Goal: Task Accomplishment & Management: Manage account settings

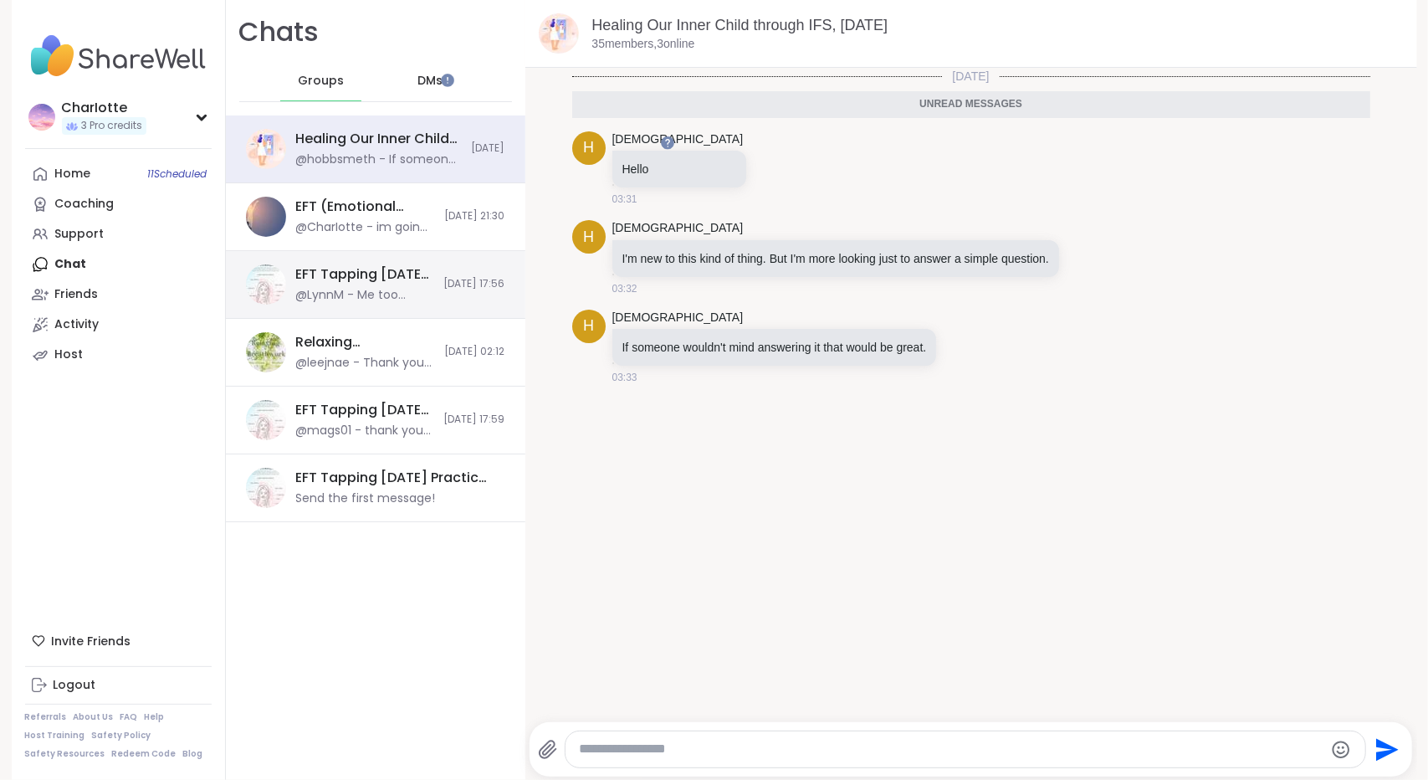
click at [368, 300] on div "@LynnM - Me too feeling lighter." at bounding box center [365, 295] width 138 height 17
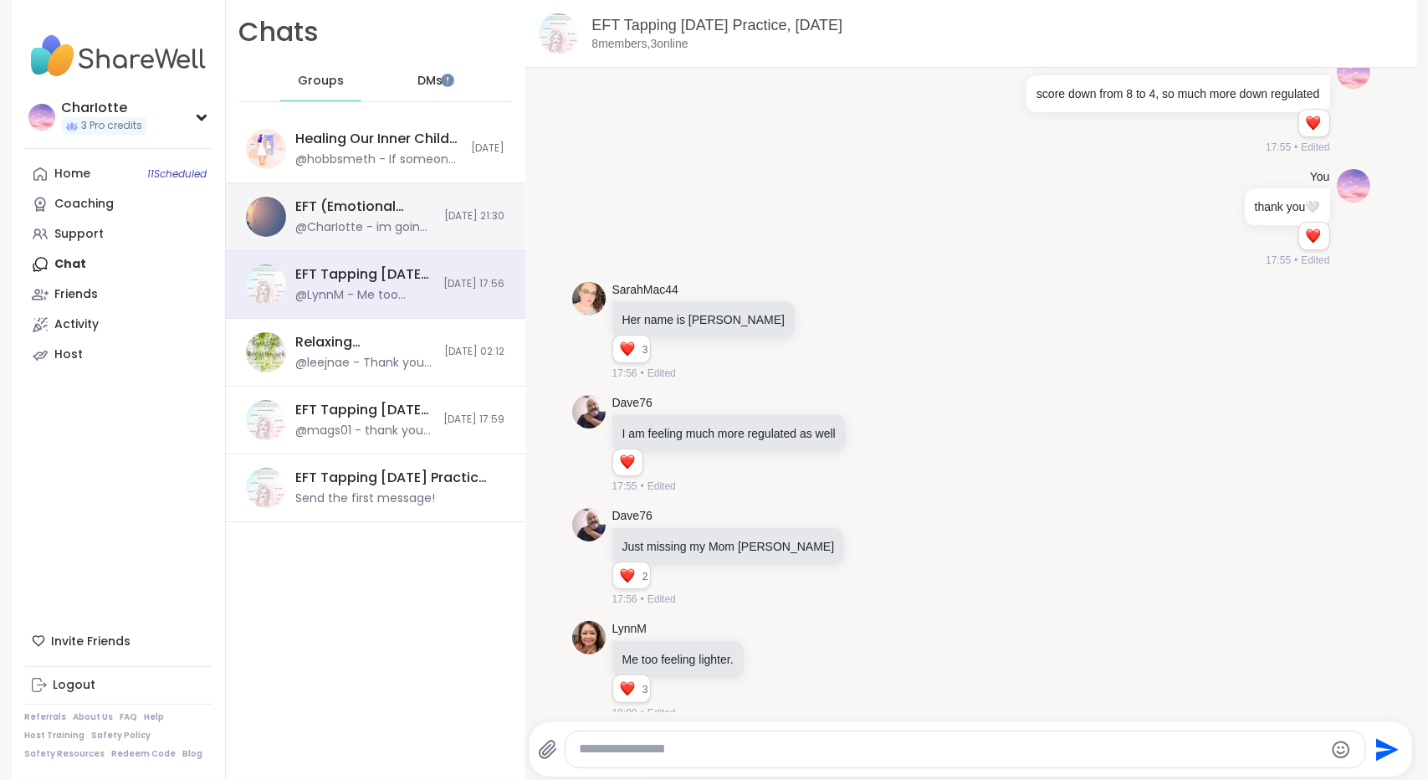
click at [360, 242] on div "EFT (Emotional Freedom Technique), Oct 08 @CharIotte - im going to commit to do…" at bounding box center [376, 217] width 300 height 68
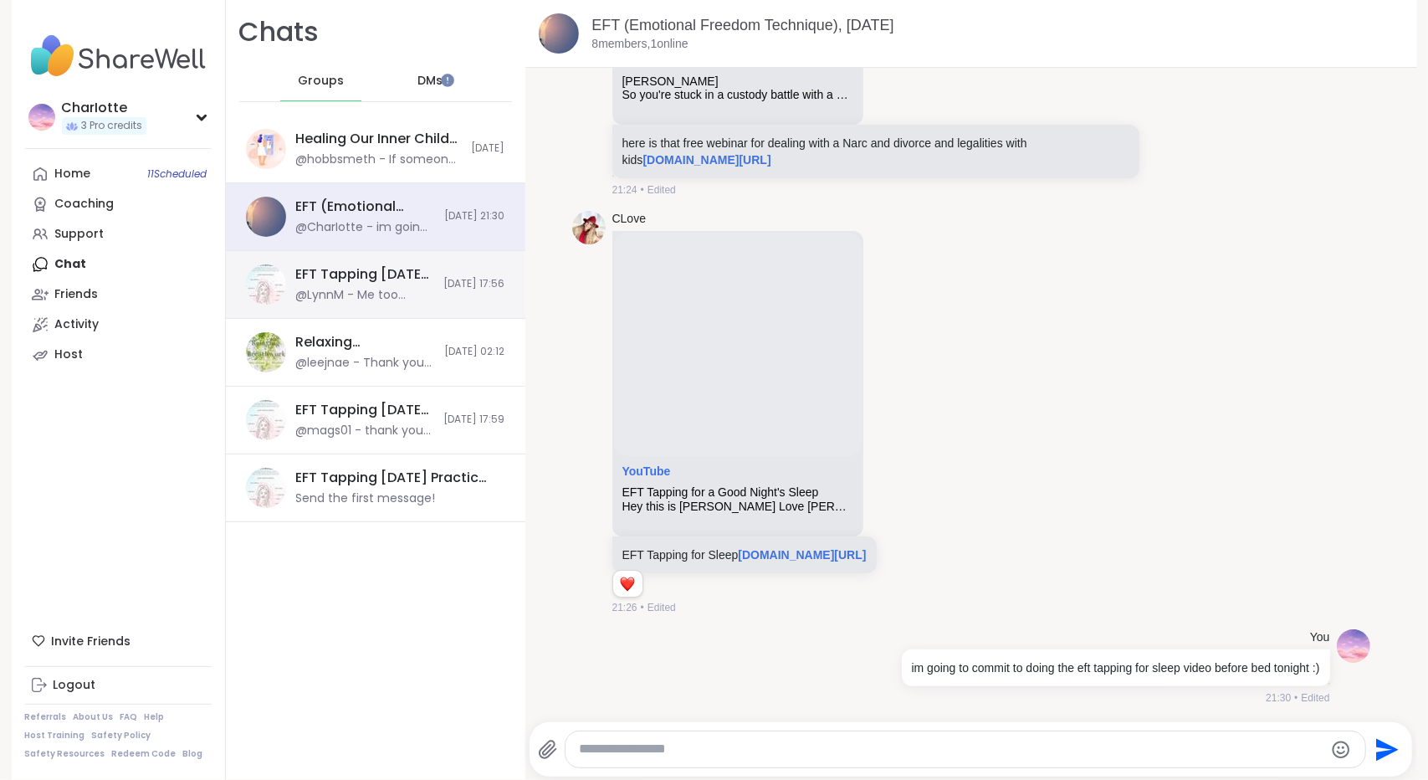
click at [366, 297] on div "@LynnM - Me too feeling lighter." at bounding box center [365, 295] width 138 height 17
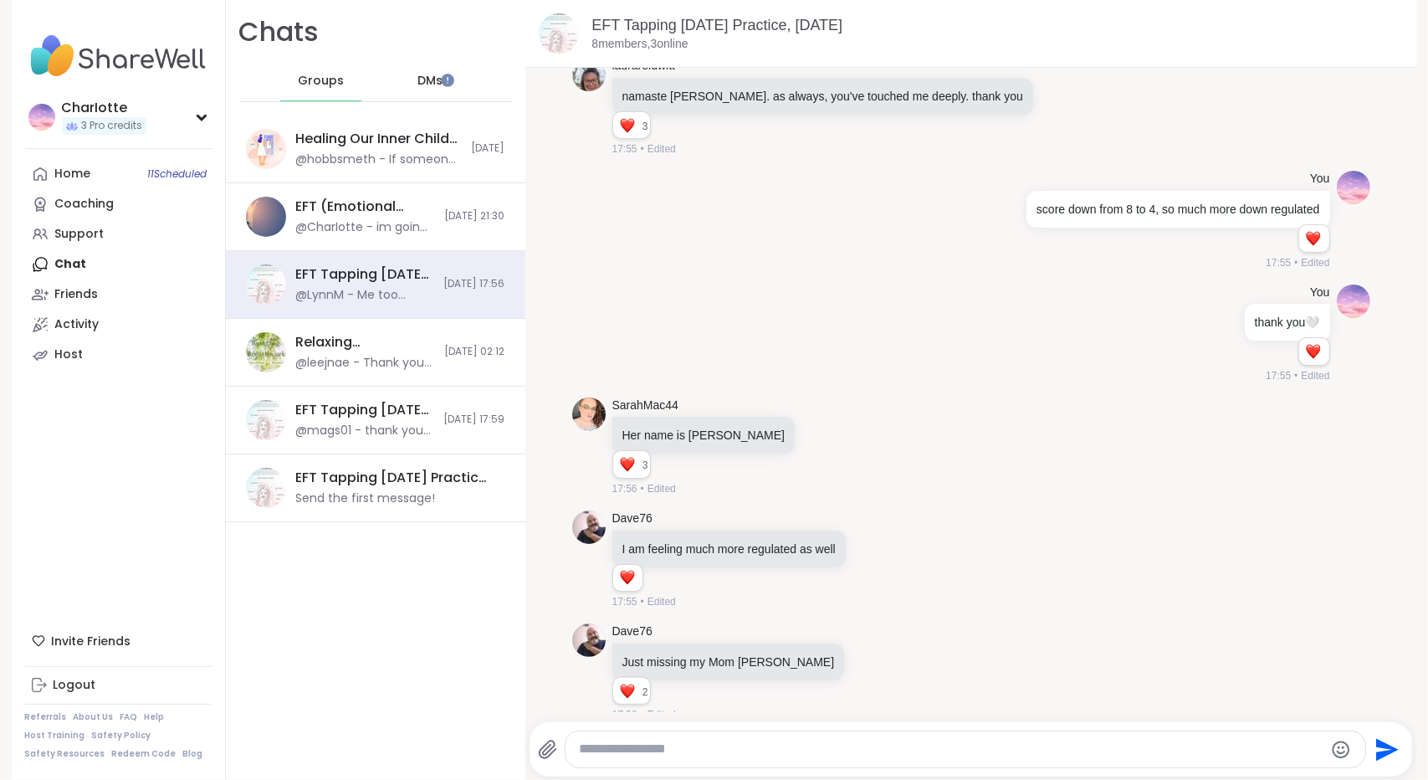
scroll to position [2765, 0]
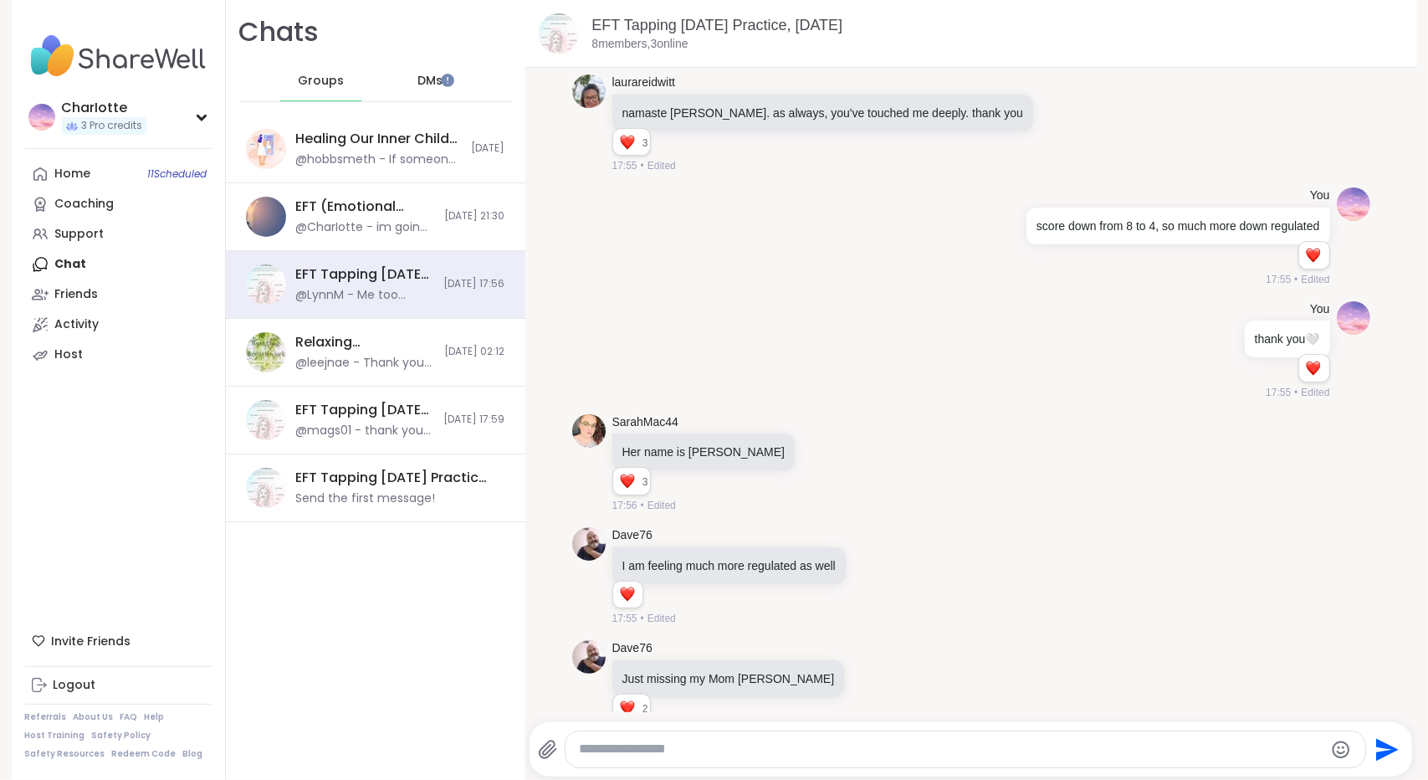
drag, startPoint x: 1384, startPoint y: 614, endPoint x: 1385, endPoint y: 584, distance: 30.1
click at [1385, 584] on div "07/10/2025, 16:37 Jill_B_Gratitude 16:37 Jill_B_Gratitude Welcome! Please type …" at bounding box center [971, 390] width 892 height 644
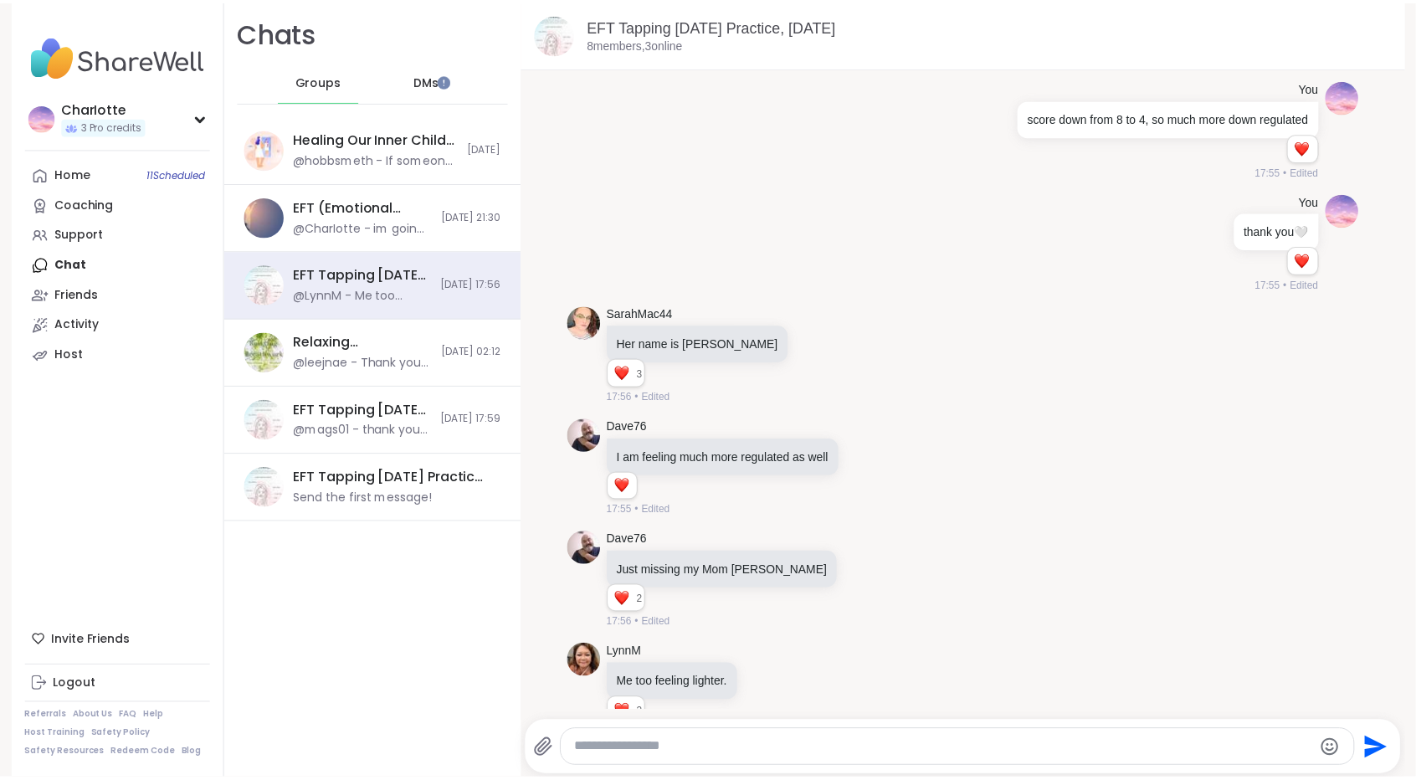
scroll to position [2897, 0]
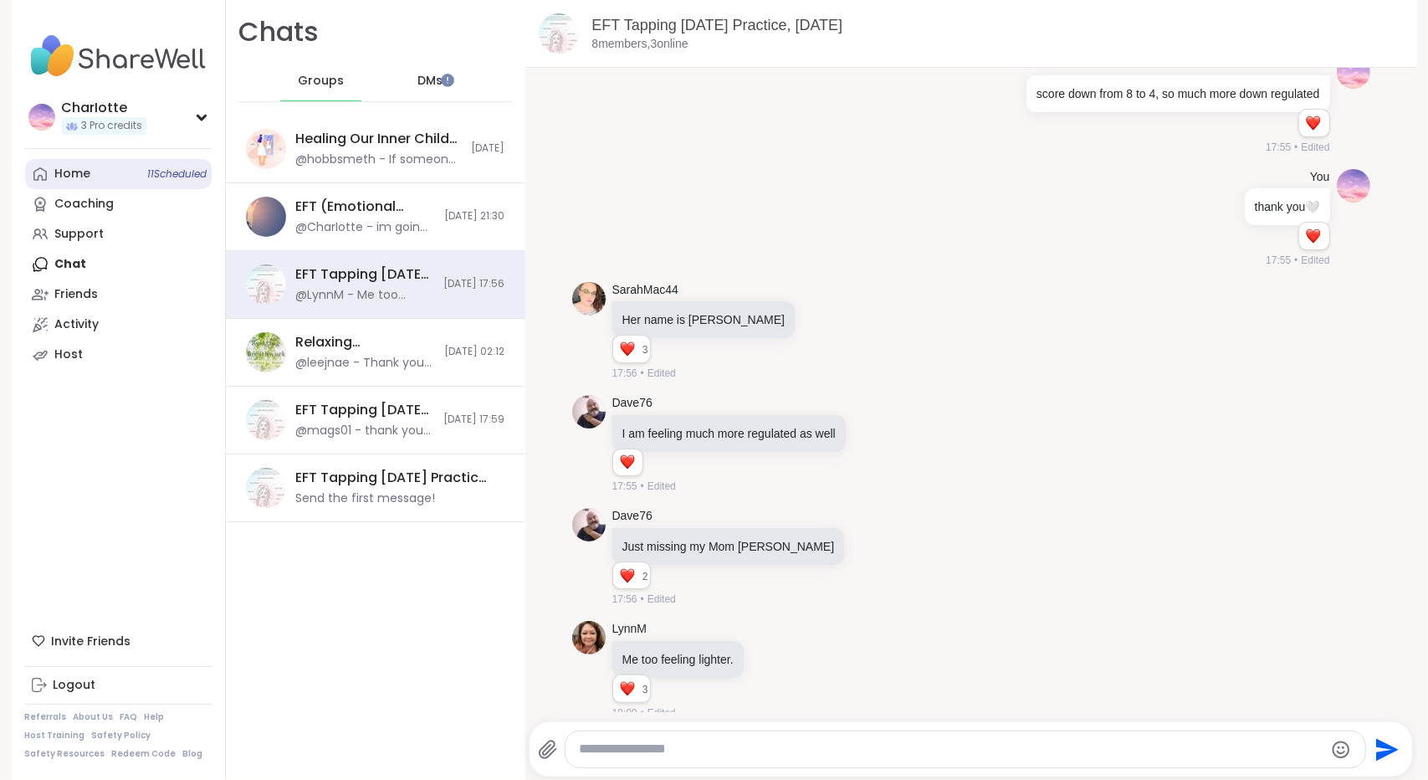
click at [104, 178] on link "Home 11 Scheduled" at bounding box center [118, 174] width 187 height 30
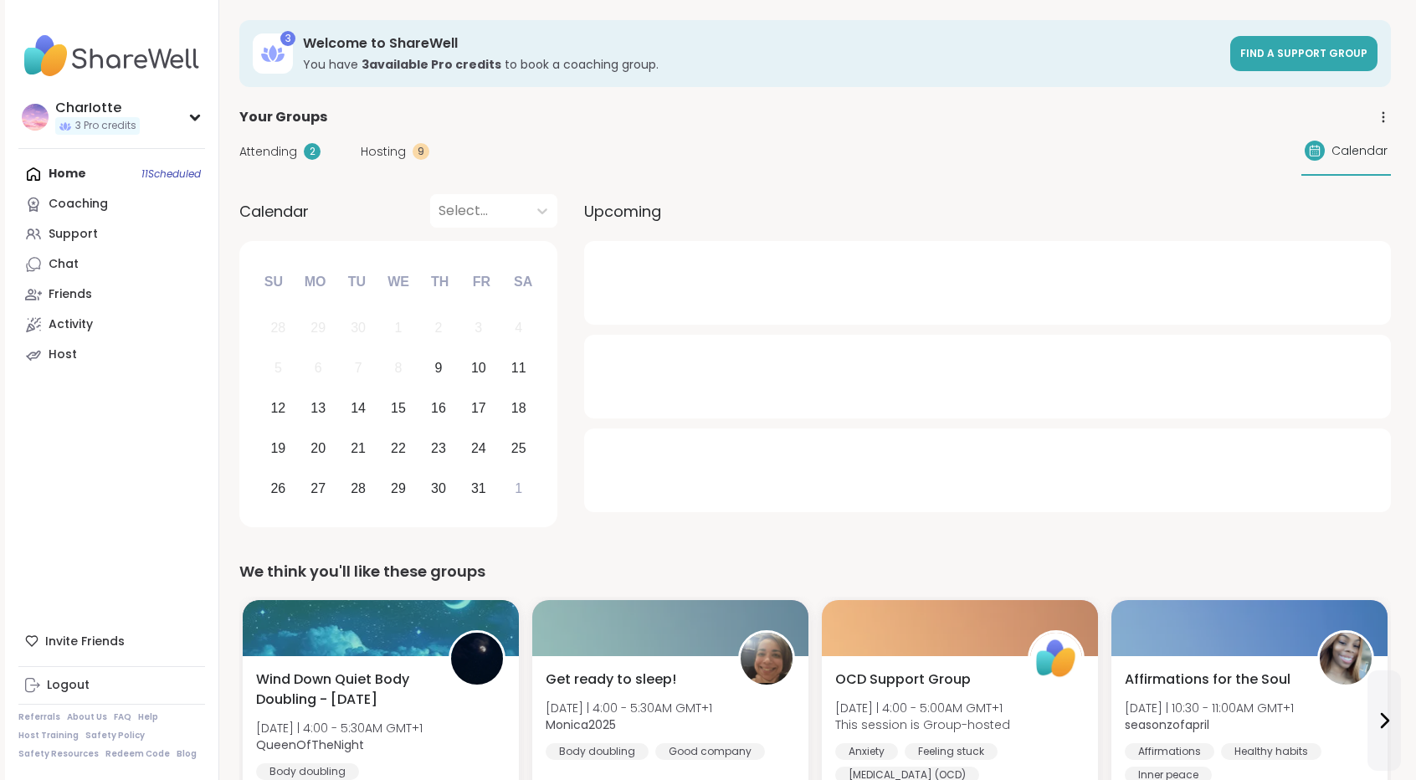
drag, startPoint x: 264, startPoint y: 167, endPoint x: 266, endPoint y: 155, distance: 11.8
click at [266, 155] on div "Attending 2 Hosting 9 Calendar" at bounding box center [814, 151] width 1151 height 49
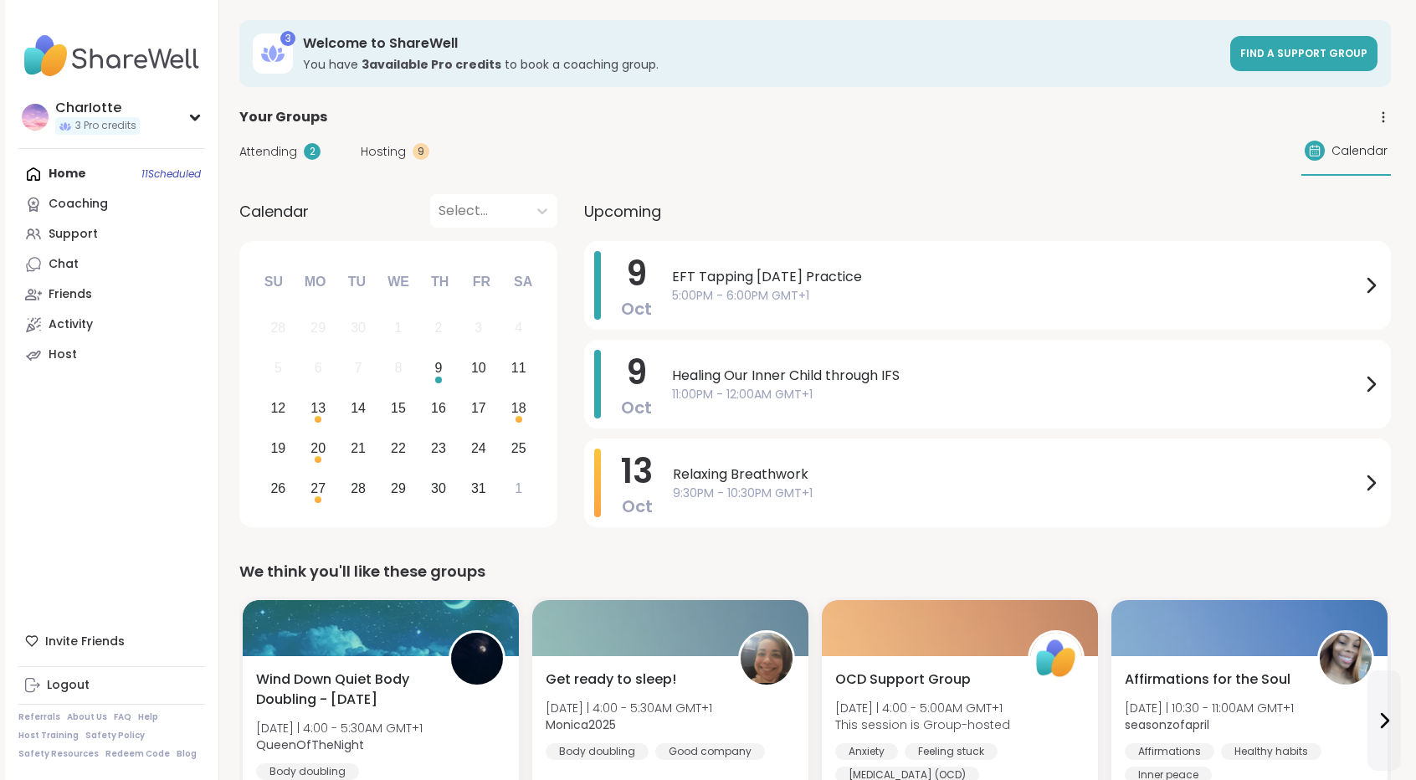
click at [266, 155] on span "Attending" at bounding box center [268, 152] width 58 height 18
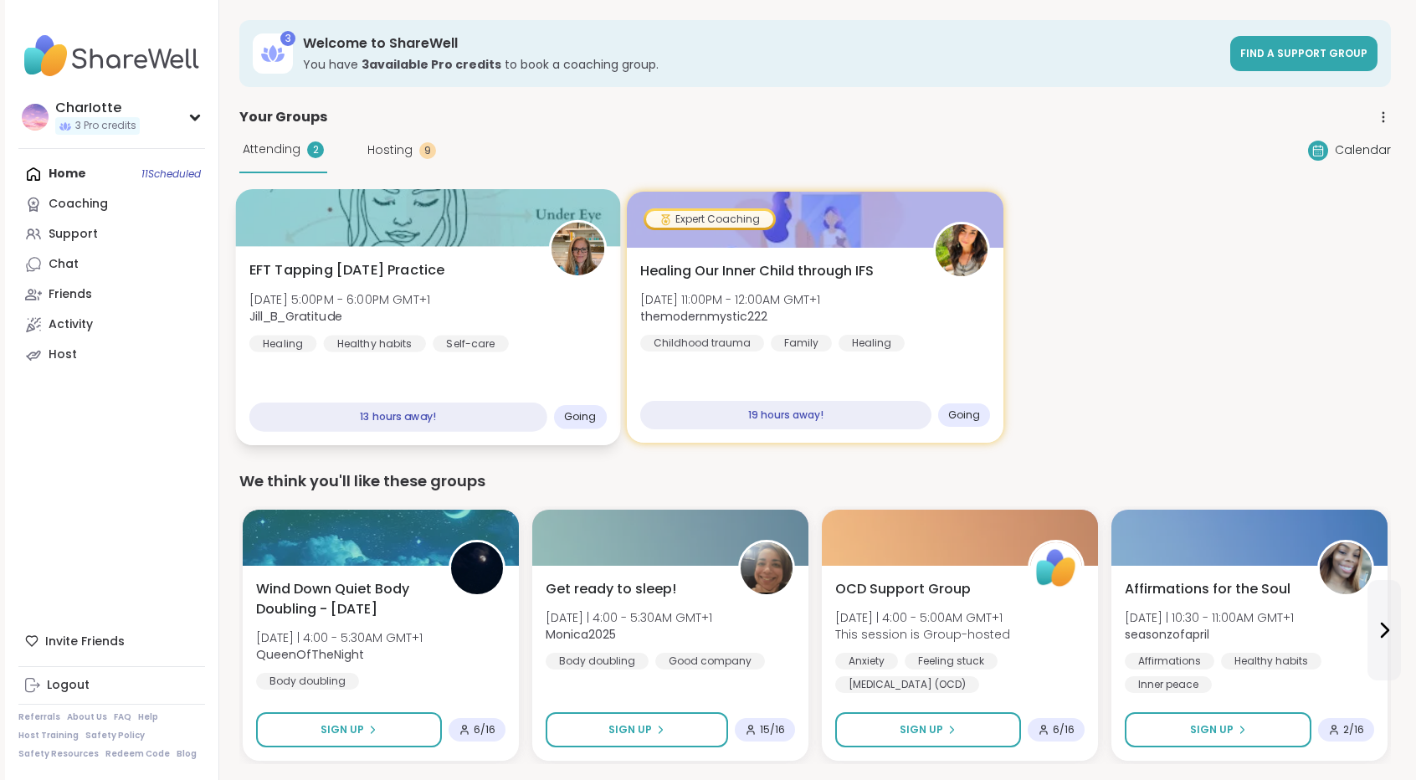
click at [480, 255] on div "EFT Tapping Thursday Practice Thu, Oct 09 | 5:00PM - 6:00PM GMT+1 Jill_B_Gratit…" at bounding box center [427, 345] width 385 height 199
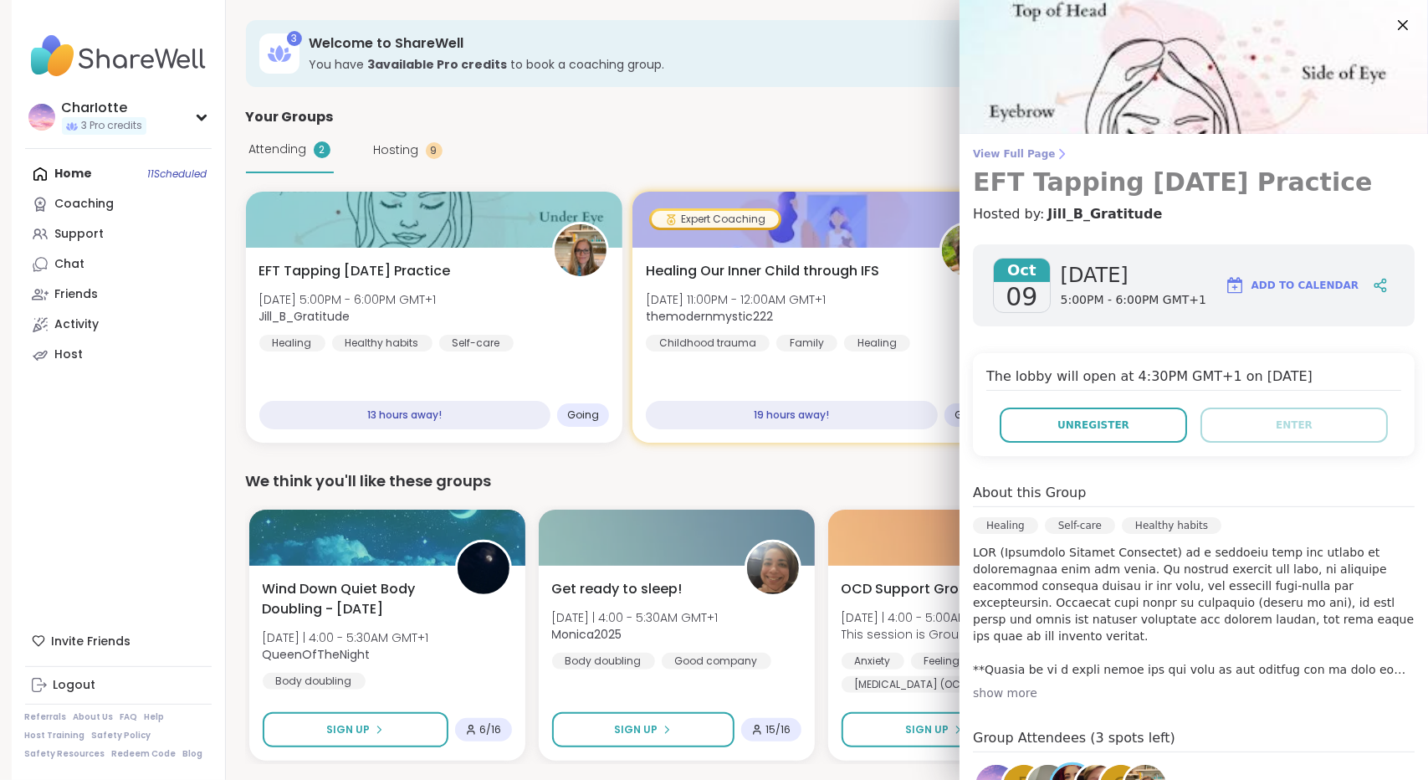
click at [1023, 156] on span "View Full Page" at bounding box center [1194, 153] width 442 height 13
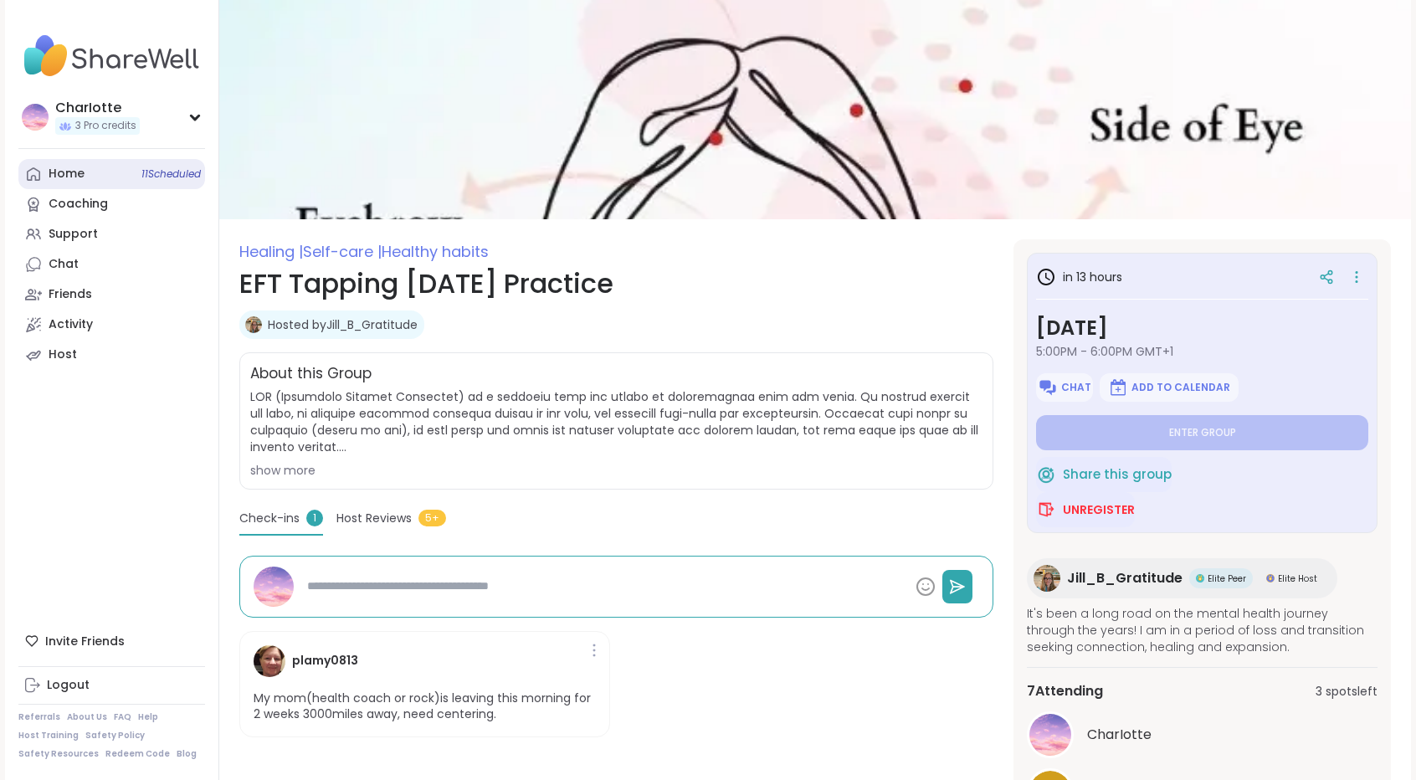
click at [116, 165] on link "Home 11 Scheduled" at bounding box center [111, 174] width 187 height 30
type textarea "*"
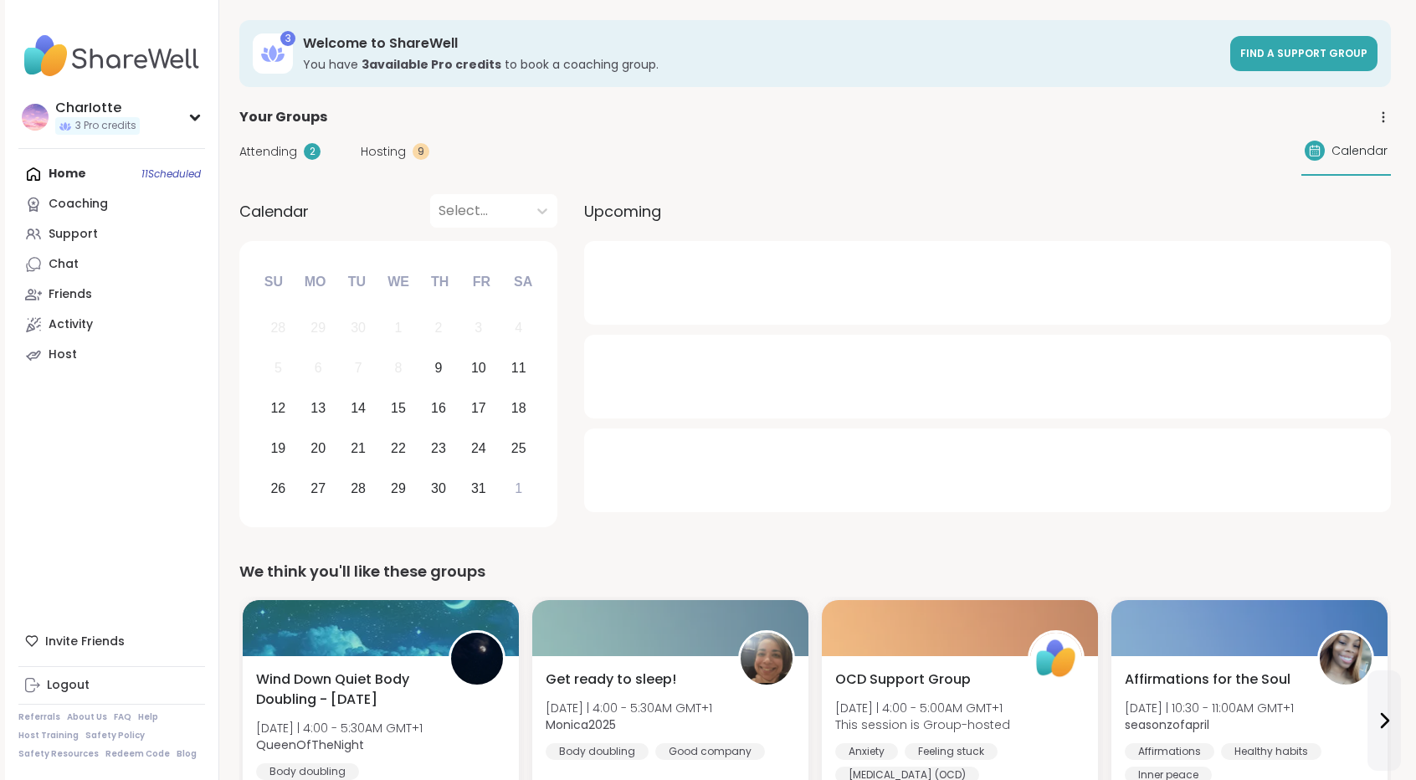
click at [298, 157] on div "Attending 2" at bounding box center [279, 152] width 81 height 18
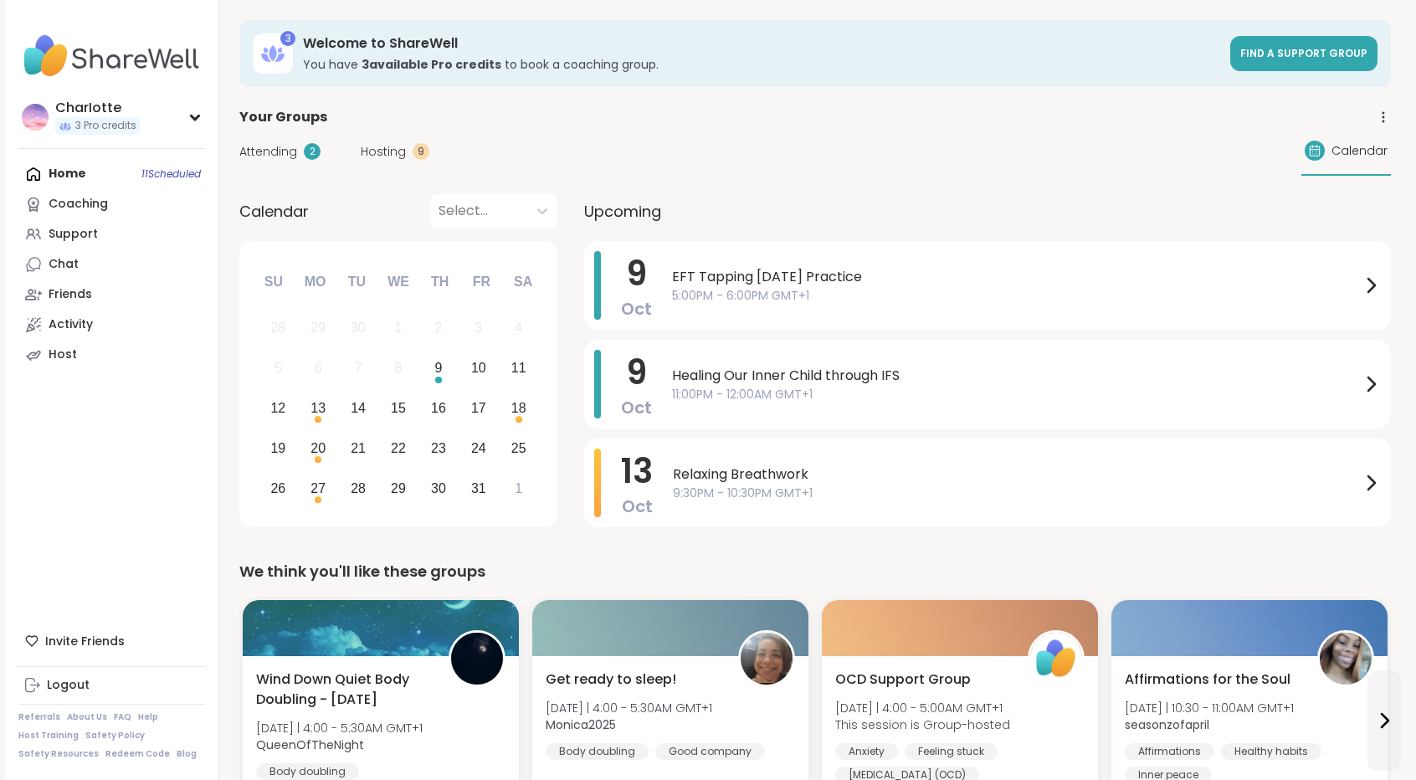
click at [274, 155] on span "Attending" at bounding box center [268, 152] width 58 height 18
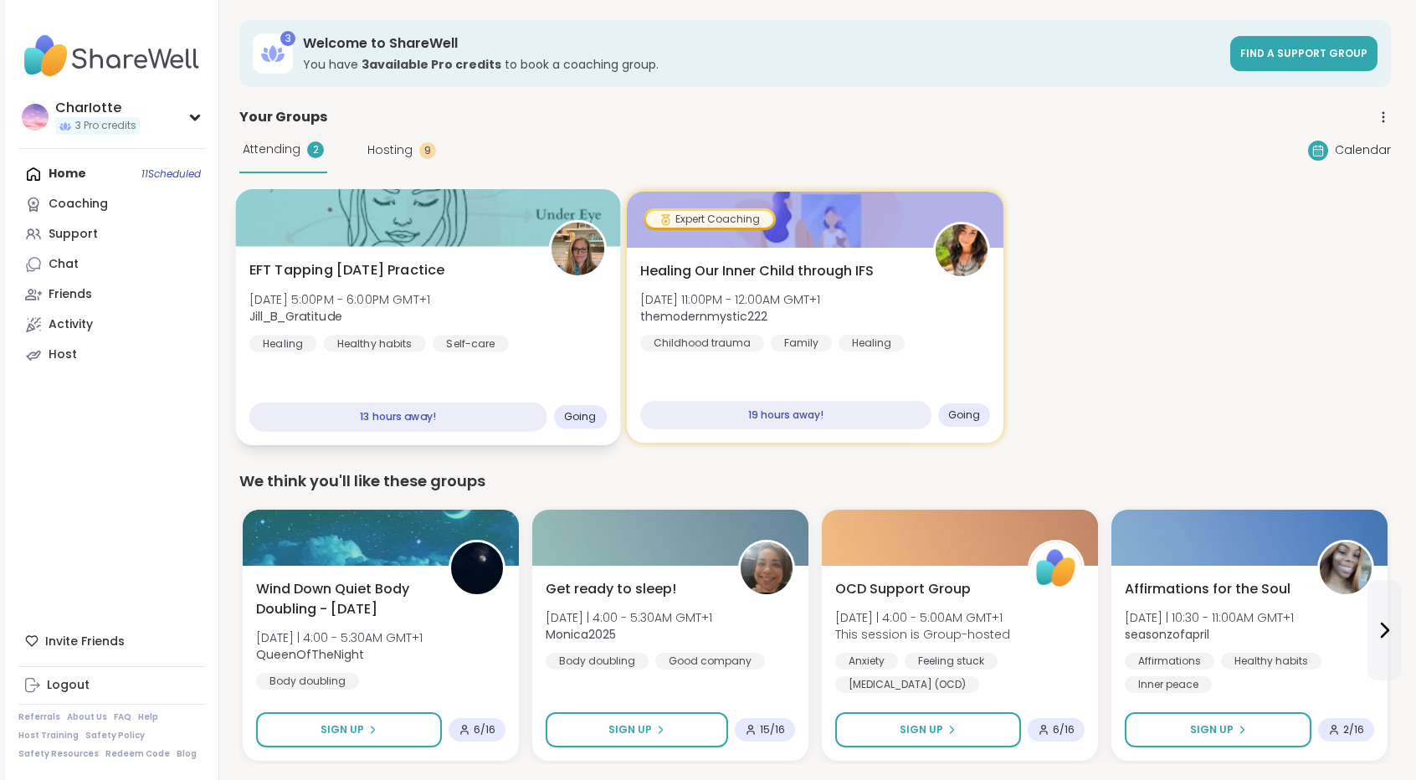
click at [382, 247] on div "EFT Tapping Thursday Practice Thu, Oct 09 | 5:00PM - 6:00PM GMT+1 Jill_B_Gratit…" at bounding box center [427, 345] width 385 height 199
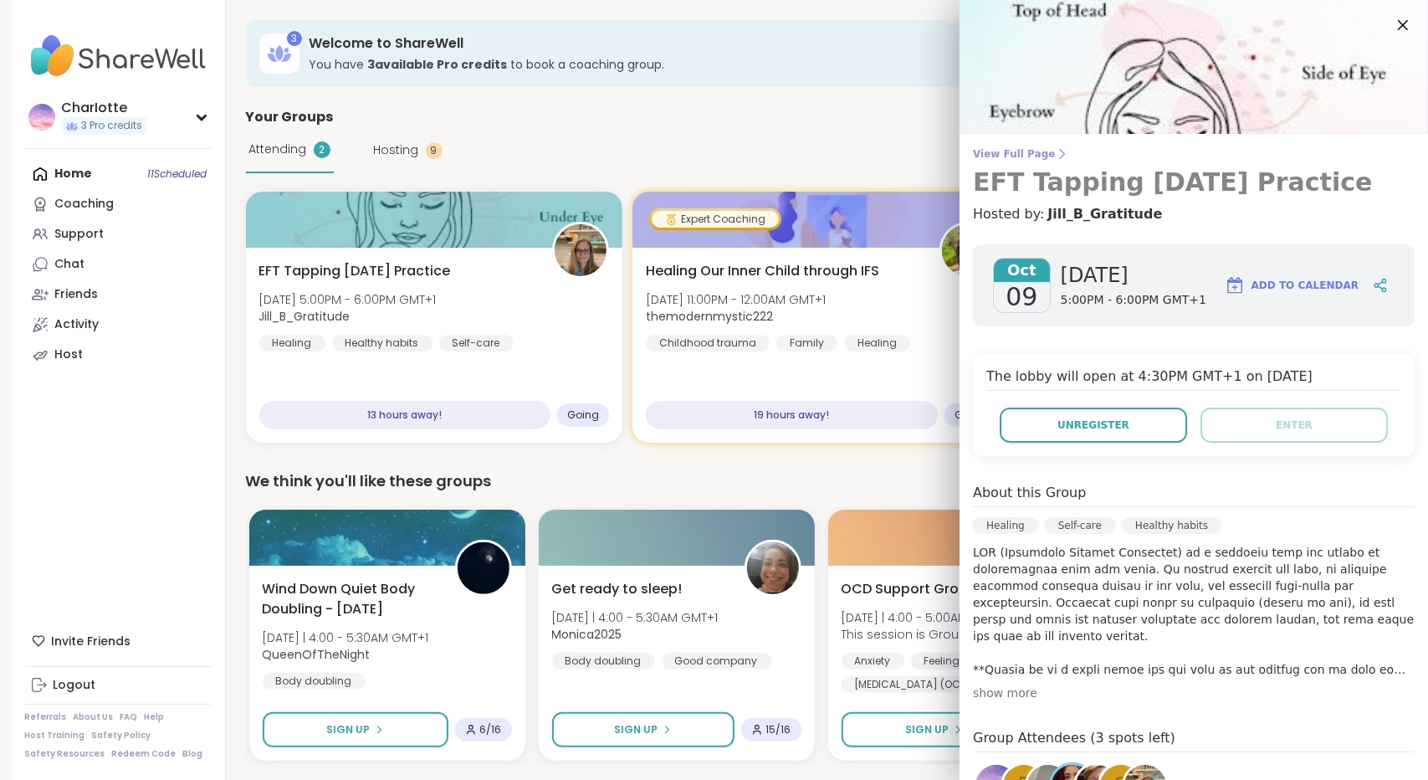
click at [997, 158] on span "View Full Page" at bounding box center [1194, 153] width 442 height 13
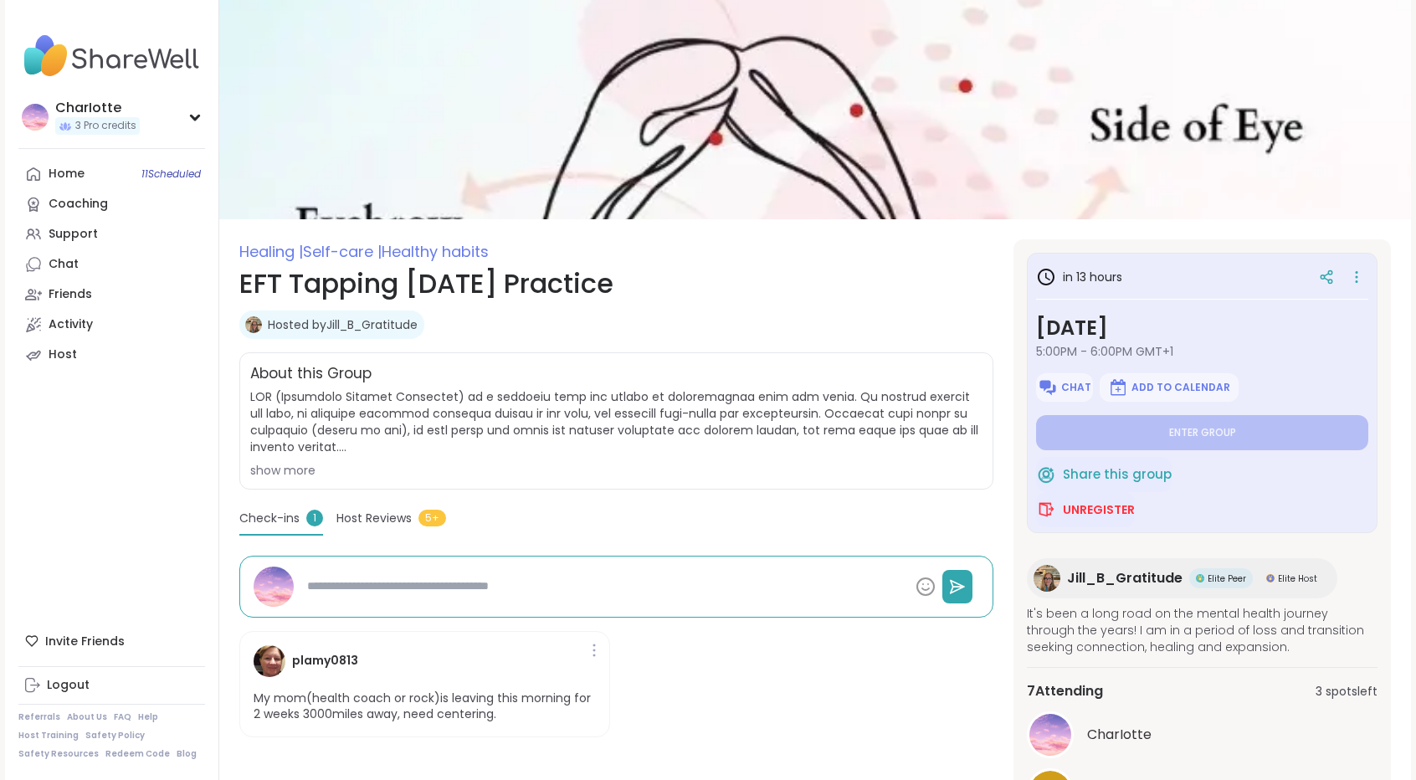
type textarea "*"
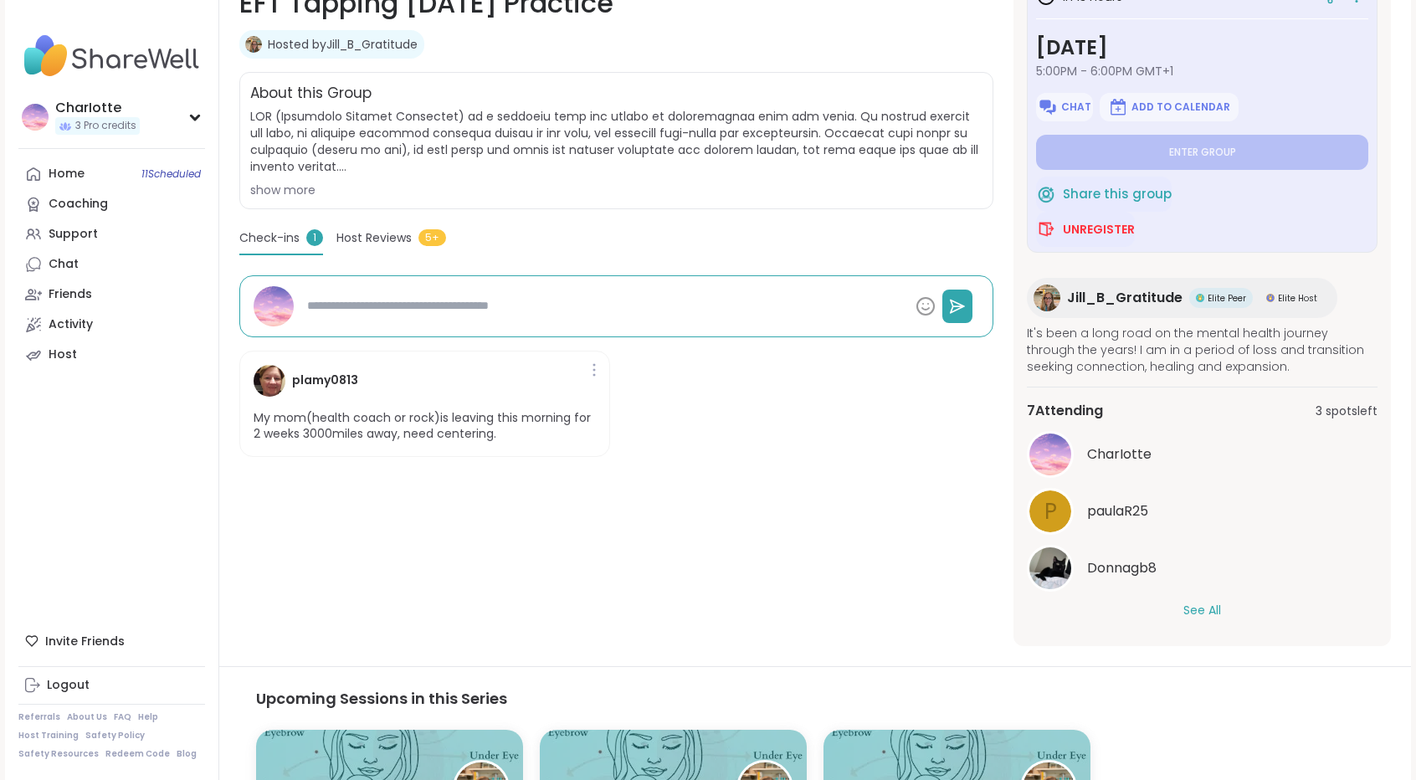
scroll to position [490, 0]
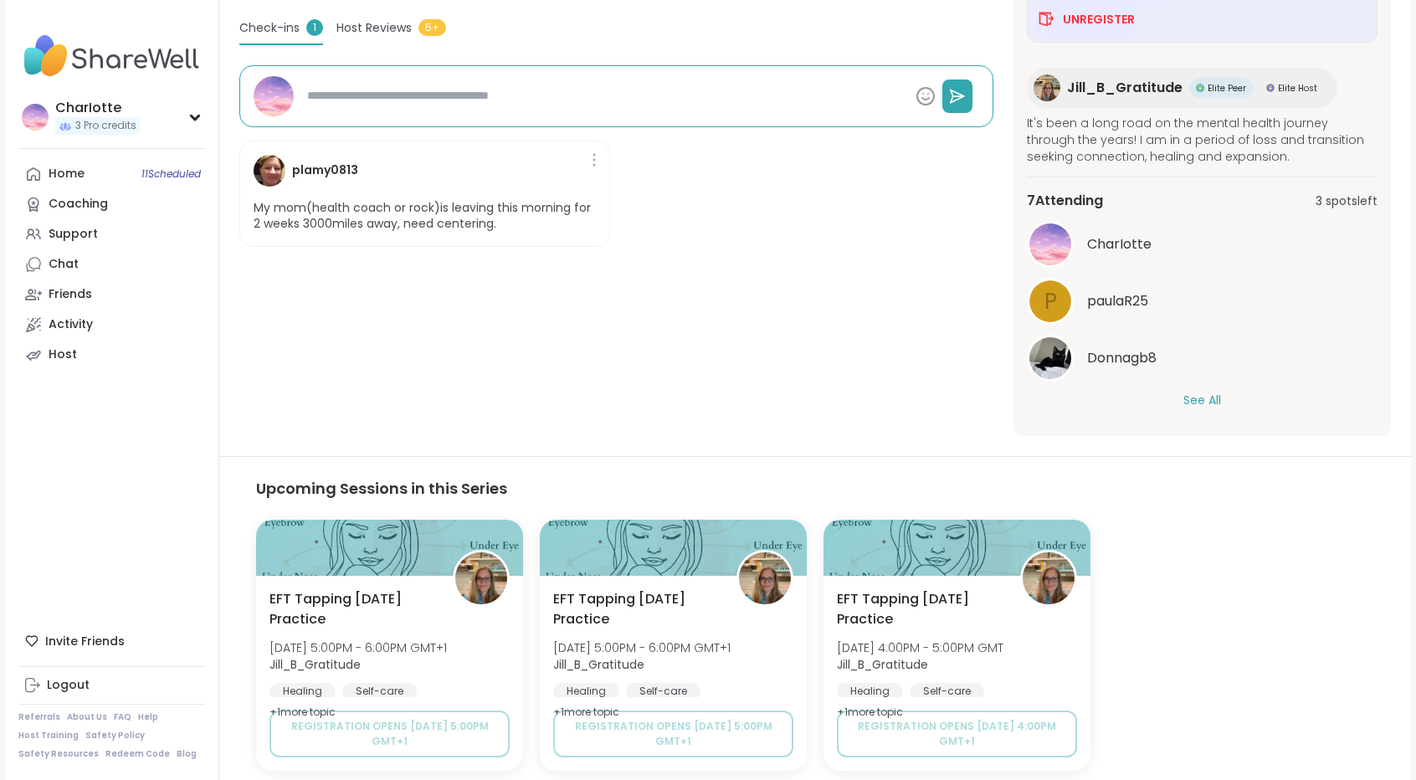
click at [1208, 397] on button "See All" at bounding box center [1202, 401] width 38 height 18
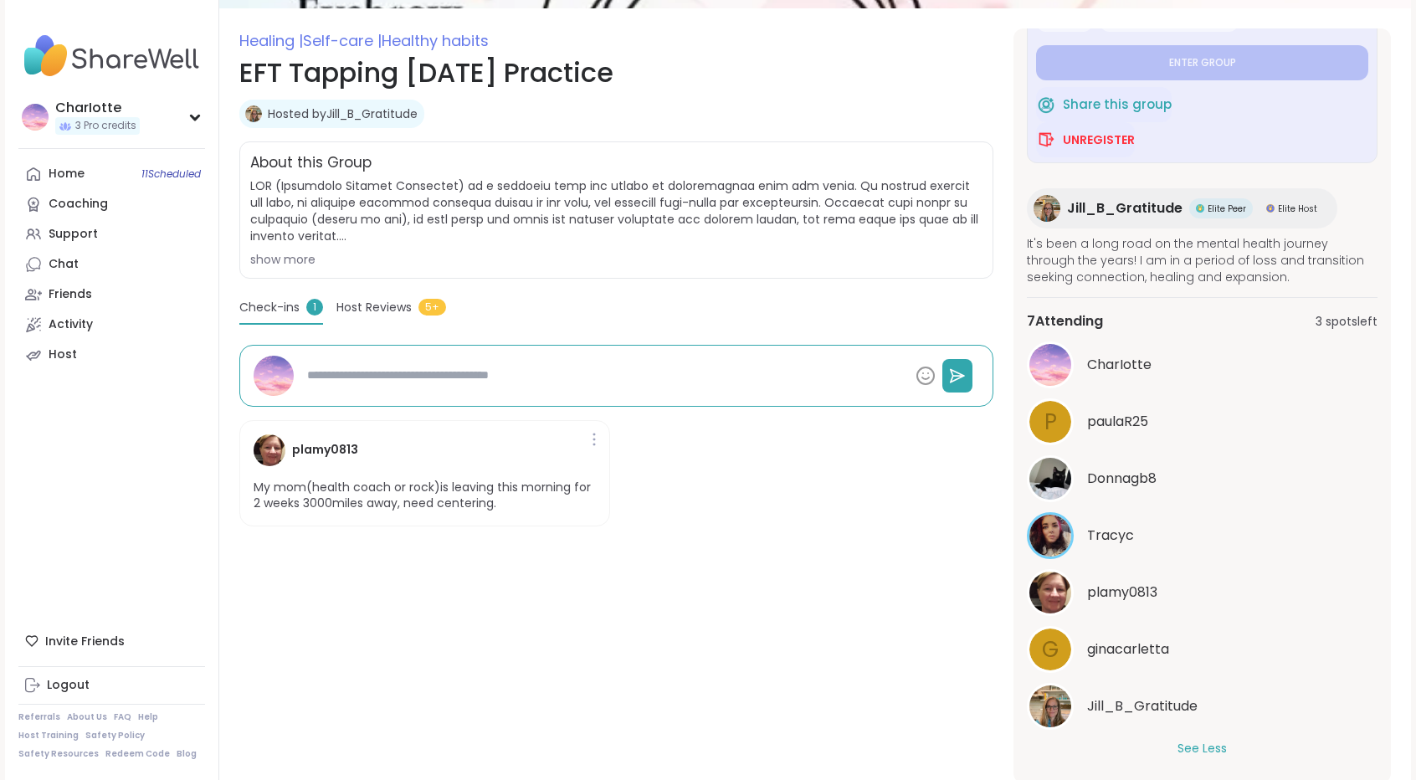
scroll to position [198, 0]
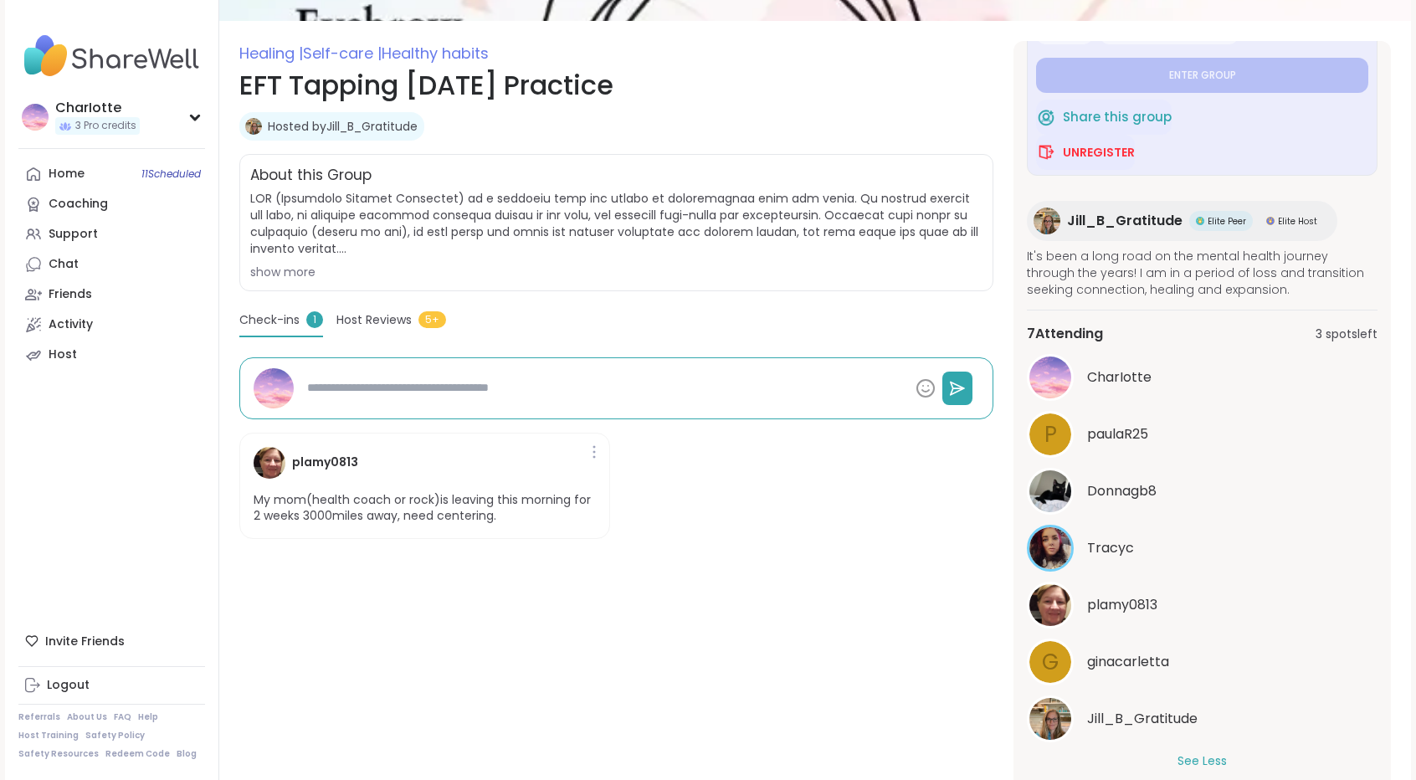
click at [393, 320] on span "Host Reviews" at bounding box center [373, 320] width 75 height 18
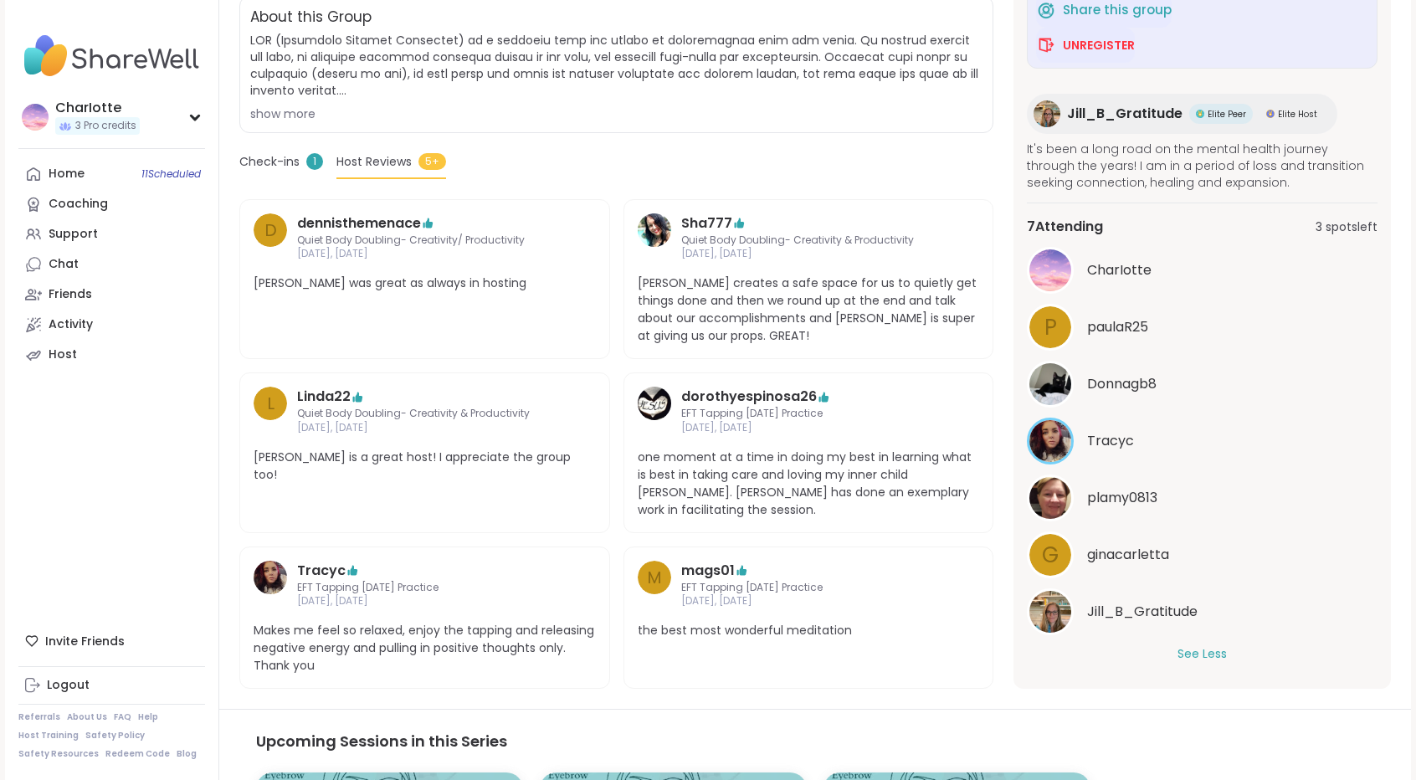
scroll to position [356, 0]
drag, startPoint x: 1407, startPoint y: 420, endPoint x: 1426, endPoint y: 561, distance: 142.6
click at [1415, 561] on html "CharIotte 3 Pro credits CharIotte 3 Pro credits Profile Membership Settings Hel…" at bounding box center [708, 370] width 1416 height 1453
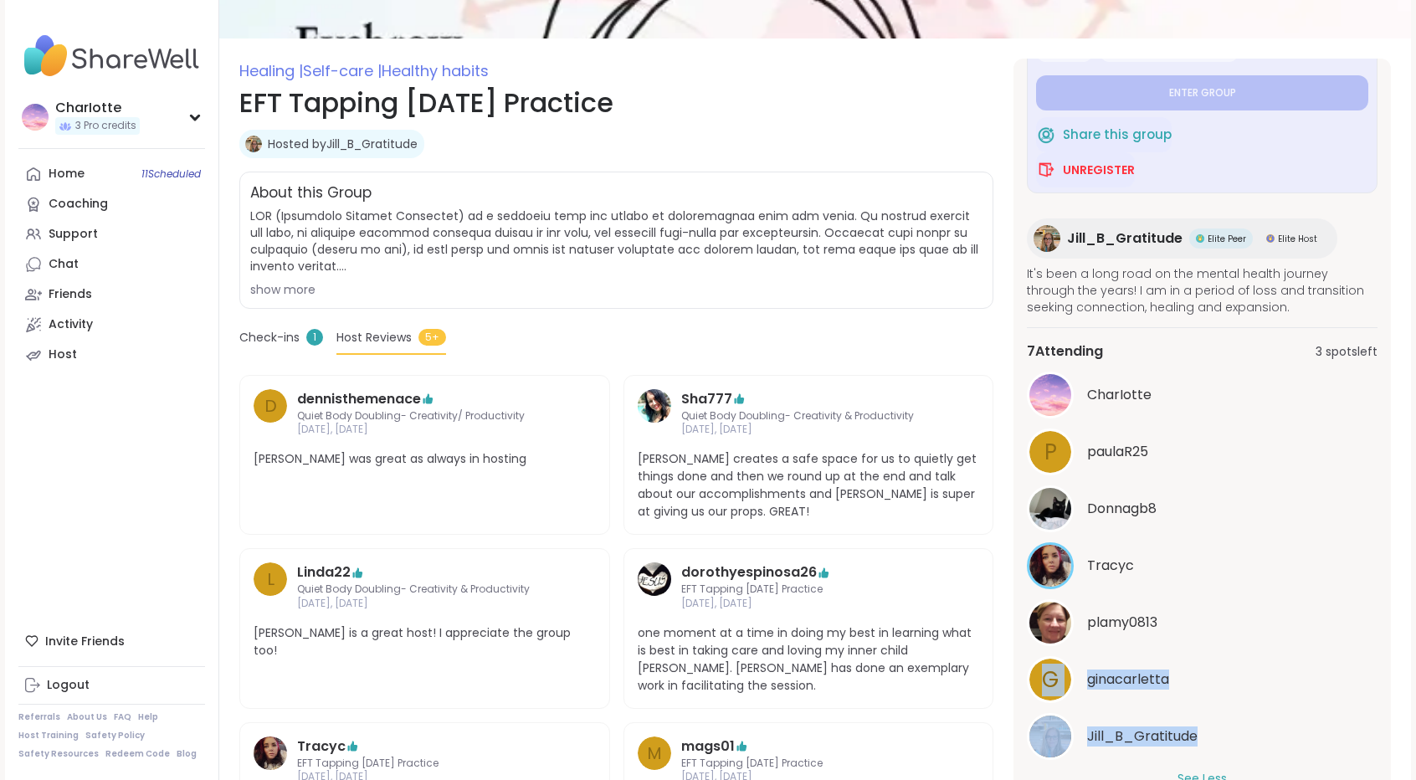
scroll to position [80, 0]
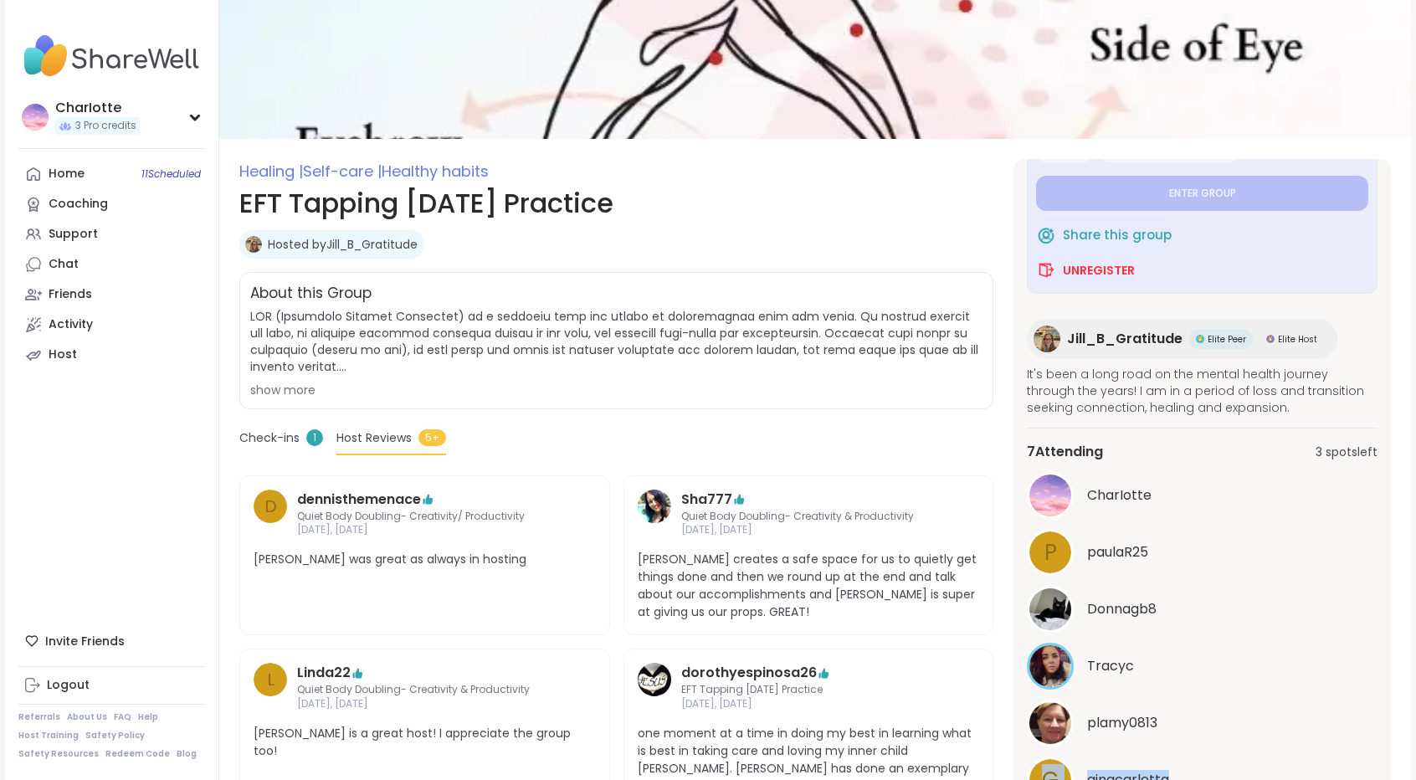
click at [1095, 348] on div "Jill_B_Gratitude Elite Peer Elite Host" at bounding box center [1182, 339] width 310 height 40
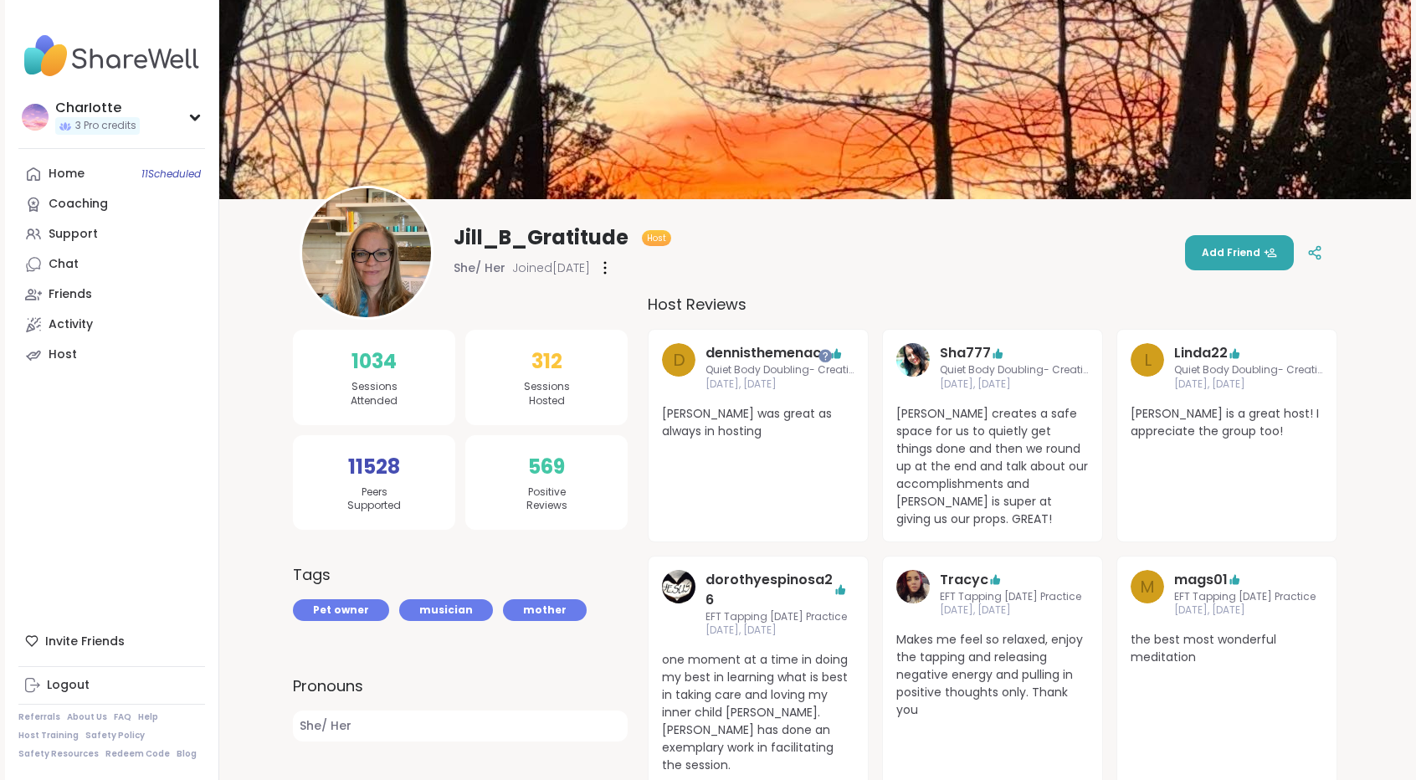
scroll to position [13, 0]
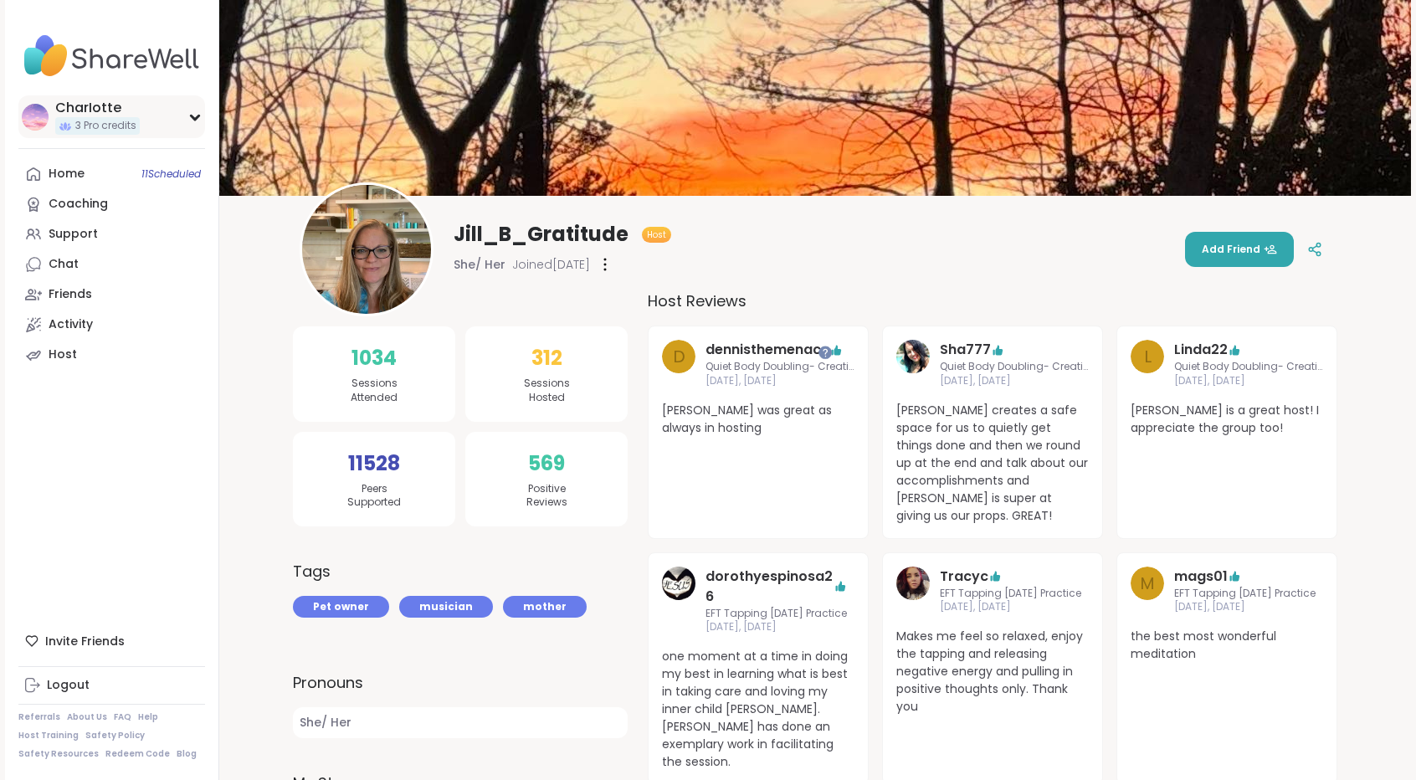
click at [142, 120] on div "CharIotte 3 Pro credits" at bounding box center [111, 116] width 187 height 43
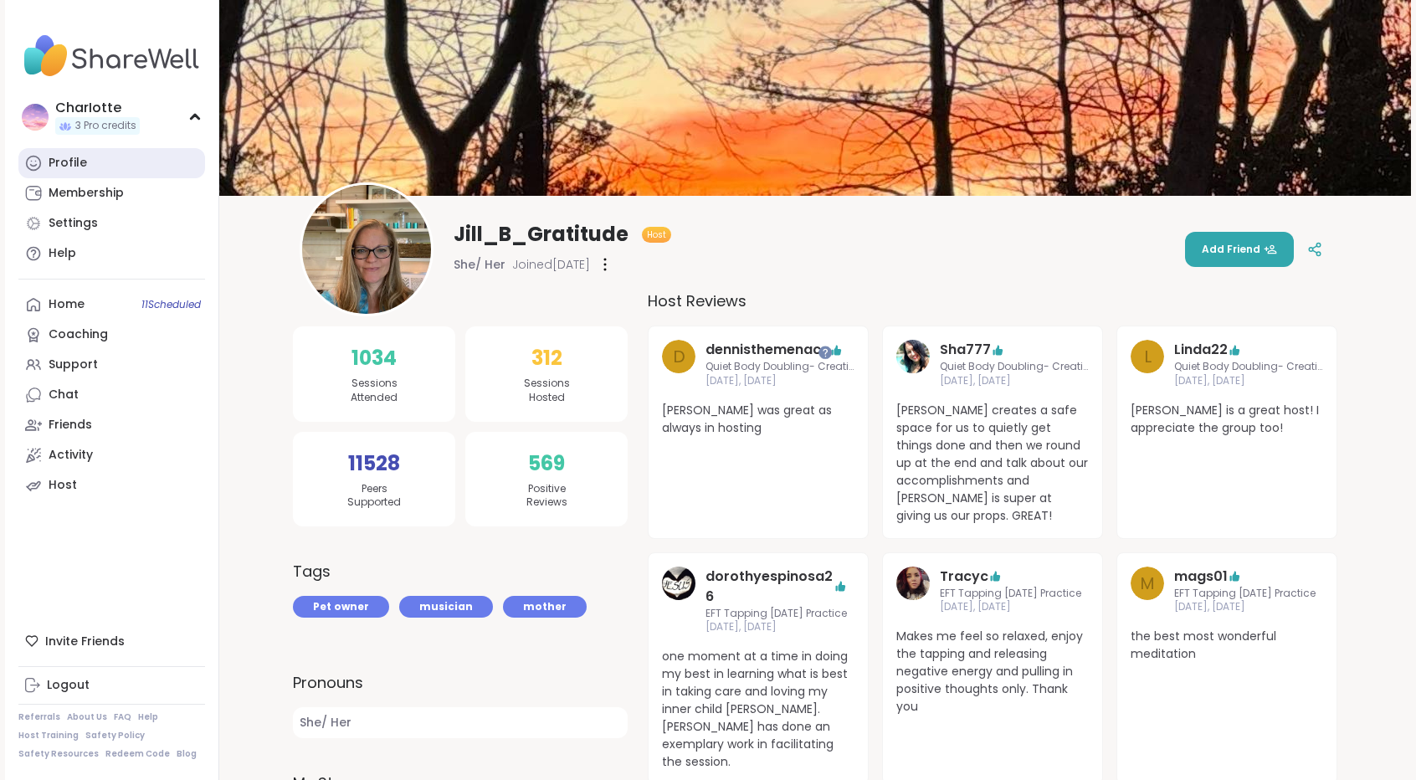
click at [118, 158] on link "Profile" at bounding box center [111, 163] width 187 height 30
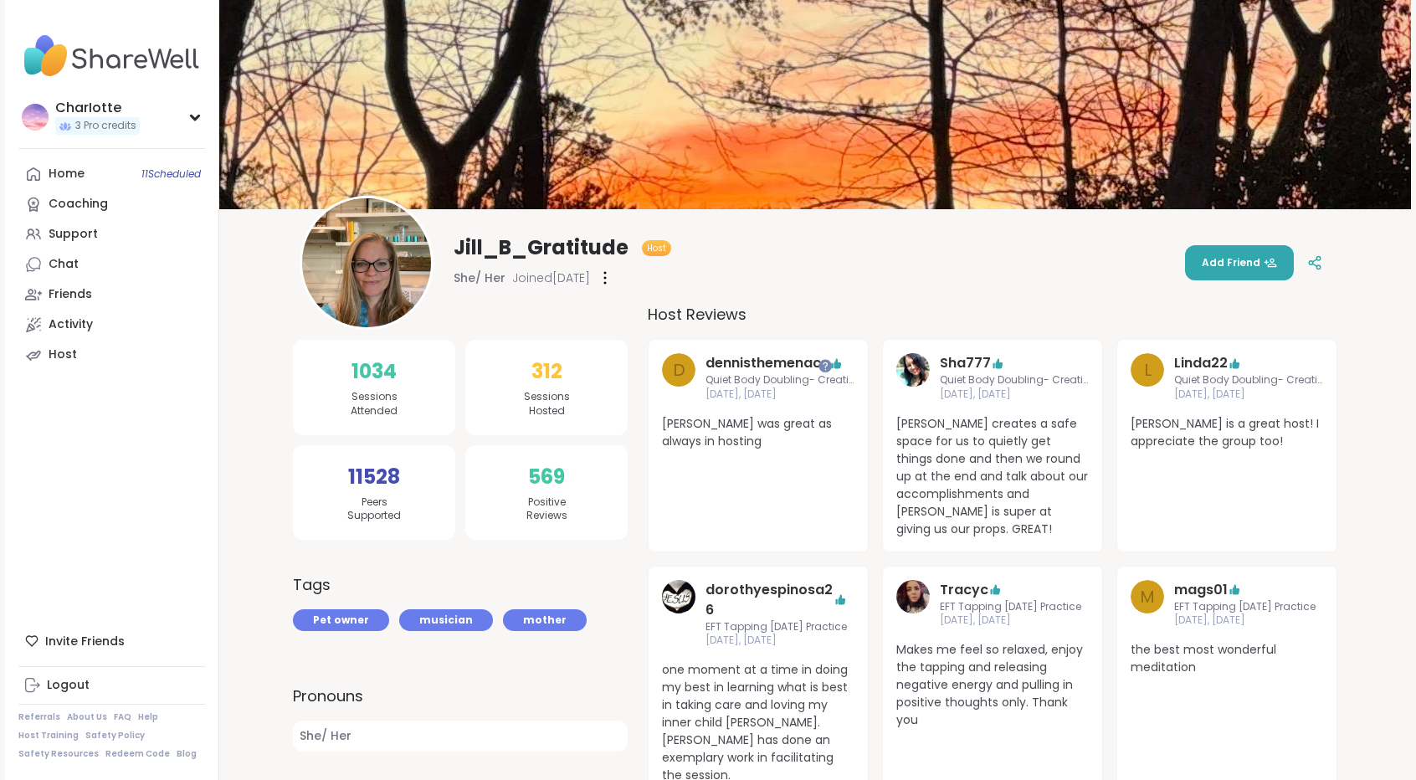
scroll to position [682, 0]
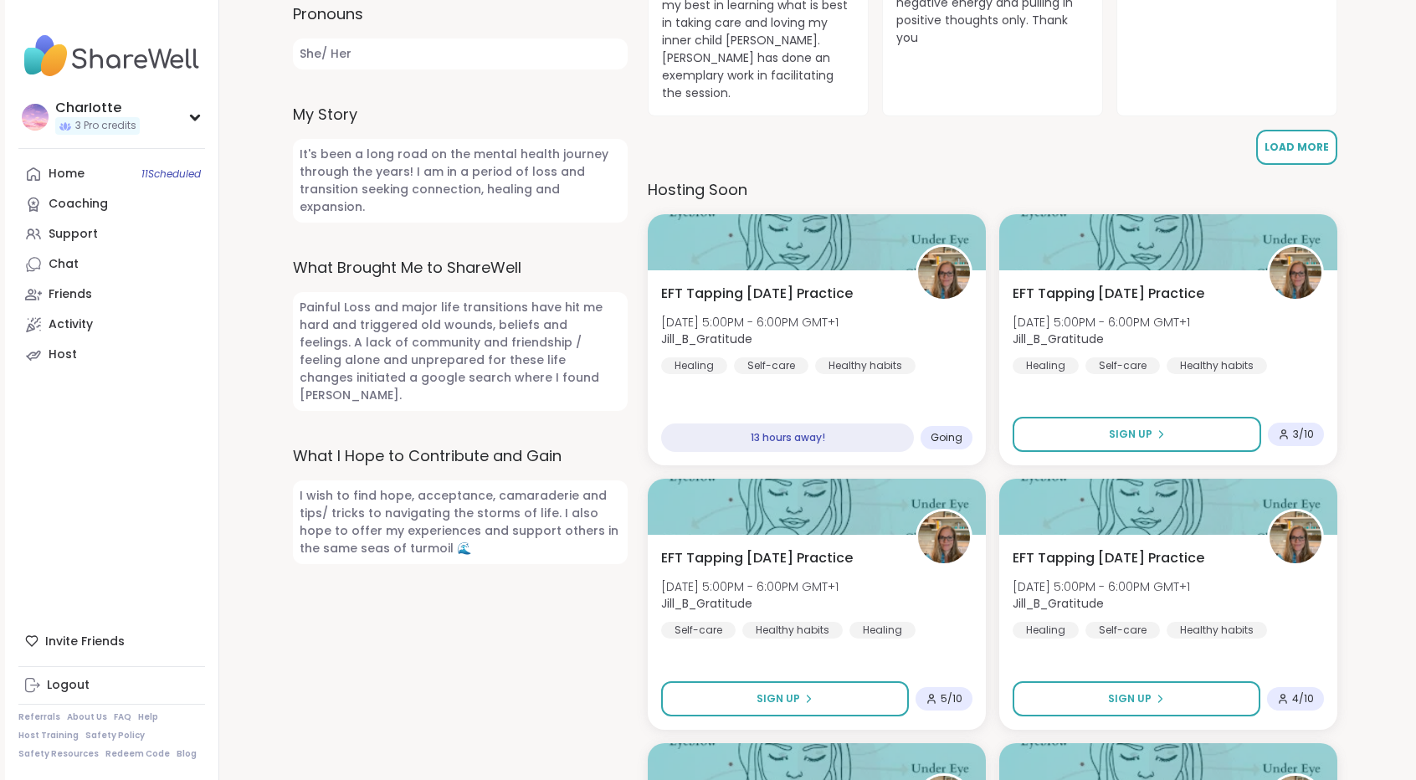
click at [1292, 130] on button "Load More" at bounding box center [1296, 147] width 81 height 35
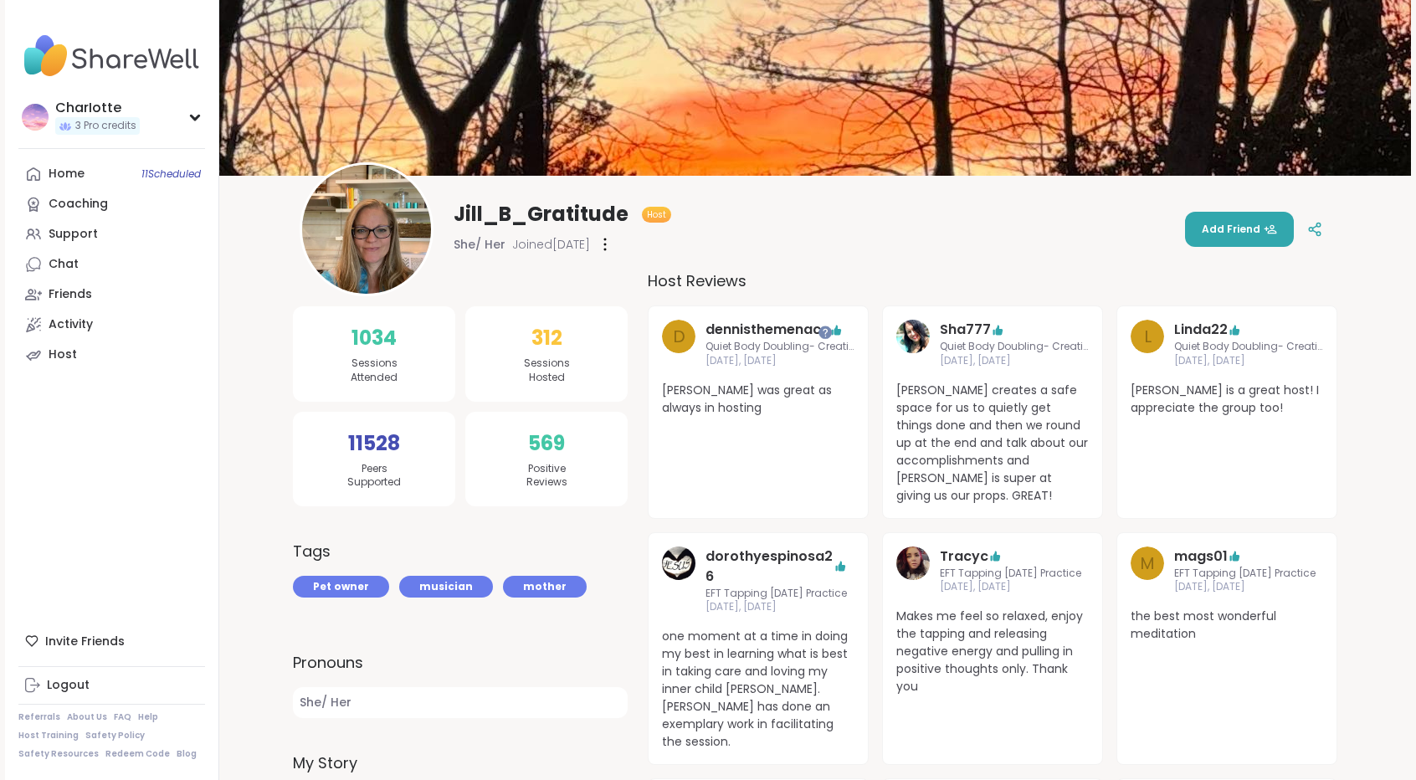
scroll to position [0, 0]
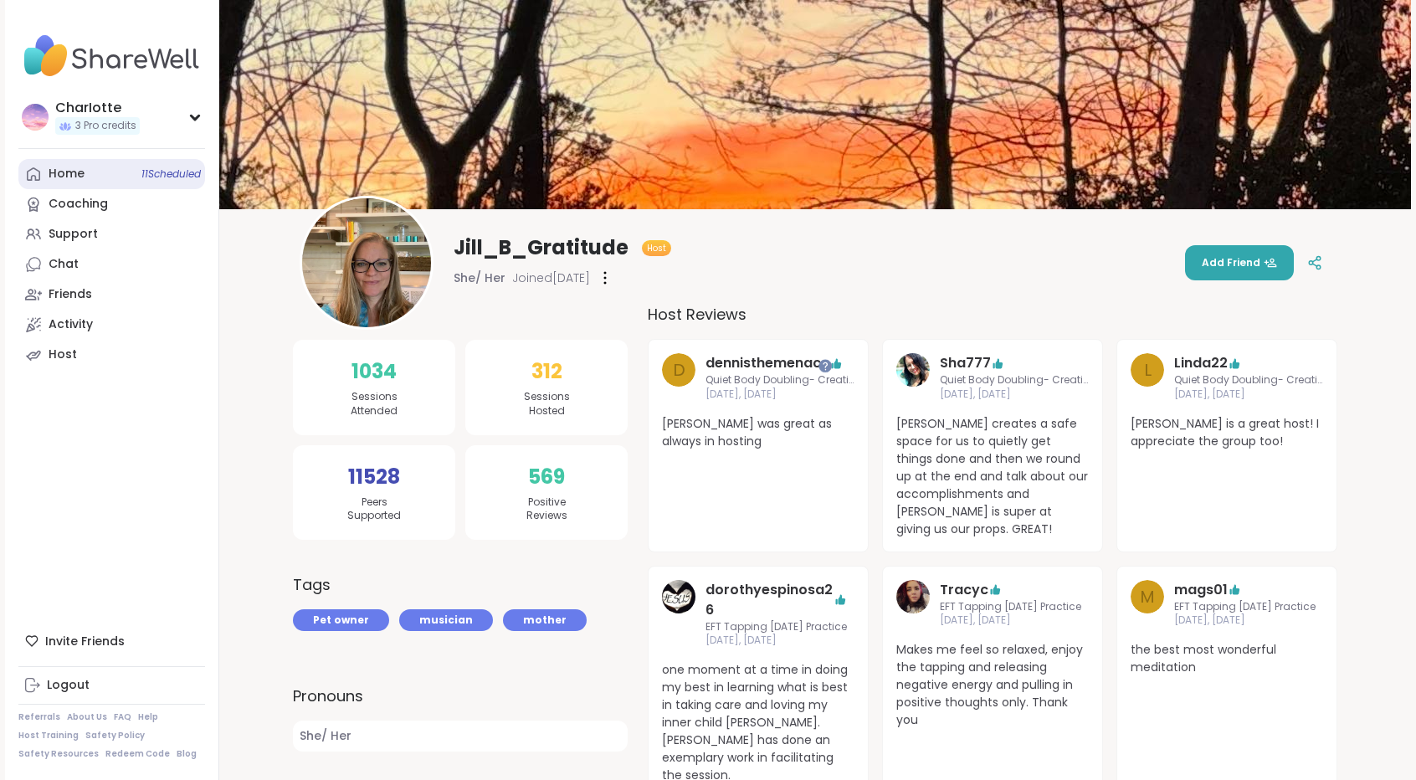
click at [70, 180] on div "Home 11 Scheduled" at bounding box center [67, 174] width 36 height 17
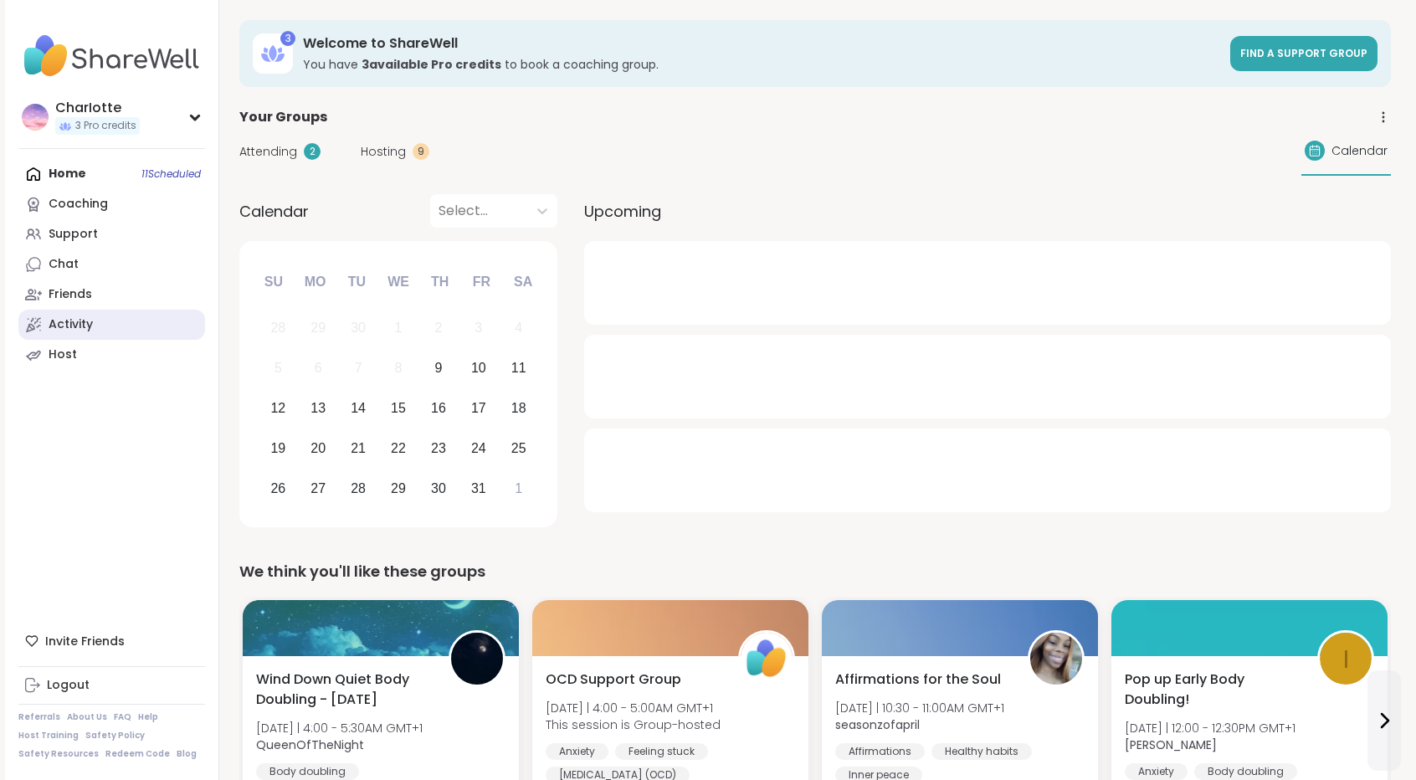
click at [117, 332] on link "Activity" at bounding box center [111, 325] width 187 height 30
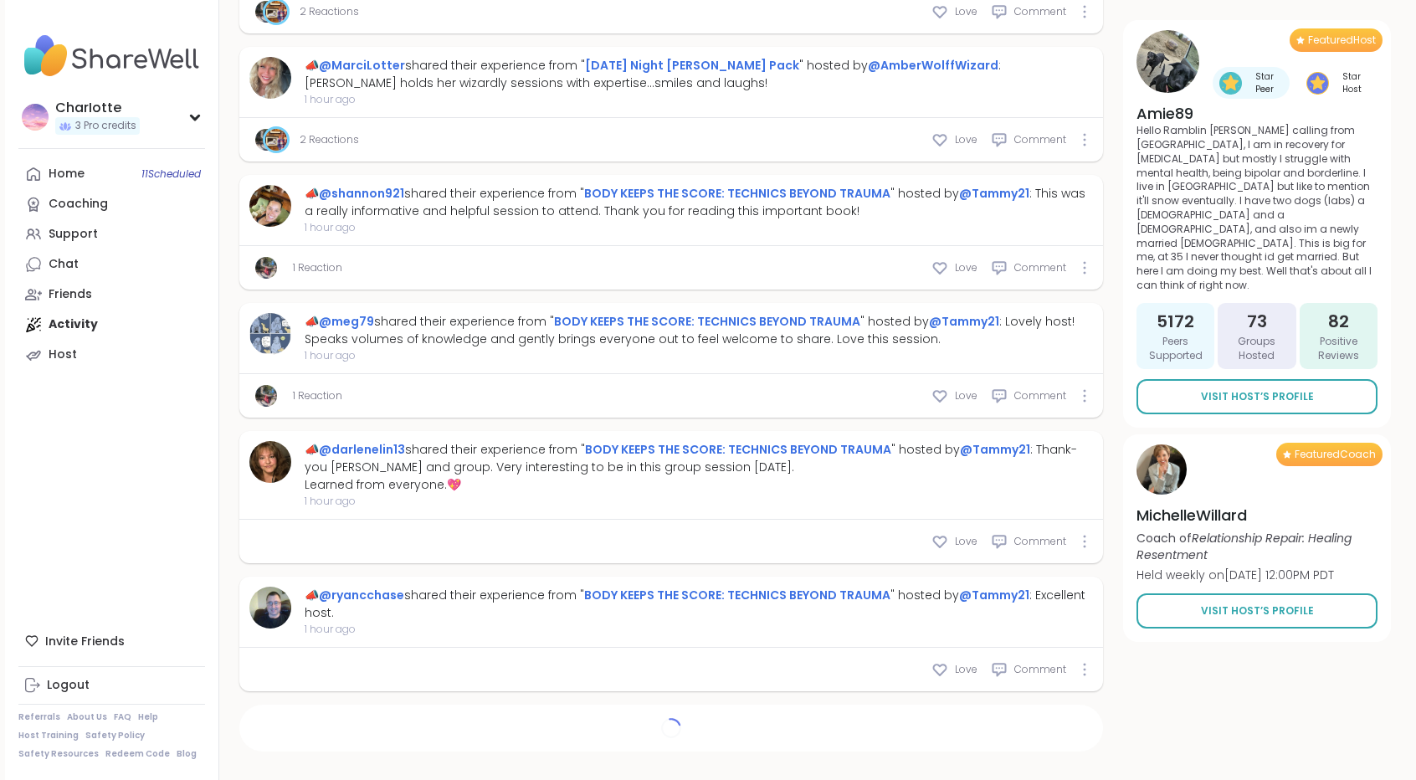
scroll to position [1275, 0]
type textarea "*"
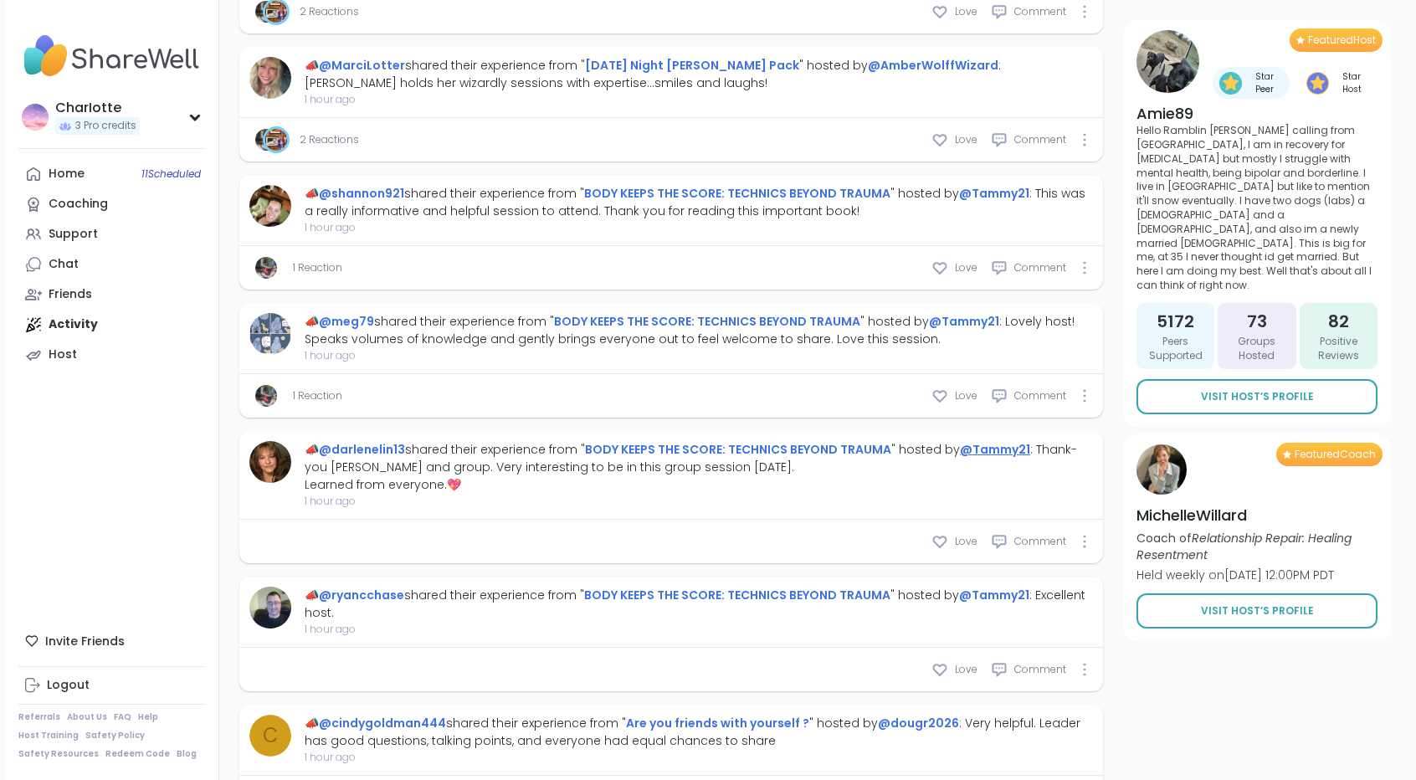
click at [996, 445] on link "@Tammy21" at bounding box center [995, 449] width 70 height 17
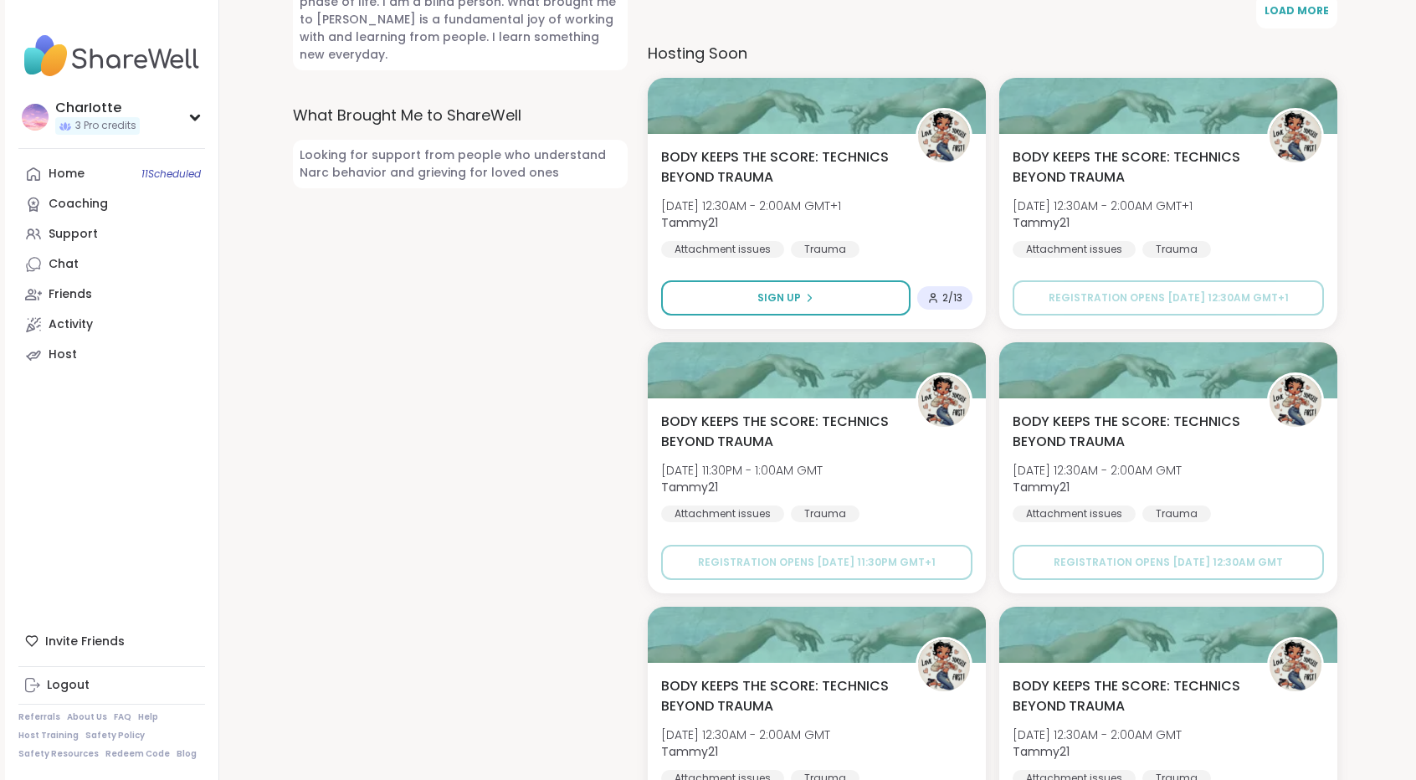
scroll to position [683, 0]
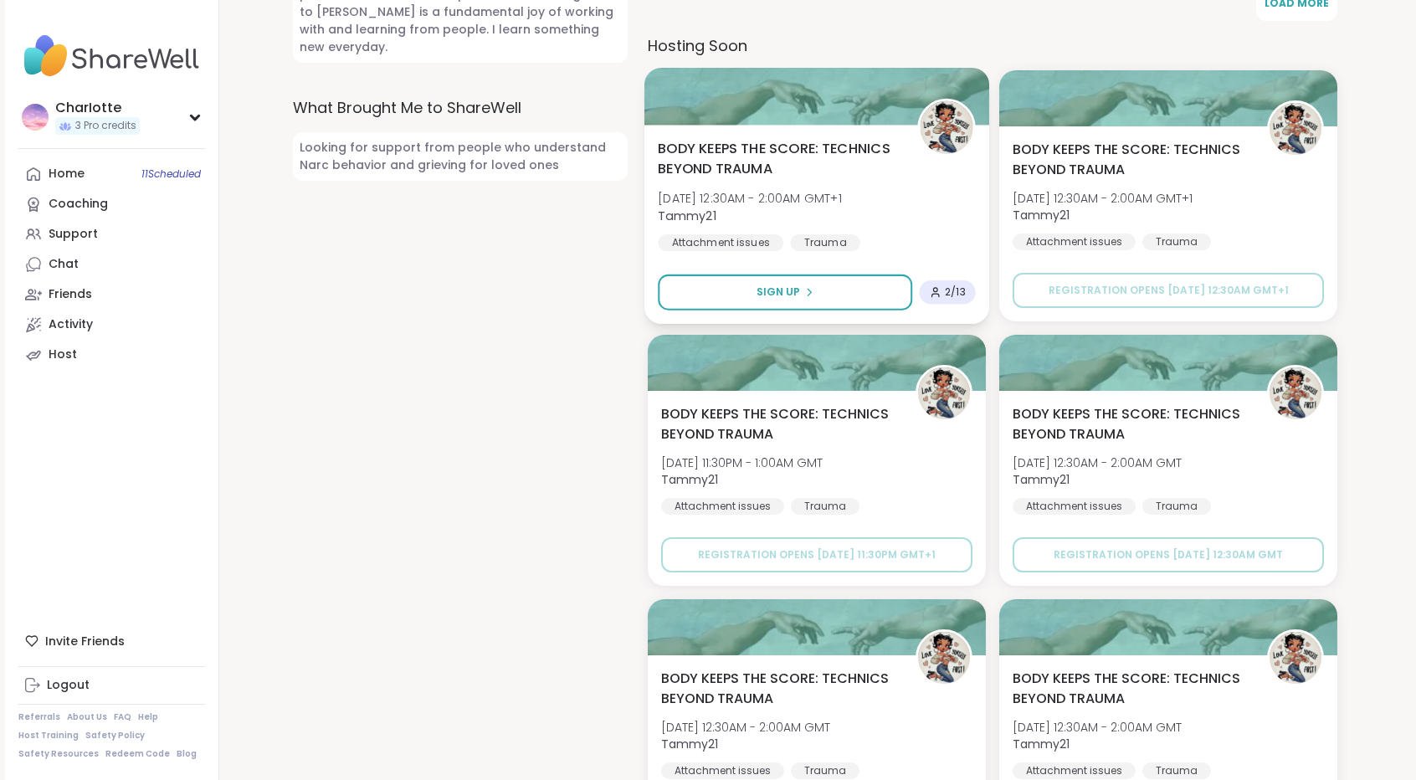
click at [874, 121] on div at bounding box center [816, 96] width 345 height 57
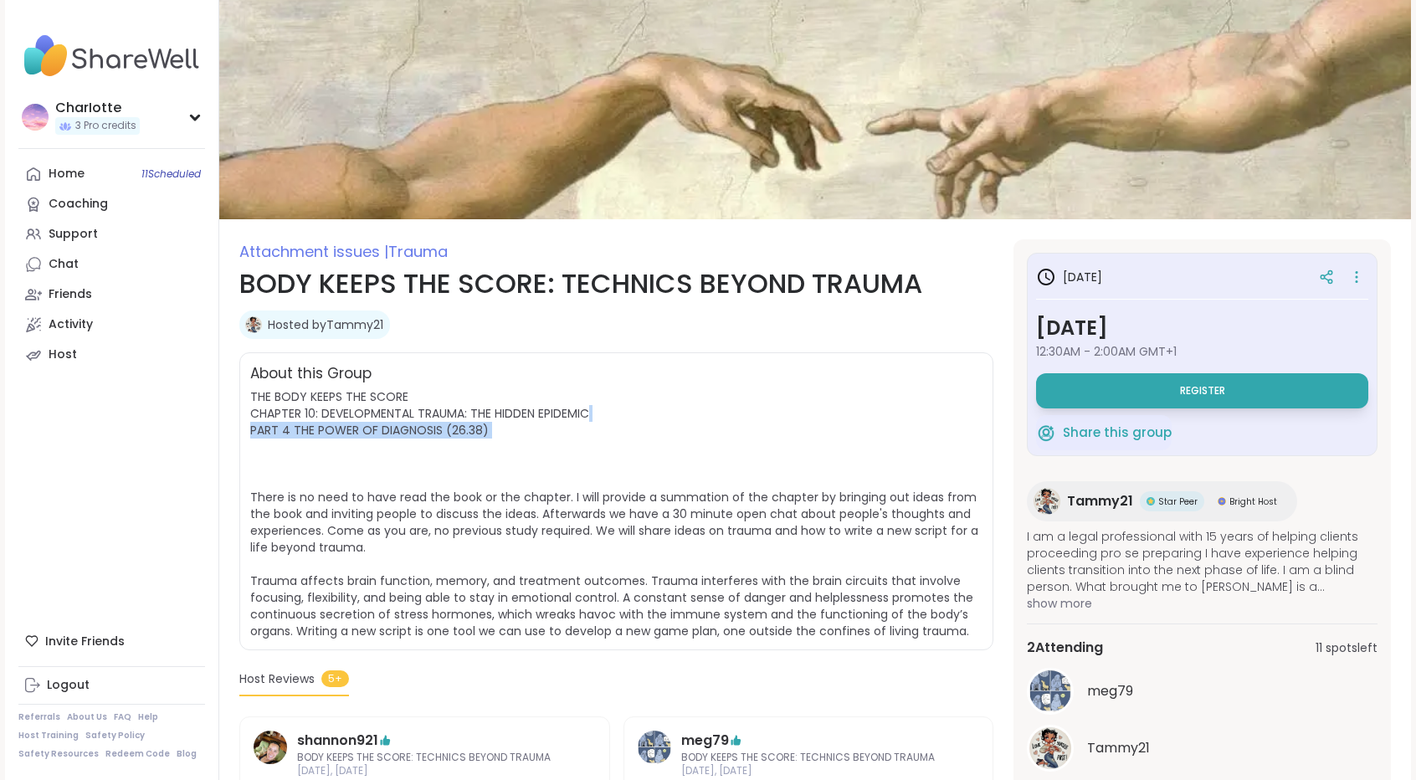
drag, startPoint x: 0, startPoint y: 0, endPoint x: 673, endPoint y: 397, distance: 781.4
click at [673, 397] on span "THE BODY KEEPS THE SCORE CHAPTER 10: DEVELOPMENTAL TRAUMA: THE HIDDEN EPIDEMIC …" at bounding box center [616, 513] width 732 height 251
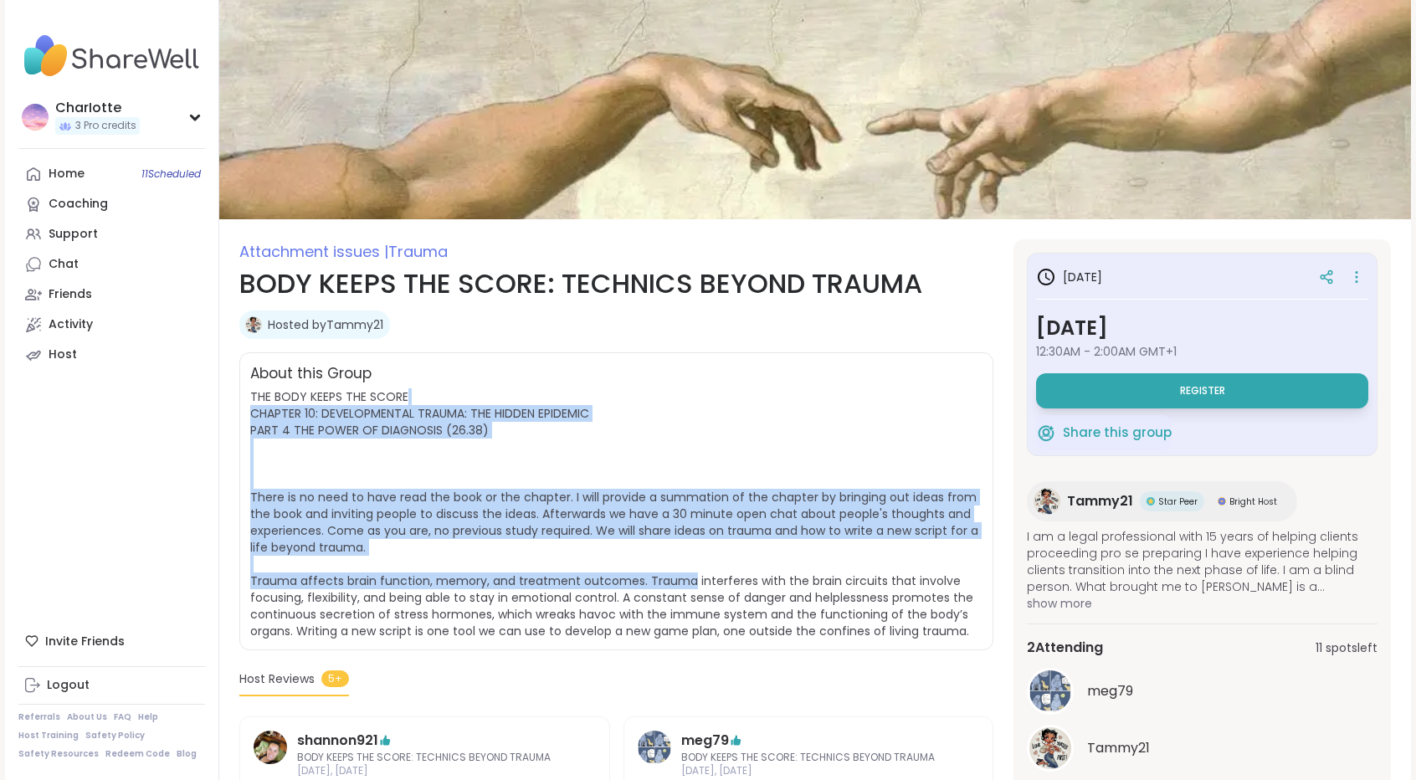
drag, startPoint x: 673, startPoint y: 397, endPoint x: 636, endPoint y: 593, distance: 199.2
click at [636, 593] on span "THE BODY KEEPS THE SCORE CHAPTER 10: DEVELOPMENTAL TRAUMA: THE HIDDEN EPIDEMIC …" at bounding box center [616, 513] width 732 height 251
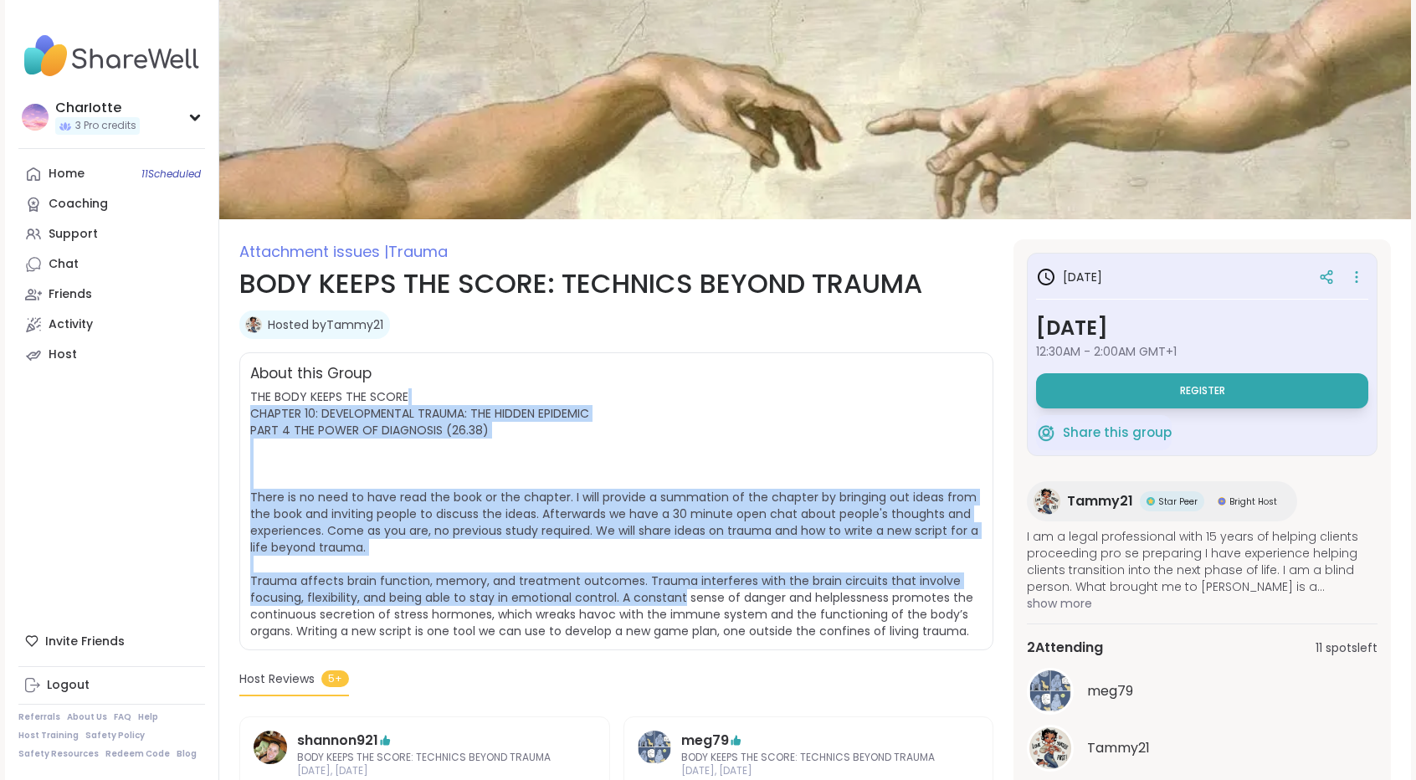
click at [636, 593] on span "THE BODY KEEPS THE SCORE CHAPTER 10: DEVELOPMENTAL TRAUMA: THE HIDDEN EPIDEMIC …" at bounding box center [614, 513] width 728 height 251
drag, startPoint x: 636, startPoint y: 593, endPoint x: 656, endPoint y: 478, distance: 117.2
click at [656, 478] on span "THE BODY KEEPS THE SCORE CHAPTER 10: DEVELOPMENTAL TRAUMA: THE HIDDEN EPIDEMIC …" at bounding box center [616, 513] width 732 height 251
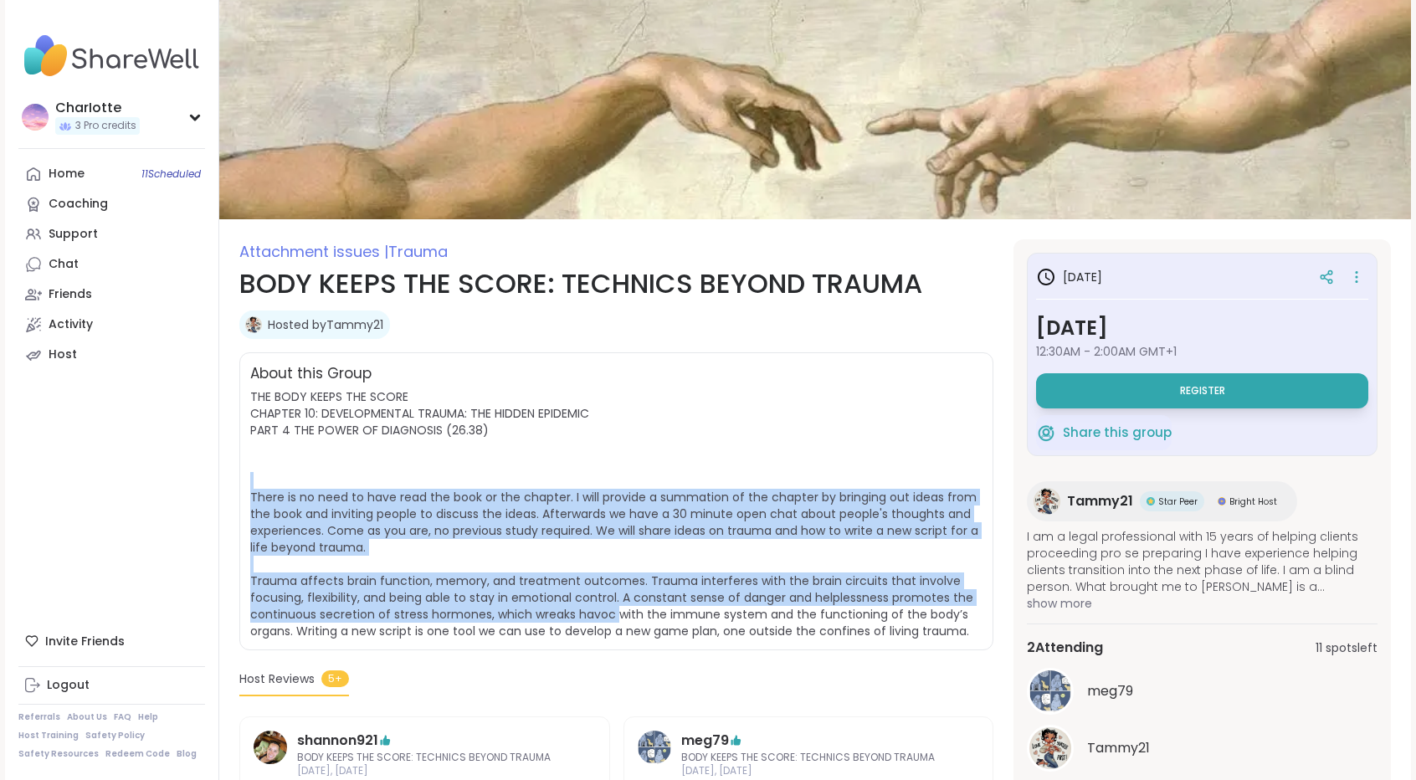
drag, startPoint x: 656, startPoint y: 478, endPoint x: 609, endPoint y: 625, distance: 154.5
click at [609, 625] on span "THE BODY KEEPS THE SCORE CHAPTER 10: DEVELOPMENTAL TRAUMA: THE HIDDEN EPIDEMIC …" at bounding box center [616, 513] width 732 height 251
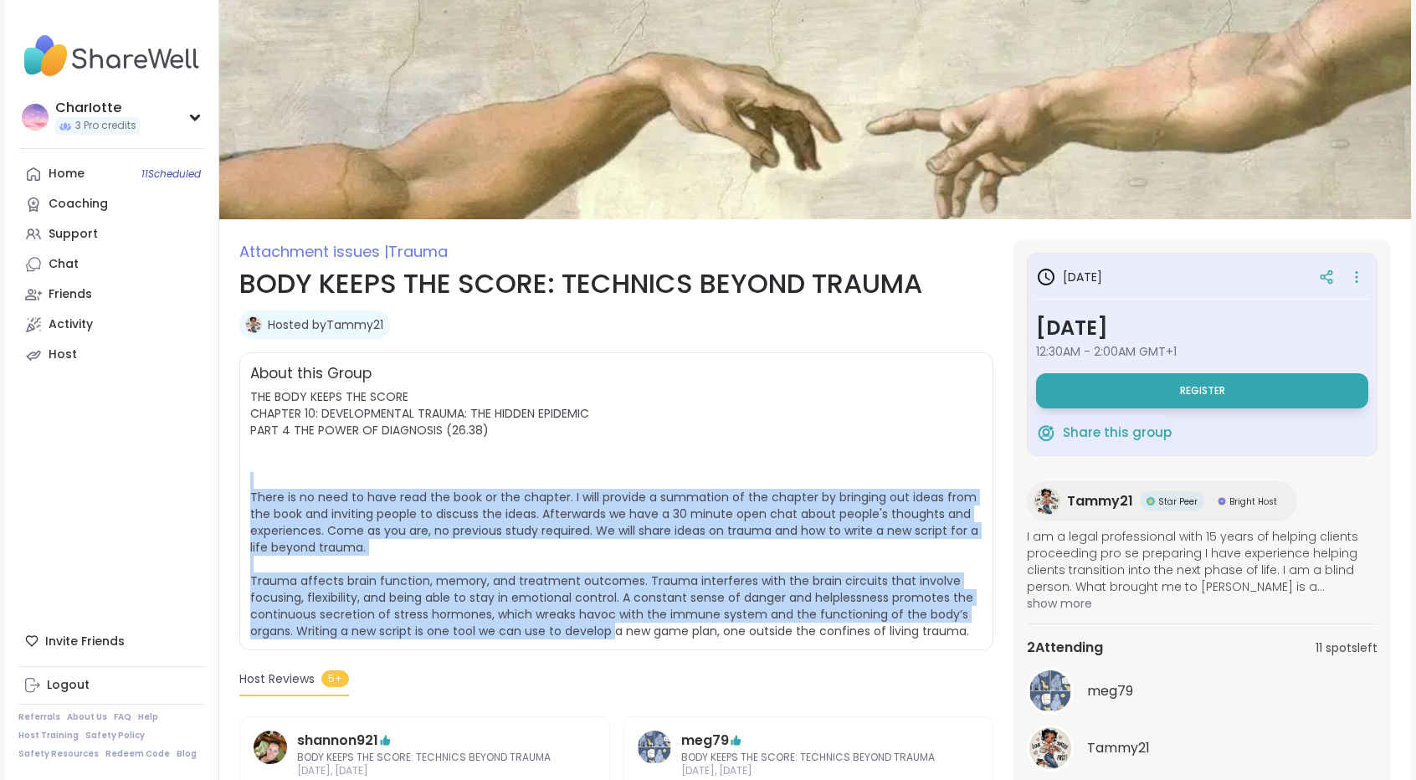
click at [609, 625] on span "THE BODY KEEPS THE SCORE CHAPTER 10: DEVELOPMENTAL TRAUMA: THE HIDDEN EPIDEMIC …" at bounding box center [614, 513] width 728 height 251
drag, startPoint x: 609, startPoint y: 625, endPoint x: 661, endPoint y: 390, distance: 240.8
click at [661, 390] on span "THE BODY KEEPS THE SCORE CHAPTER 10: DEVELOPMENTAL TRAUMA: THE HIDDEN EPIDEMIC …" at bounding box center [616, 513] width 732 height 251
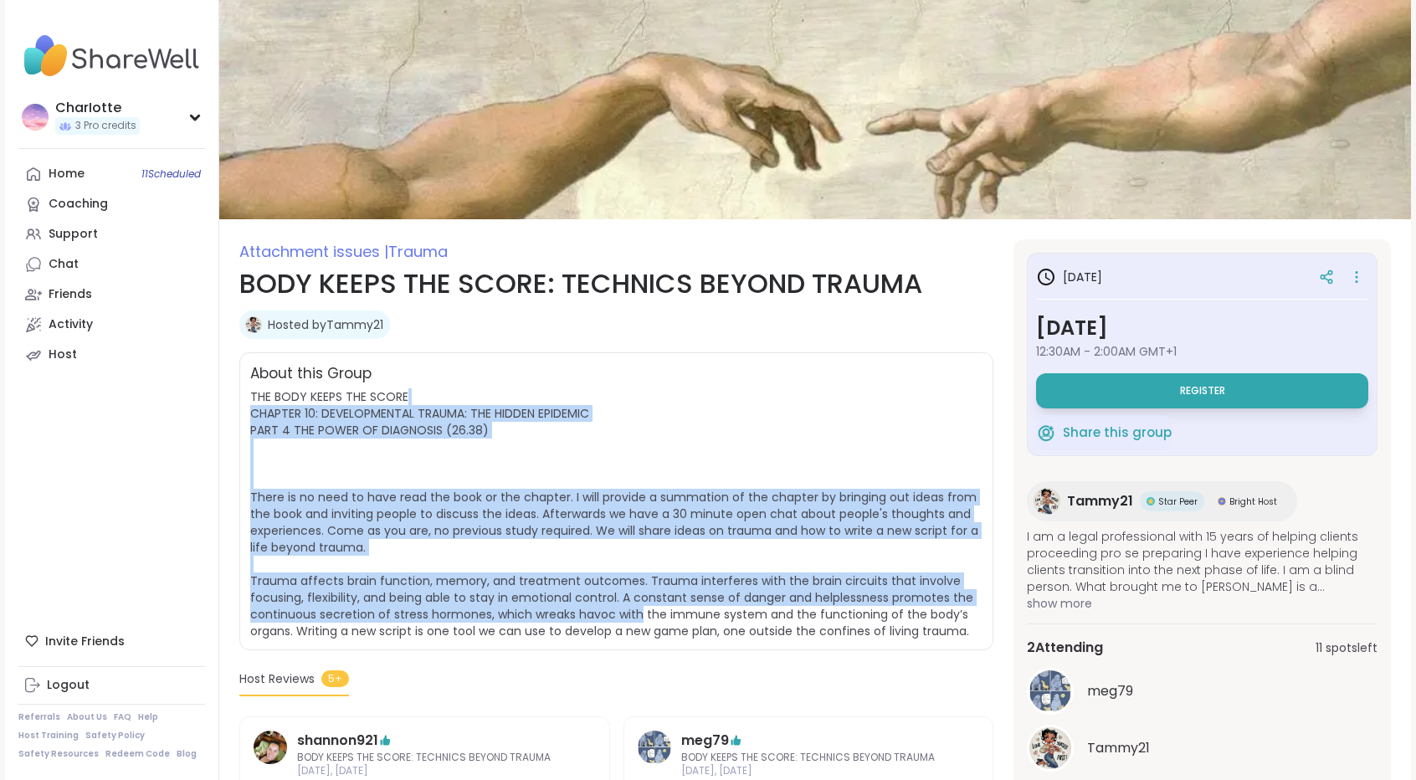
drag, startPoint x: 661, startPoint y: 390, endPoint x: 633, endPoint y: 623, distance: 235.2
click at [633, 623] on span "THE BODY KEEPS THE SCORE CHAPTER 10: DEVELOPMENTAL TRAUMA: THE HIDDEN EPIDEMIC …" at bounding box center [616, 513] width 732 height 251
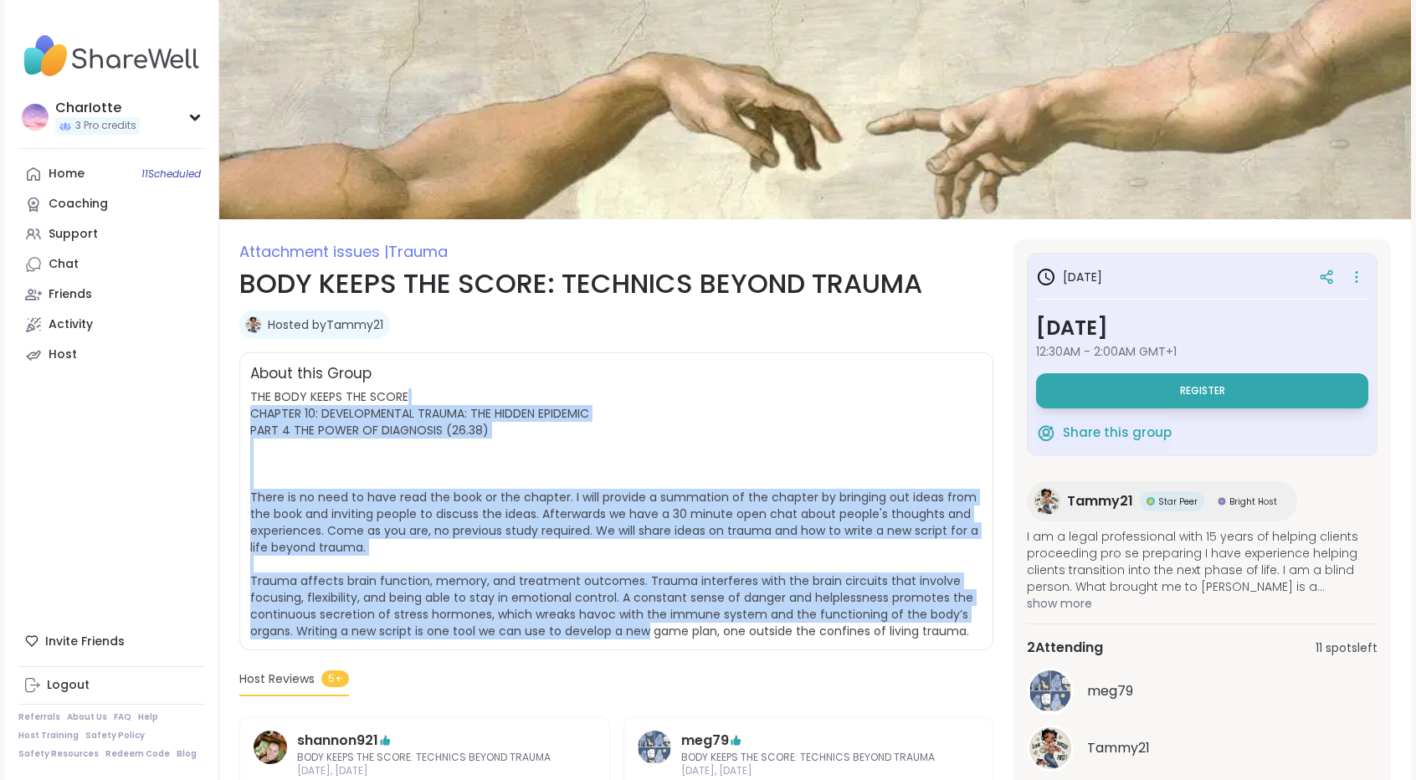
click at [633, 623] on span "THE BODY KEEPS THE SCORE CHAPTER 10: DEVELOPMENTAL TRAUMA: THE HIDDEN EPIDEMIC …" at bounding box center [614, 513] width 728 height 251
drag, startPoint x: 633, startPoint y: 623, endPoint x: 687, endPoint y: 383, distance: 246.2
click at [687, 383] on div "About this Group THE BODY KEEPS THE SCORE CHAPTER 10: DEVELOPMENTAL TRAUMA: THE…" at bounding box center [616, 501] width 754 height 298
click at [687, 383] on div "About this Group" at bounding box center [616, 374] width 732 height 22
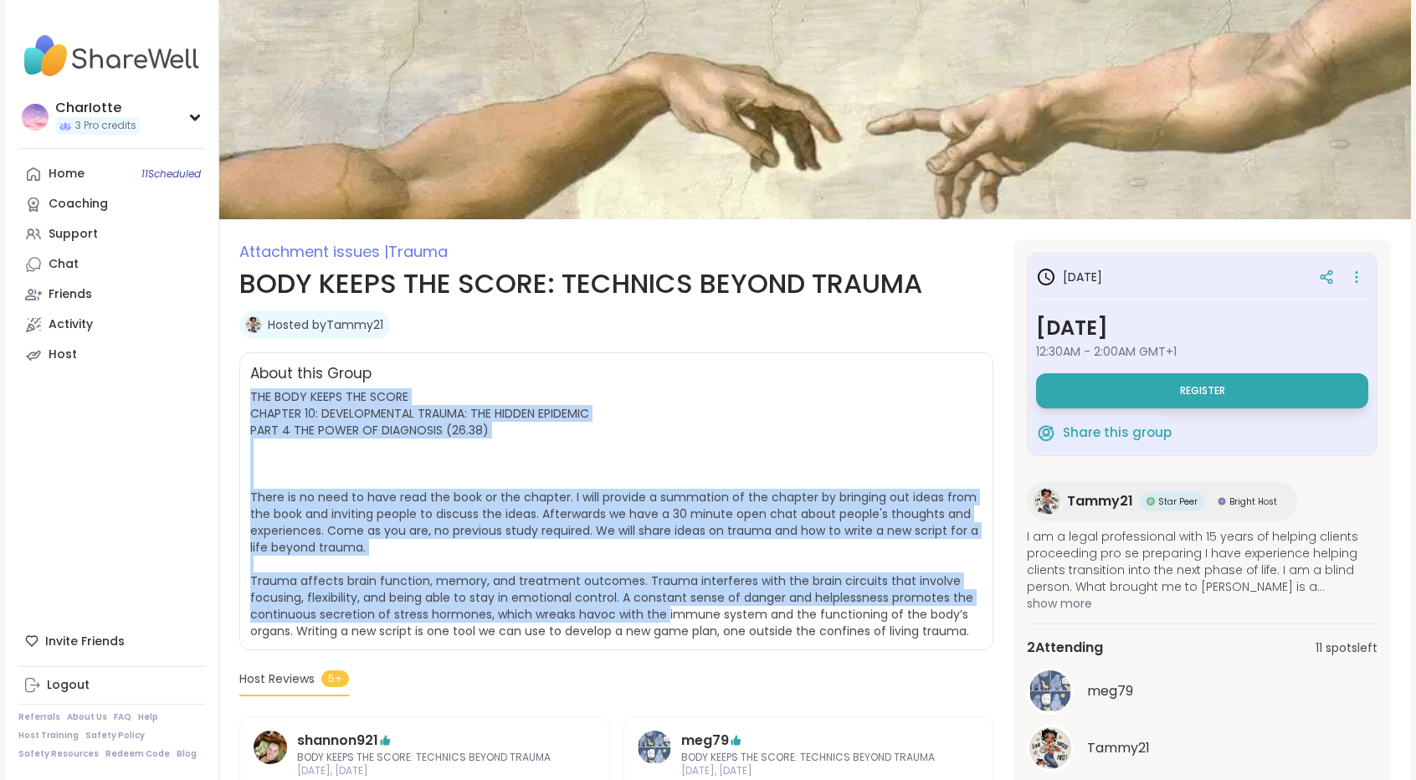
drag, startPoint x: 687, startPoint y: 383, endPoint x: 658, endPoint y: 621, distance: 239.4
click at [658, 621] on div "About this Group THE BODY KEEPS THE SCORE CHAPTER 10: DEVELOPMENTAL TRAUMA: THE…" at bounding box center [616, 501] width 754 height 298
click at [658, 621] on span "THE BODY KEEPS THE SCORE CHAPTER 10: DEVELOPMENTAL TRAUMA: THE HIDDEN EPIDEMIC …" at bounding box center [614, 513] width 728 height 251
drag, startPoint x: 658, startPoint y: 621, endPoint x: 713, endPoint y: 402, distance: 225.3
click at [713, 402] on span "THE BODY KEEPS THE SCORE CHAPTER 10: DEVELOPMENTAL TRAUMA: THE HIDDEN EPIDEMIC …" at bounding box center [616, 513] width 732 height 251
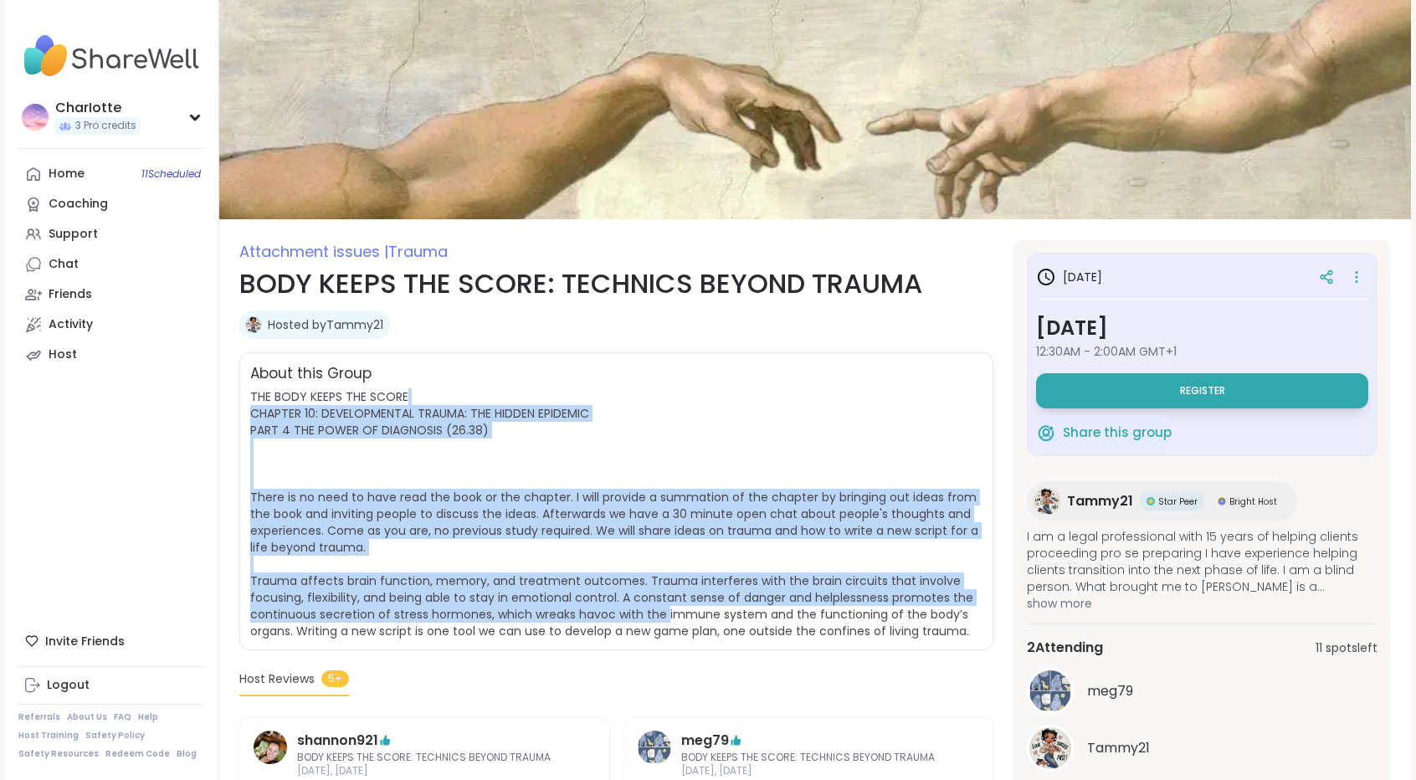
click at [713, 402] on span "THE BODY KEEPS THE SCORE CHAPTER 10: DEVELOPMENTAL TRAUMA: THE HIDDEN EPIDEMIC …" at bounding box center [616, 513] width 732 height 251
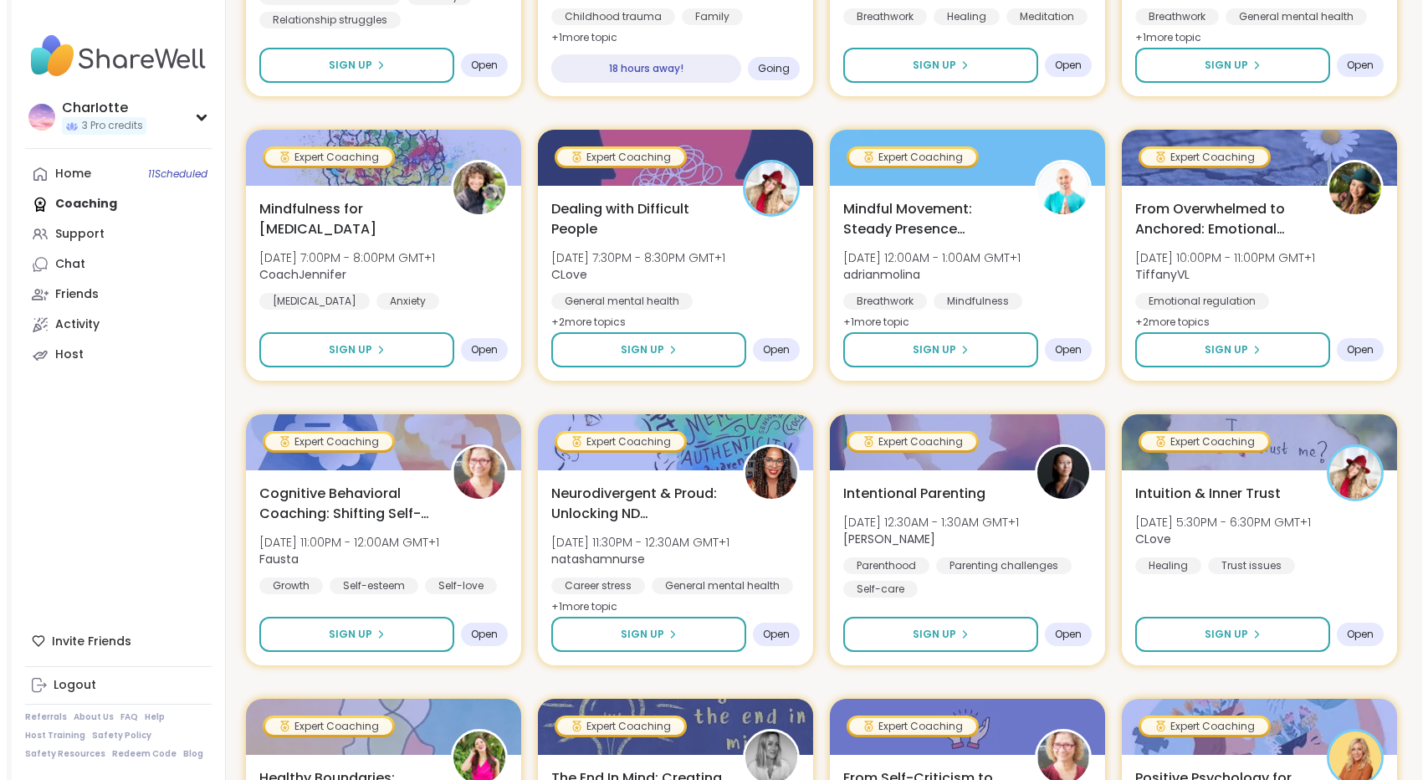
scroll to position [789, 0]
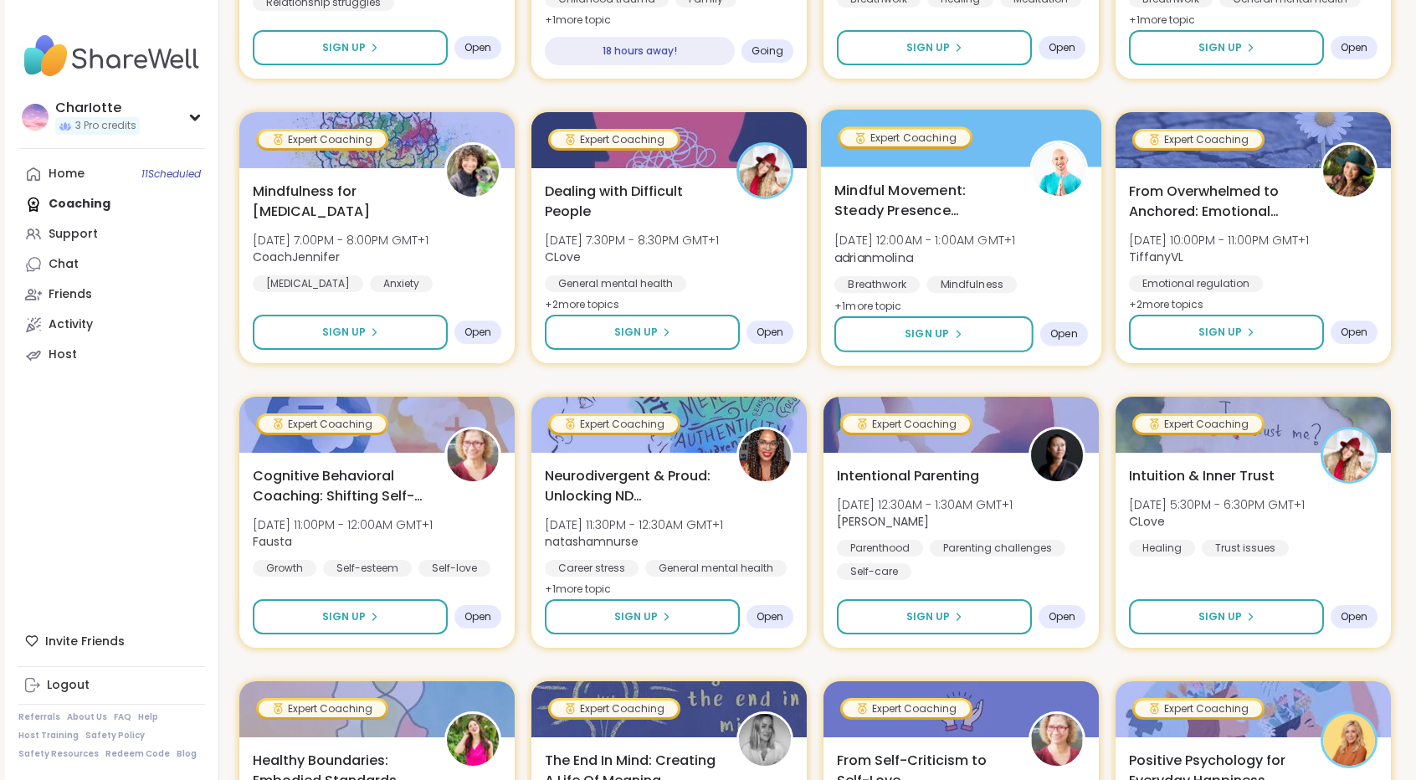
click at [1021, 141] on div at bounding box center [961, 138] width 281 height 57
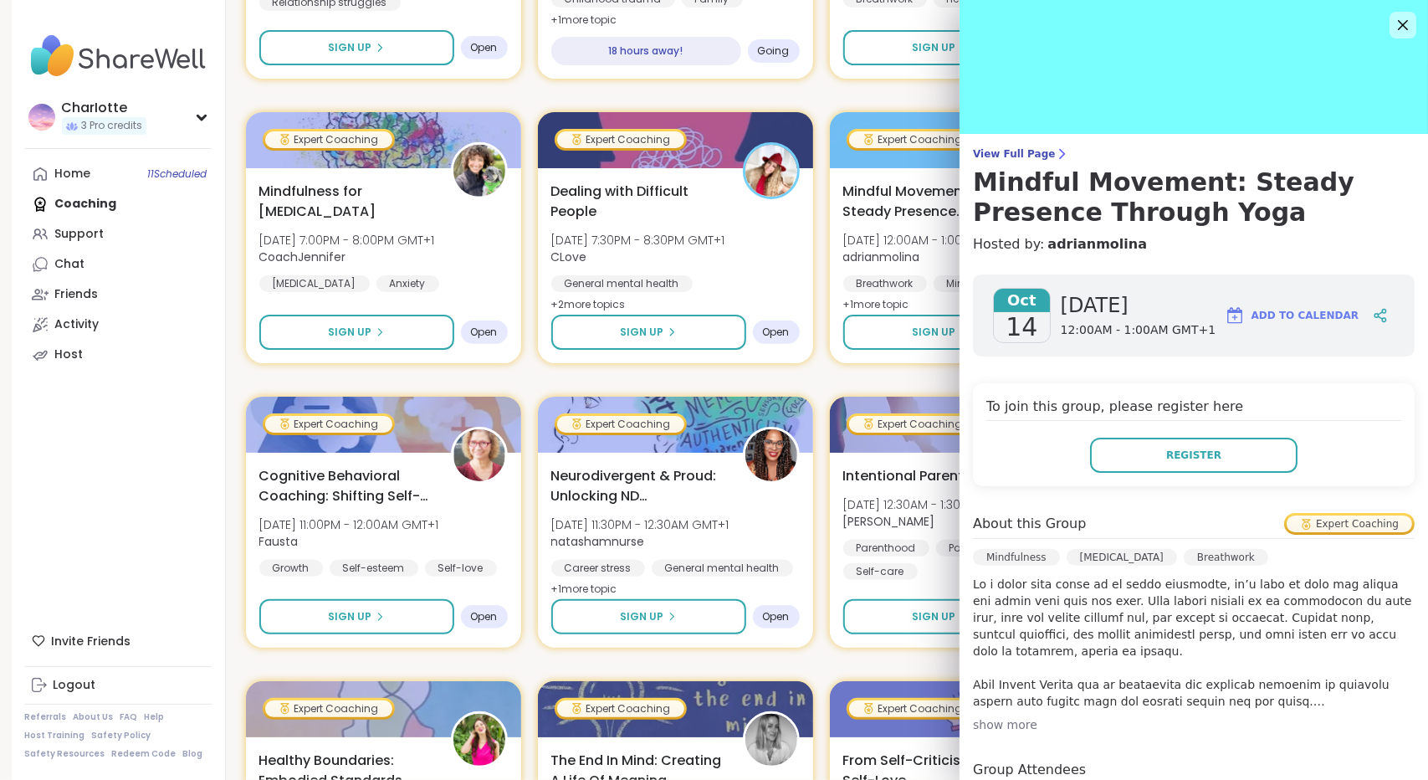
drag, startPoint x: 1401, startPoint y: 291, endPoint x: 1408, endPoint y: 316, distance: 26.2
click at [1408, 316] on div "View Full Page Mindful Movement: Steady Presence Through Yoga Hosted by: adrian…" at bounding box center [1194, 390] width 469 height 780
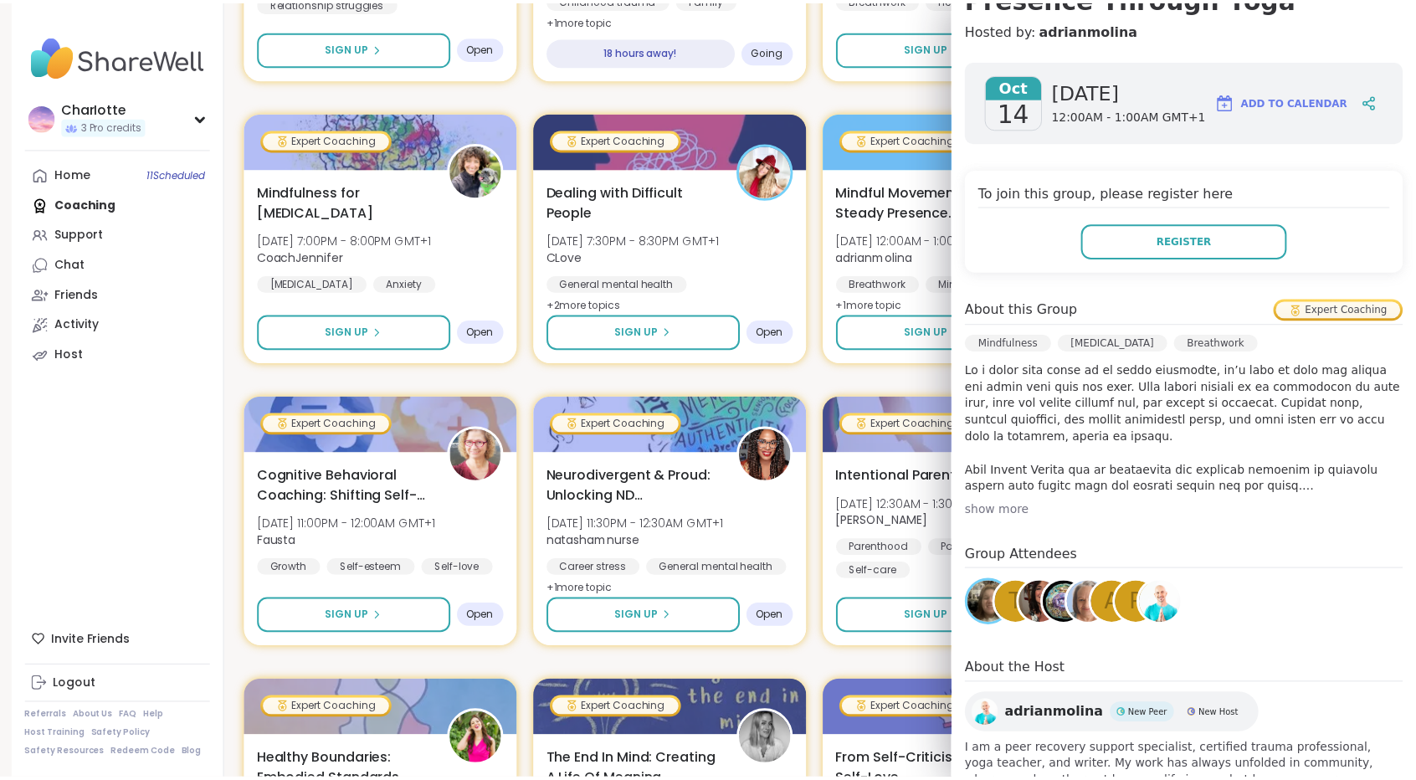
scroll to position [0, 0]
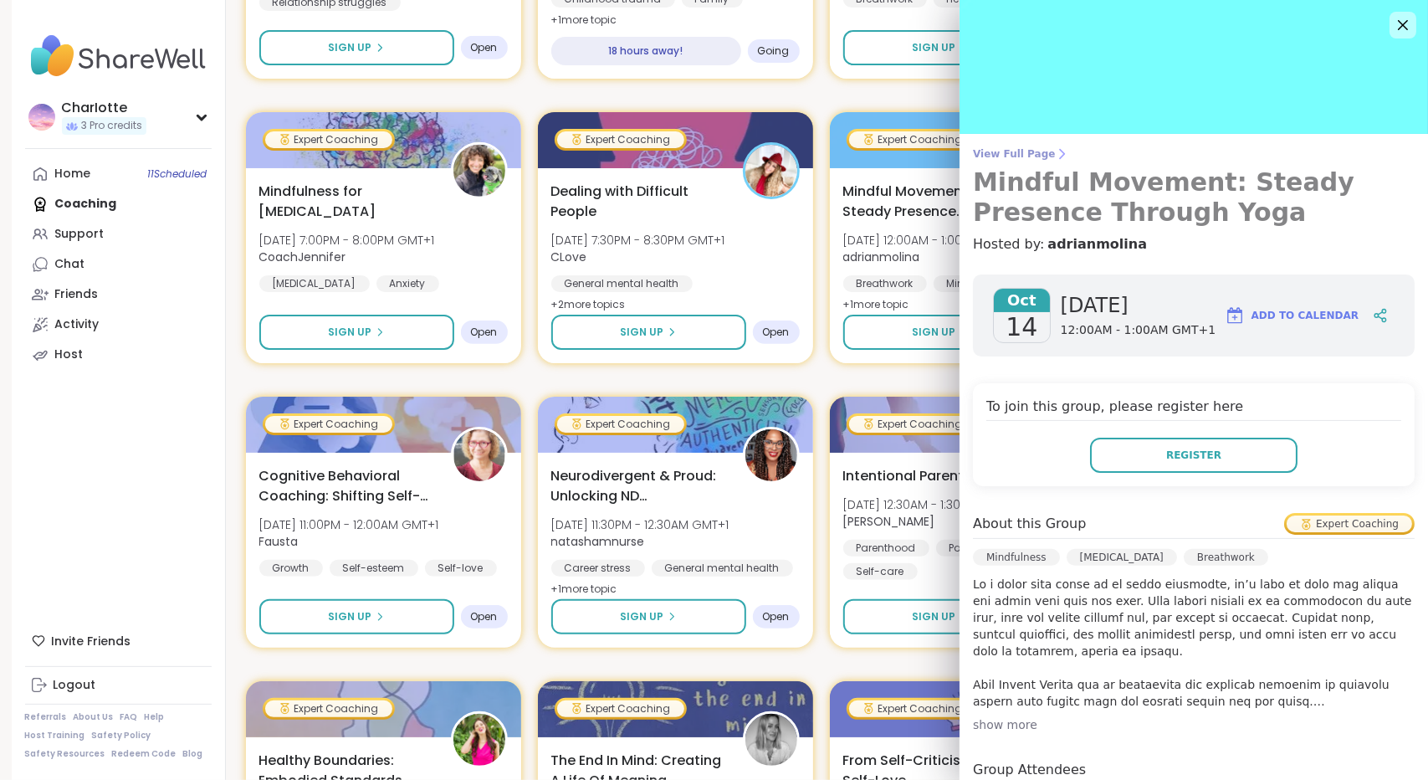
click at [1055, 159] on icon at bounding box center [1061, 153] width 13 height 13
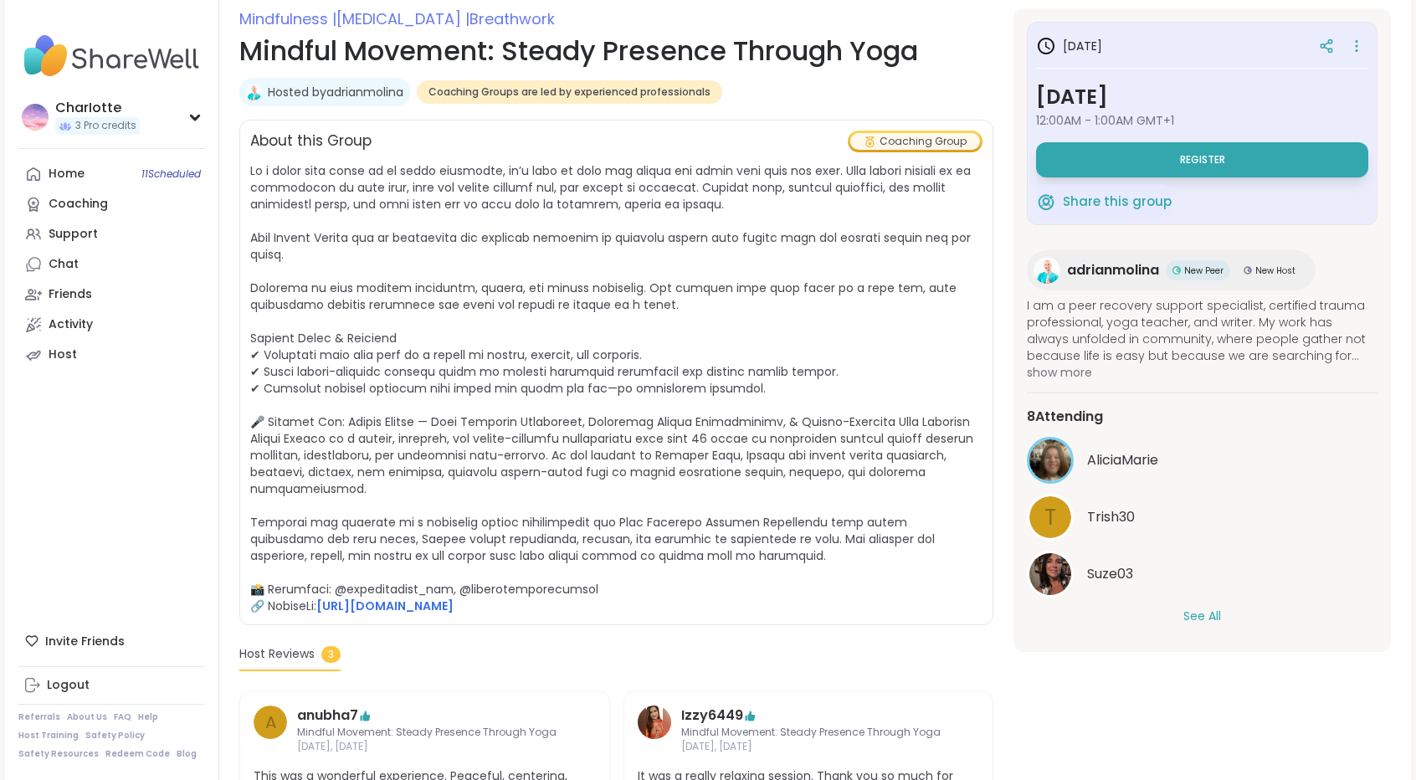
scroll to position [277, 0]
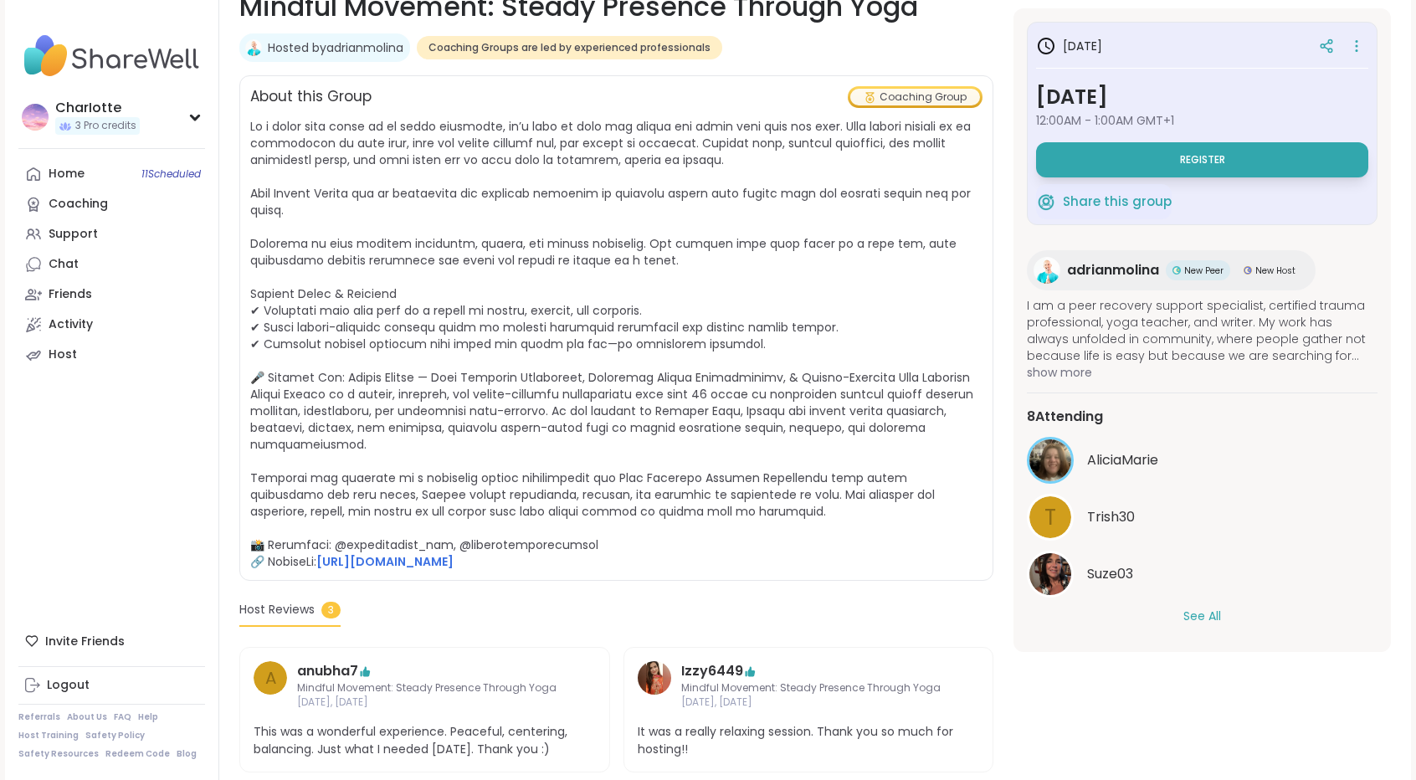
click at [1197, 618] on button "See All" at bounding box center [1202, 617] width 38 height 18
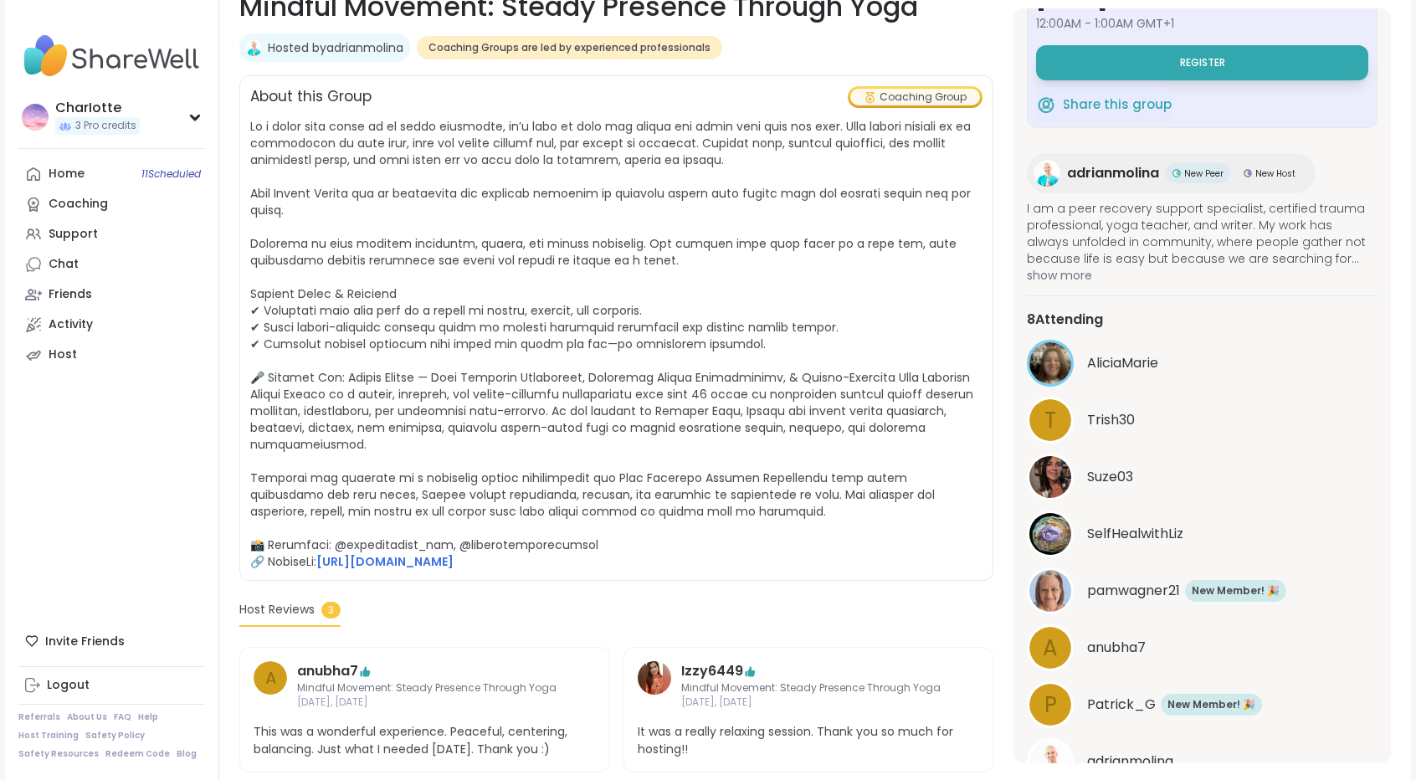
scroll to position [0, 0]
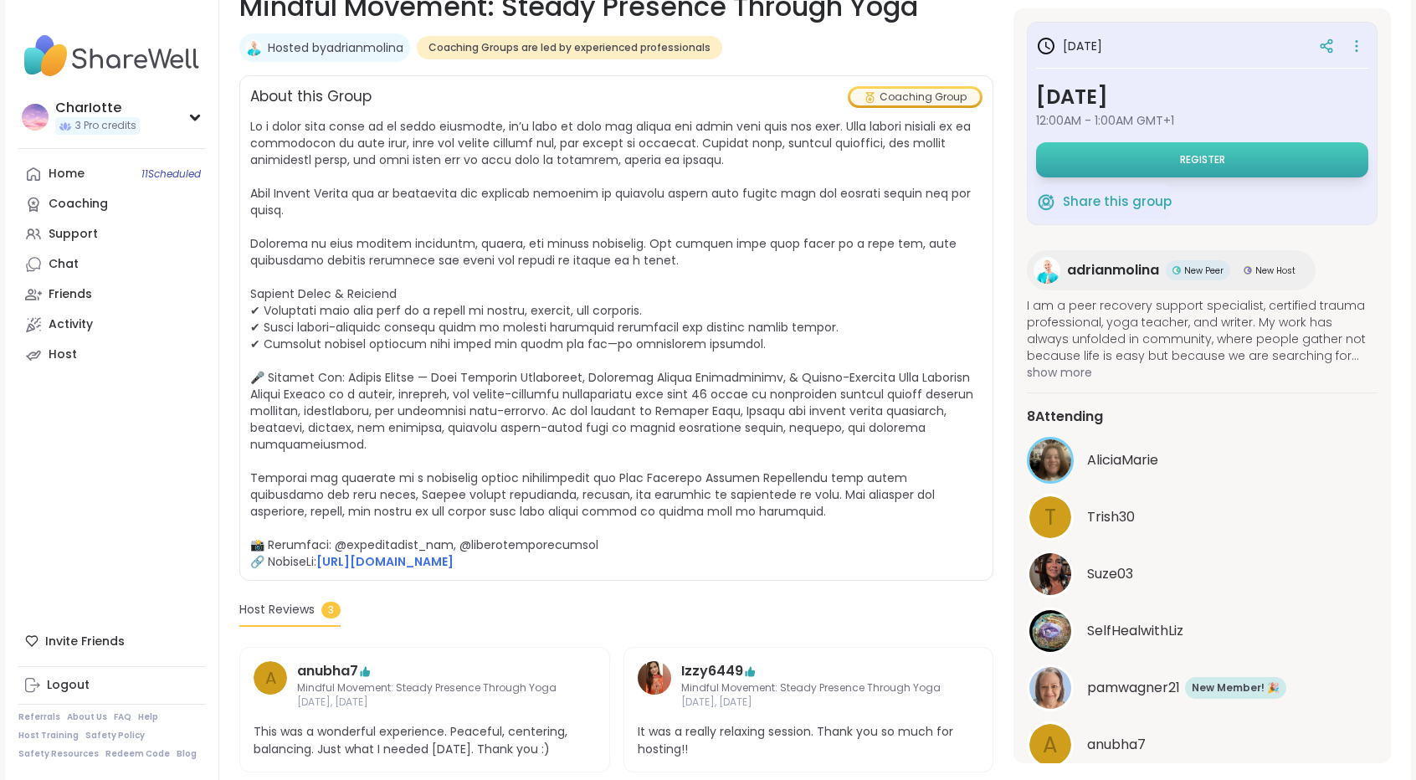
click at [1240, 155] on button "Register" at bounding box center [1202, 159] width 332 height 35
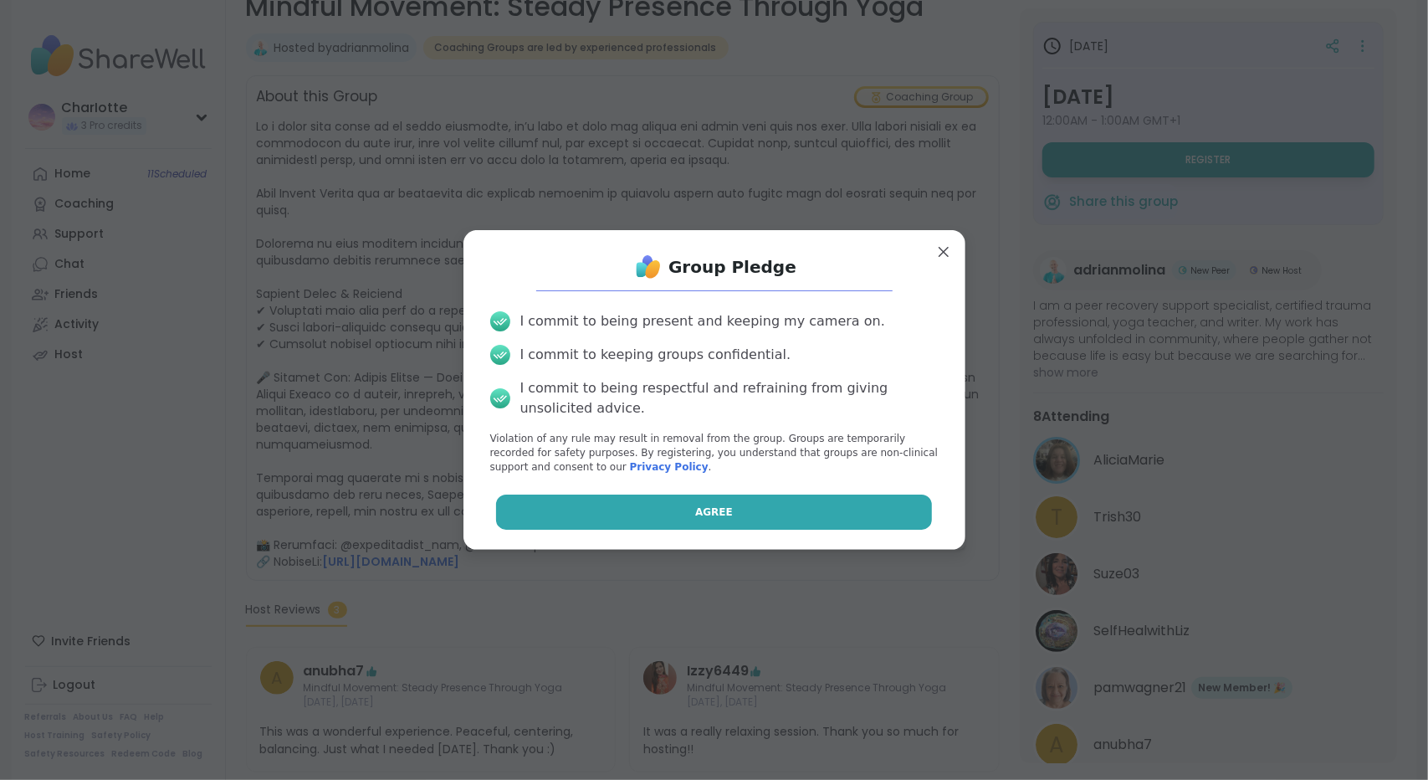
click at [697, 508] on span "Agree" at bounding box center [714, 512] width 38 height 15
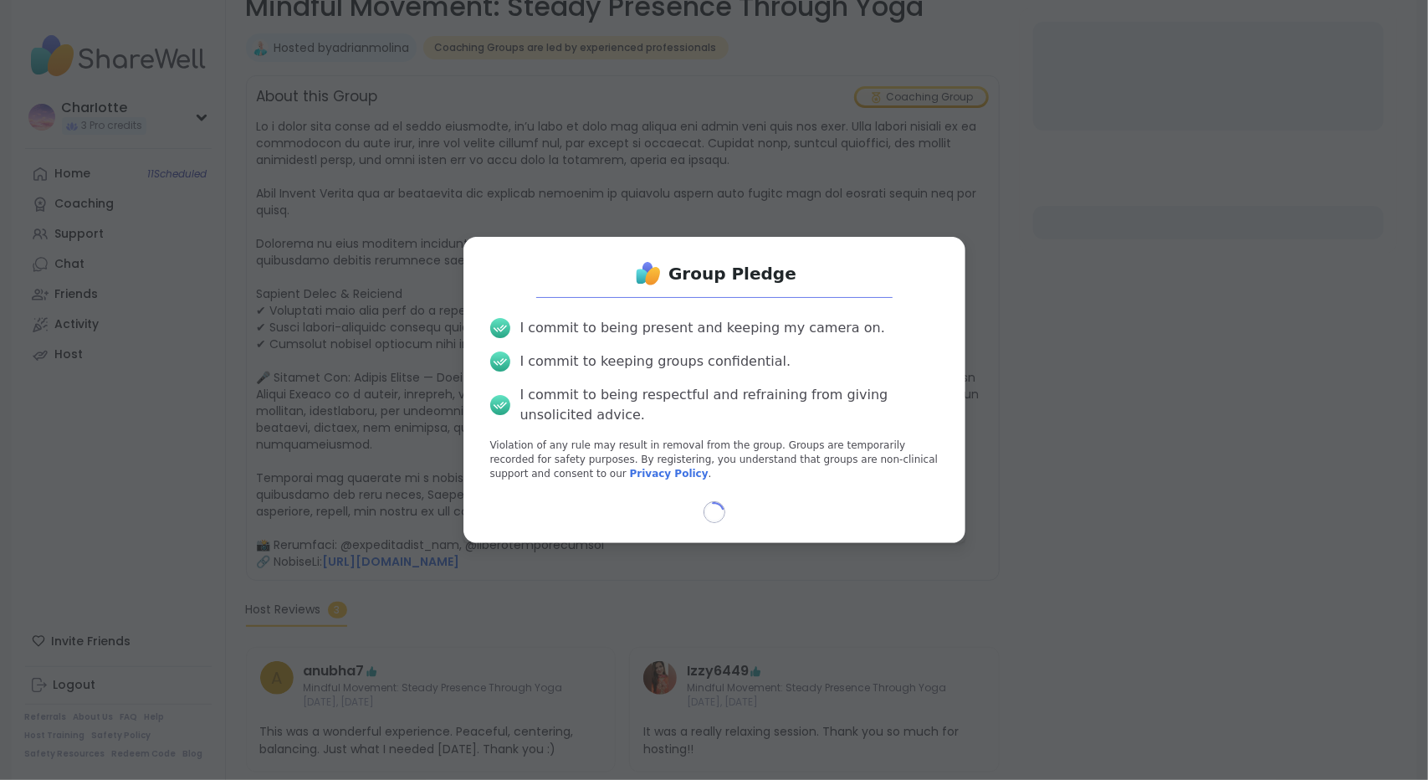
select select "**"
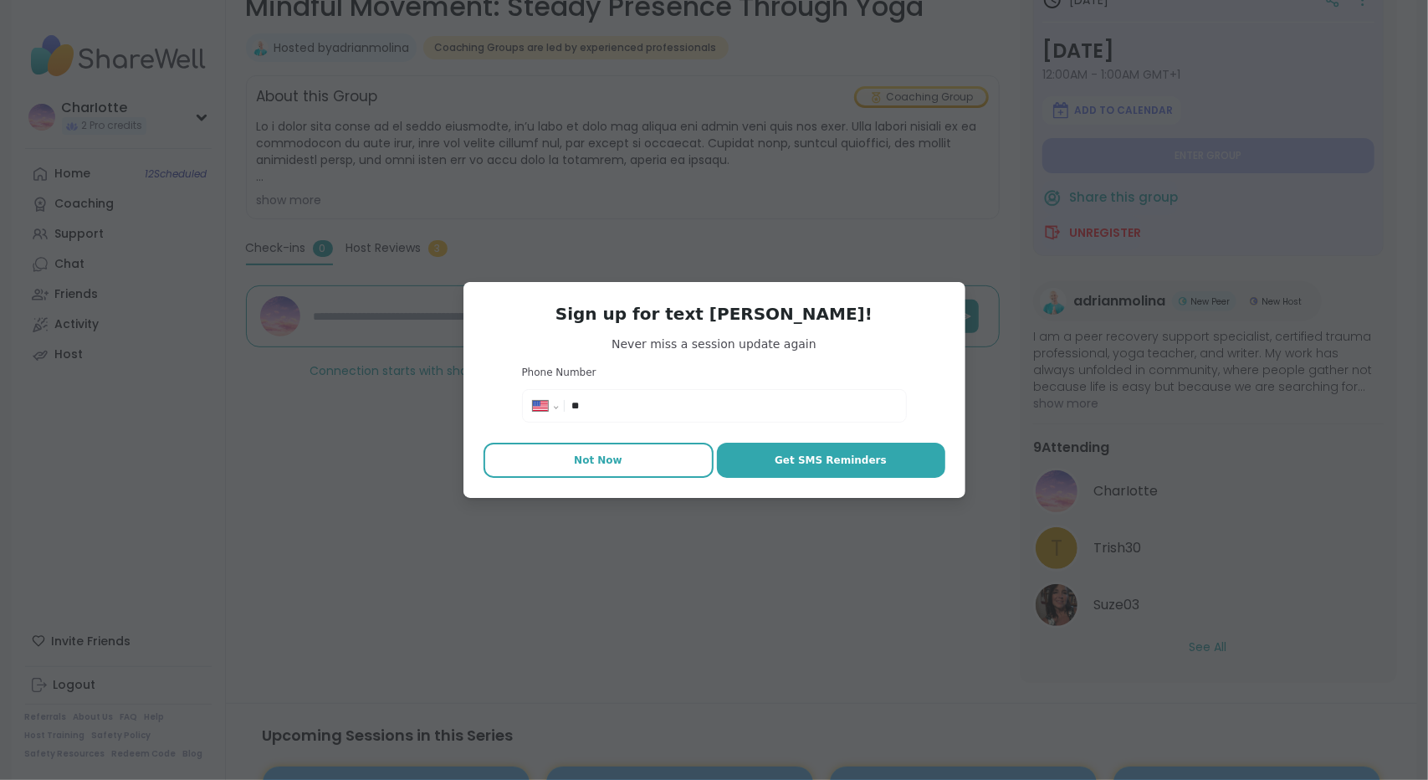
click at [611, 469] on button "Not Now" at bounding box center [599, 460] width 230 height 35
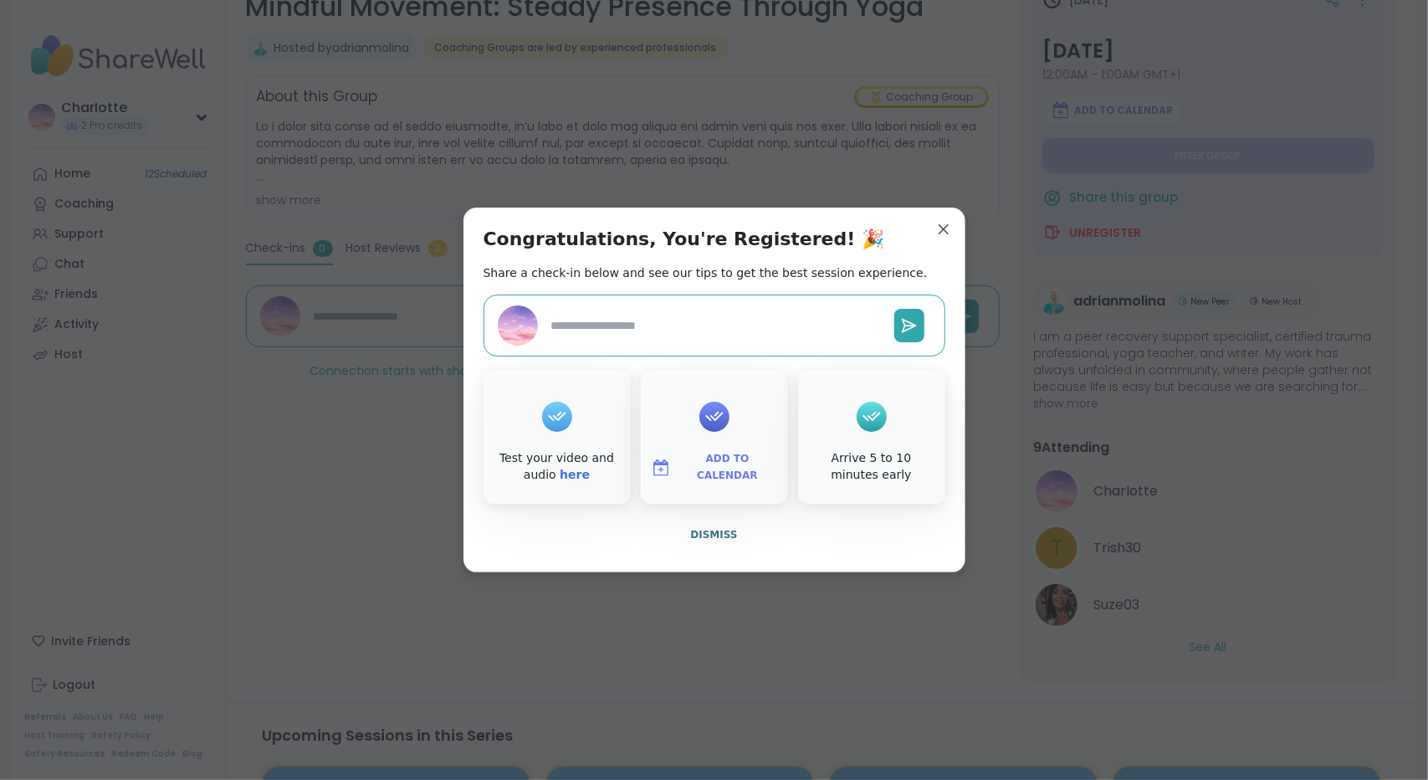
type textarea "*"
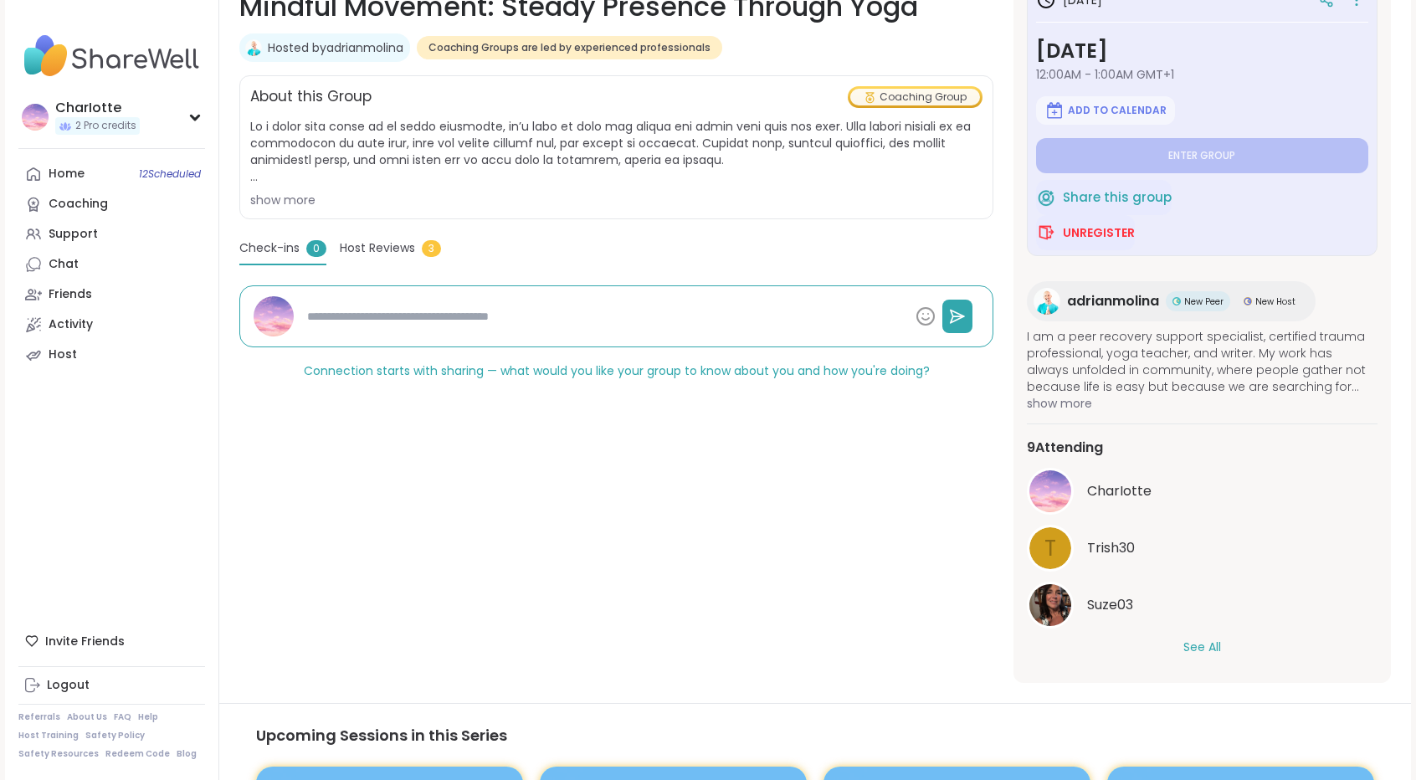
click at [365, 247] on span "Host Reviews" at bounding box center [377, 248] width 75 height 18
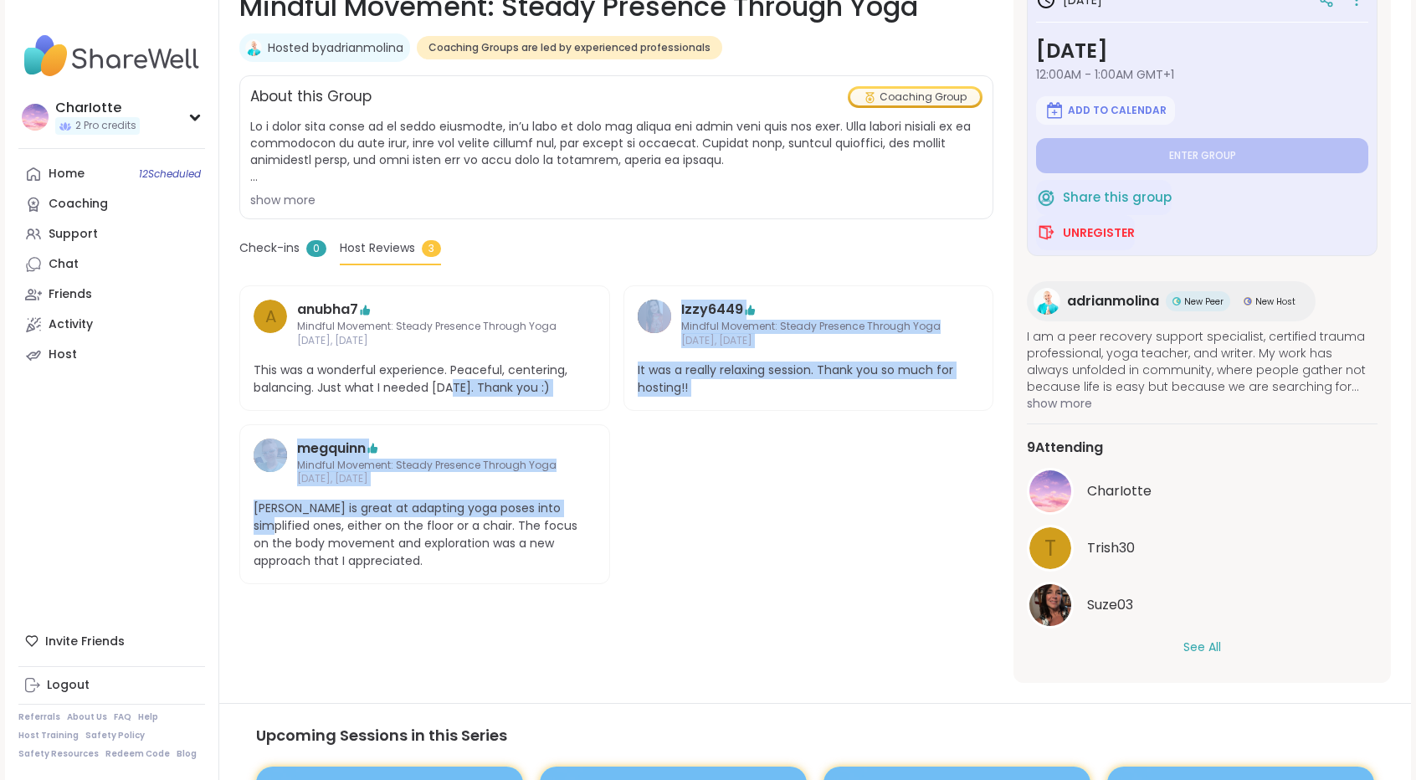
drag, startPoint x: 666, startPoint y: 470, endPoint x: 449, endPoint y: 377, distance: 236.6
click at [449, 377] on div "a anubha7 Mindful Movement: Steady Presence Through Yoga Oct 06, Monday This wa…" at bounding box center [616, 434] width 754 height 299
click at [449, 377] on span "This was a wonderful experience. Peaceful, centering, balancing. Just what I ne…" at bounding box center [425, 378] width 342 height 35
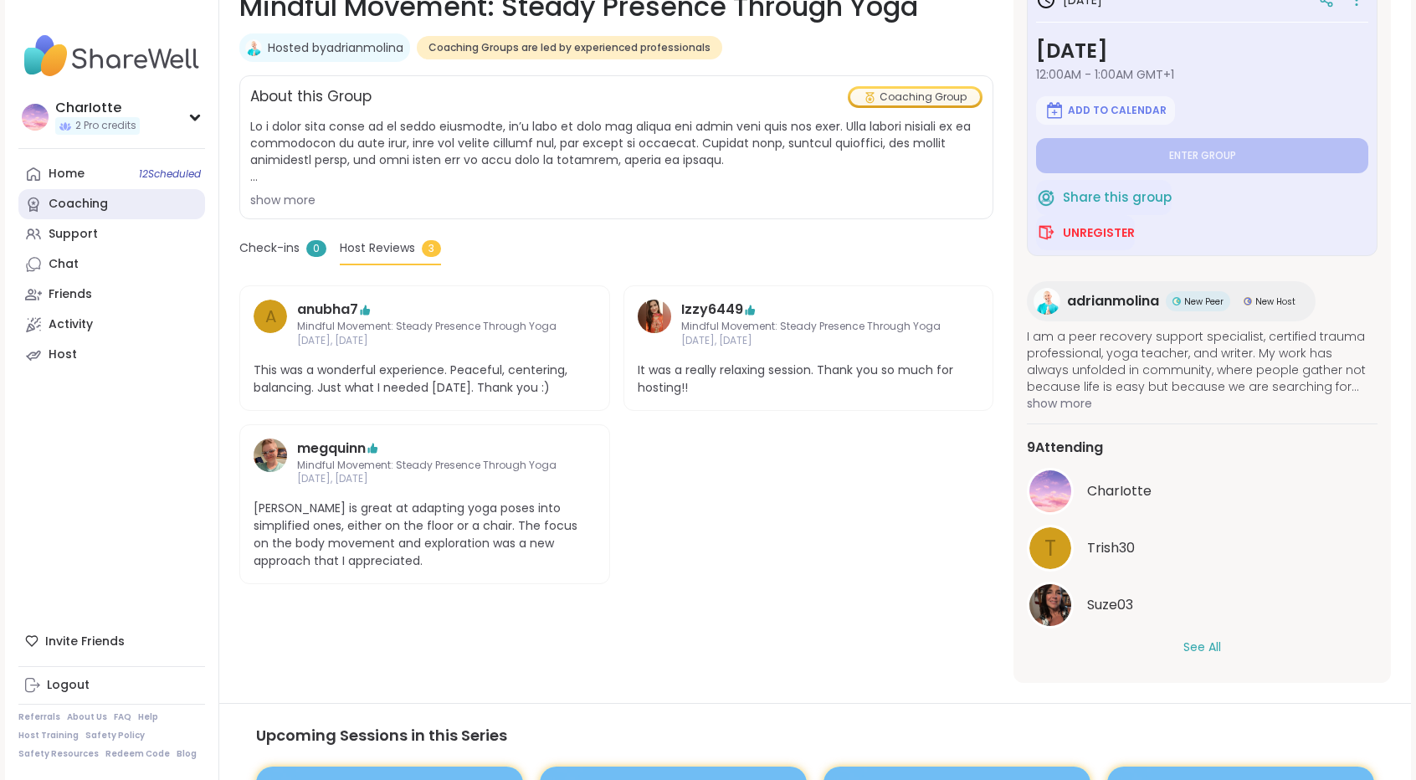
click at [93, 210] on div "Coaching" at bounding box center [78, 204] width 59 height 17
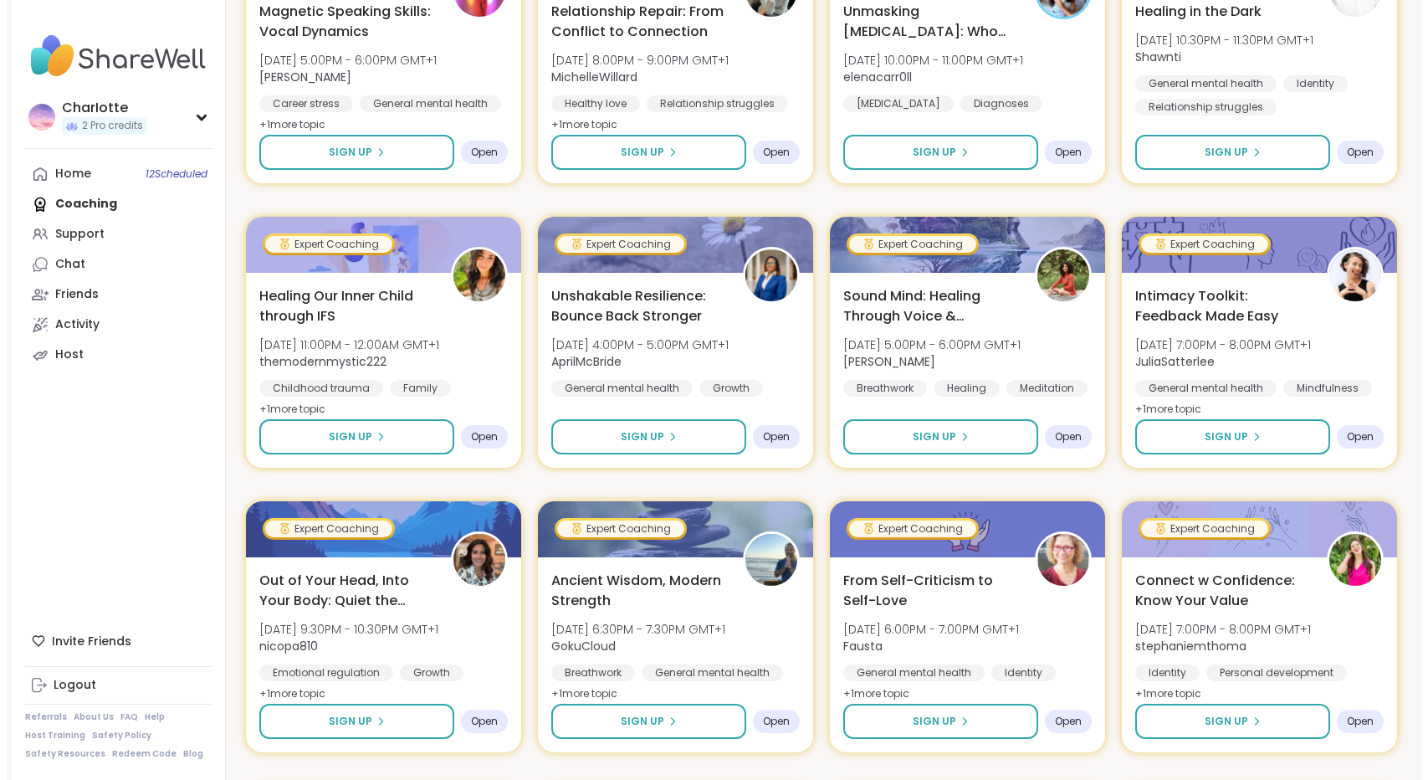
scroll to position [1844, 0]
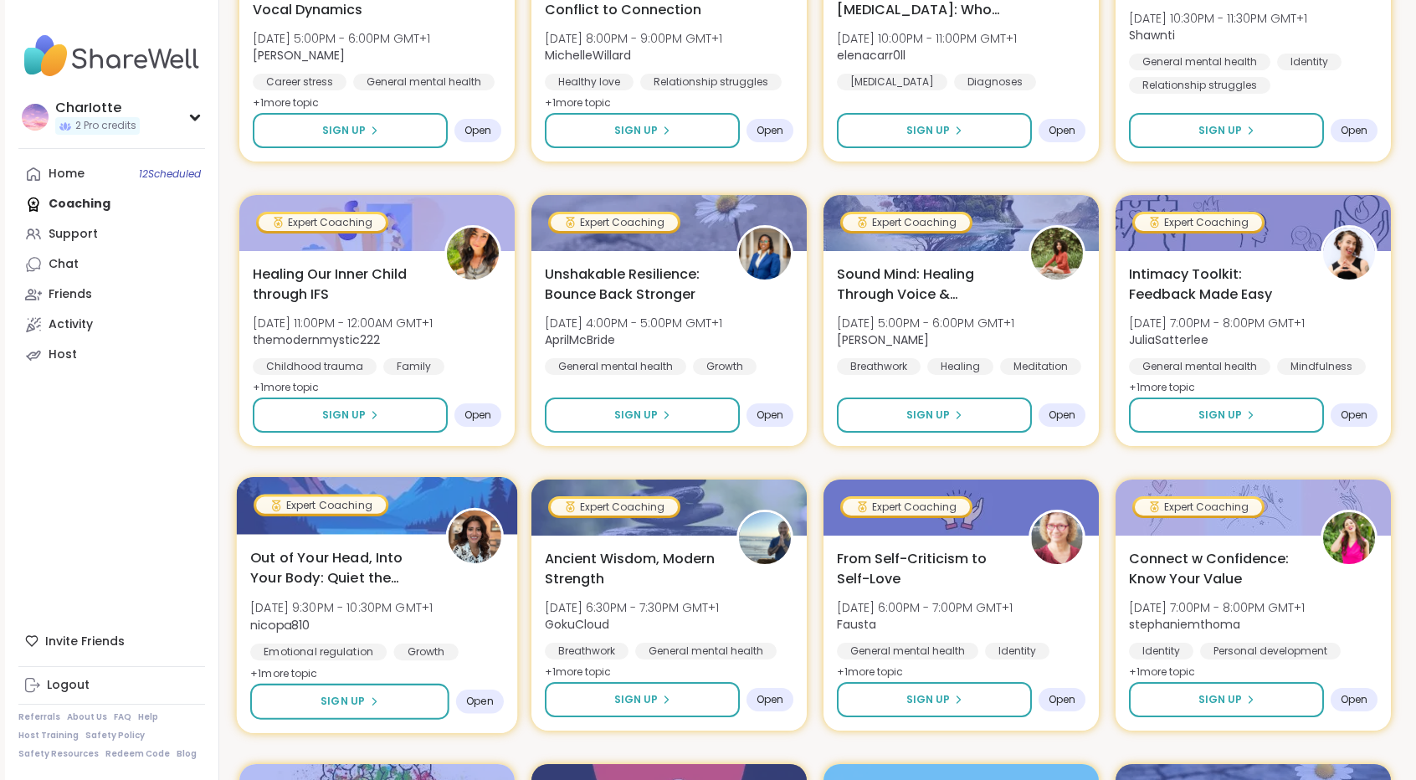
click at [352, 581] on span "Out of Your Head, Into Your Body: Quiet the Mind" at bounding box center [338, 567] width 177 height 41
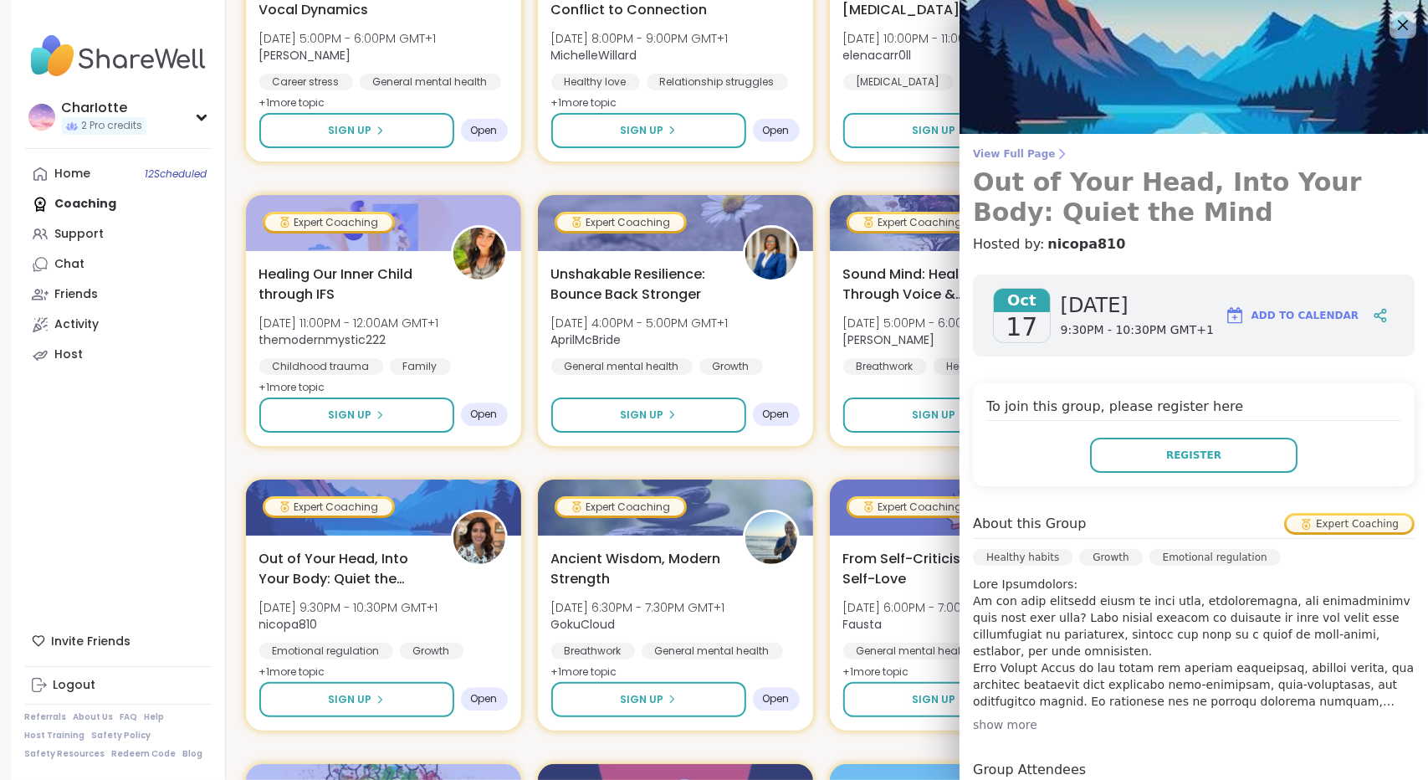
click at [1023, 148] on span "View Full Page" at bounding box center [1194, 153] width 442 height 13
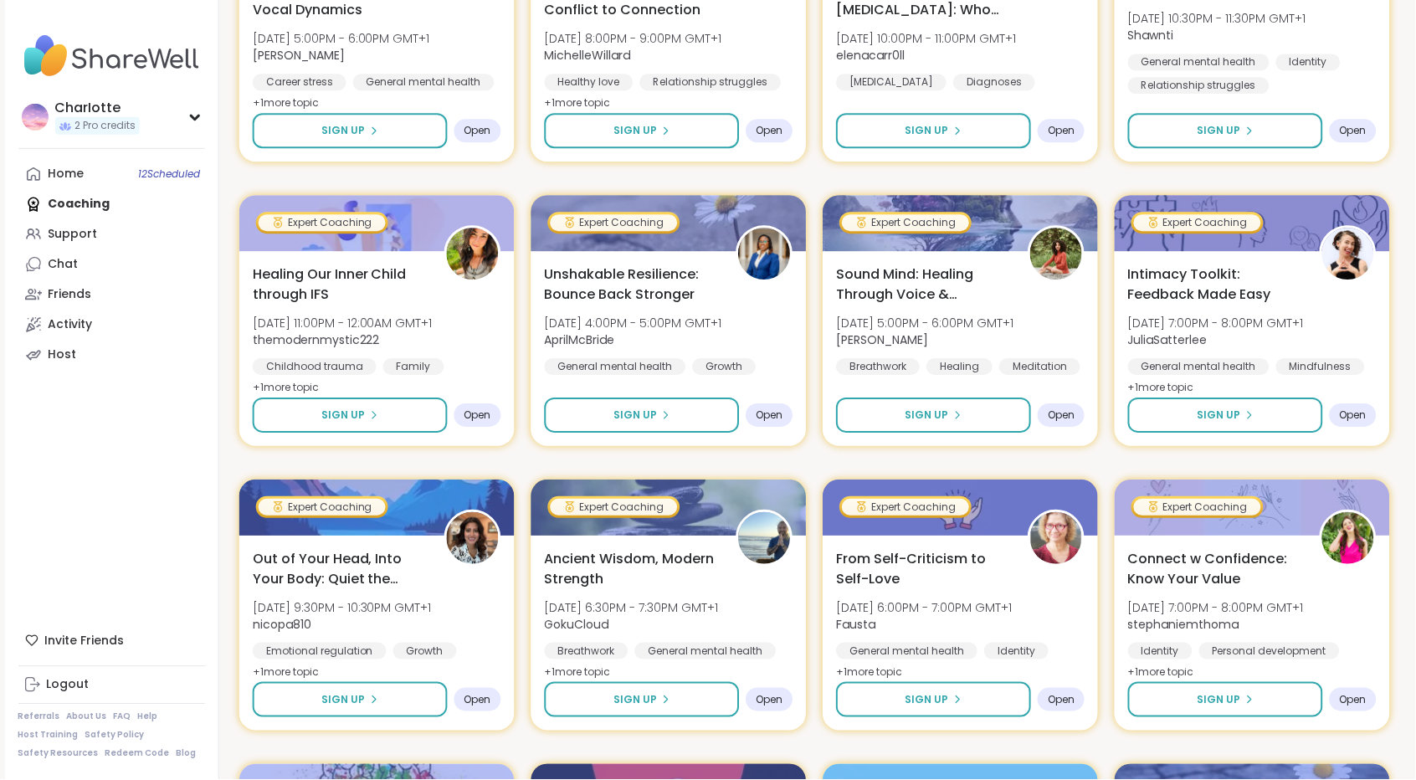
click at [1023, 148] on div "Unmasking Autism: Who Am I After A Diagnosis? Thu, Oct 16 | 10:00PM - 11:00PM G…" at bounding box center [960, 64] width 275 height 195
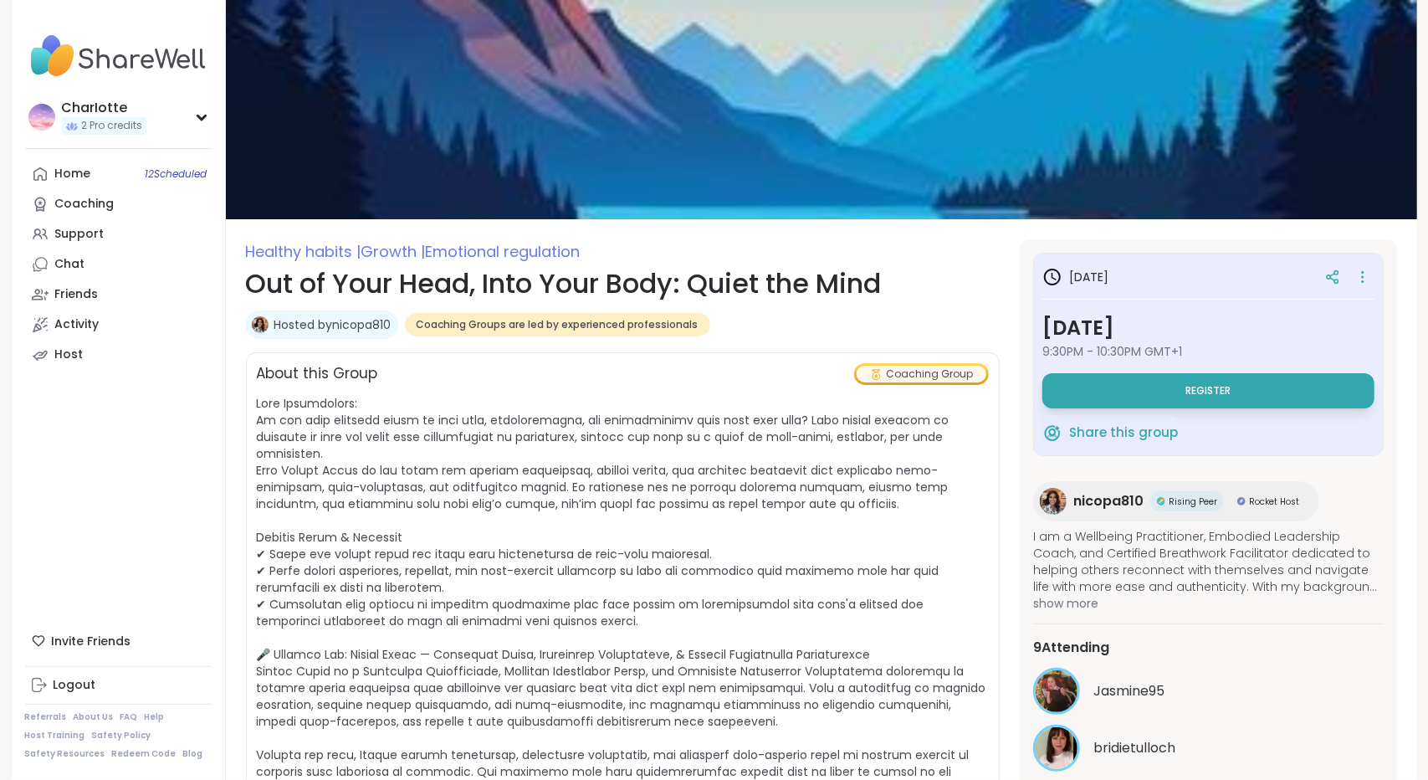
click at [724, 474] on span "https://linktr.ee/deeplydevotedlilly and Instagram: @deeplydevotedlilly" at bounding box center [622, 637] width 730 height 485
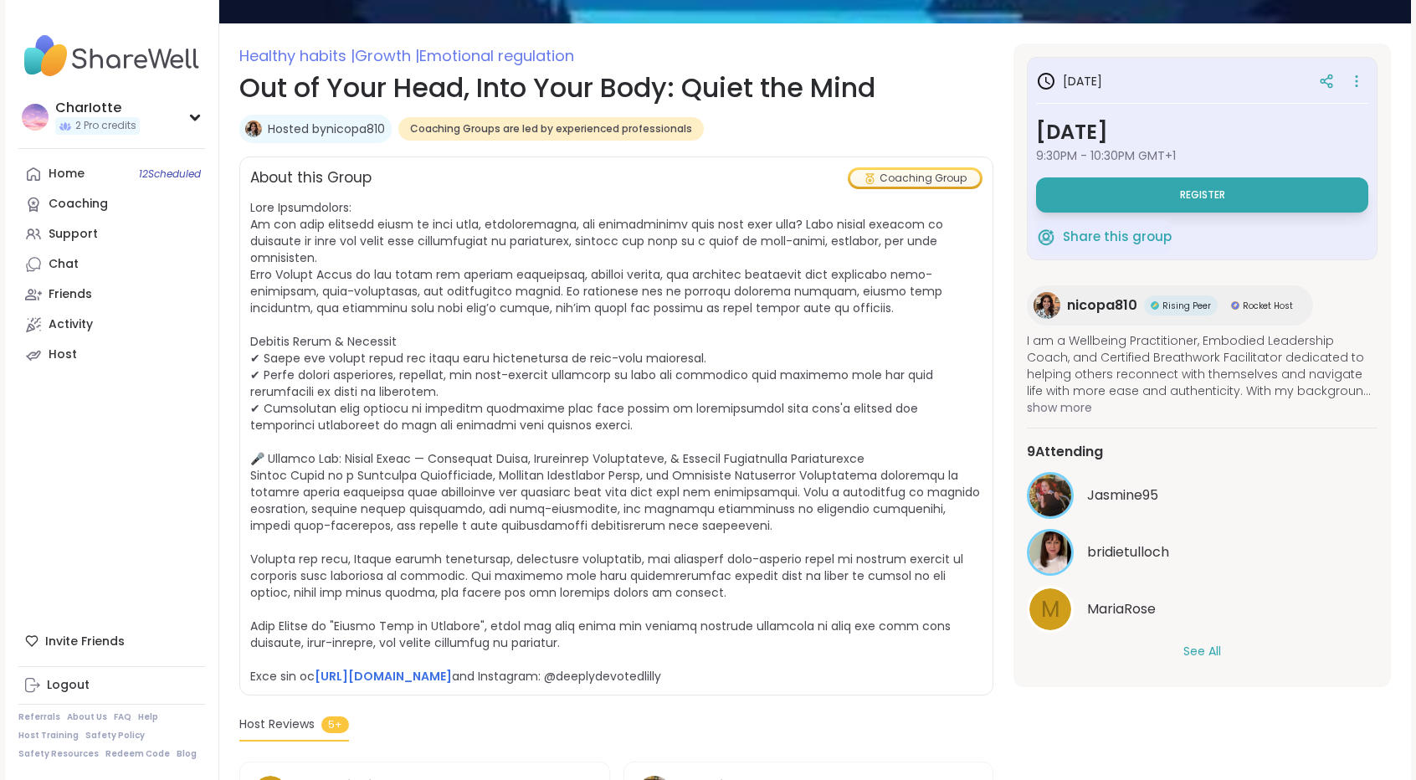
scroll to position [209, 0]
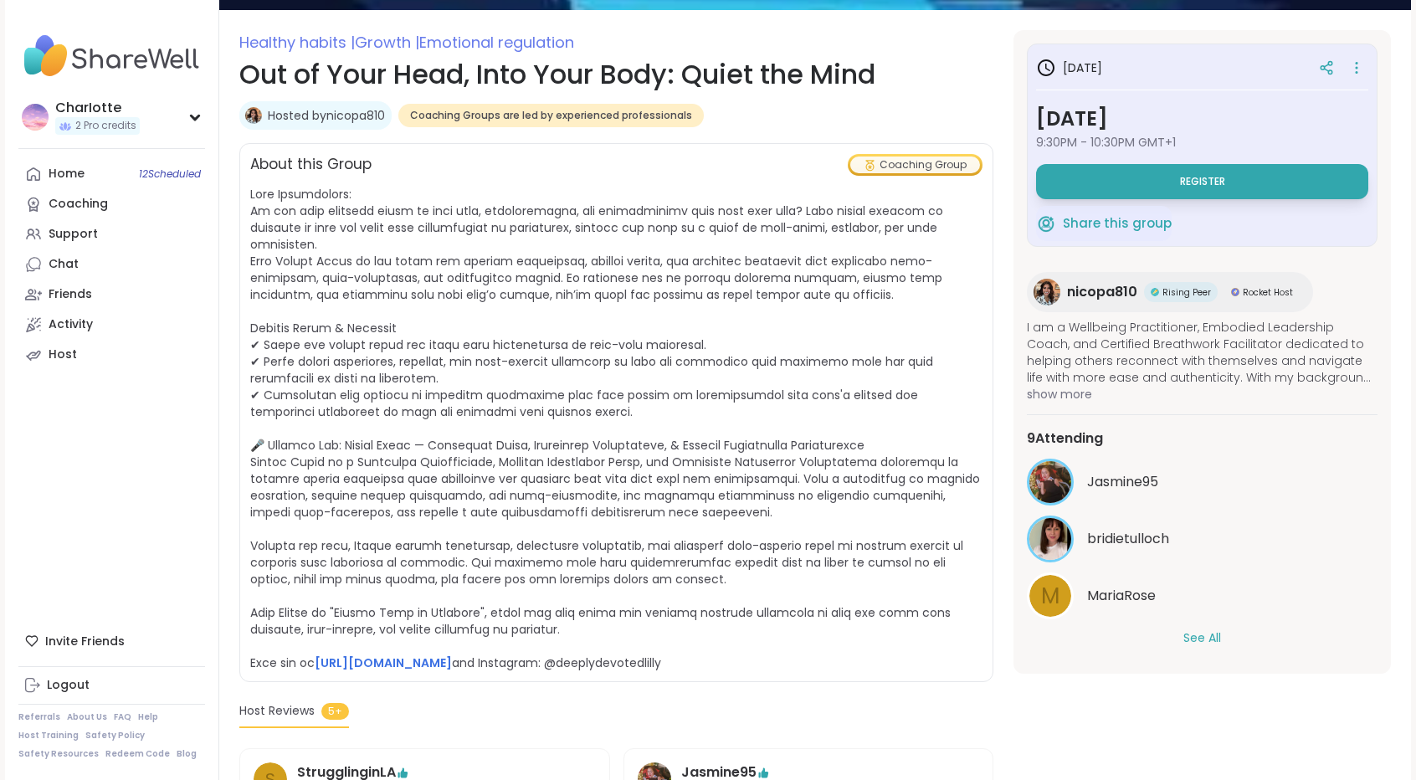
click at [1207, 638] on button "See All" at bounding box center [1202, 638] width 38 height 18
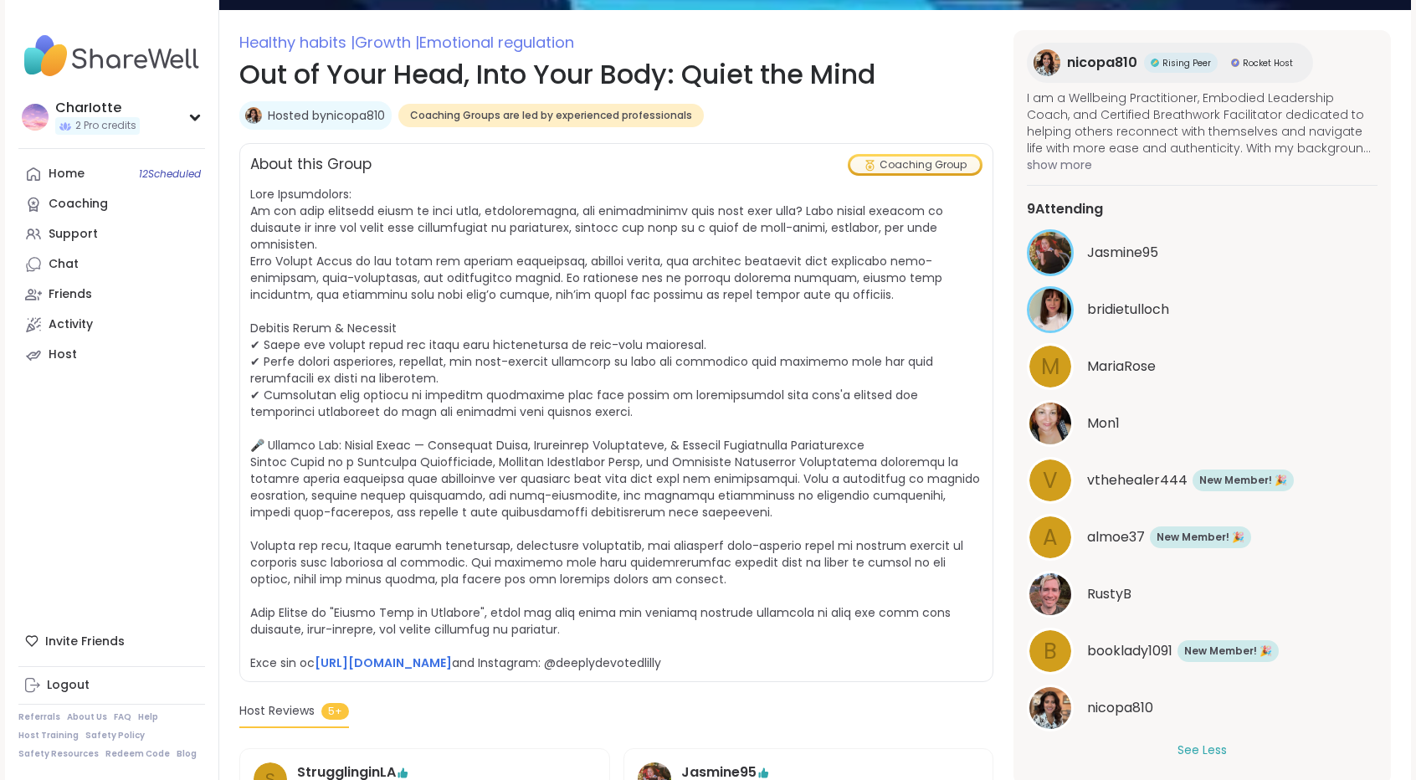
scroll to position [0, 0]
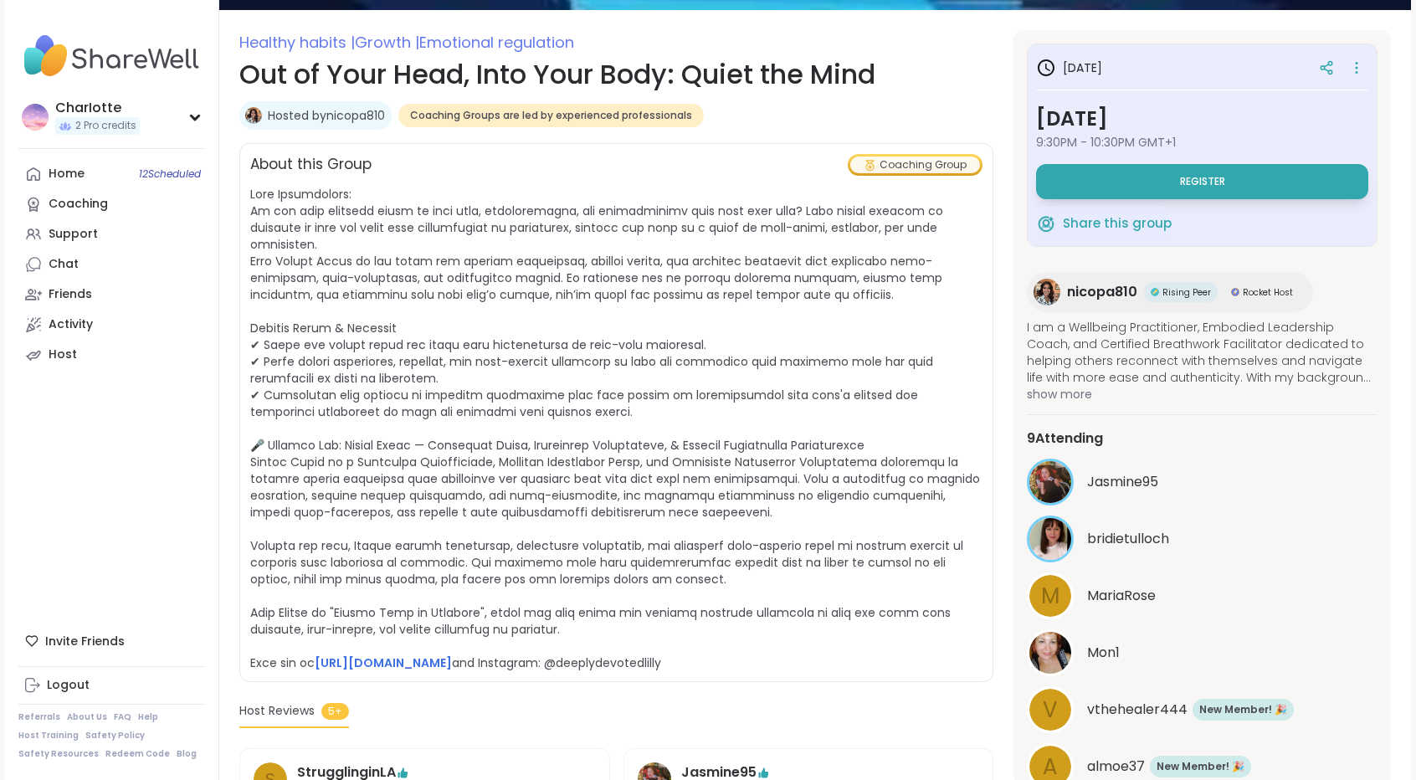
click at [1110, 294] on span "nicopa810" at bounding box center [1102, 292] width 70 height 20
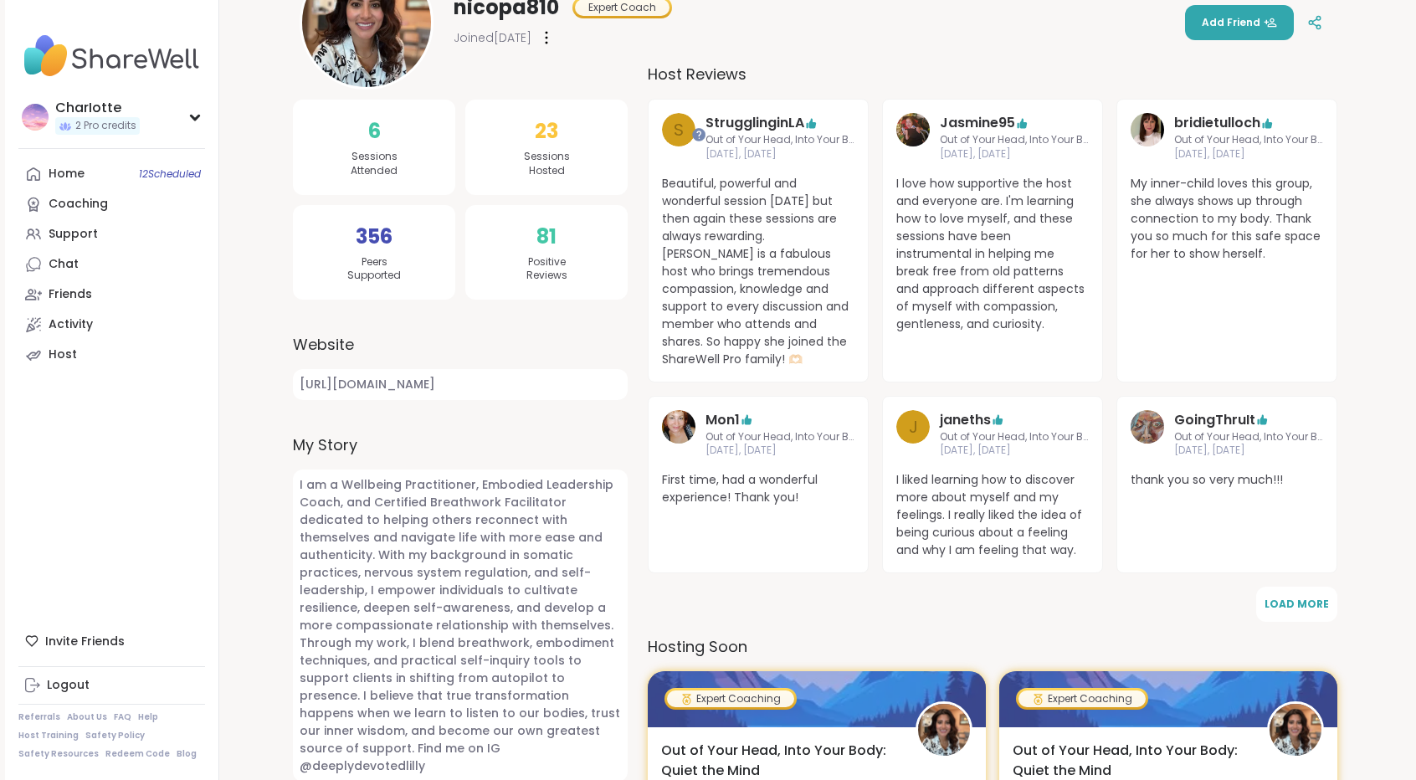
scroll to position [208, 0]
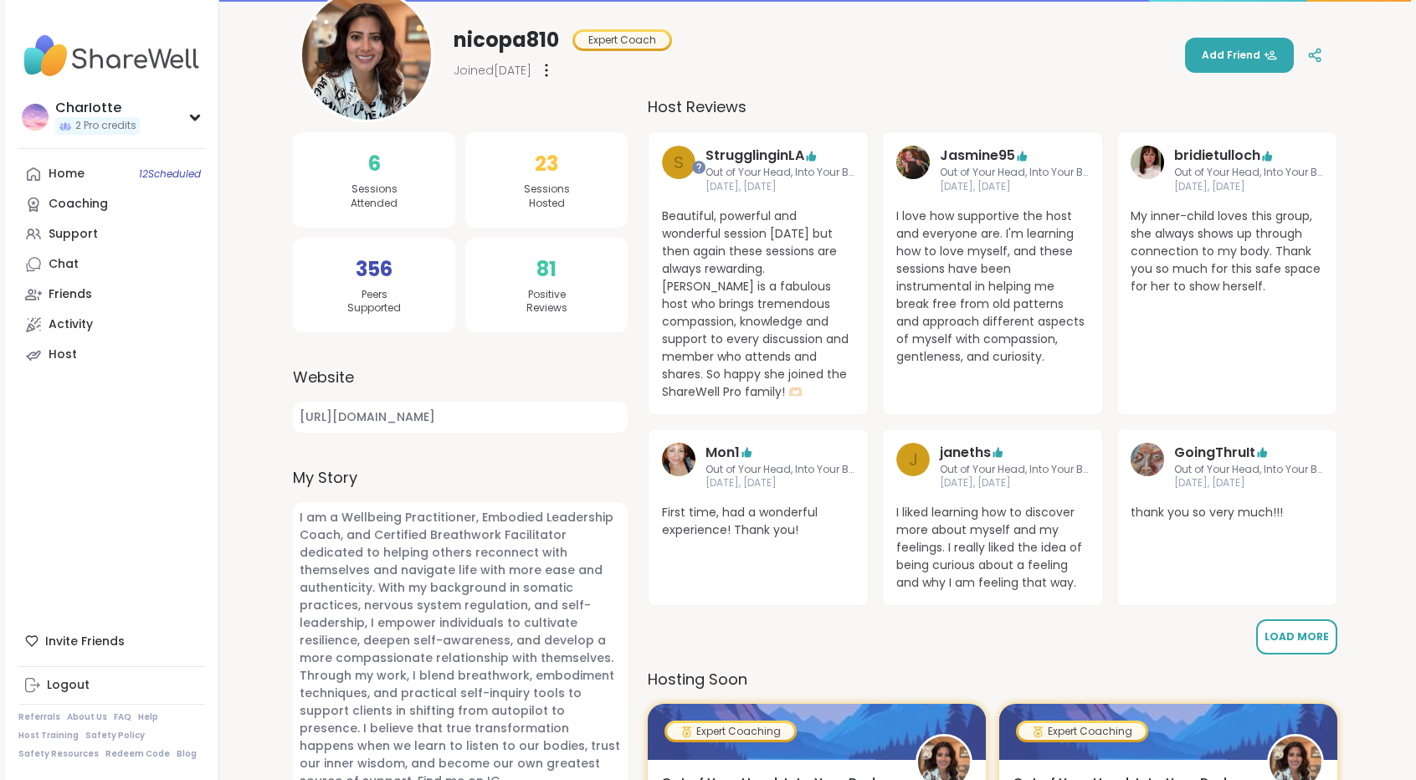
click at [1282, 623] on button "Load More" at bounding box center [1296, 636] width 81 height 35
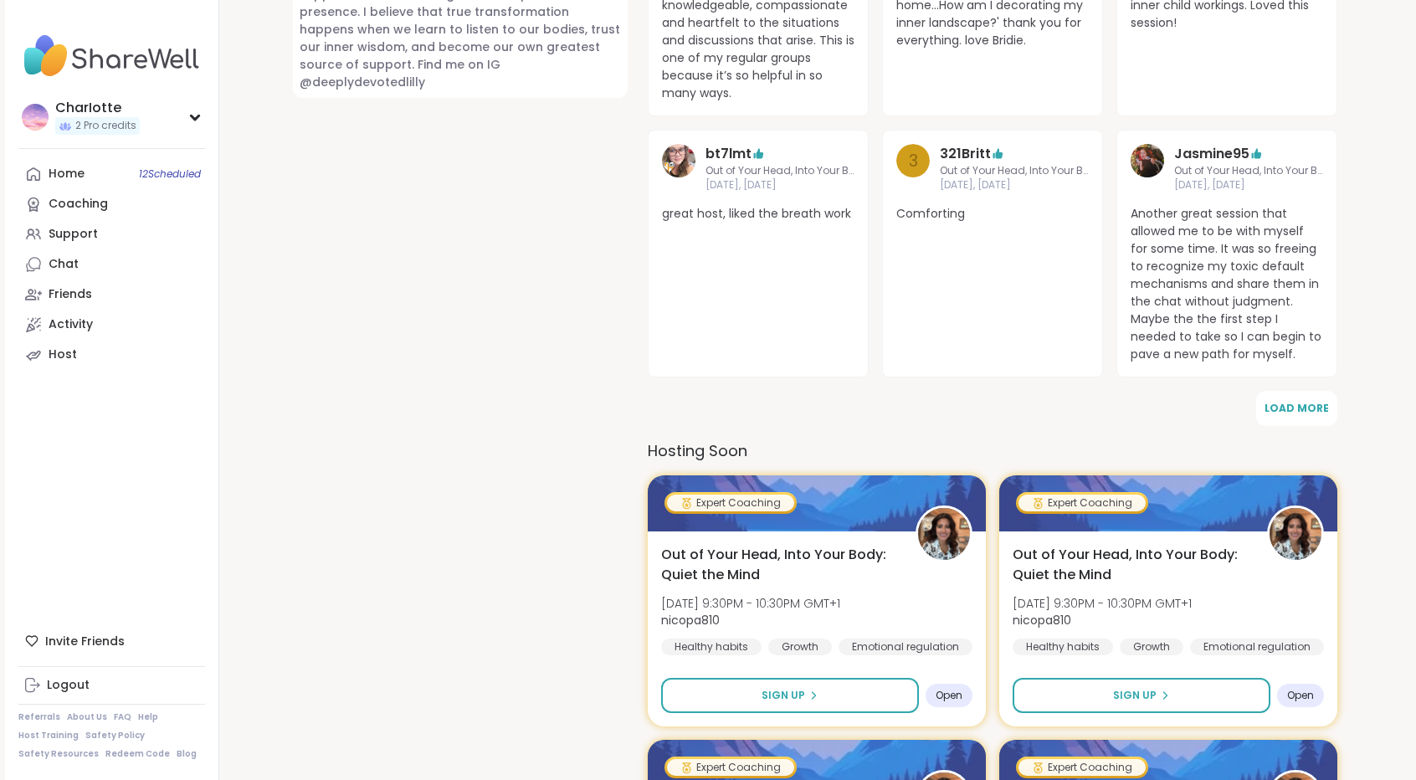
scroll to position [966, 0]
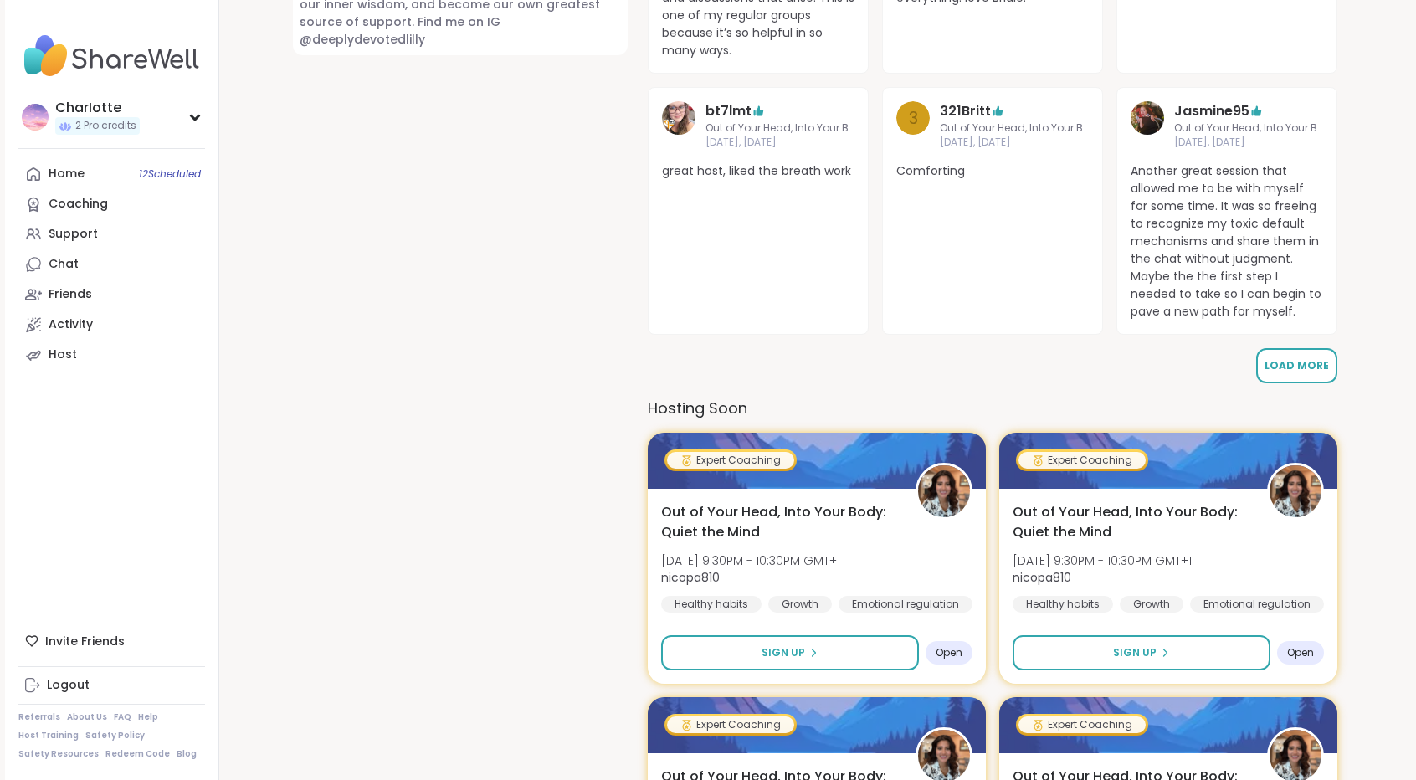
click at [1265, 357] on button "Load More" at bounding box center [1296, 365] width 81 height 35
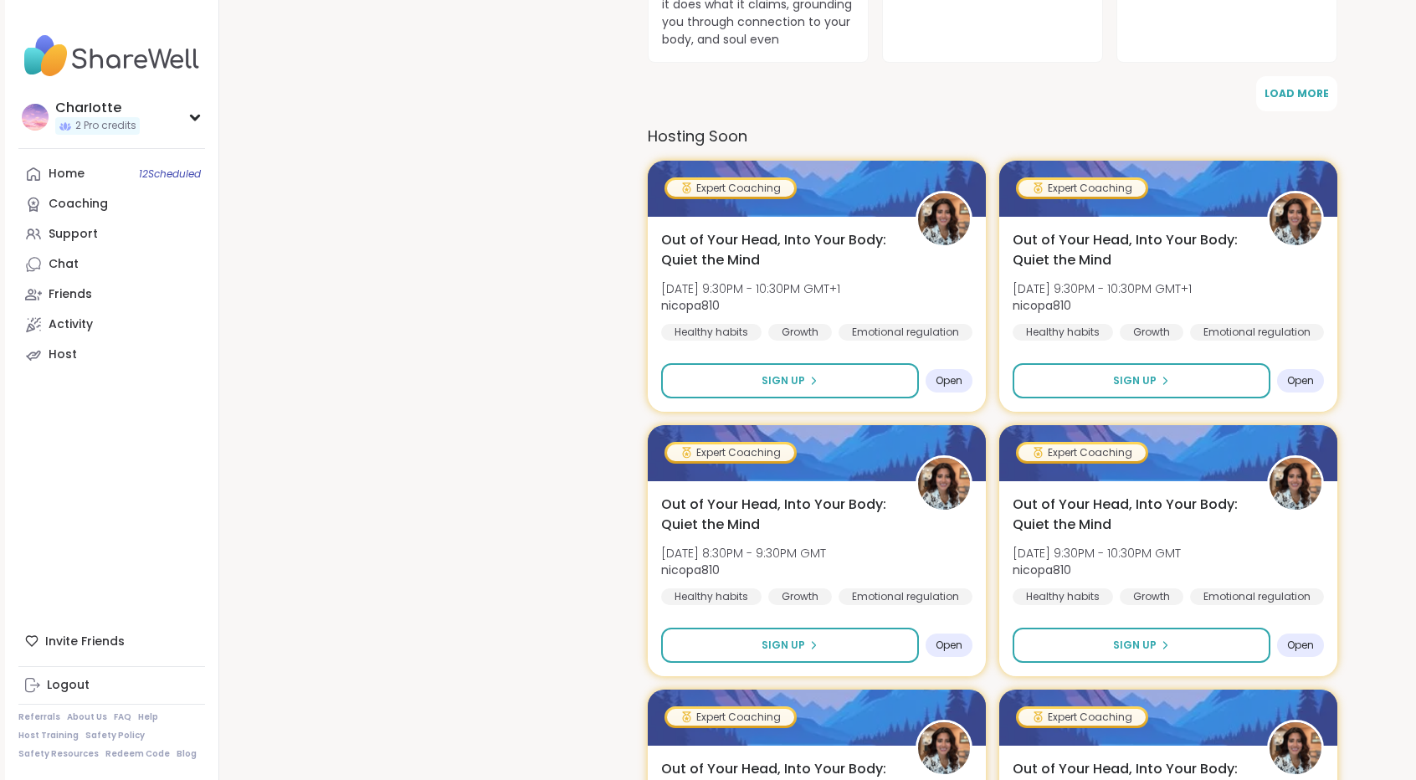
scroll to position [1859, 0]
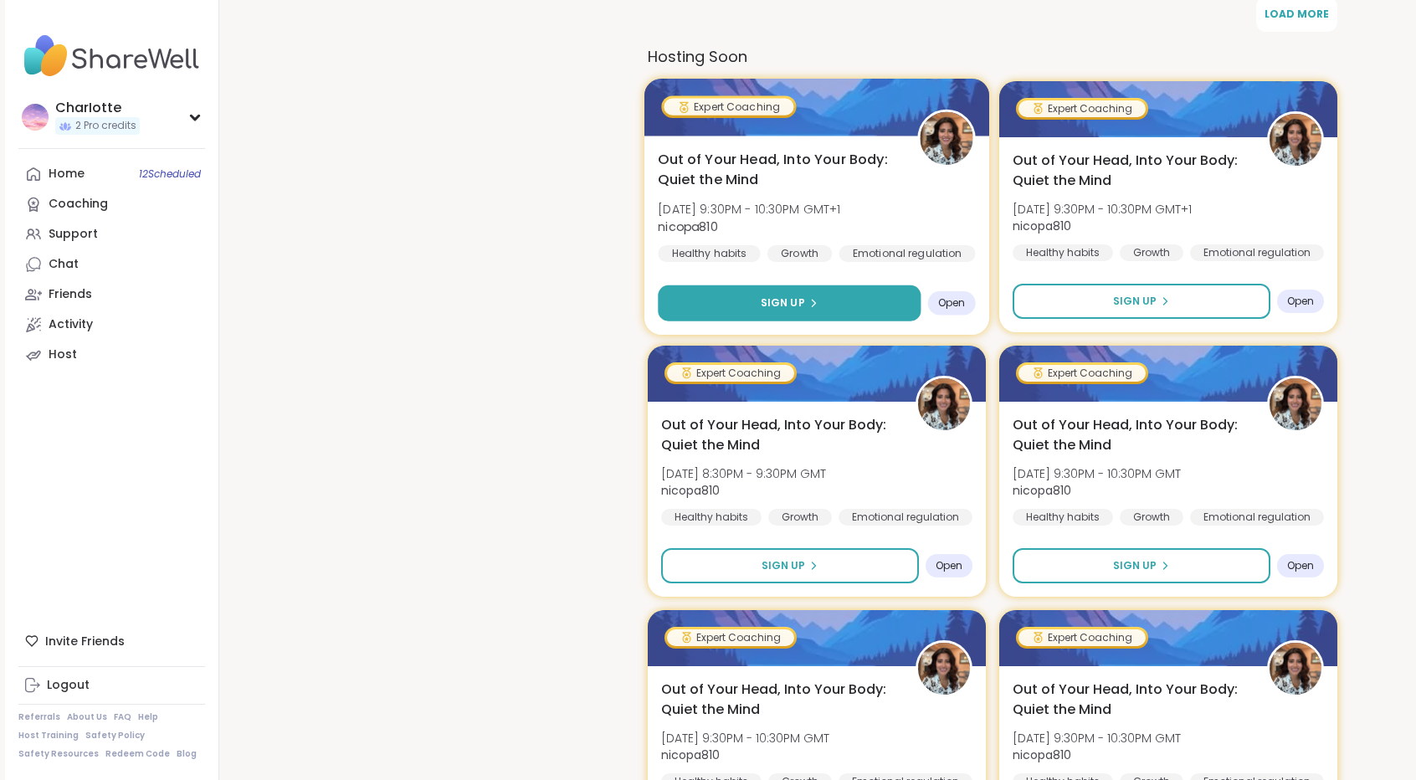
click at [782, 300] on span "Sign Up" at bounding box center [783, 302] width 44 height 15
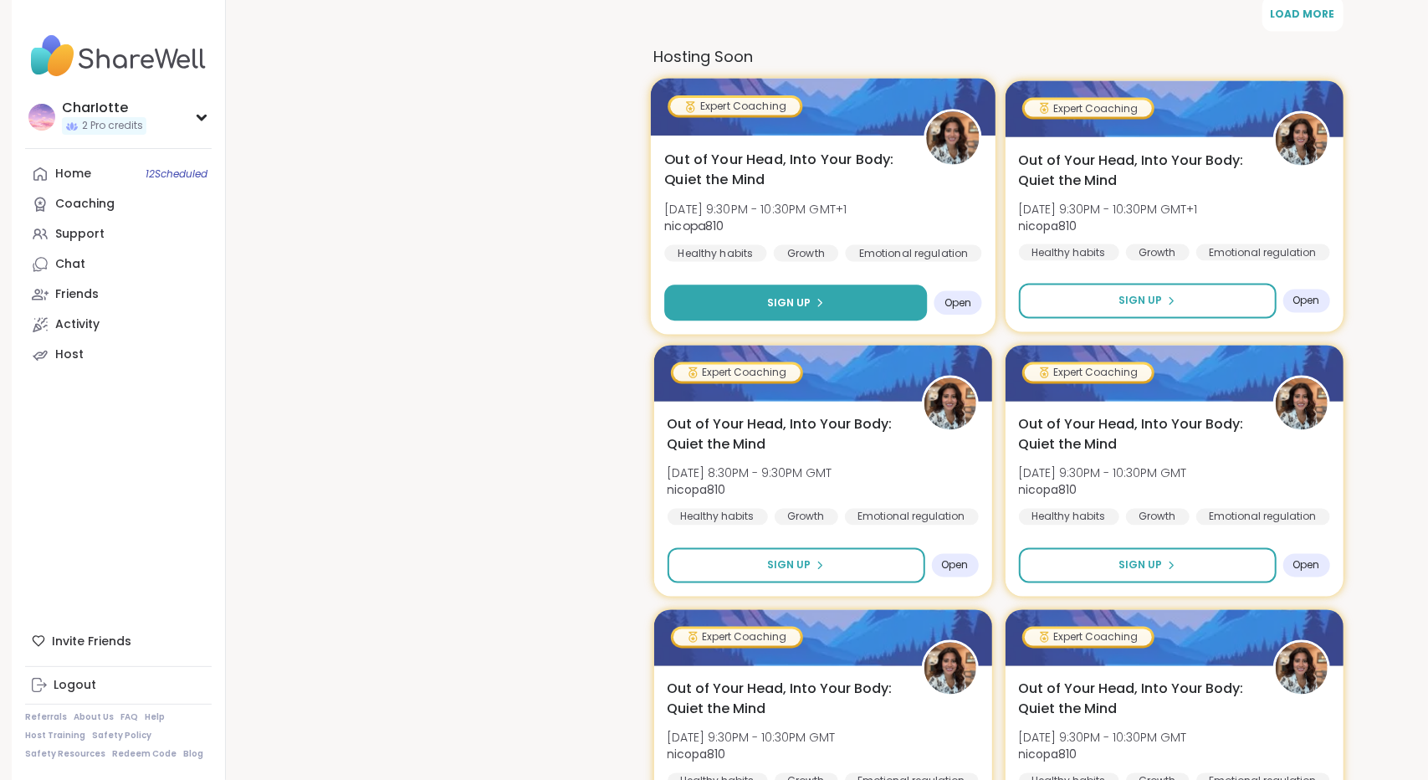
click at [782, 300] on body "CharIotte 2 Pro credits CharIotte 2 Pro credits Profile Membership Settings Hel…" at bounding box center [714, 477] width 1428 height 4673
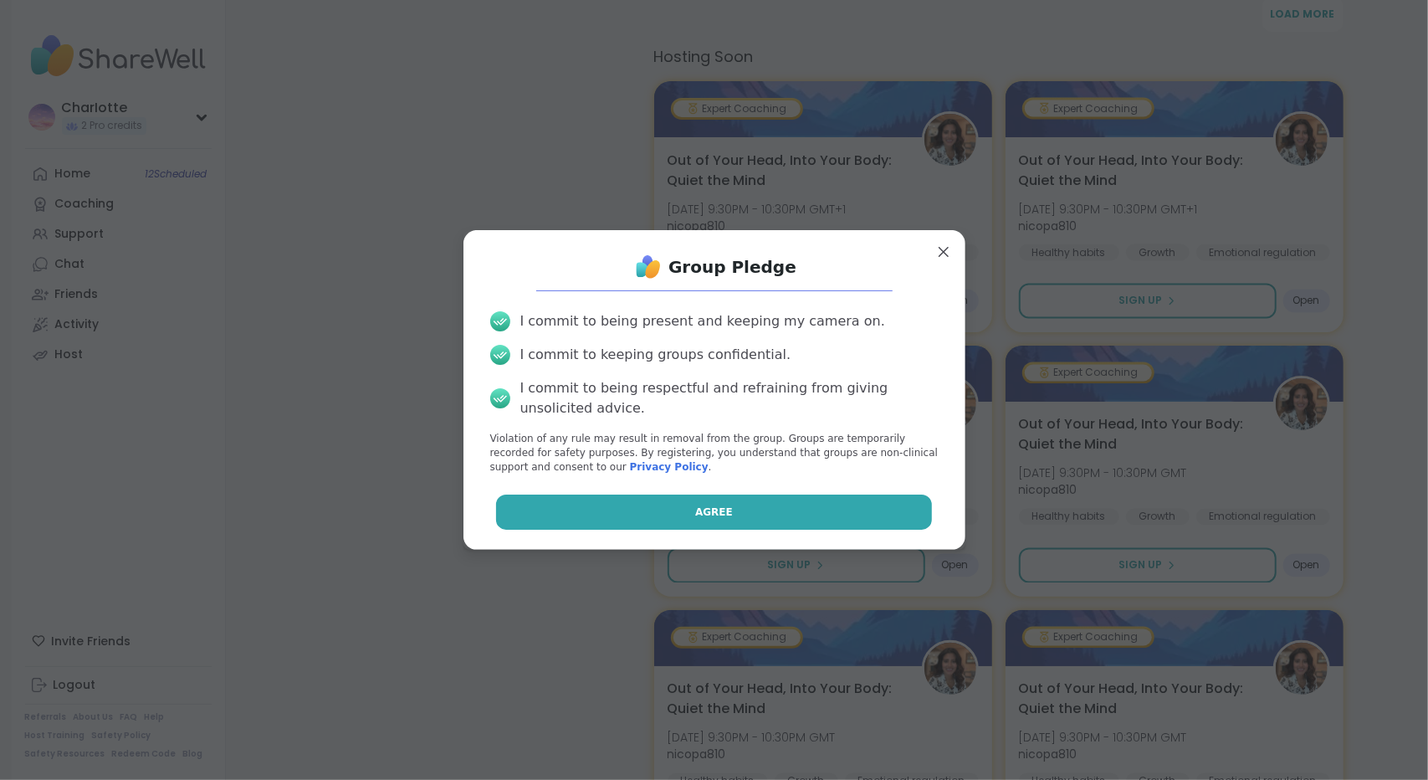
click at [698, 519] on span "Agree" at bounding box center [714, 512] width 38 height 15
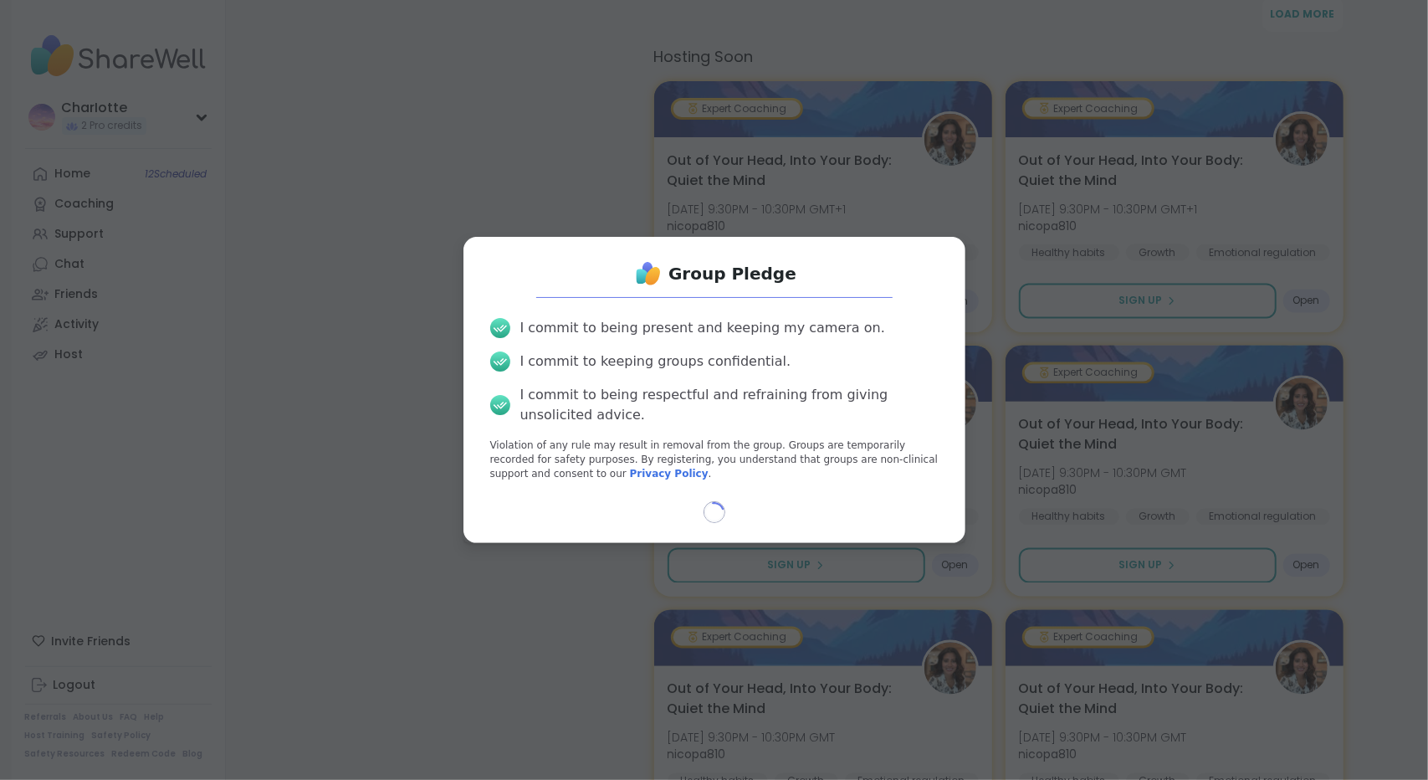
select select "**"
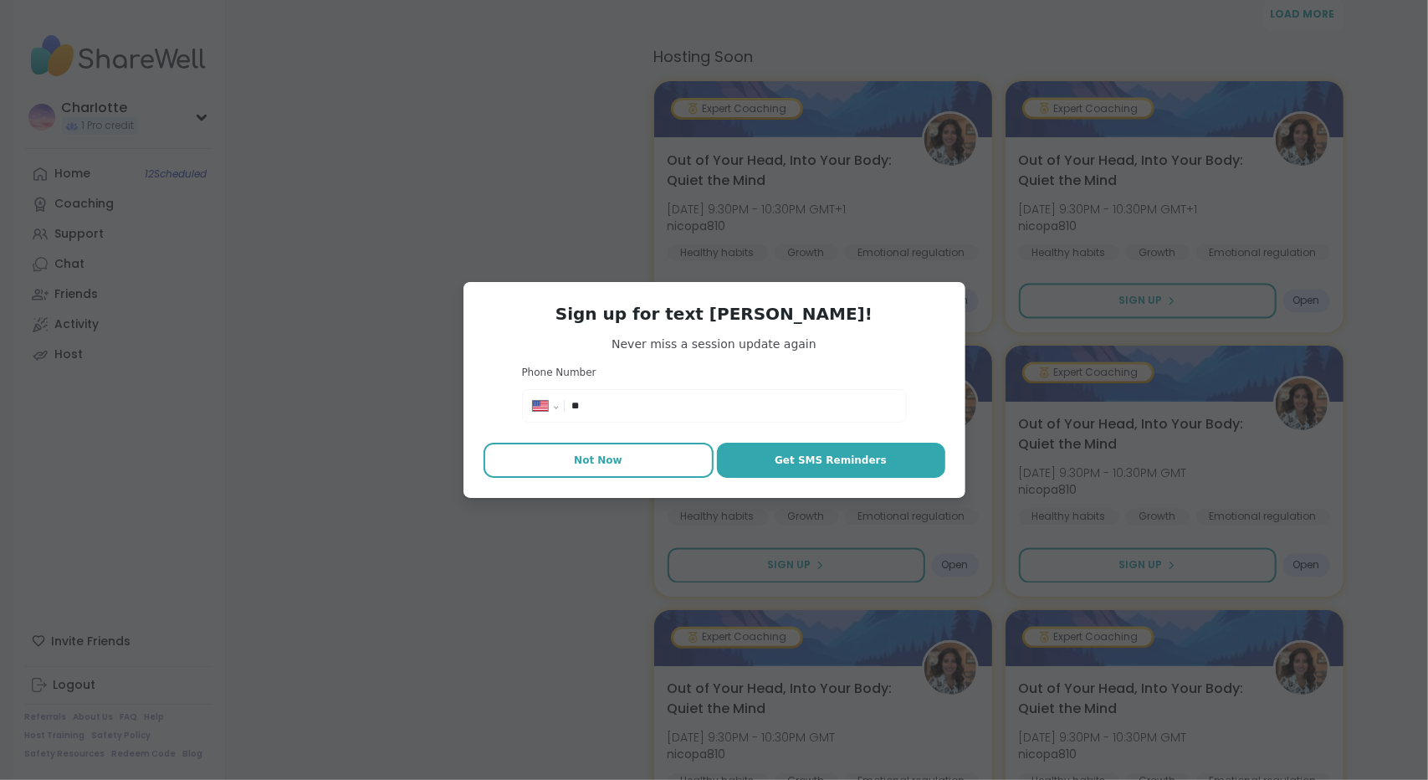
click at [618, 458] on button "Not Now" at bounding box center [599, 460] width 230 height 35
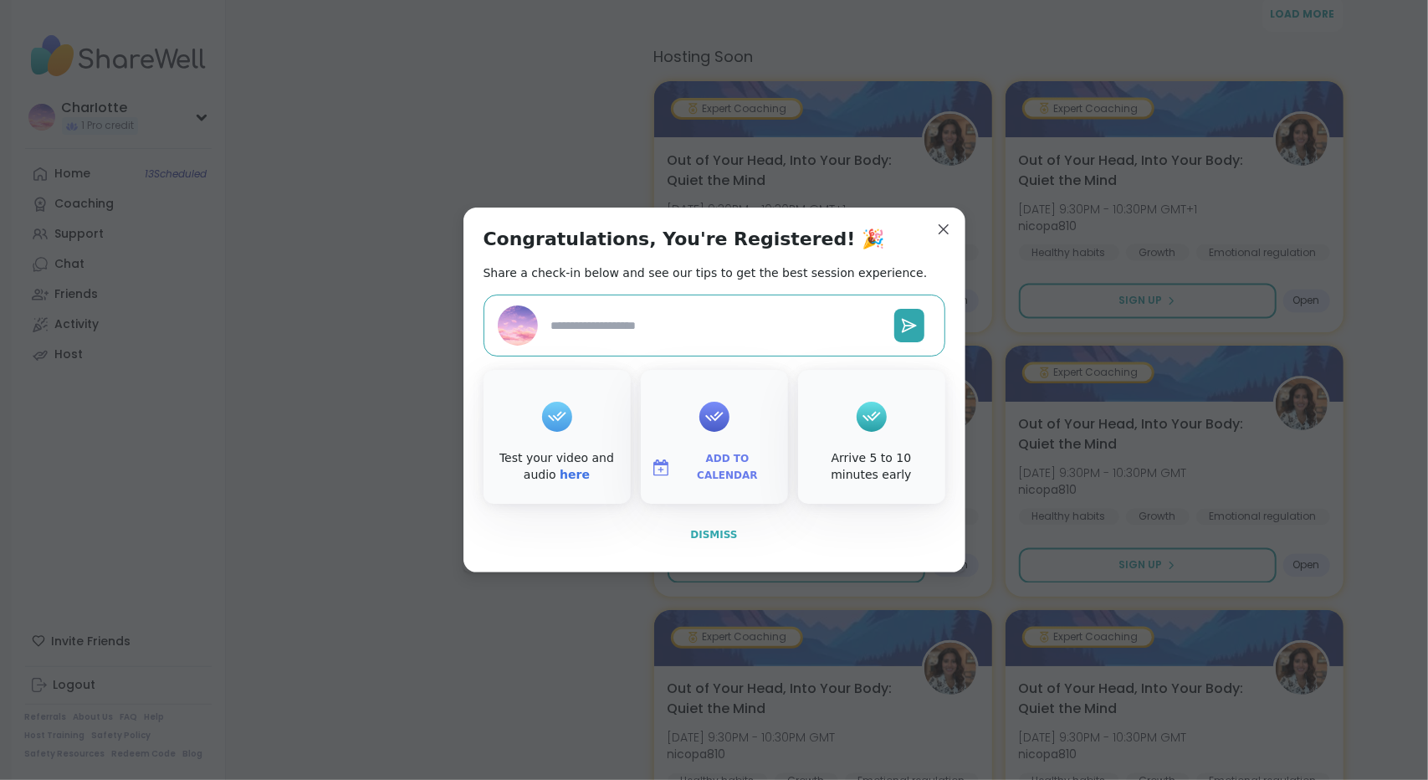
click at [700, 541] on span "Dismiss" at bounding box center [713, 535] width 47 height 12
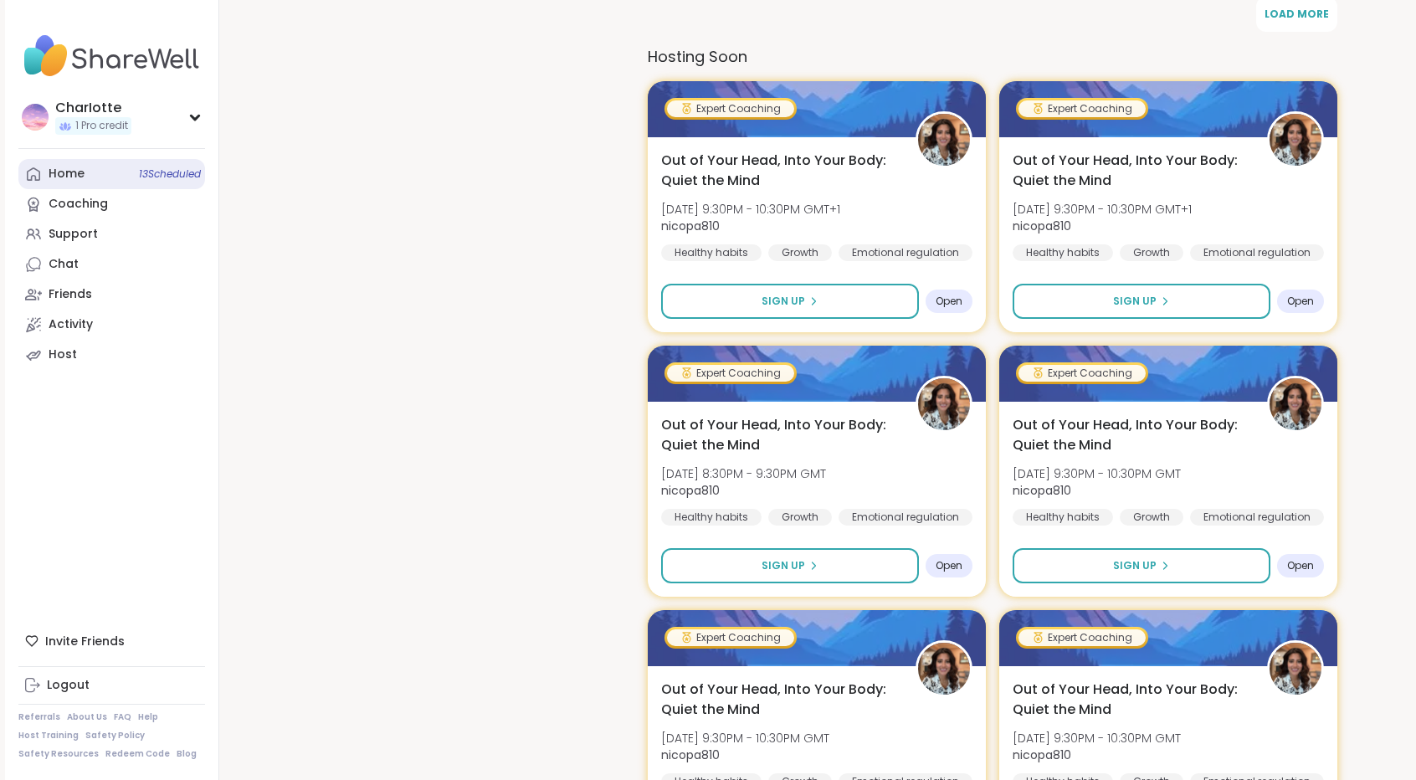
click at [90, 177] on link "Home 13 Scheduled" at bounding box center [111, 174] width 187 height 30
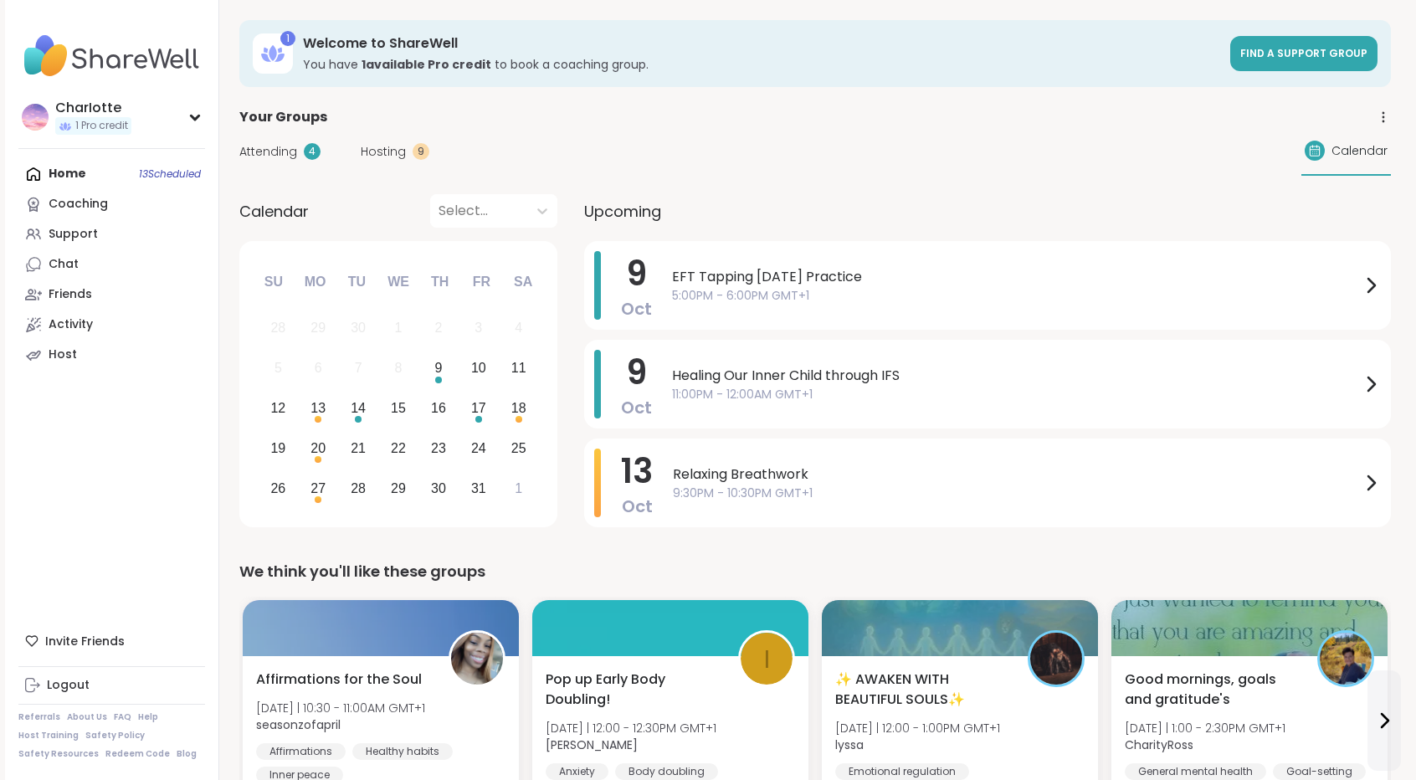
click at [408, 151] on div "Hosting 9" at bounding box center [395, 152] width 69 height 18
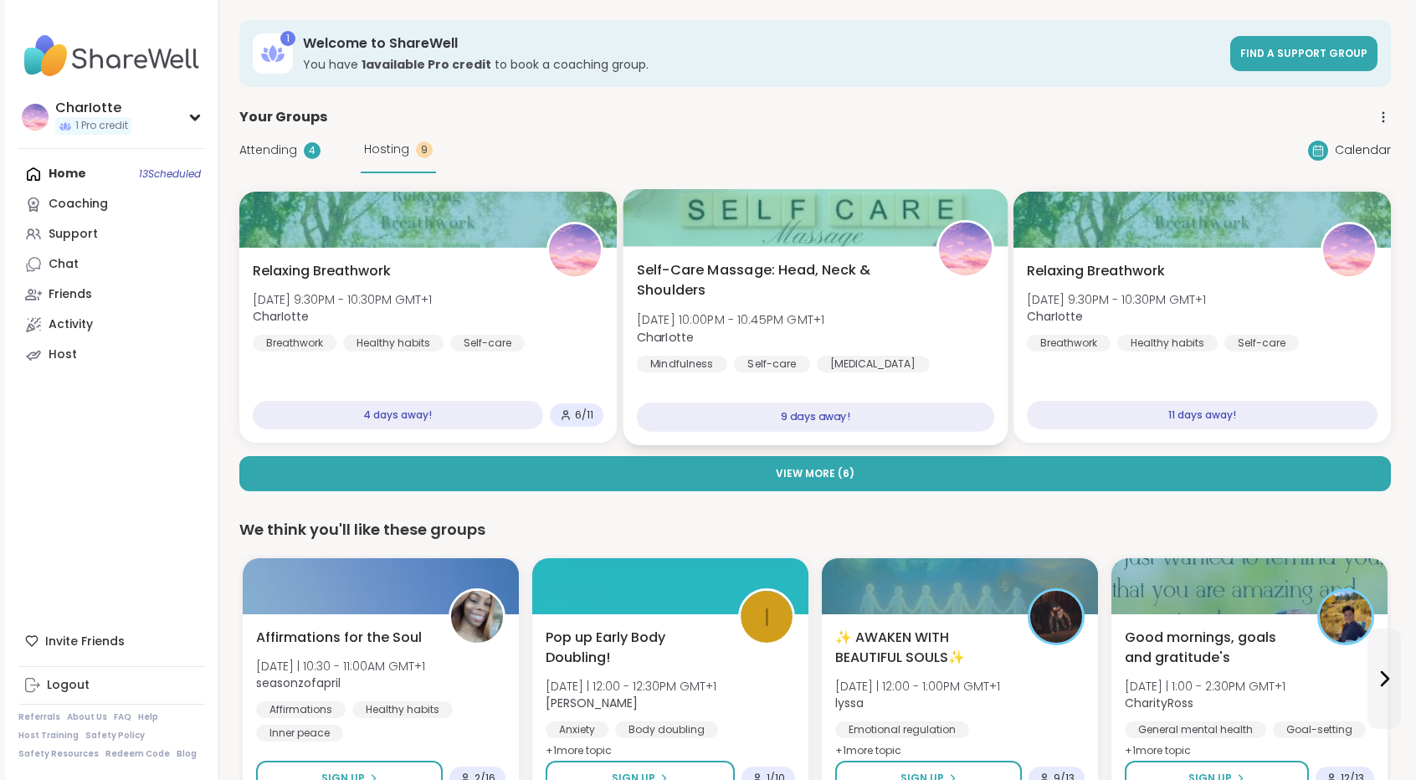
click at [690, 219] on div at bounding box center [815, 217] width 385 height 57
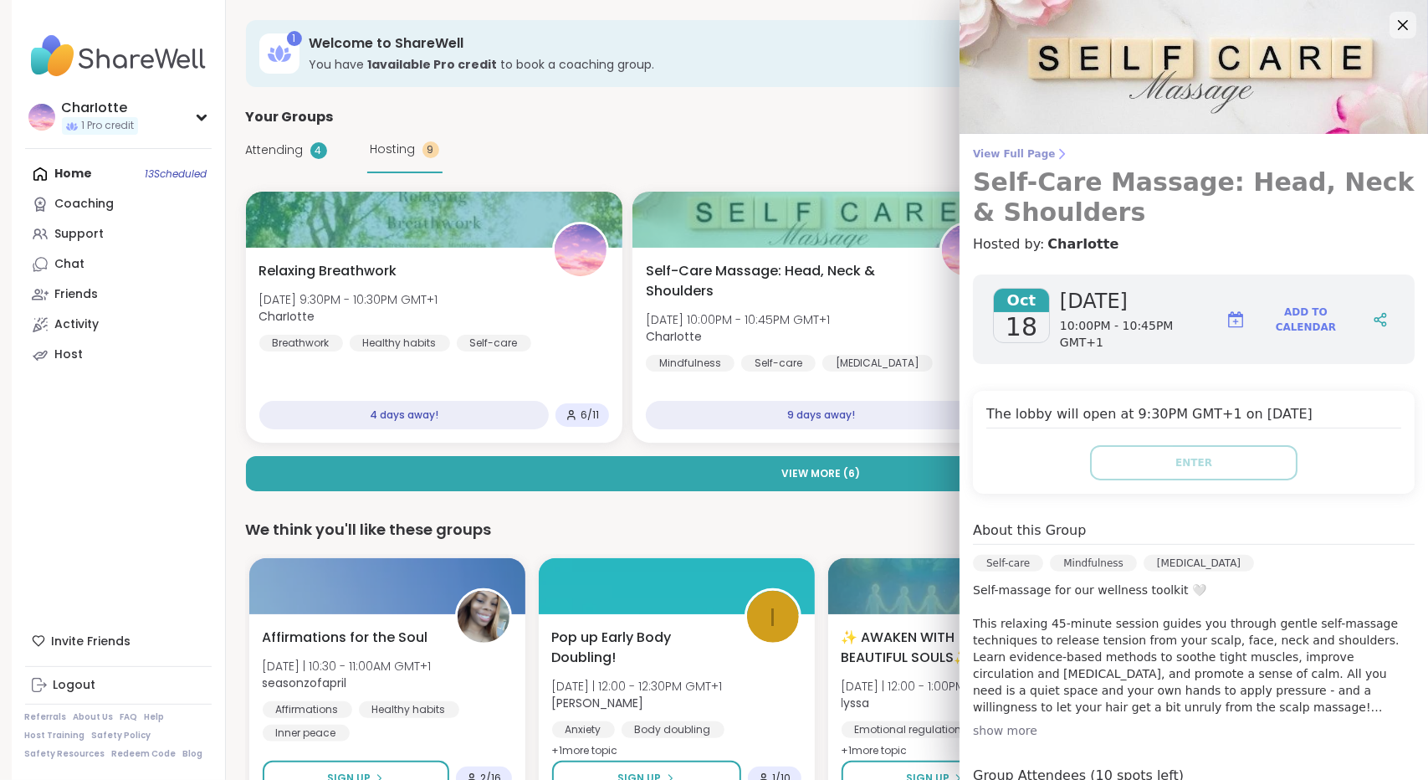
click at [988, 148] on span "View Full Page" at bounding box center [1194, 153] width 442 height 13
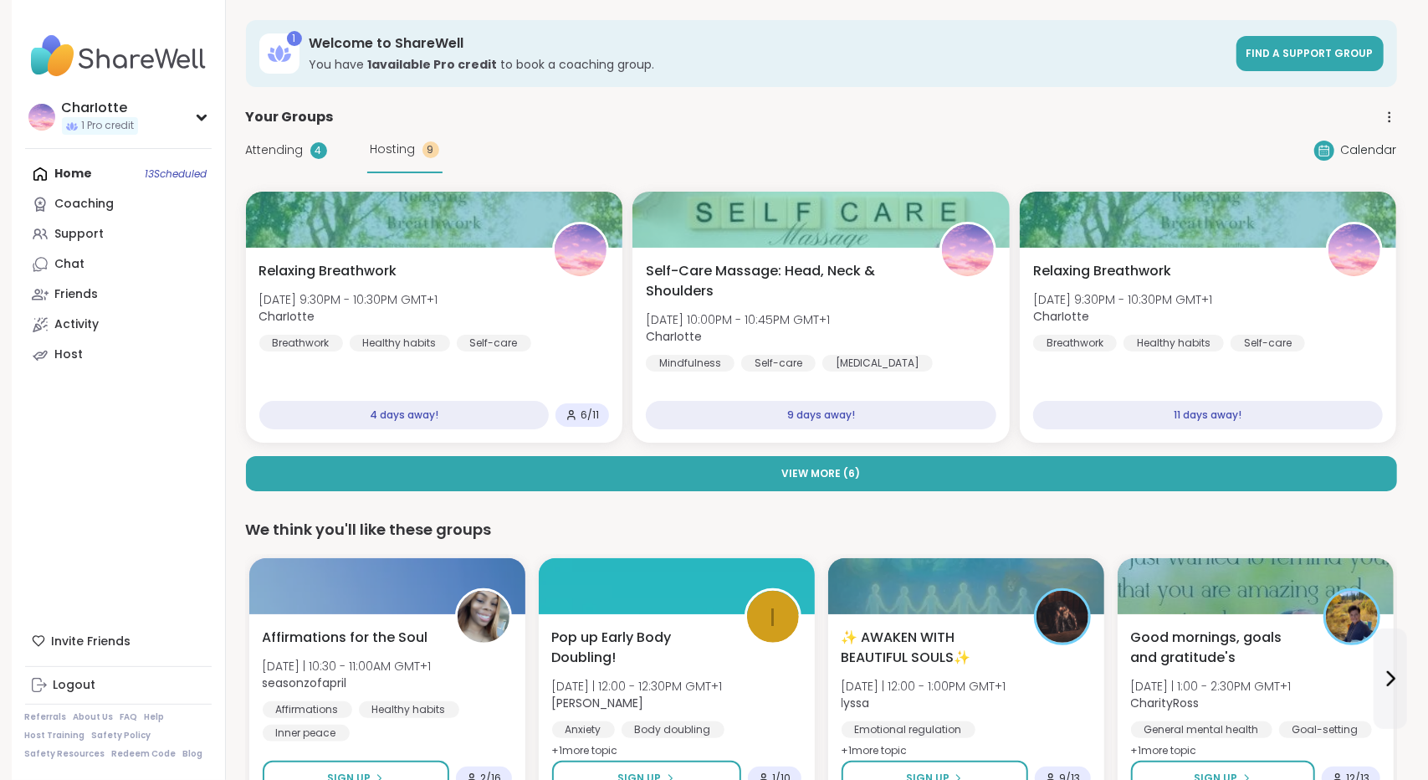
click at [988, 148] on div "Attending 4 Hosting 9 Calendar" at bounding box center [821, 150] width 1151 height 46
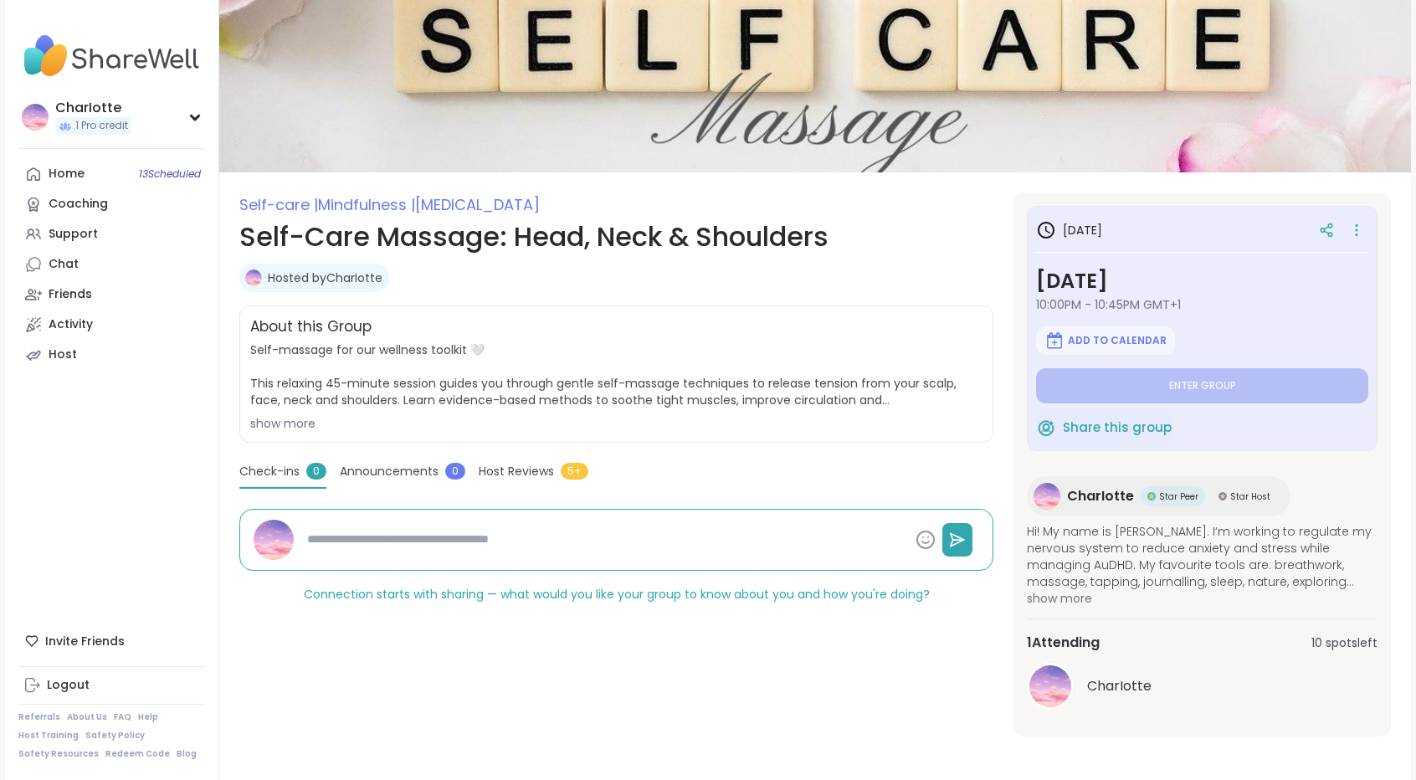
scroll to position [49, 0]
click at [1358, 228] on icon at bounding box center [1356, 228] width 17 height 23
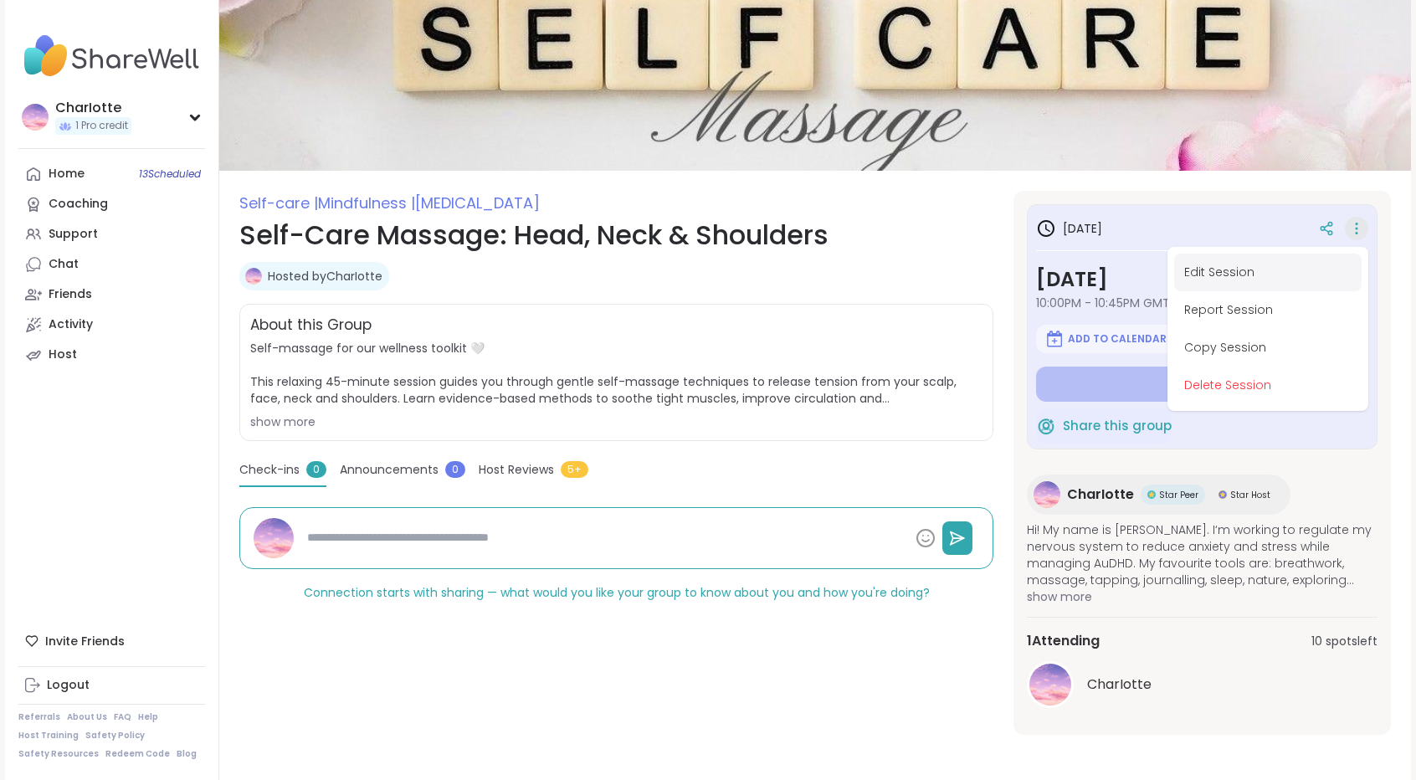
click at [1314, 260] on button "Edit Session" at bounding box center [1267, 273] width 187 height 38
type textarea "*"
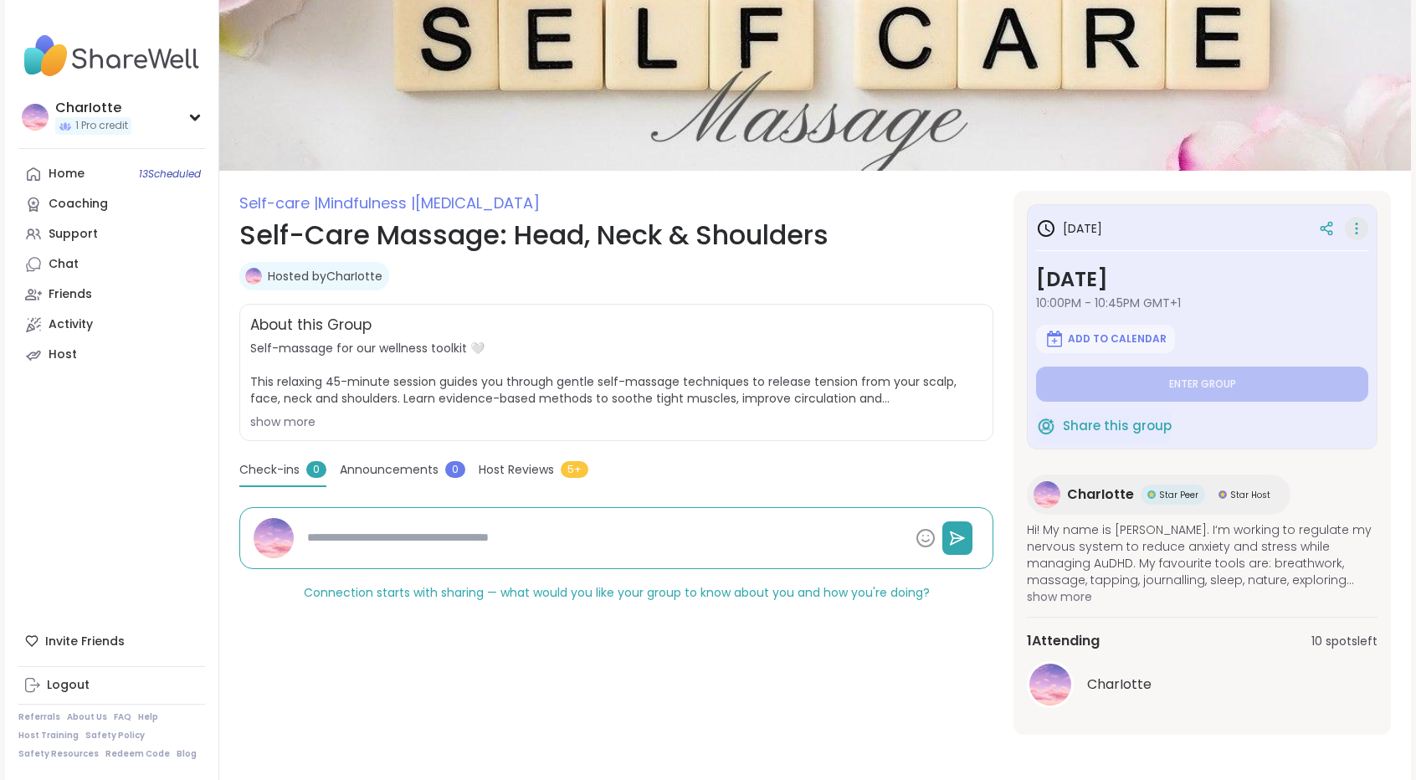
click at [1314, 260] on div "in 9 days Saturday, Oct 18 10:00PM - 10:45PM GMT+1 Add to Calendar Enter group" at bounding box center [1202, 307] width 332 height 188
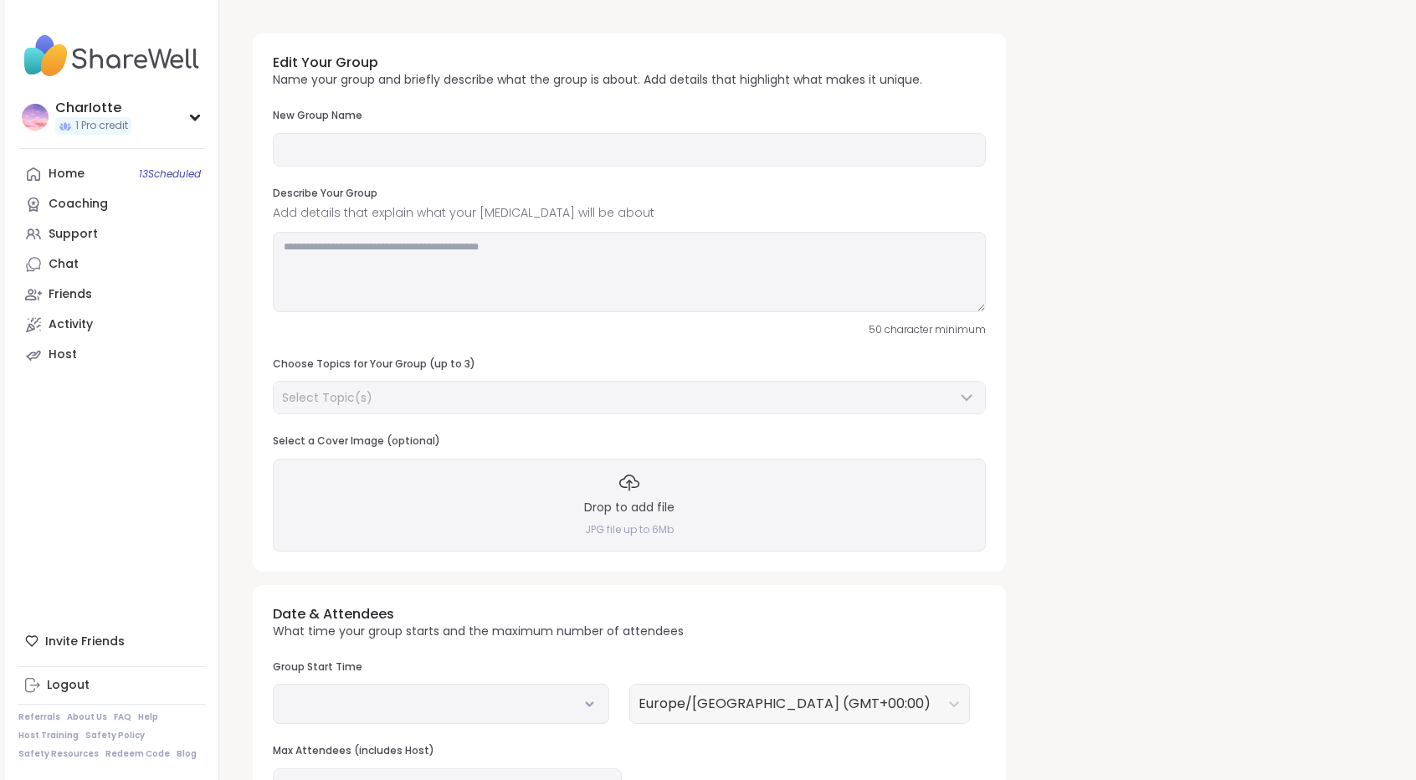
type input "**********"
type textarea "**********"
type input "**"
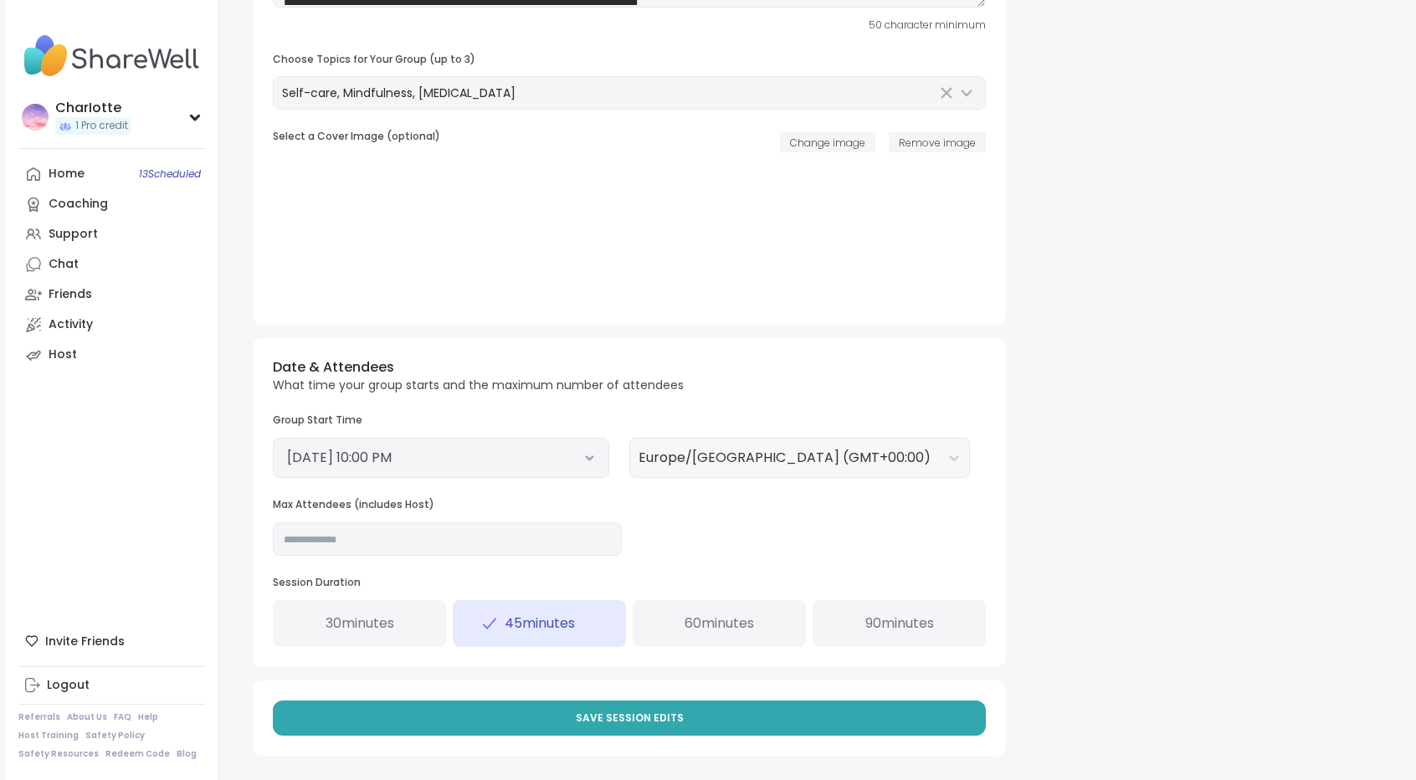
scroll to position [310, 0]
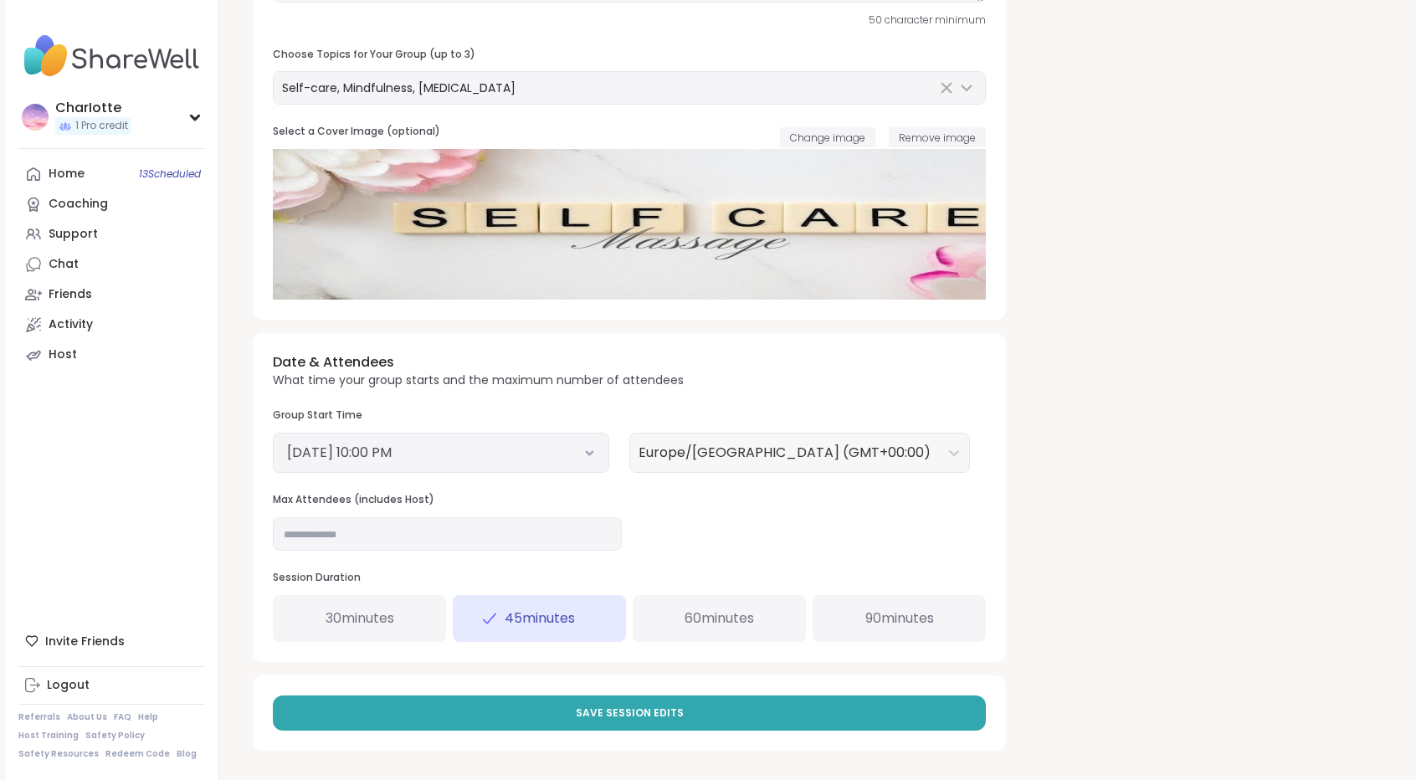
click at [671, 643] on div "Date & Attendees What time your group starts and the maximum number of attendee…" at bounding box center [629, 497] width 753 height 328
click at [684, 627] on span "60 minutes" at bounding box center [718, 618] width 69 height 20
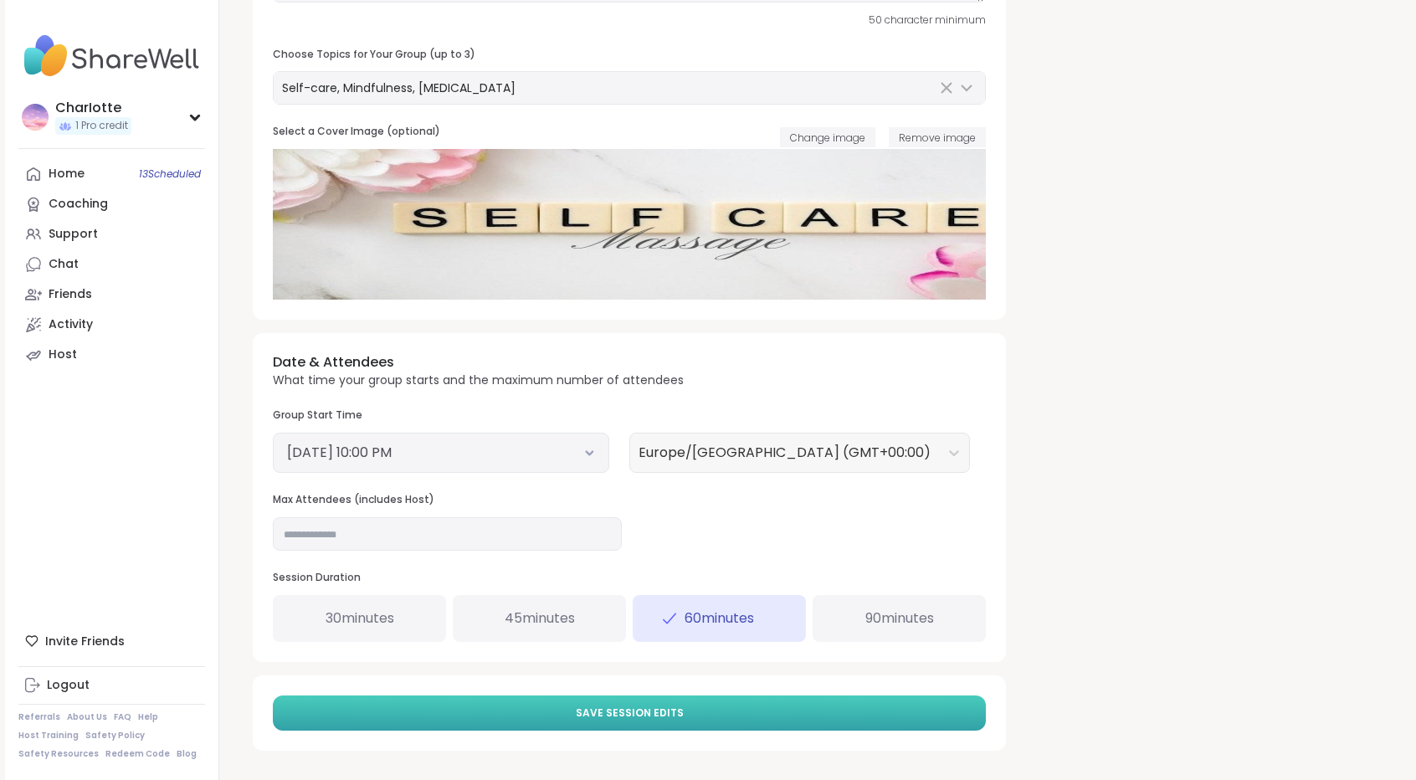
click at [641, 697] on button "Save Session Edits" at bounding box center [629, 712] width 713 height 35
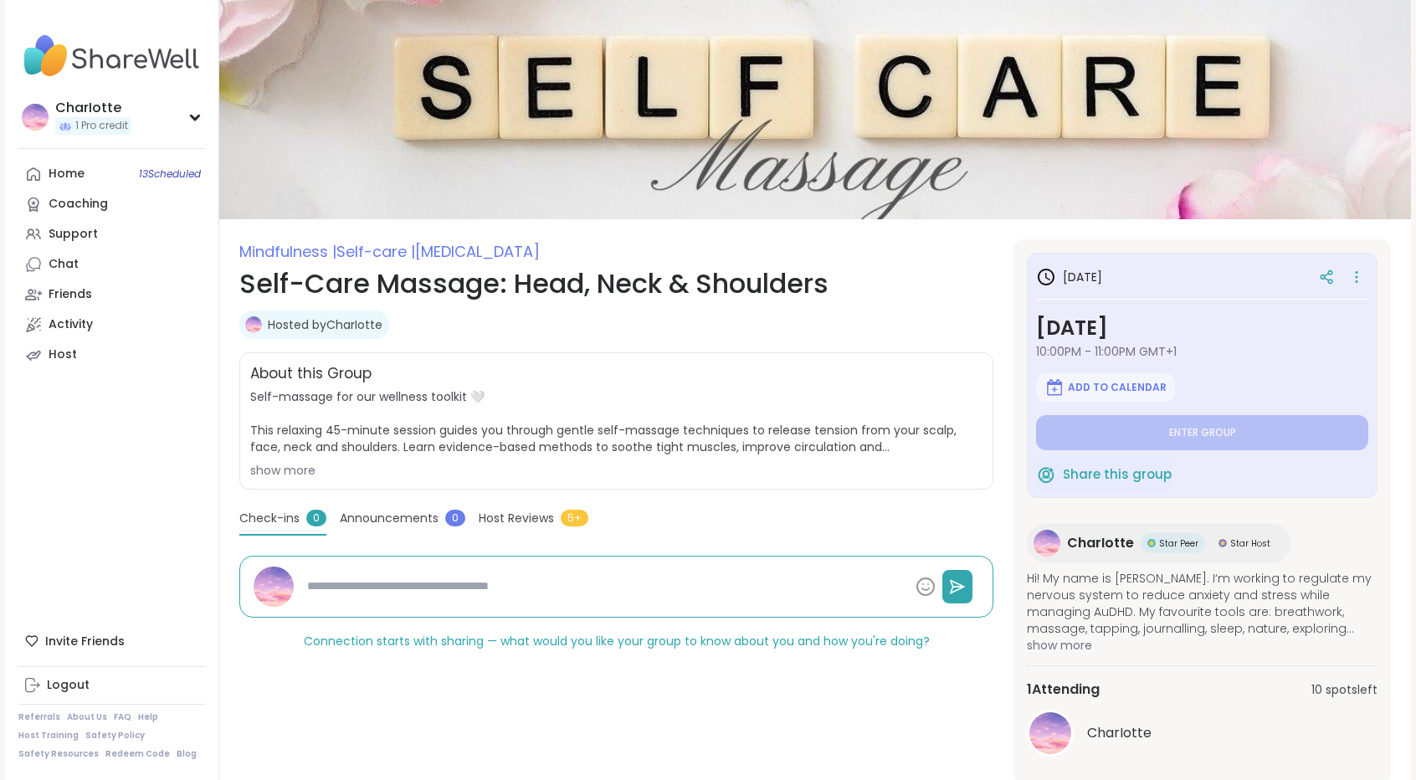
click at [266, 465] on div "show more" at bounding box center [616, 470] width 732 height 17
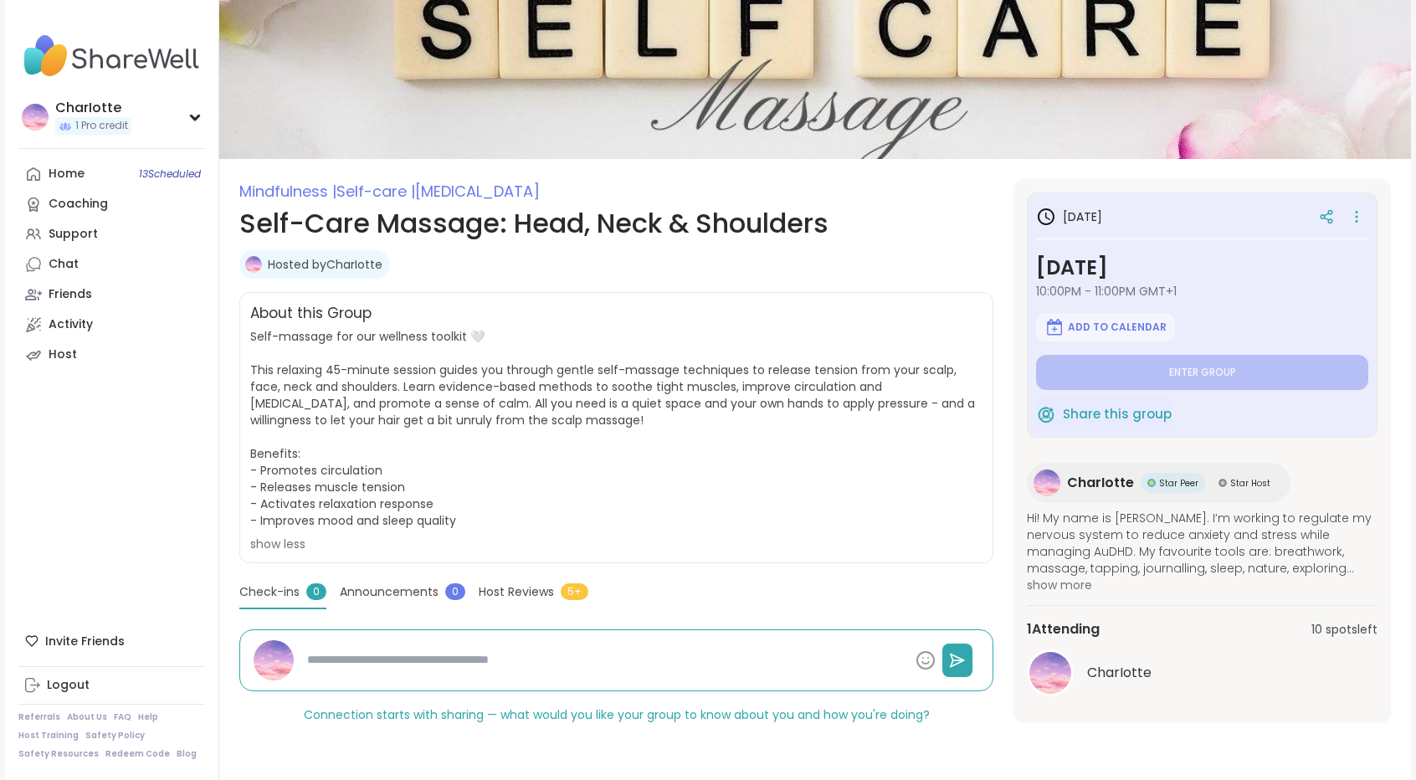
scroll to position [64, 0]
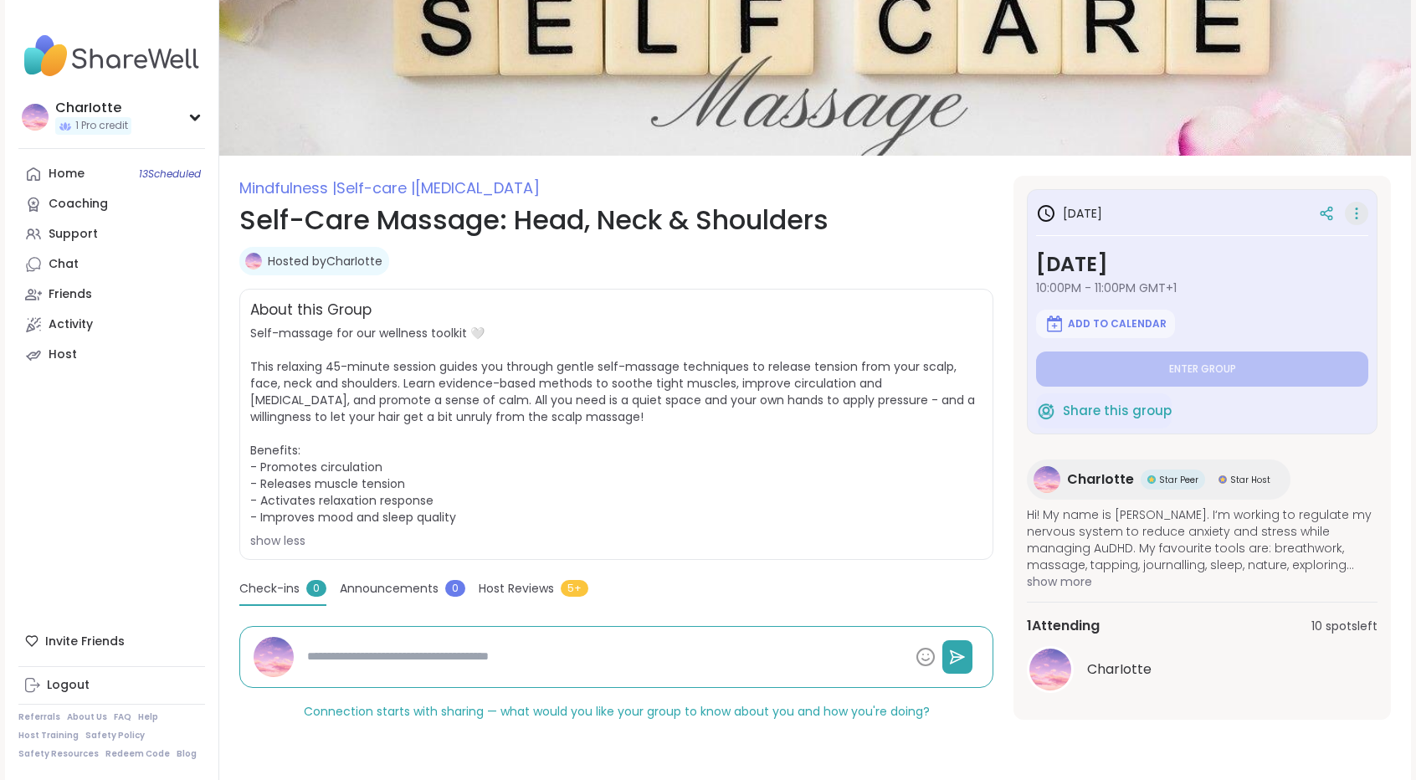
click at [1362, 218] on icon at bounding box center [1356, 213] width 17 height 23
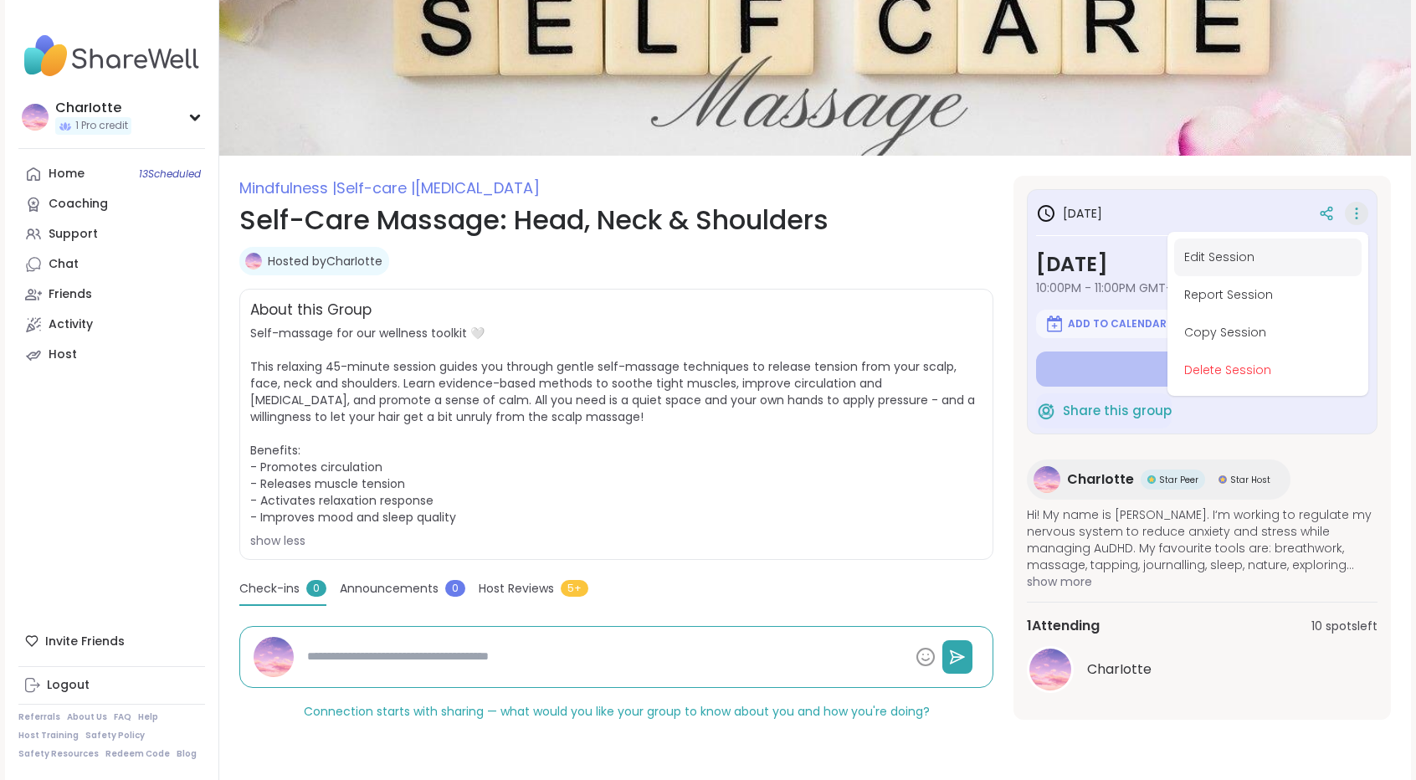
click at [1308, 249] on button "Edit Session" at bounding box center [1267, 257] width 187 height 38
type textarea "*"
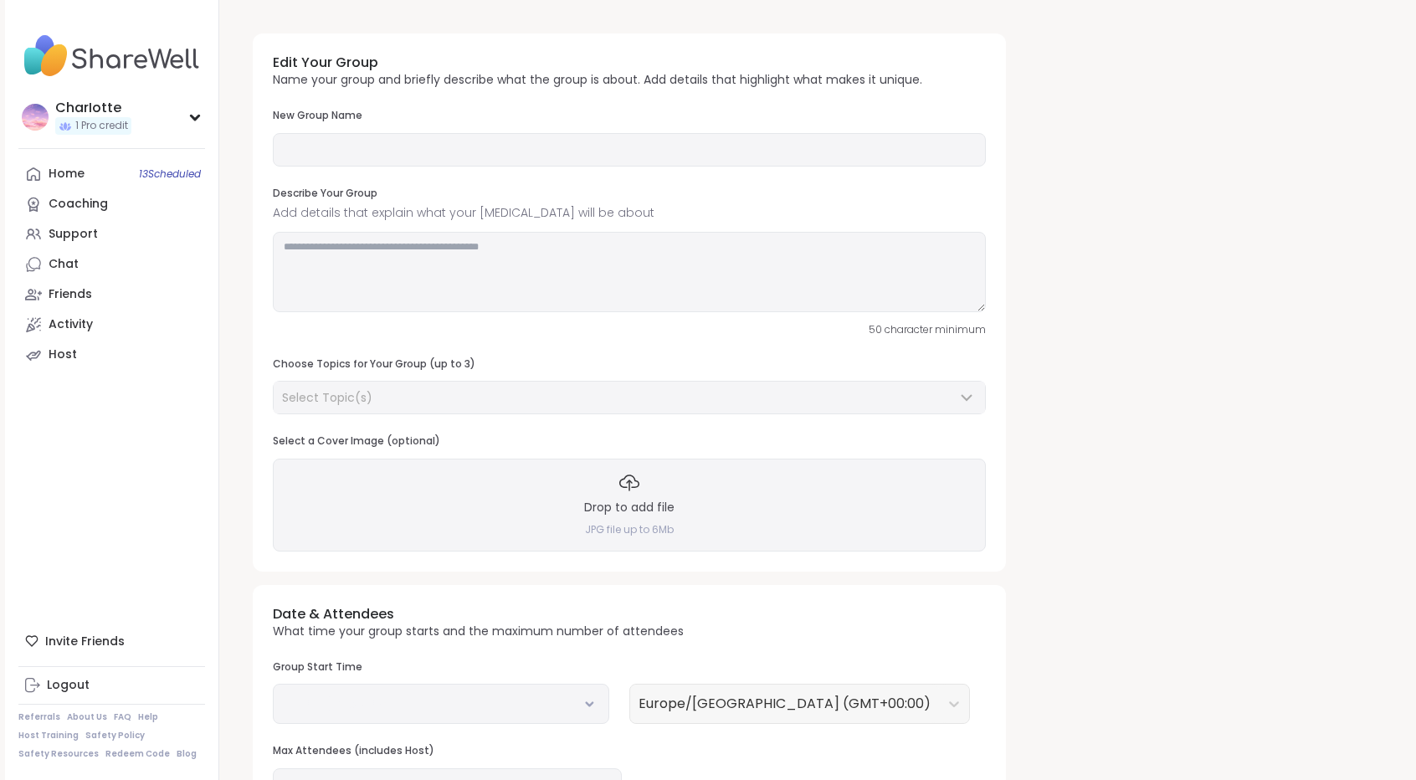
type input "**********"
type textarea "**********"
type input "**"
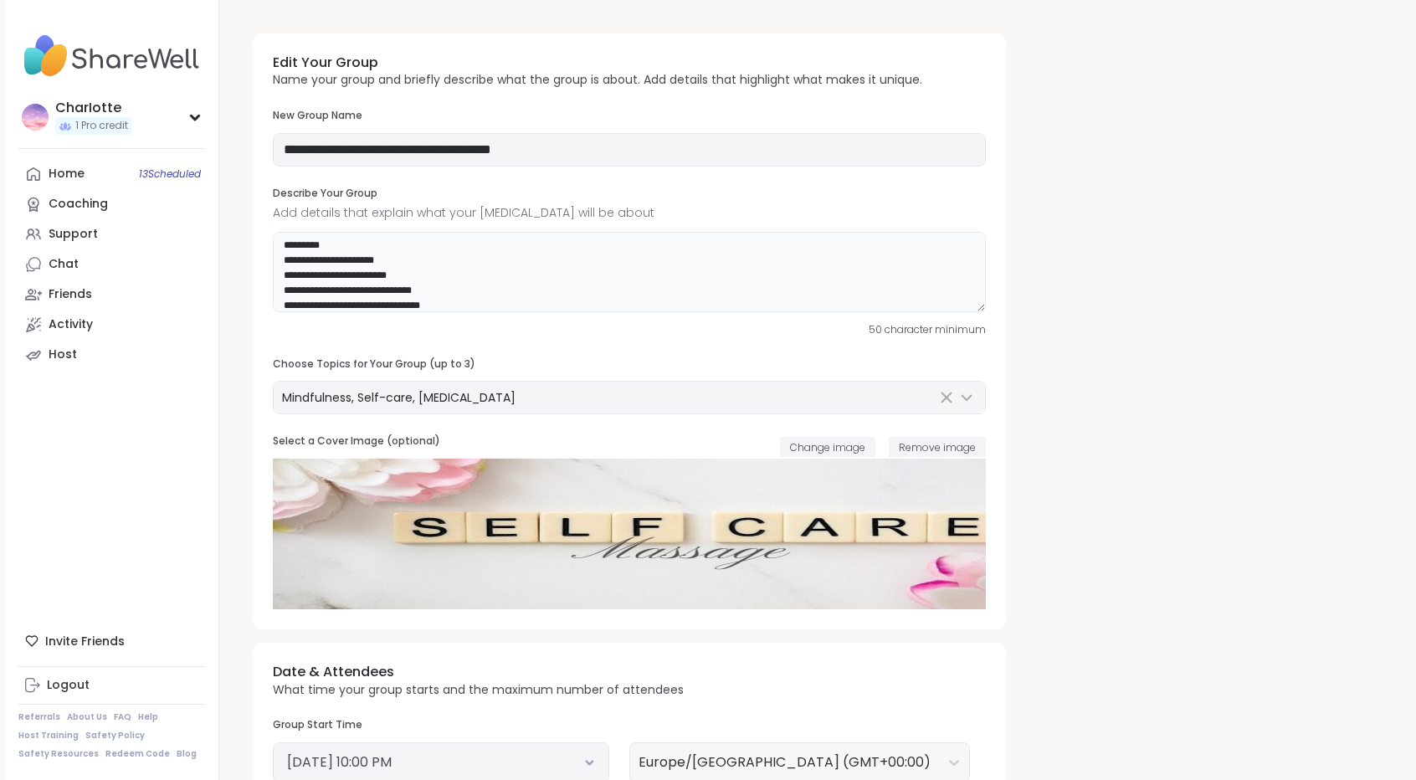
scroll to position [115, 0]
click at [857, 311] on textarea "**********" at bounding box center [629, 272] width 713 height 80
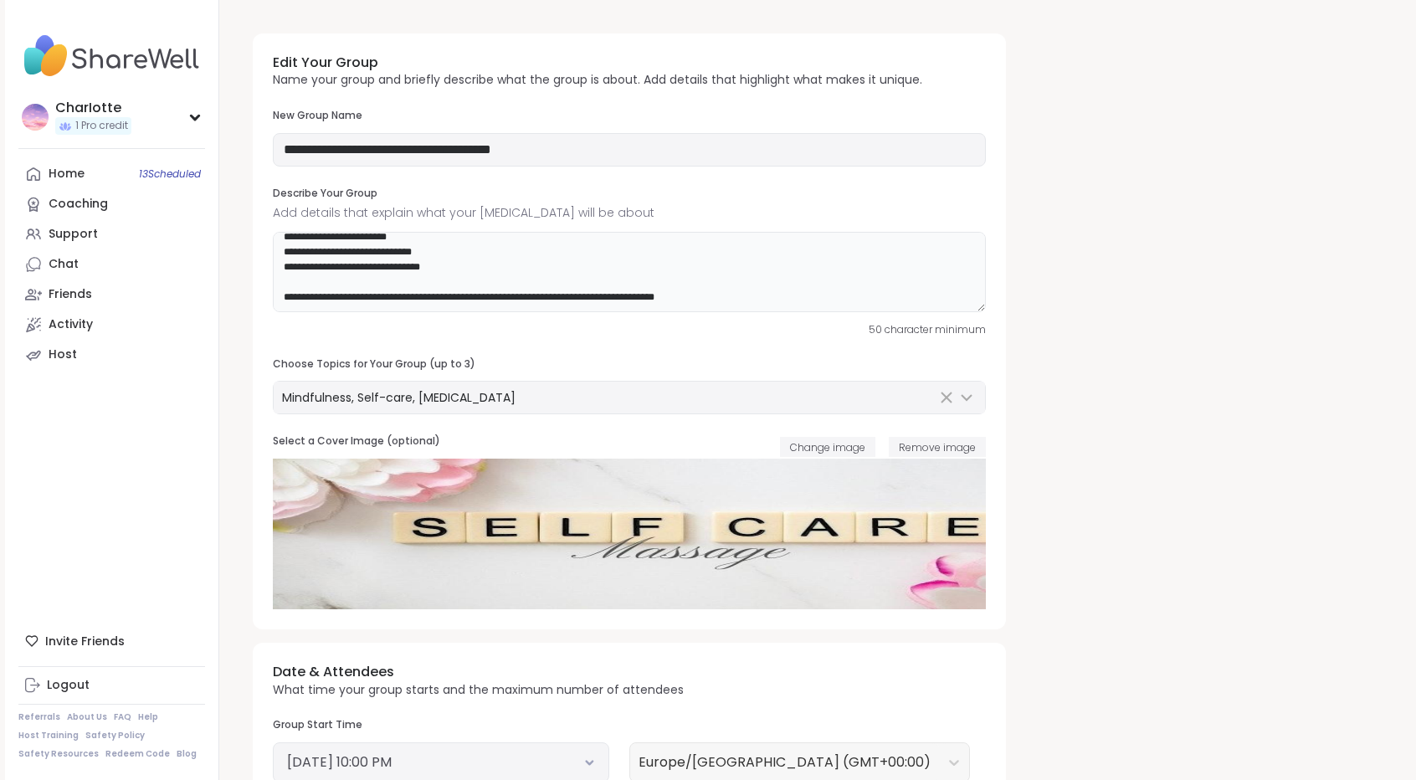
paste textarea "****"
drag, startPoint x: 742, startPoint y: 296, endPoint x: 709, endPoint y: 295, distance: 33.5
click at [709, 295] on textarea "**********" at bounding box center [629, 272] width 713 height 80
drag, startPoint x: 733, startPoint y: 304, endPoint x: 706, endPoint y: 292, distance: 29.2
click at [706, 292] on textarea "**********" at bounding box center [629, 272] width 713 height 80
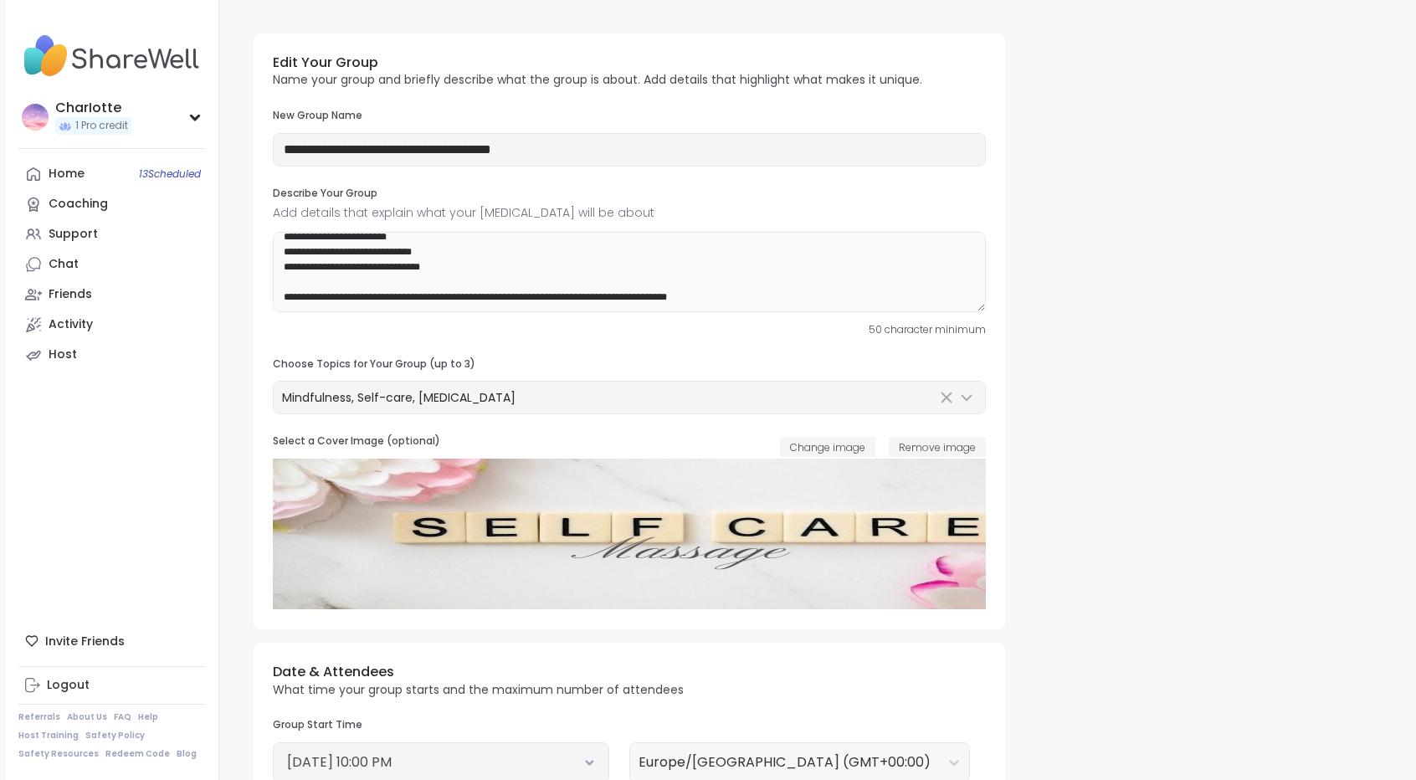
click at [746, 300] on textarea "**********" at bounding box center [629, 272] width 713 height 80
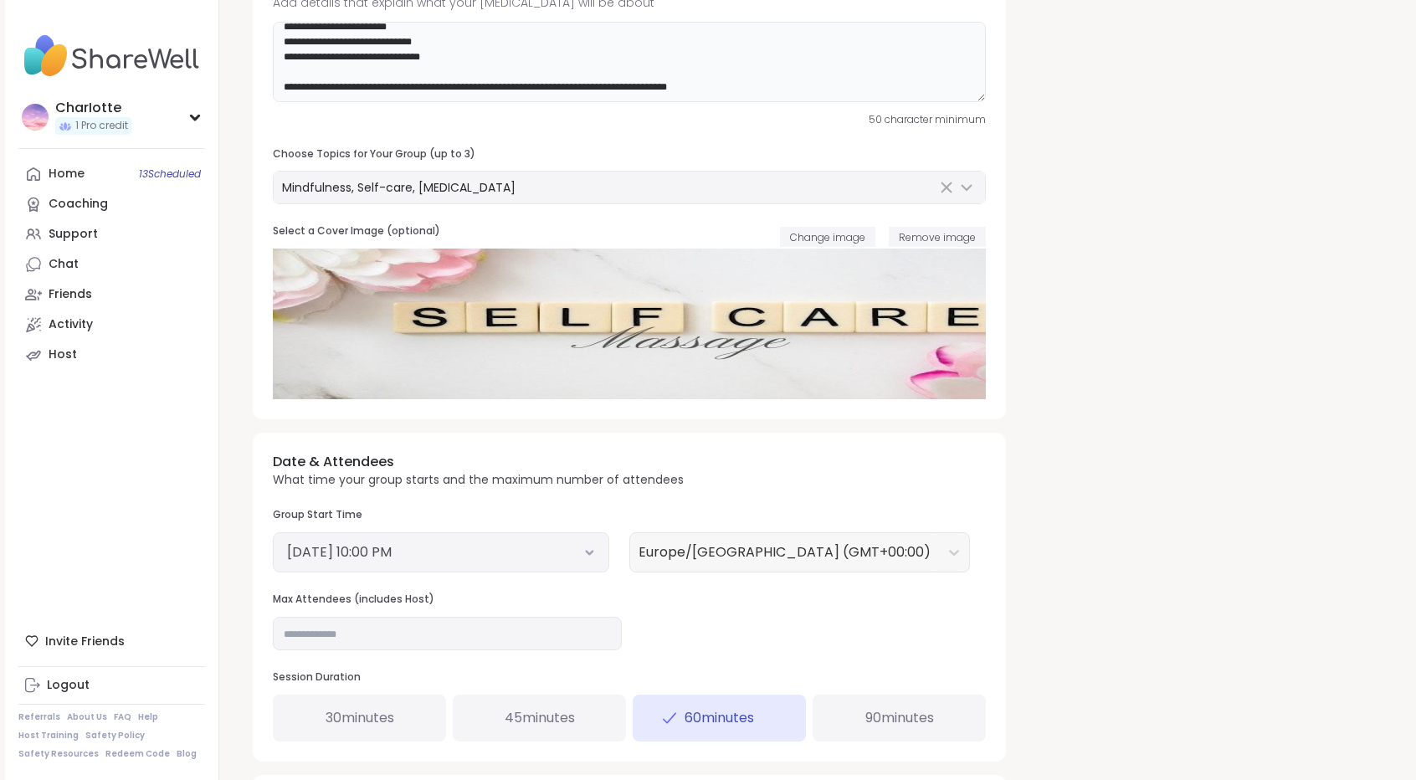
scroll to position [310, 0]
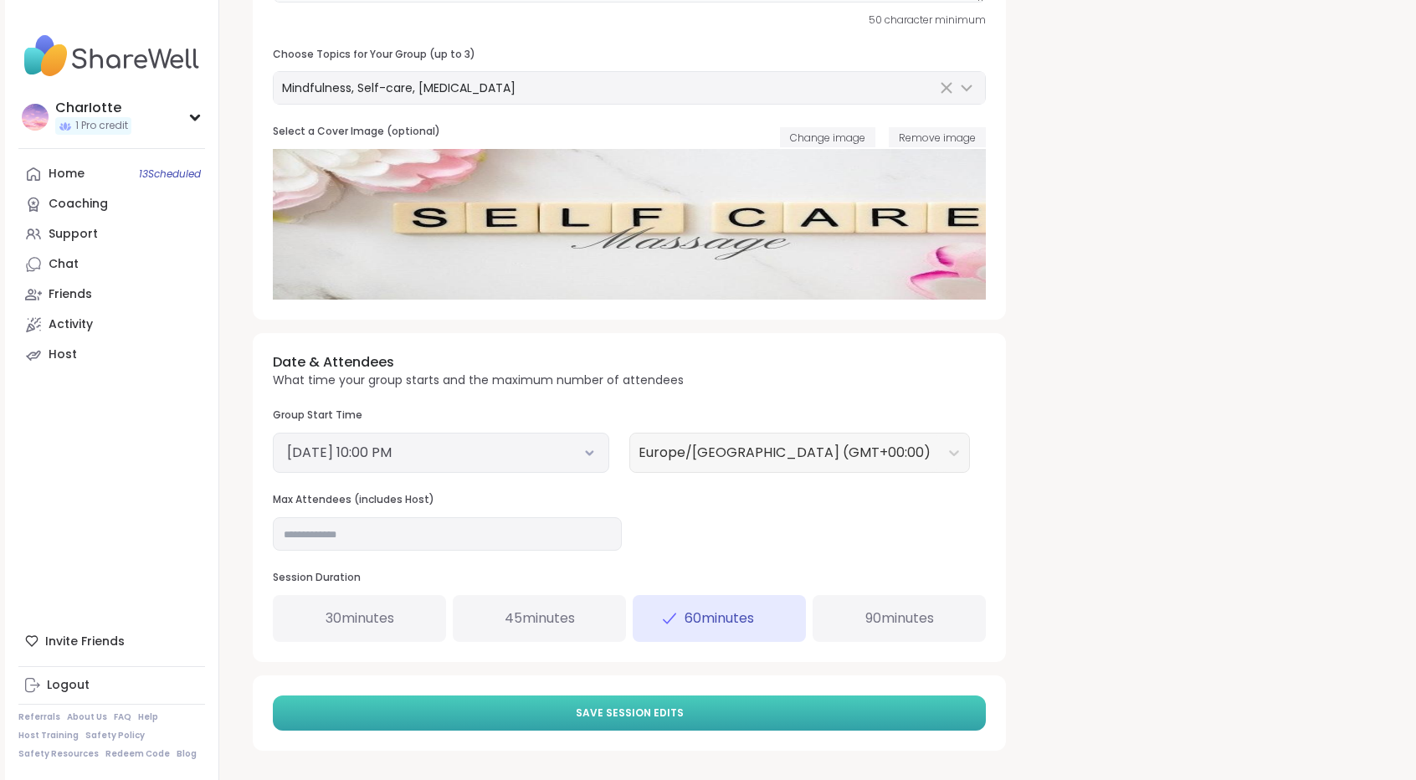
type textarea "**********"
click at [749, 701] on button "Save Session Edits" at bounding box center [629, 712] width 713 height 35
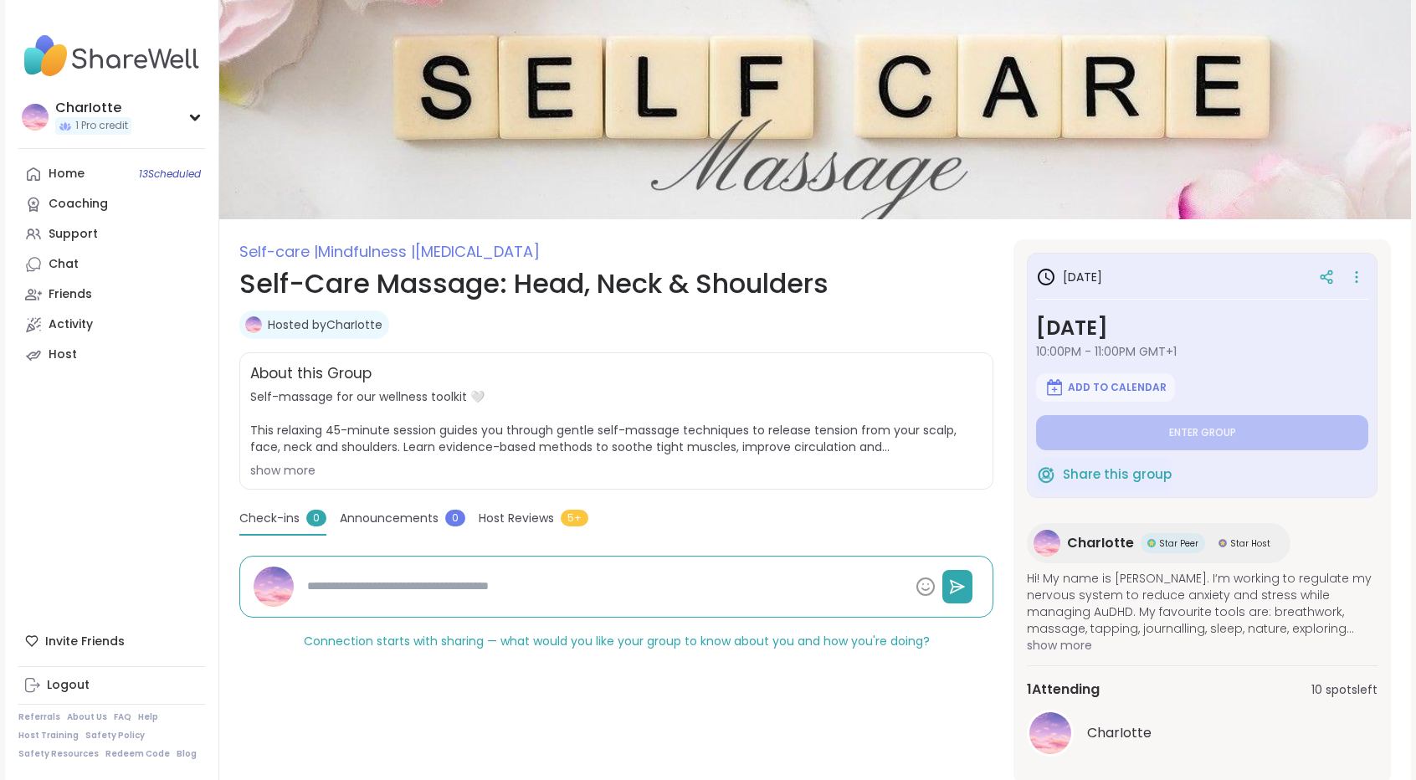
click at [290, 472] on div "show more" at bounding box center [616, 470] width 732 height 17
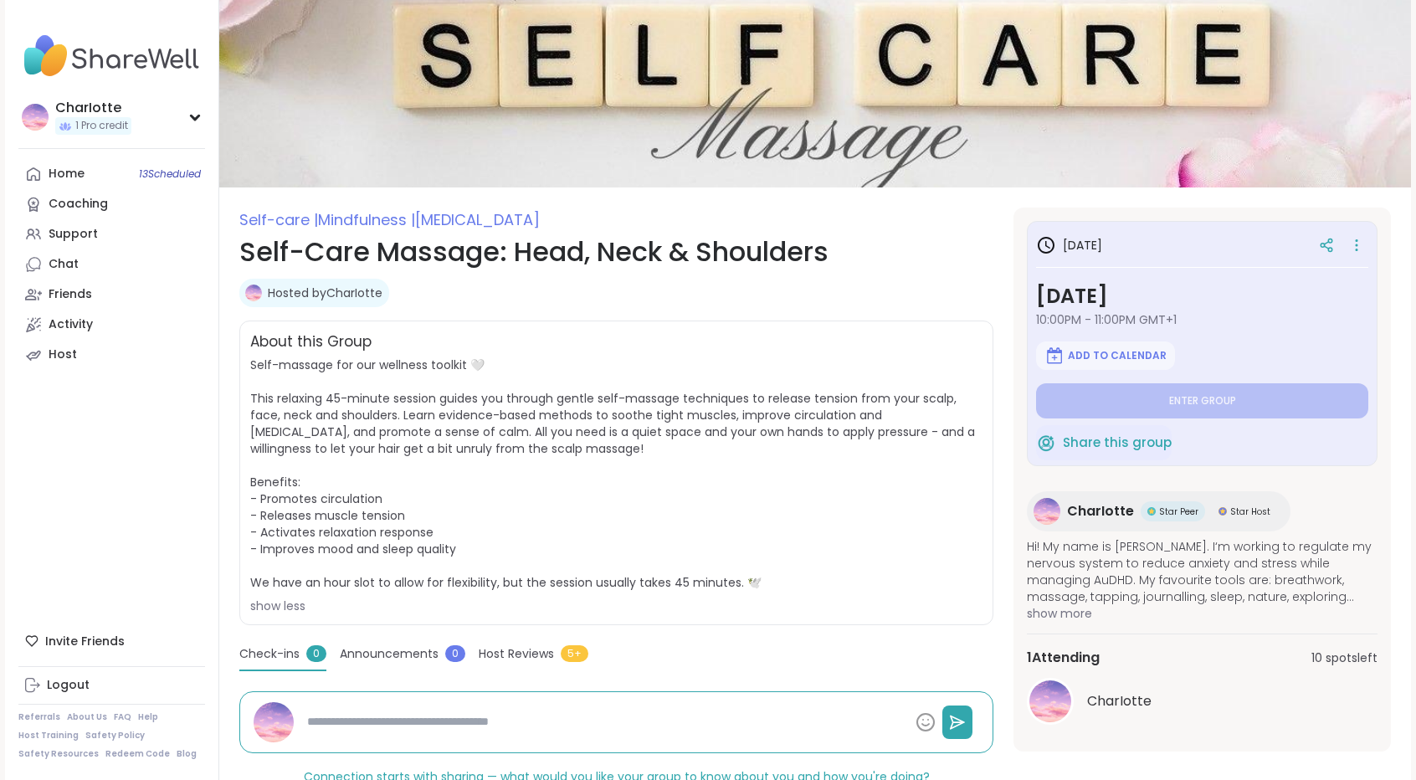
scroll to position [61, 0]
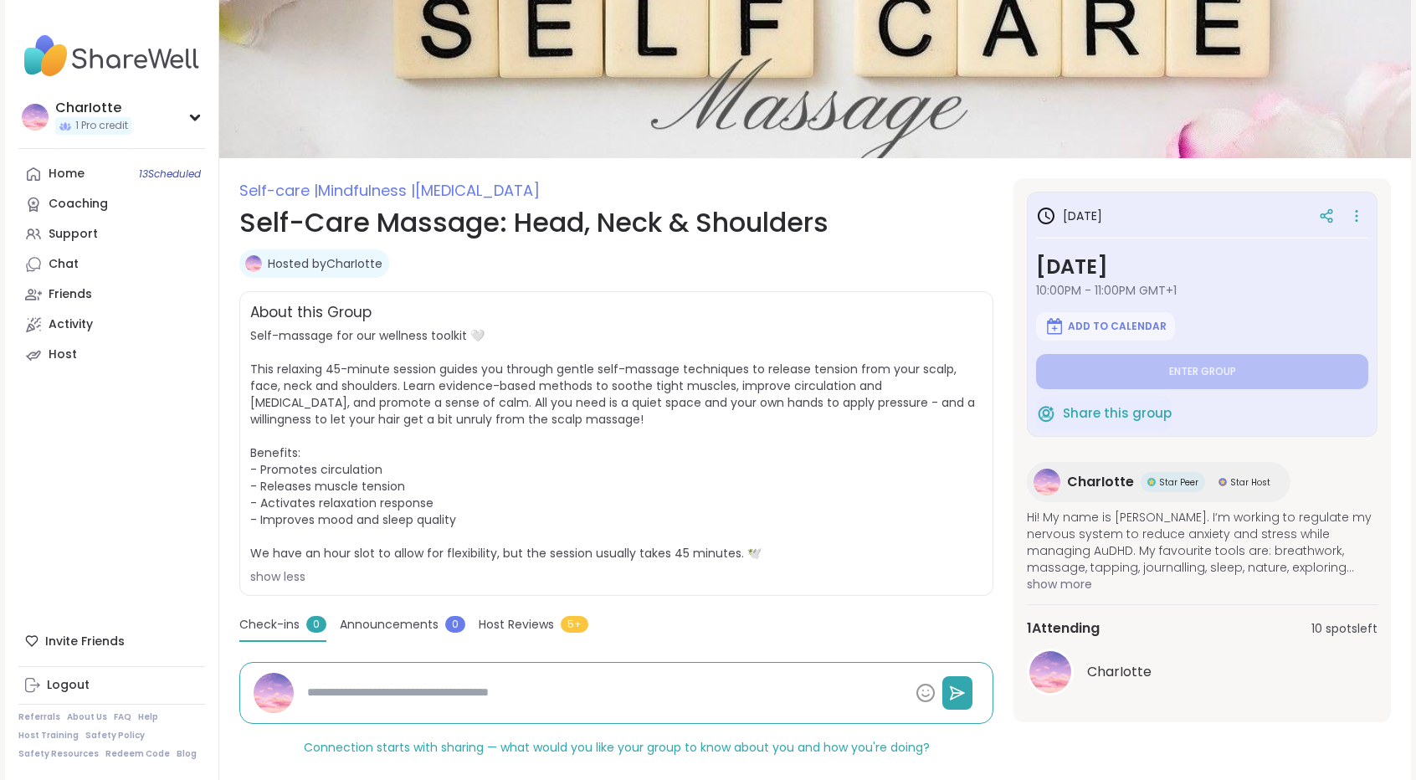
click at [1054, 477] on img at bounding box center [1046, 482] width 27 height 27
type textarea "*"
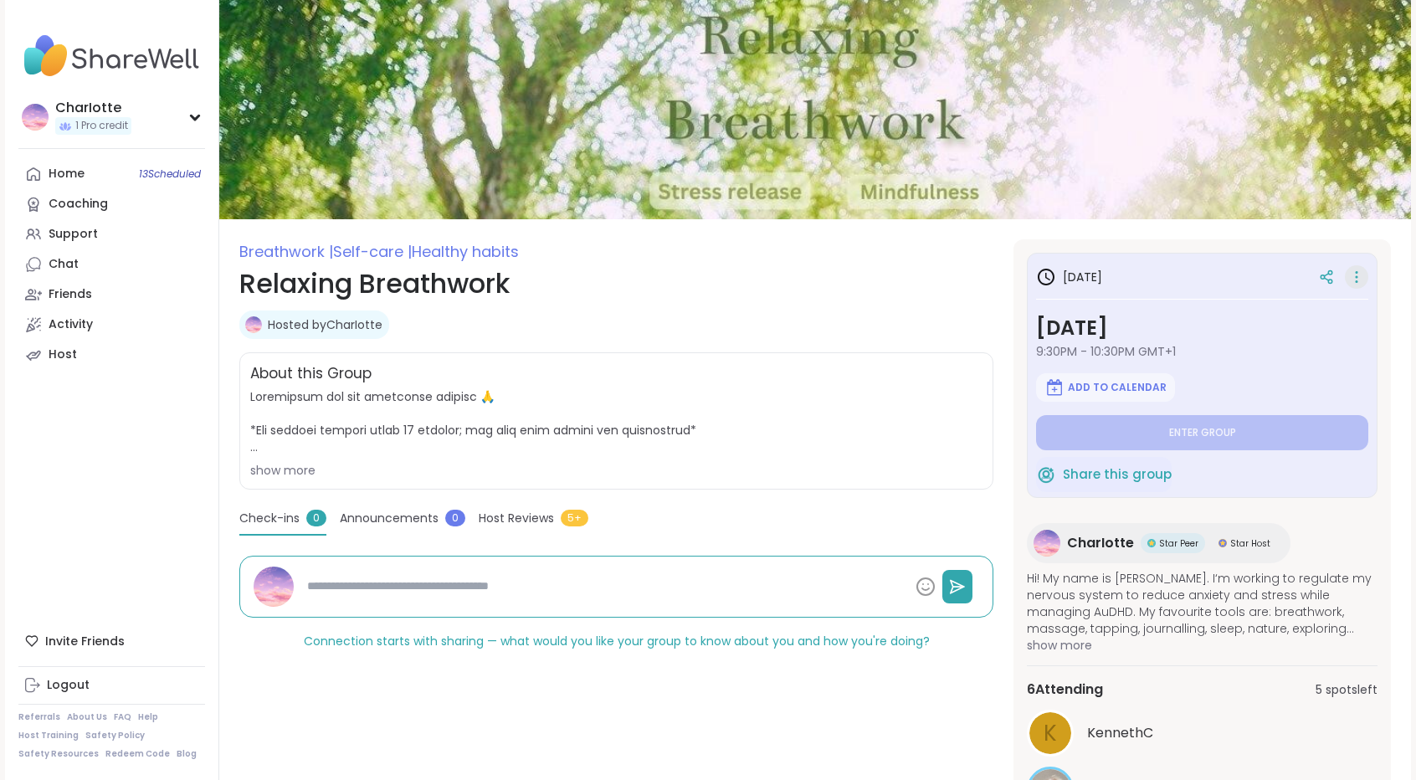
click at [1355, 272] on icon at bounding box center [1356, 276] width 17 height 23
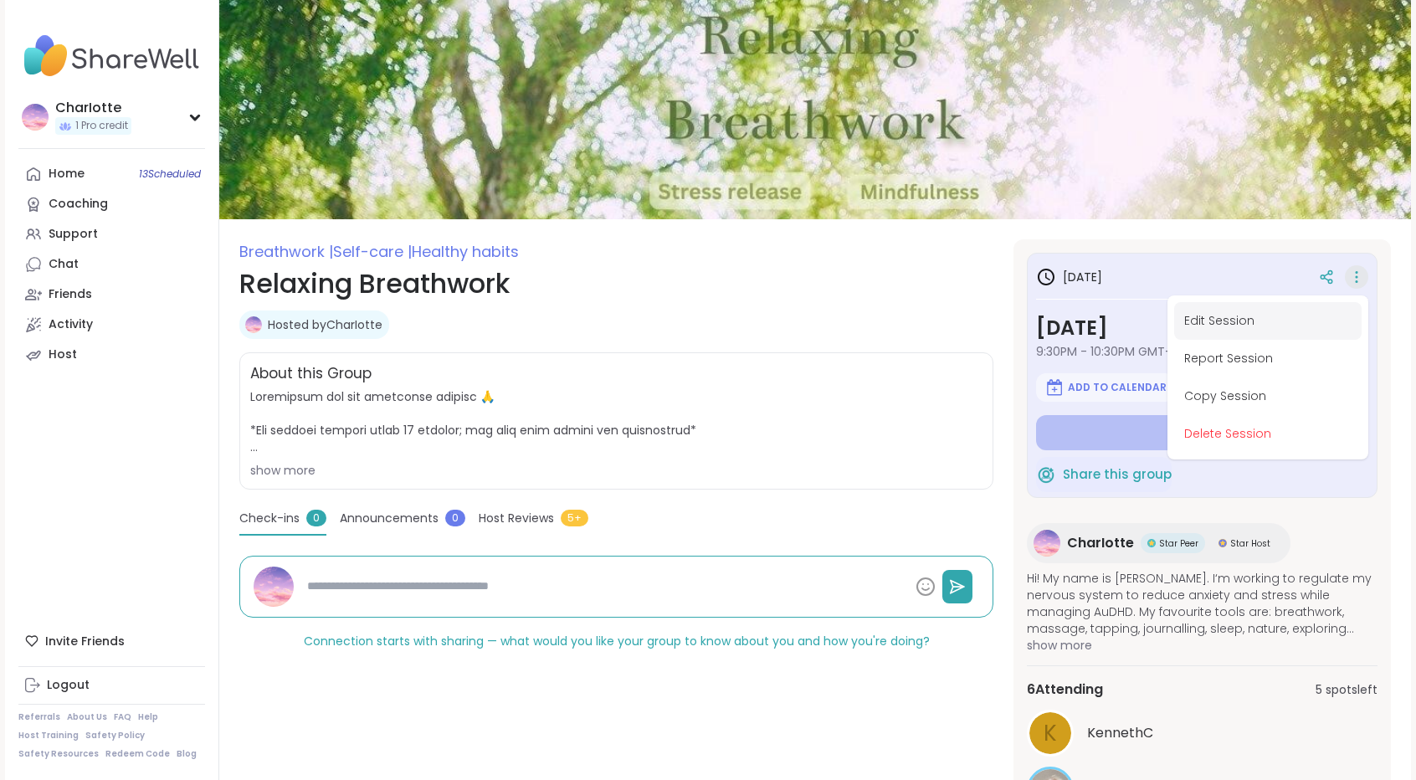
click at [1248, 310] on button "Edit Session" at bounding box center [1267, 321] width 187 height 38
type textarea "*"
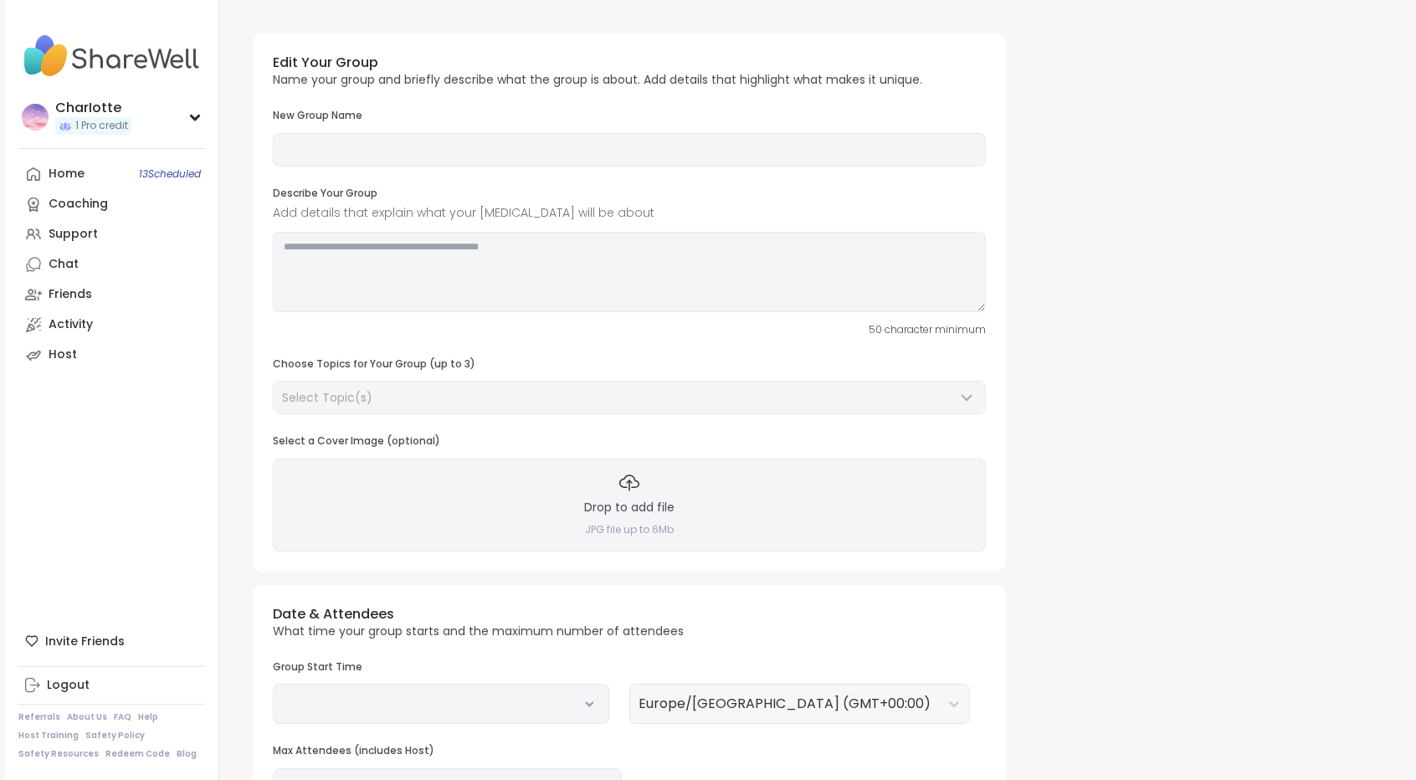
type input "**********"
type textarea "**********"
type input "**"
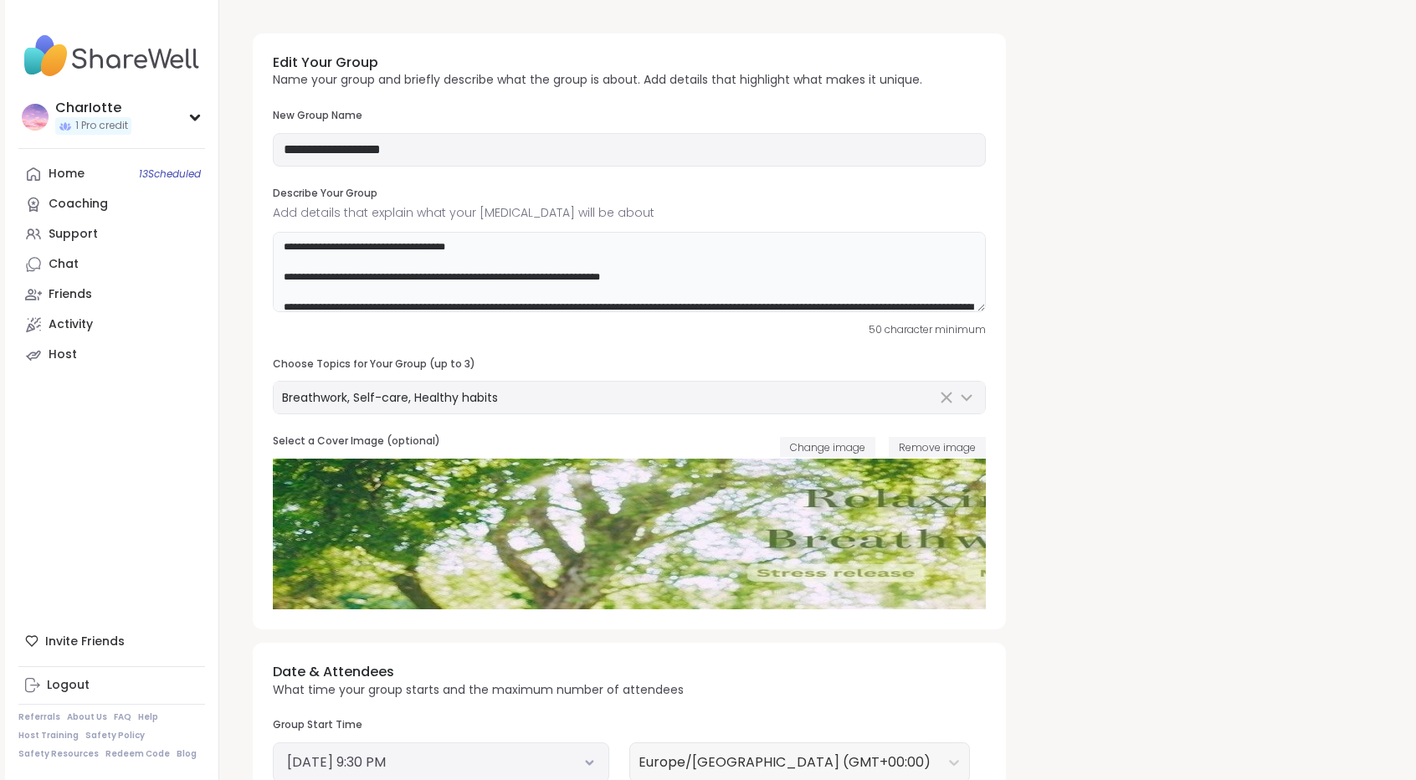
drag, startPoint x: 670, startPoint y: 282, endPoint x: 657, endPoint y: 264, distance: 22.8
click at [657, 264] on textarea at bounding box center [629, 272] width 713 height 80
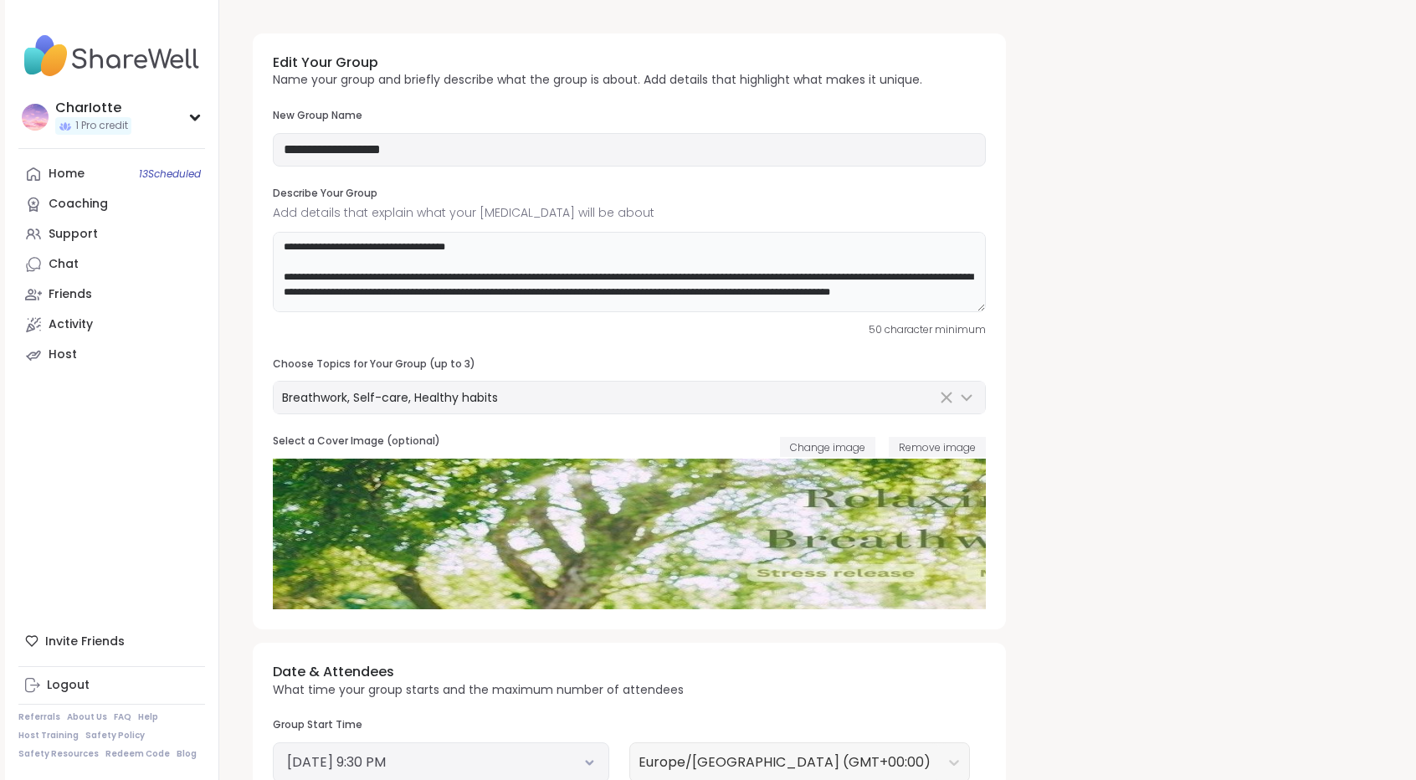
scroll to position [205, 0]
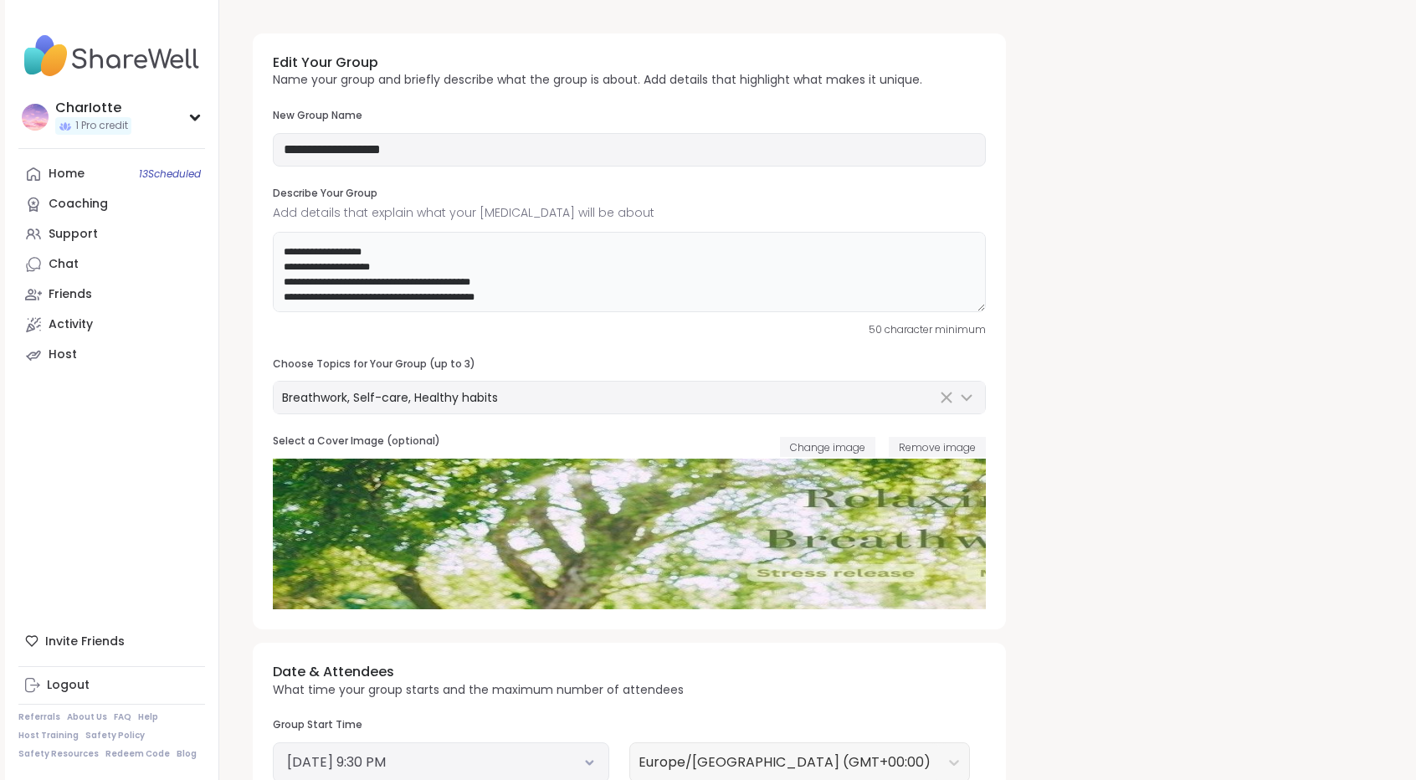
click at [850, 296] on textarea "**********" at bounding box center [629, 272] width 713 height 80
paste textarea "**********"
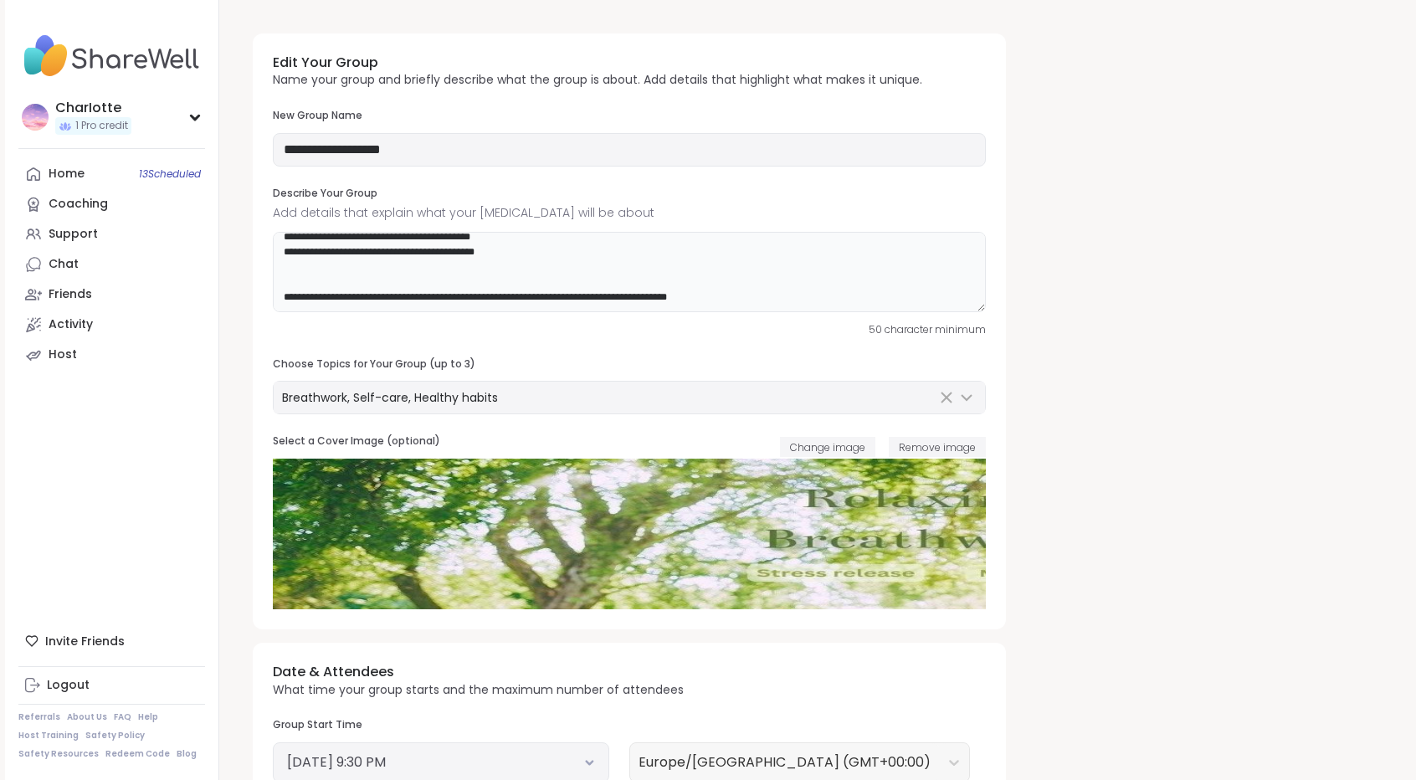
scroll to position [243, 0]
click at [845, 290] on textarea at bounding box center [629, 272] width 713 height 80
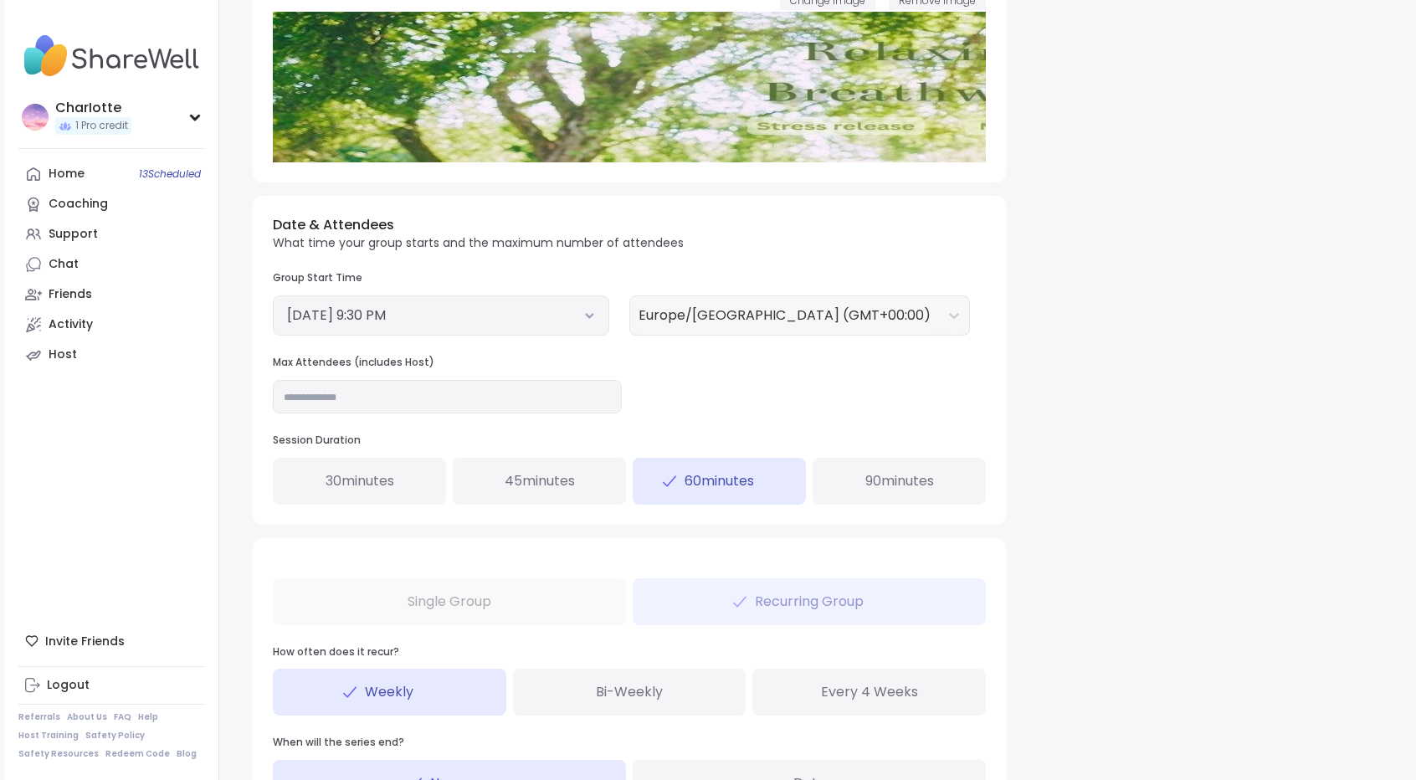
scroll to position [587, 0]
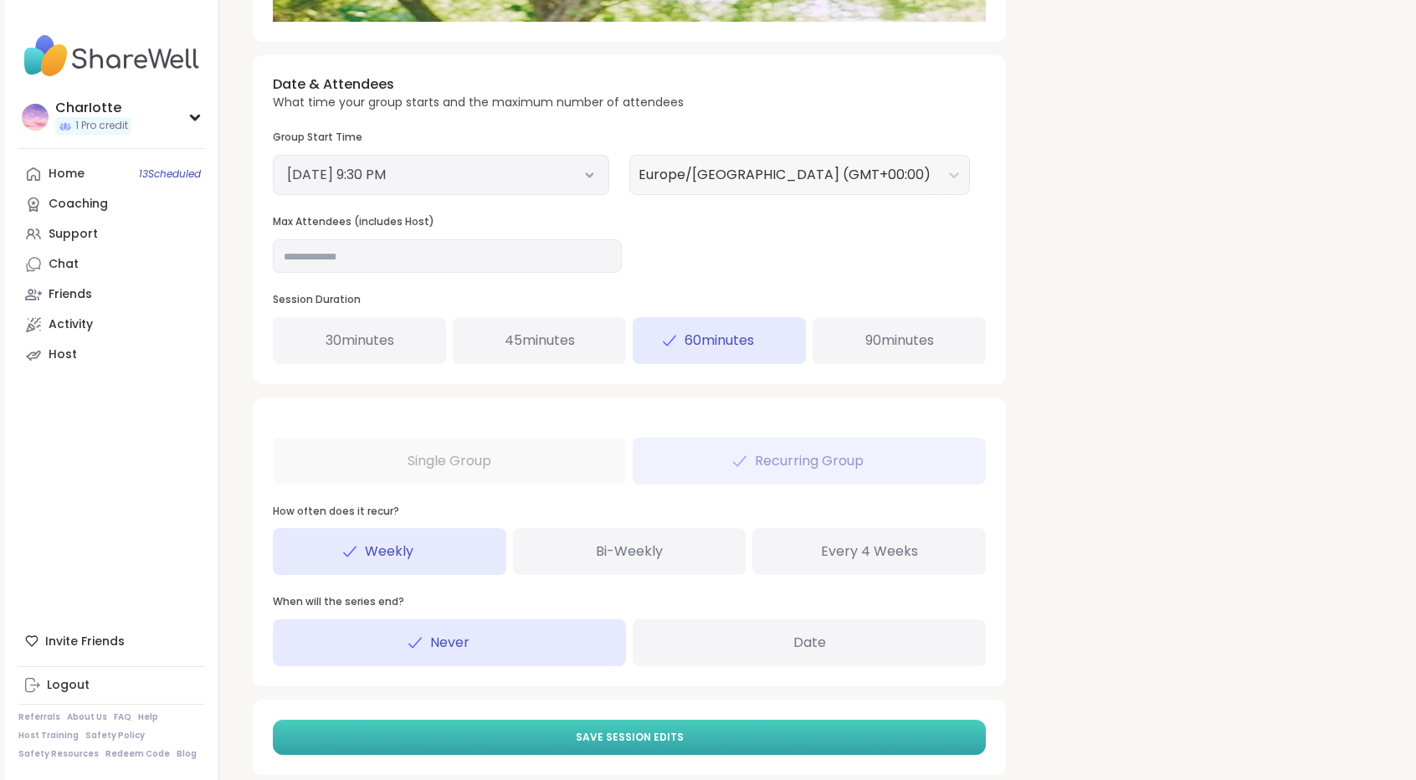
type textarea "**********"
click at [616, 733] on span "Save Session Edits" at bounding box center [630, 737] width 108 height 15
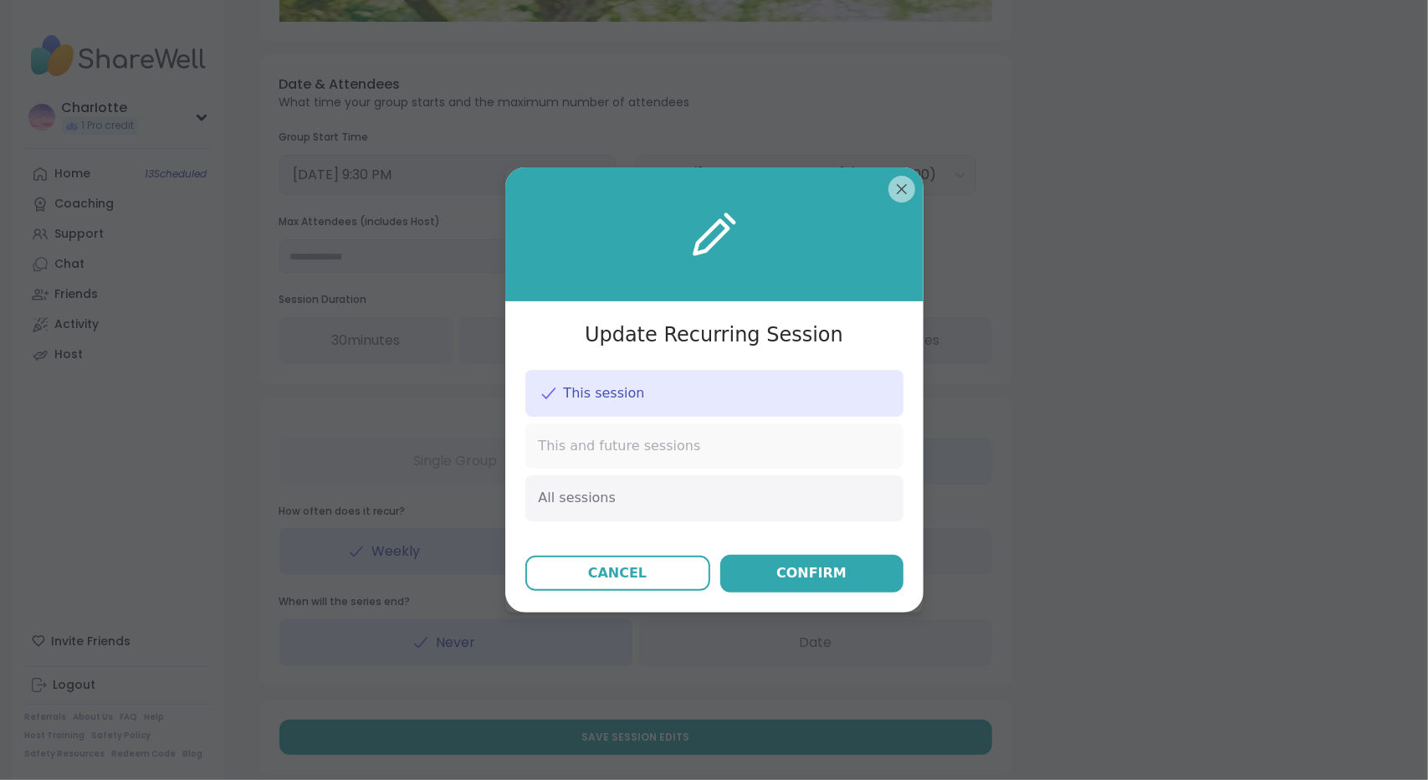
click at [669, 461] on div "This and future sessions" at bounding box center [714, 445] width 378 height 45
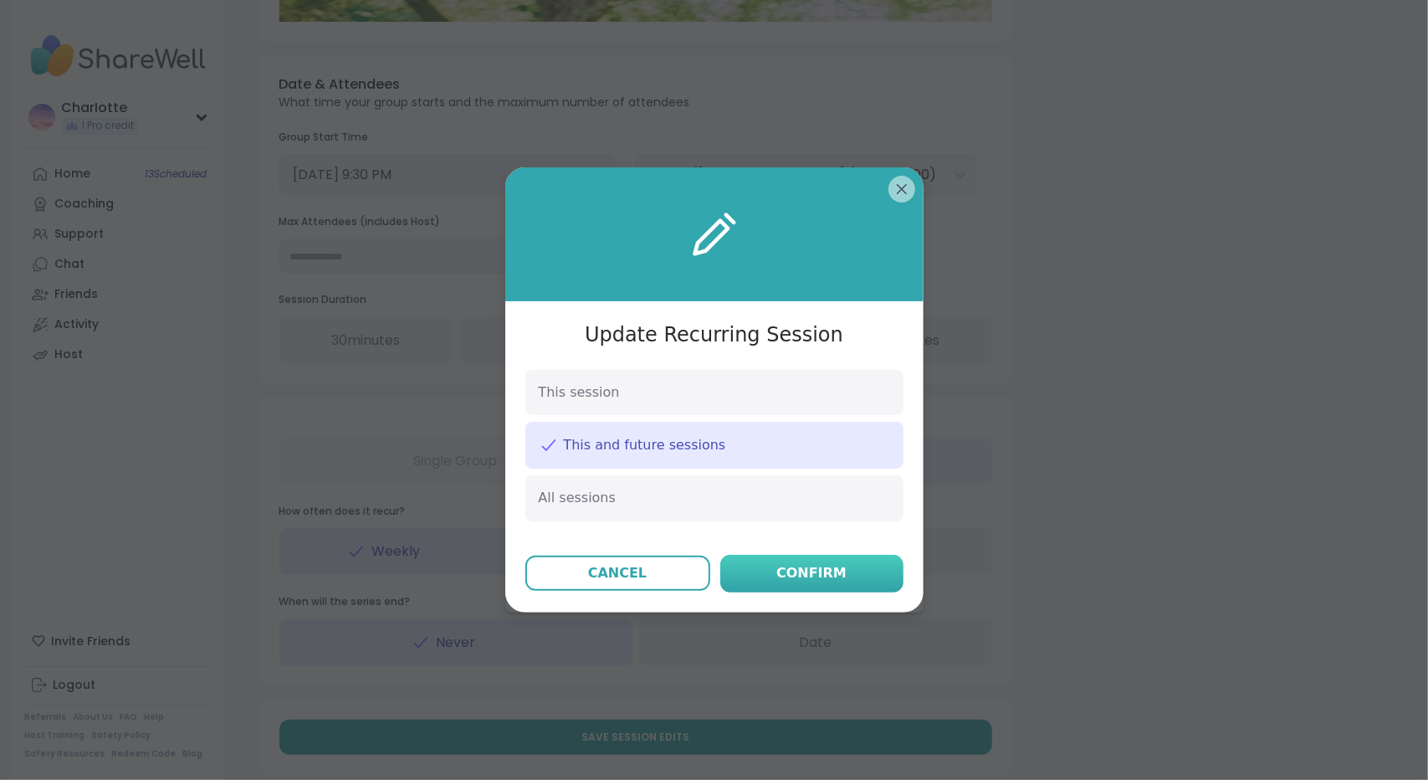
click at [813, 570] on div "Confirm" at bounding box center [812, 573] width 70 height 20
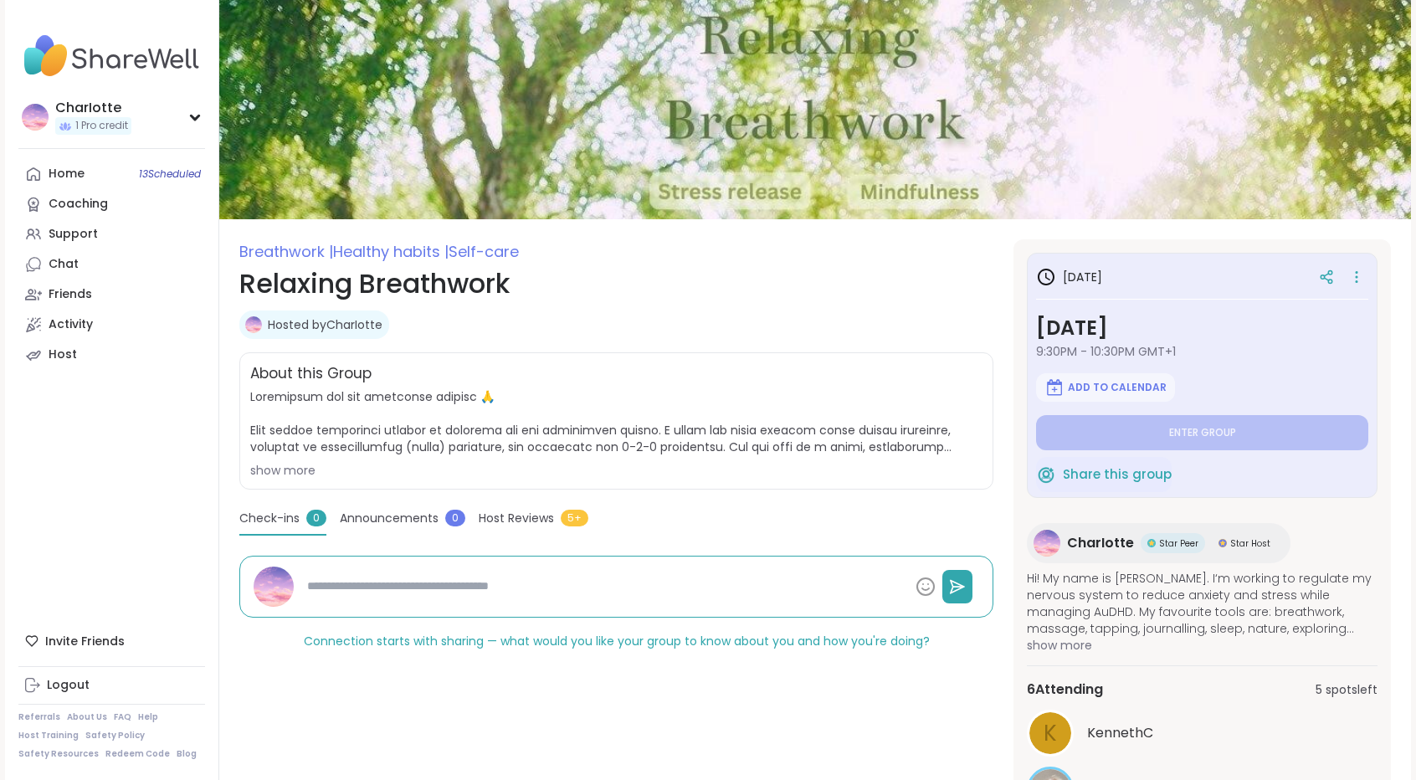
click at [290, 469] on div "show more" at bounding box center [616, 470] width 732 height 17
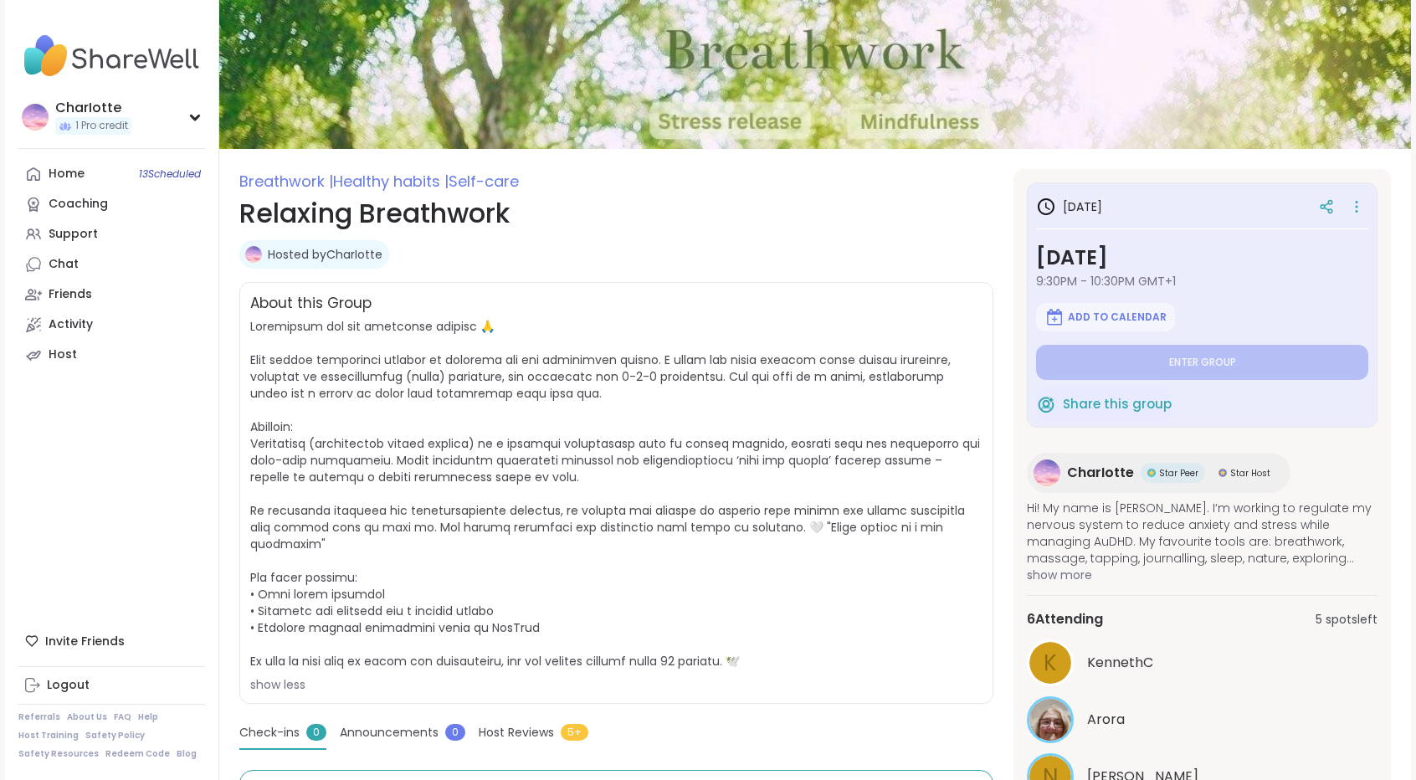
scroll to position [72, 0]
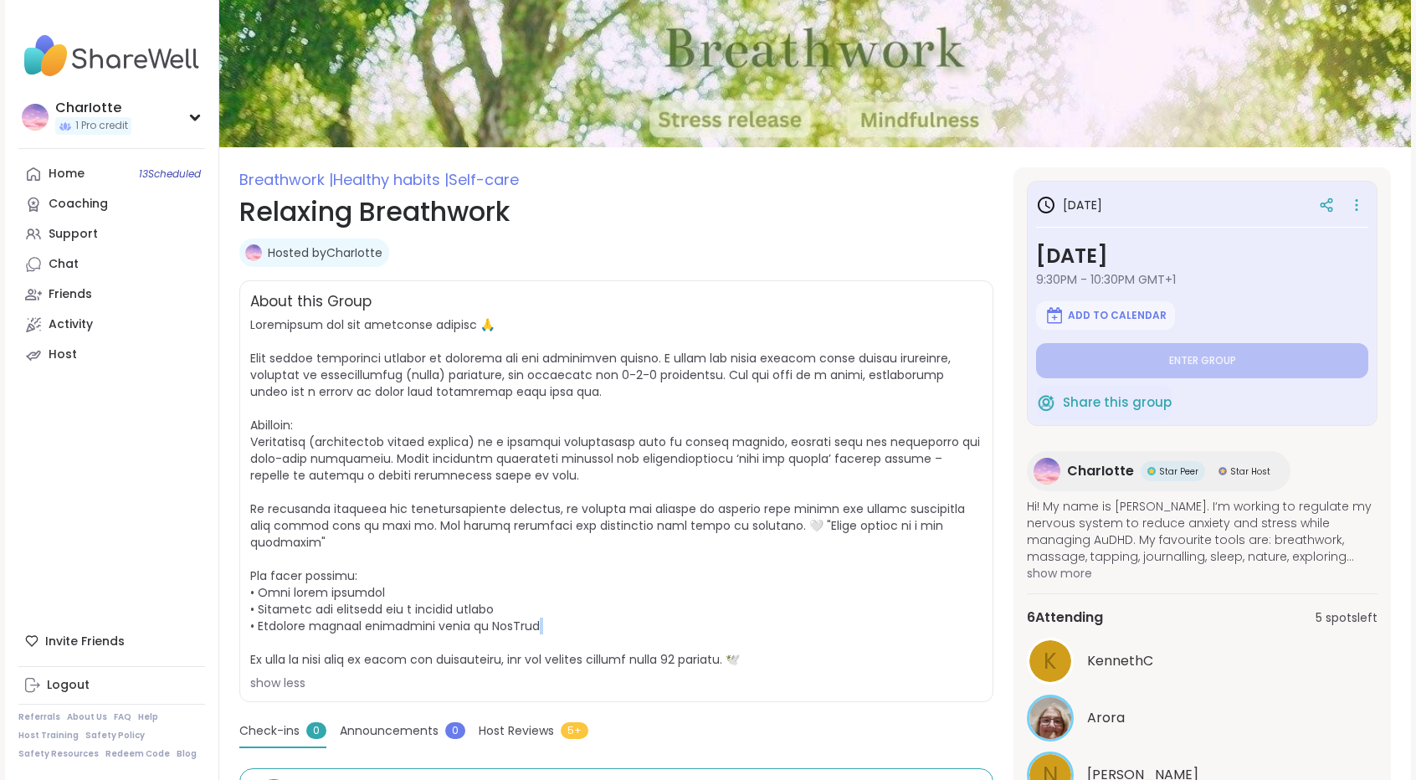
drag, startPoint x: 590, startPoint y: 618, endPoint x: 691, endPoint y: 647, distance: 105.2
click at [691, 647] on span "show less" at bounding box center [616, 503] width 732 height 375
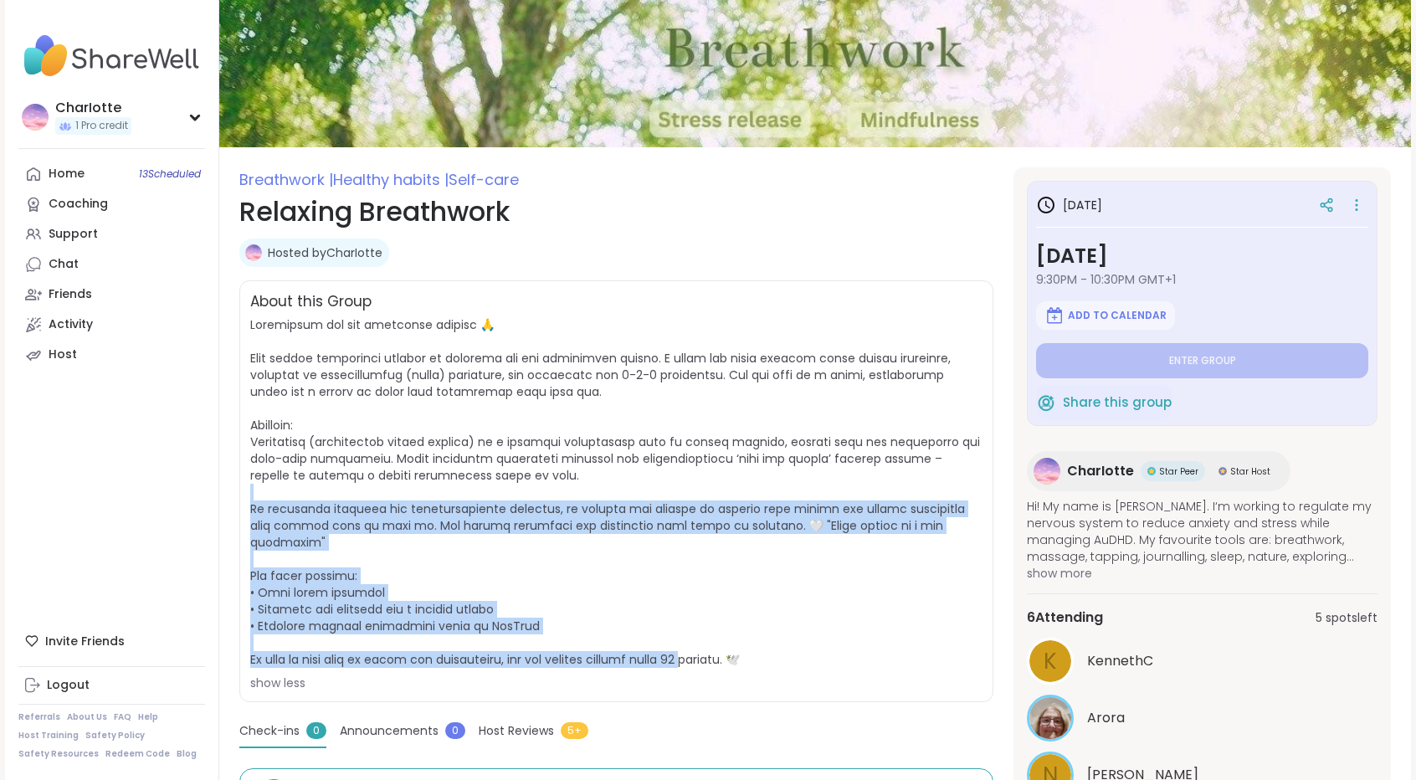
drag, startPoint x: 688, startPoint y: 660, endPoint x: 529, endPoint y: 443, distance: 268.8
click at [529, 443] on span at bounding box center [615, 491] width 730 height 351
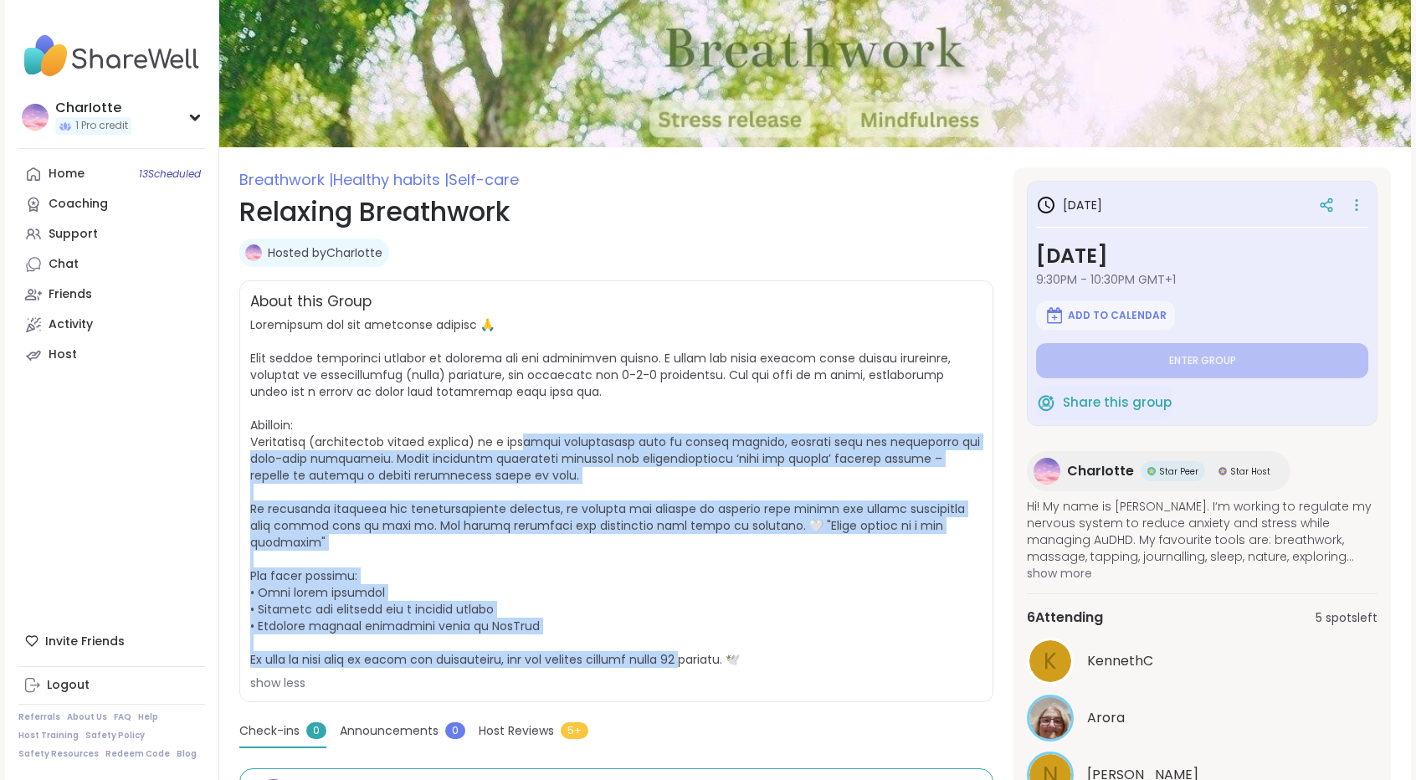
click at [529, 443] on span at bounding box center [615, 491] width 730 height 351
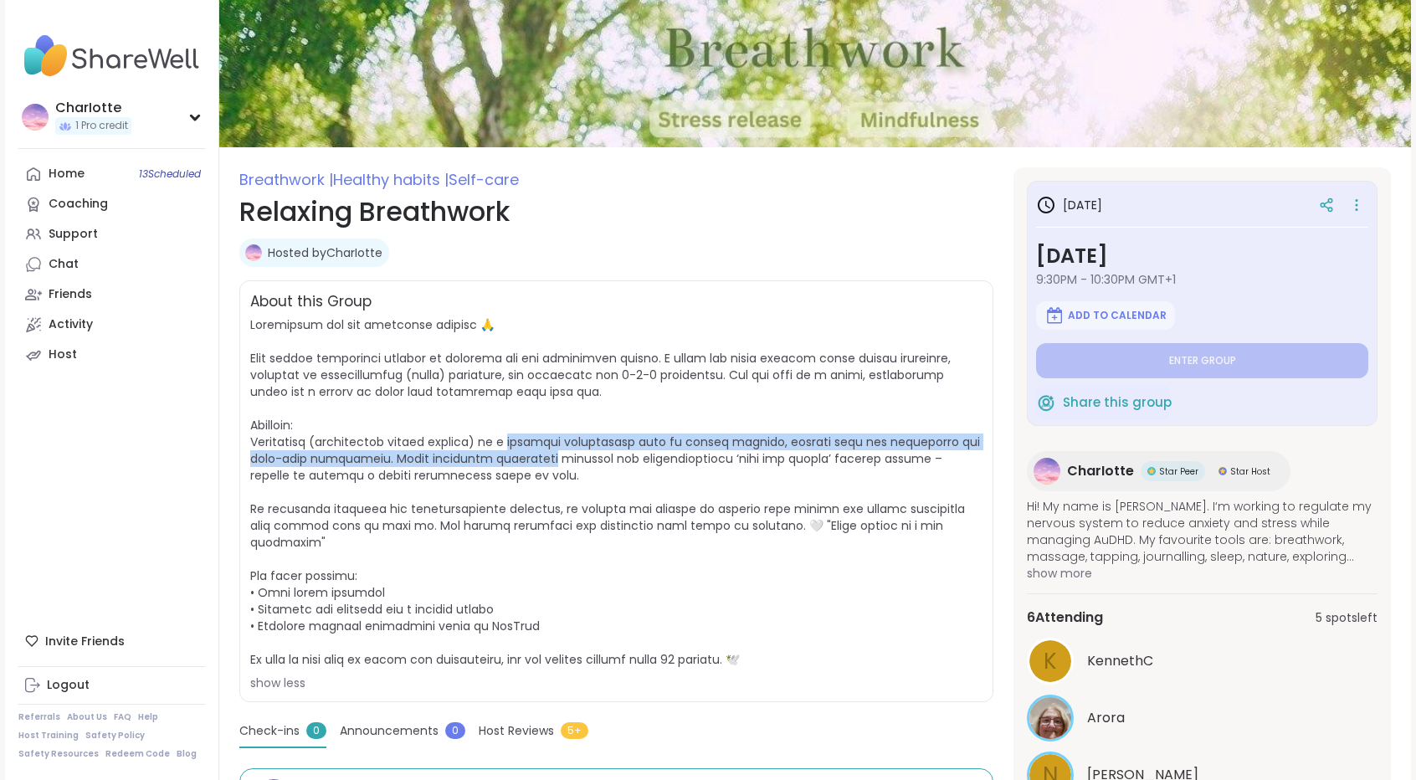
drag, startPoint x: 529, startPoint y: 443, endPoint x: 566, endPoint y: 478, distance: 50.3
click at [566, 478] on span "show less" at bounding box center [616, 503] width 732 height 375
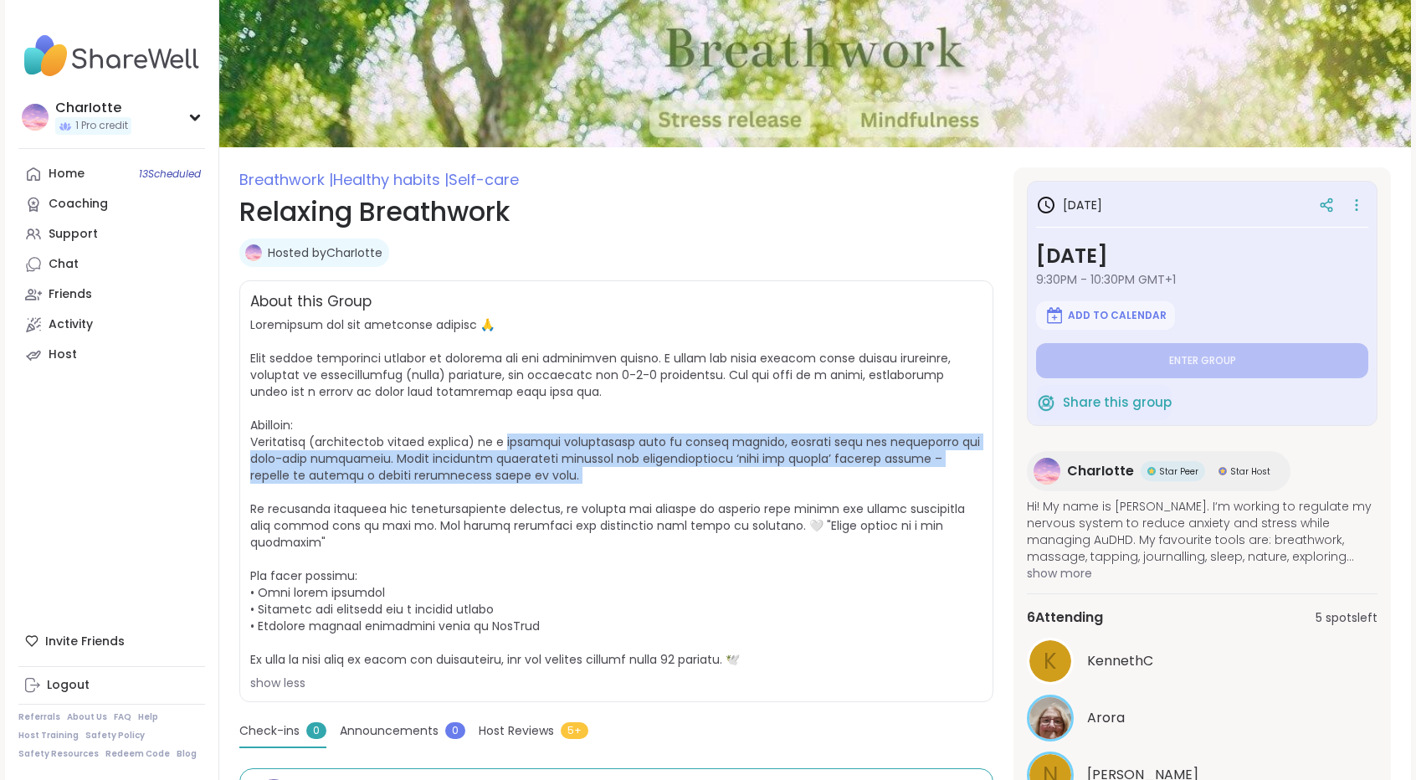
click at [566, 478] on span "show less" at bounding box center [616, 503] width 732 height 375
drag, startPoint x: 566, startPoint y: 478, endPoint x: 487, endPoint y: 399, distance: 111.2
click at [487, 399] on span "show less" at bounding box center [616, 503] width 732 height 375
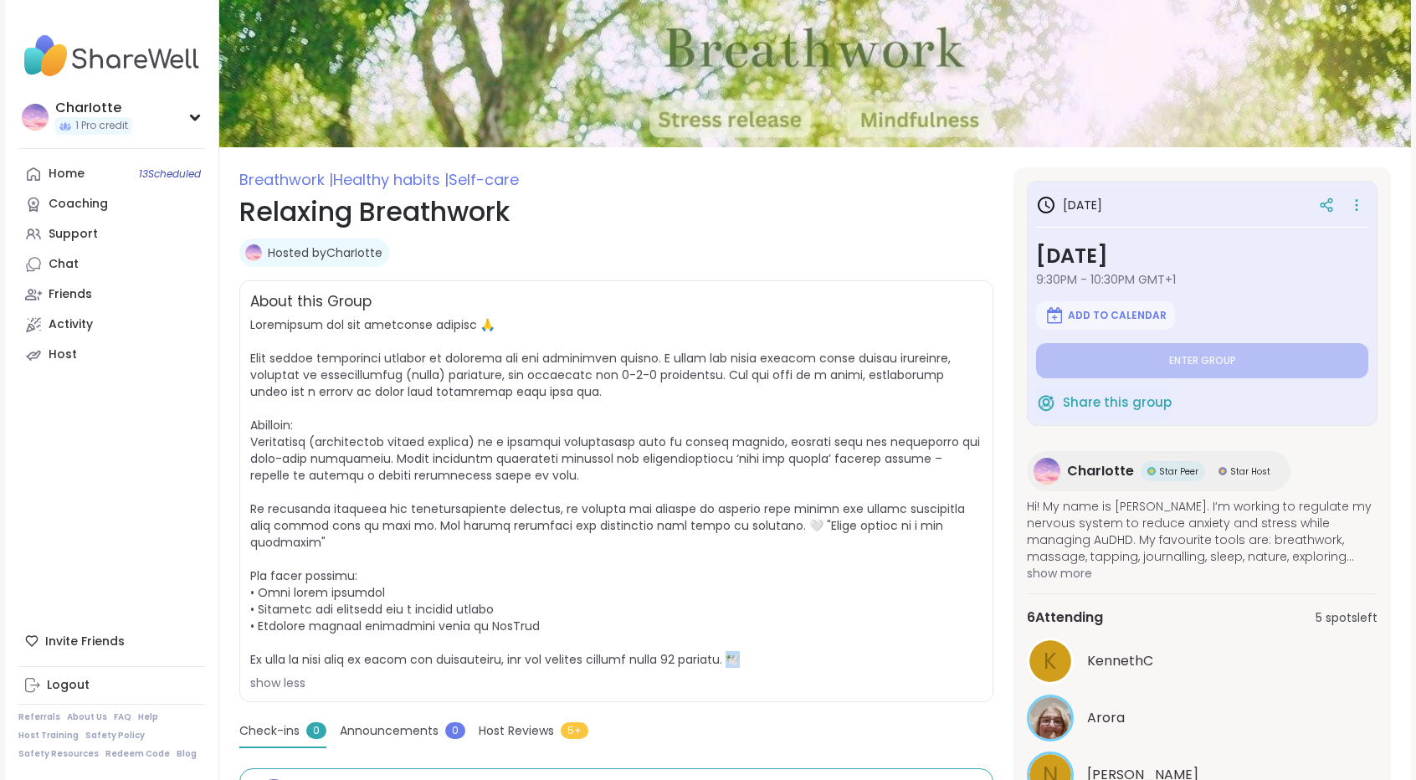
drag, startPoint x: 773, startPoint y: 662, endPoint x: 746, endPoint y: 654, distance: 27.8
click at [746, 654] on span "show less" at bounding box center [616, 503] width 732 height 375
copy span "Breathwork for our wellbeing toolkit 🙏 This gentle breathwork session is design…"
click at [1360, 205] on icon at bounding box center [1356, 204] width 17 height 23
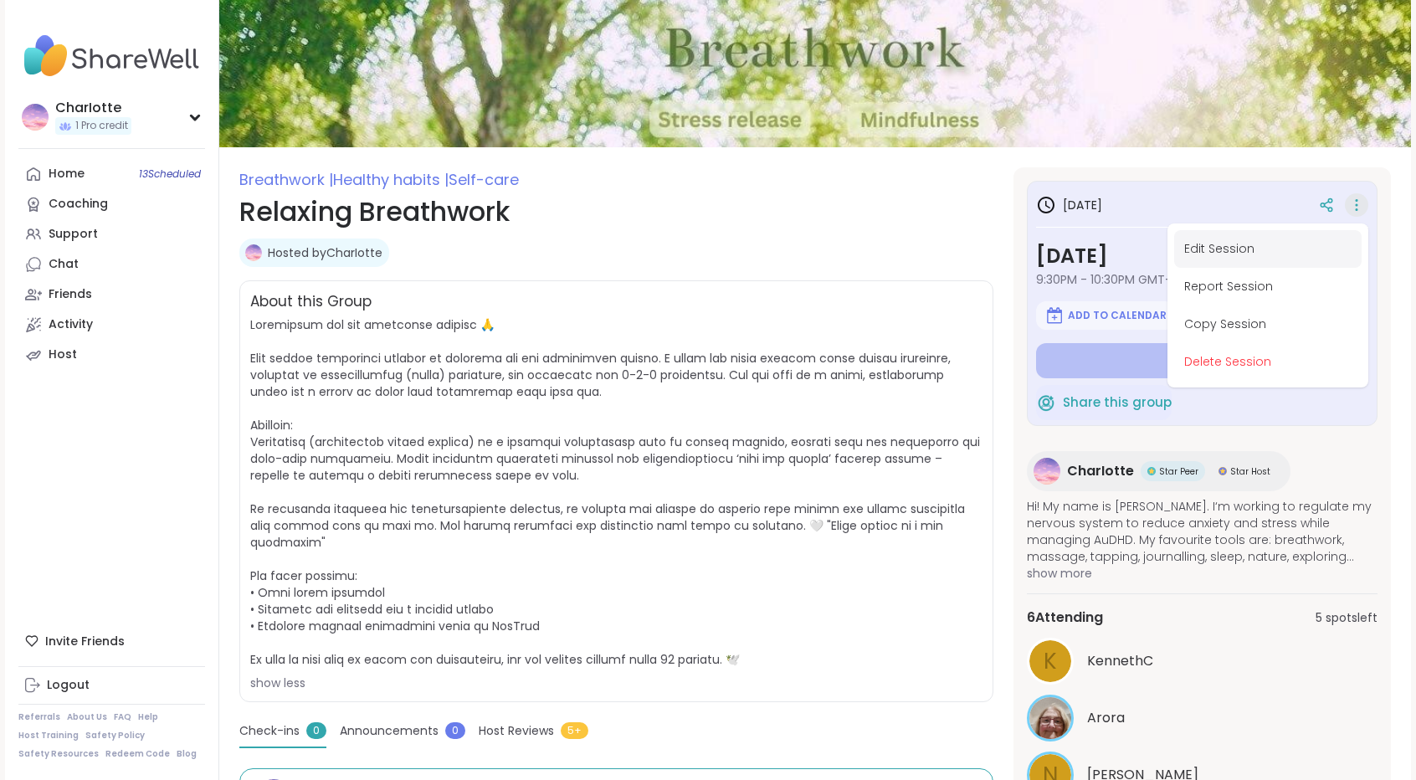
click at [1278, 238] on button "Edit Session" at bounding box center [1267, 249] width 187 height 38
type textarea "*"
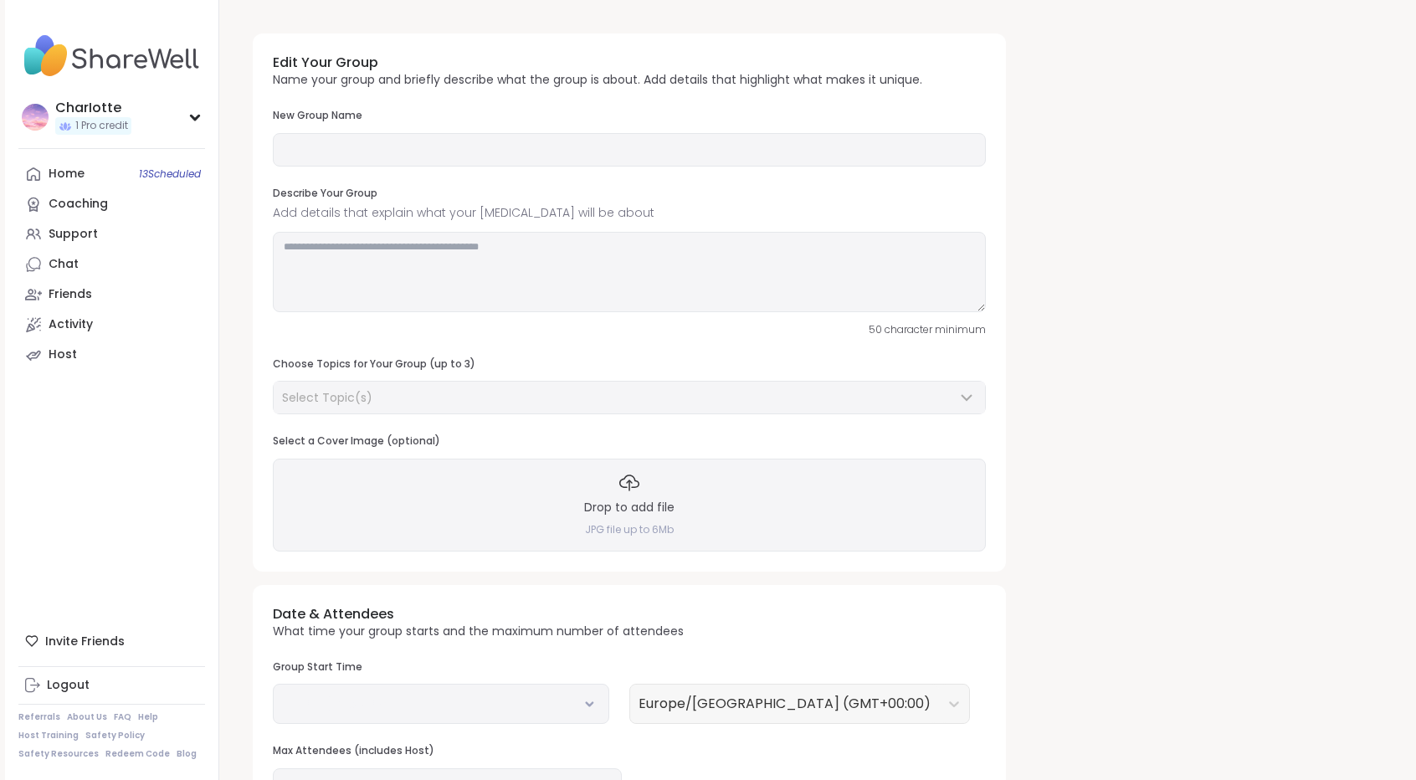
type input "**********"
type textarea "**********"
type input "**"
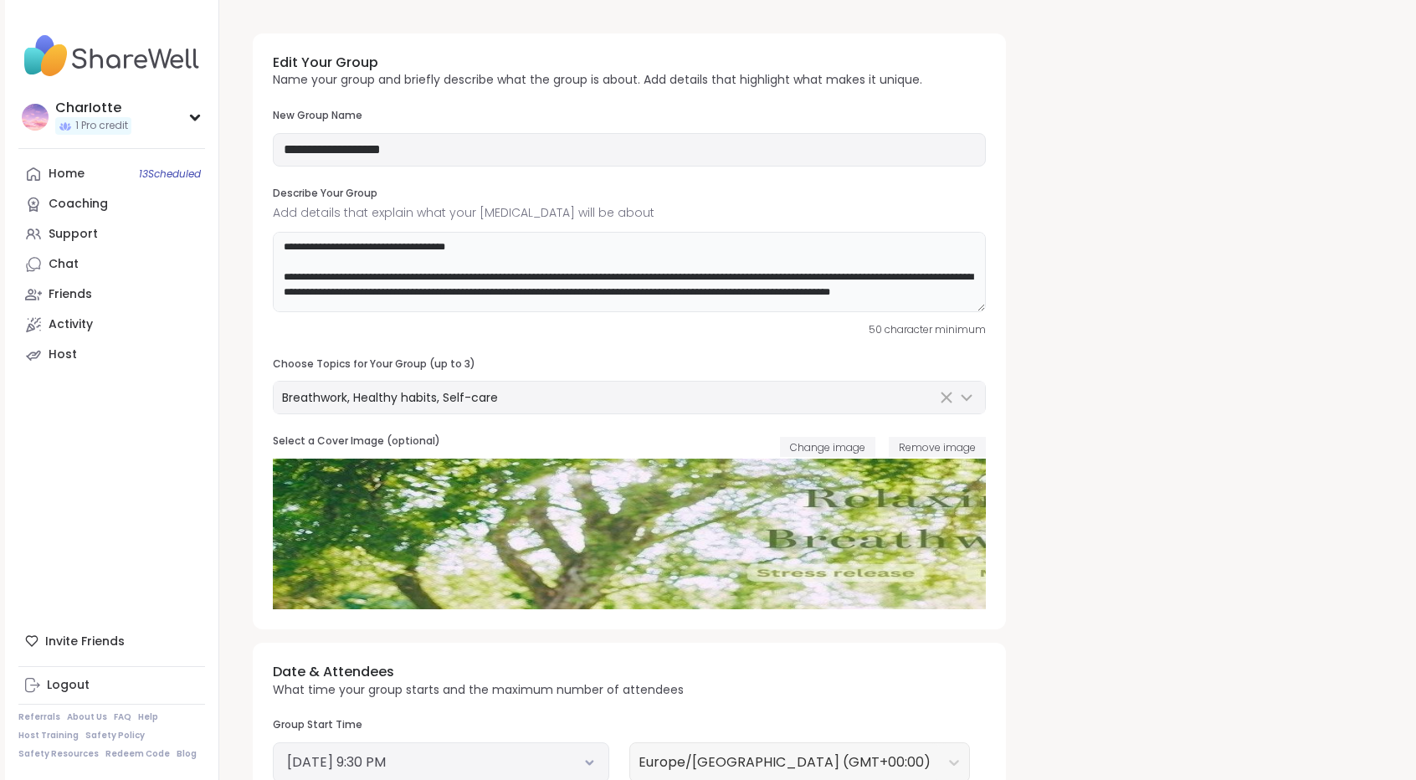
click at [545, 235] on textarea at bounding box center [629, 272] width 713 height 80
paste textarea "***"
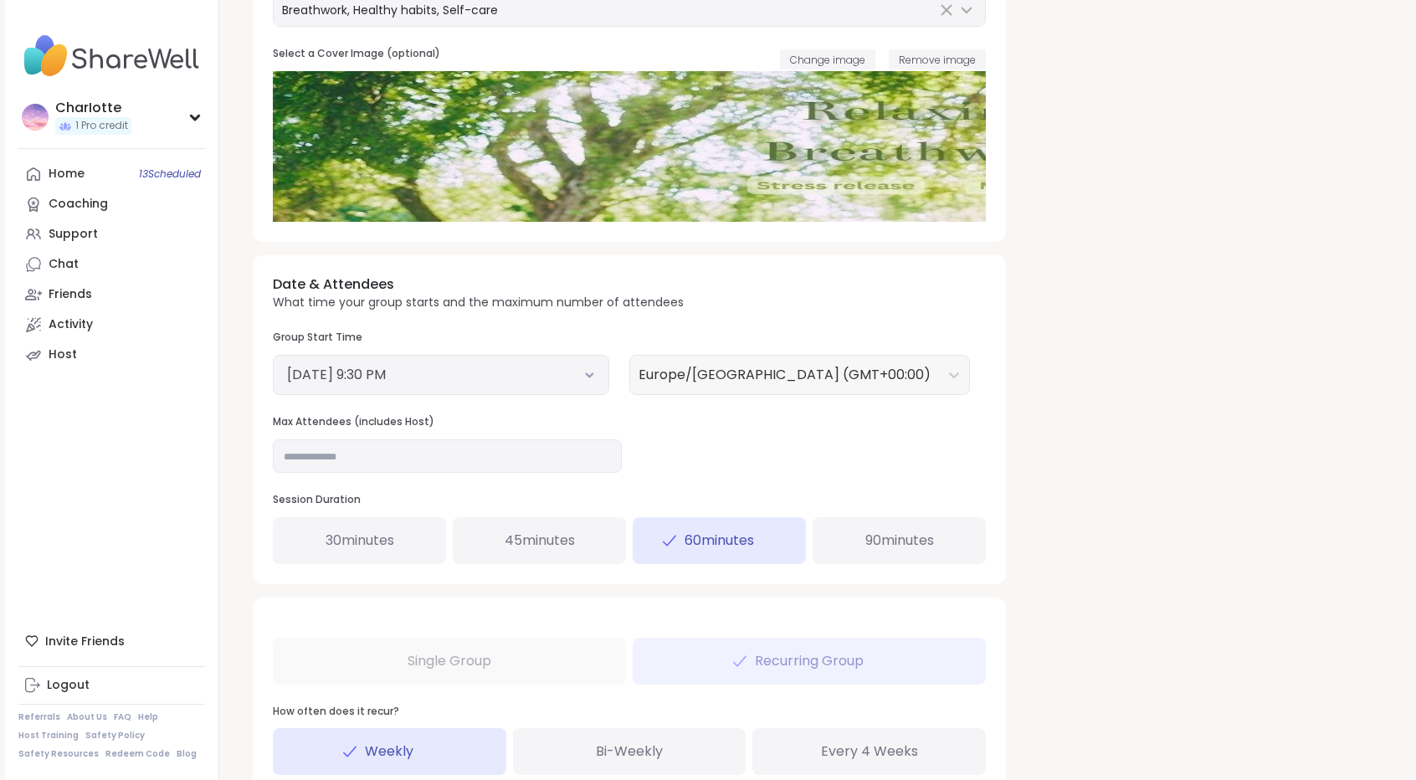
scroll to position [566, 0]
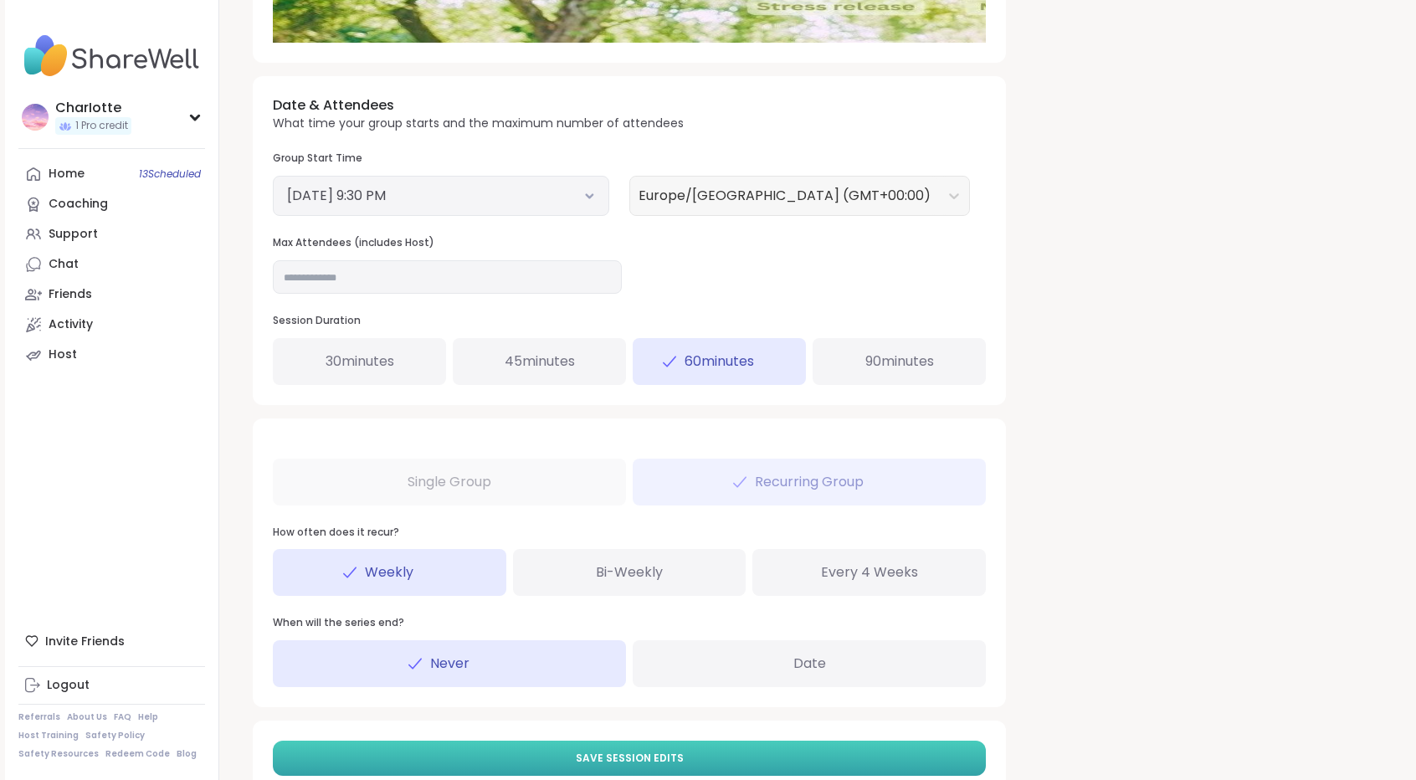
type textarea "**********"
click at [691, 757] on button "Save Session Edits" at bounding box center [629, 758] width 713 height 35
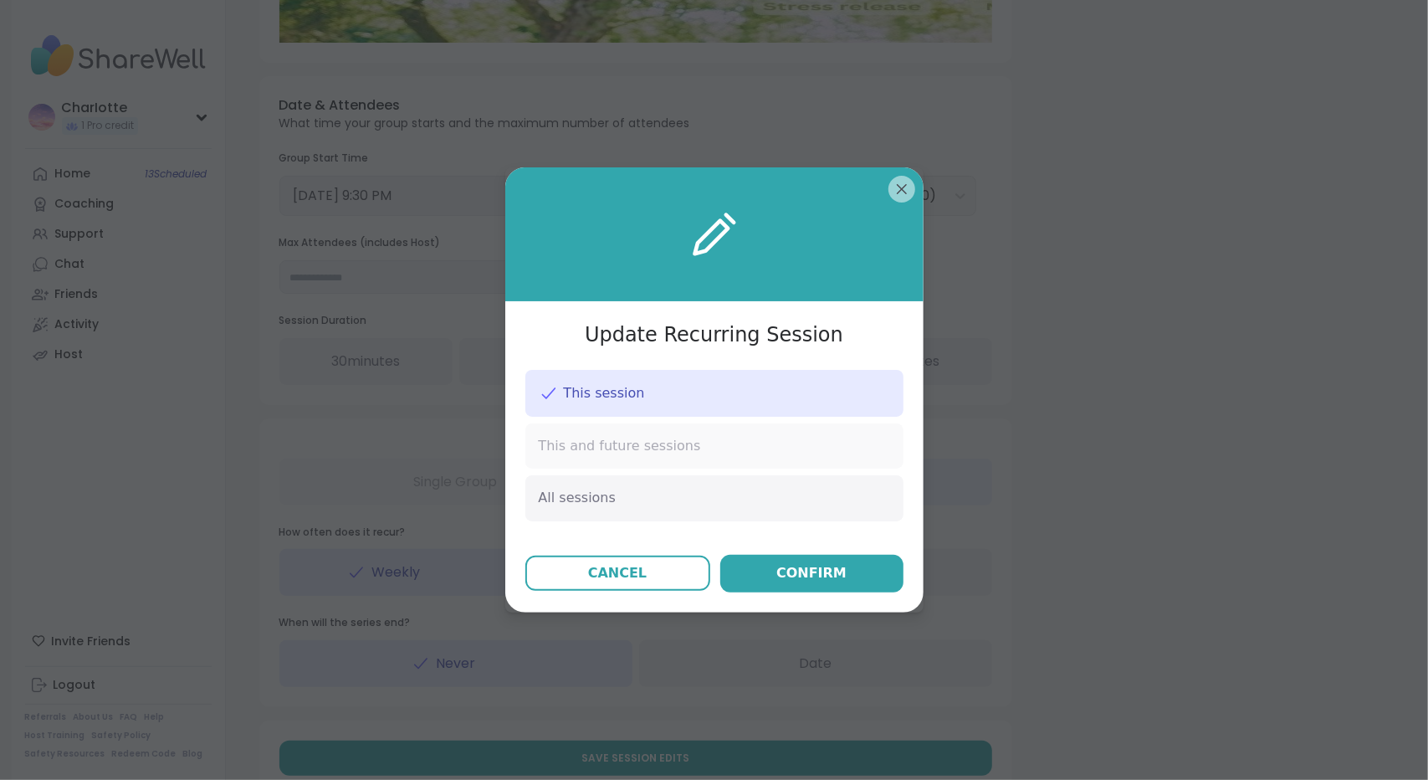
click at [756, 465] on div "This and future sessions" at bounding box center [714, 445] width 378 height 45
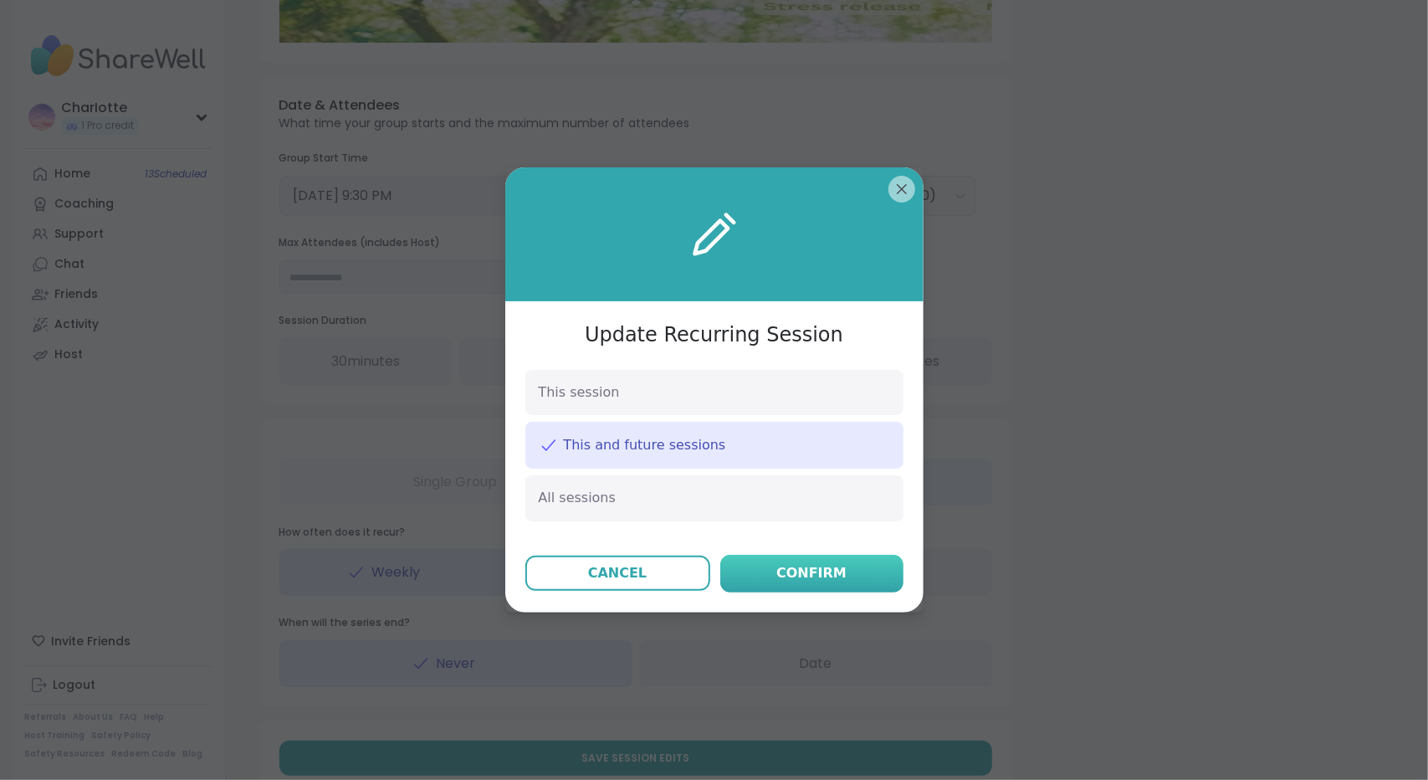
click at [782, 564] on div "Confirm" at bounding box center [812, 573] width 70 height 20
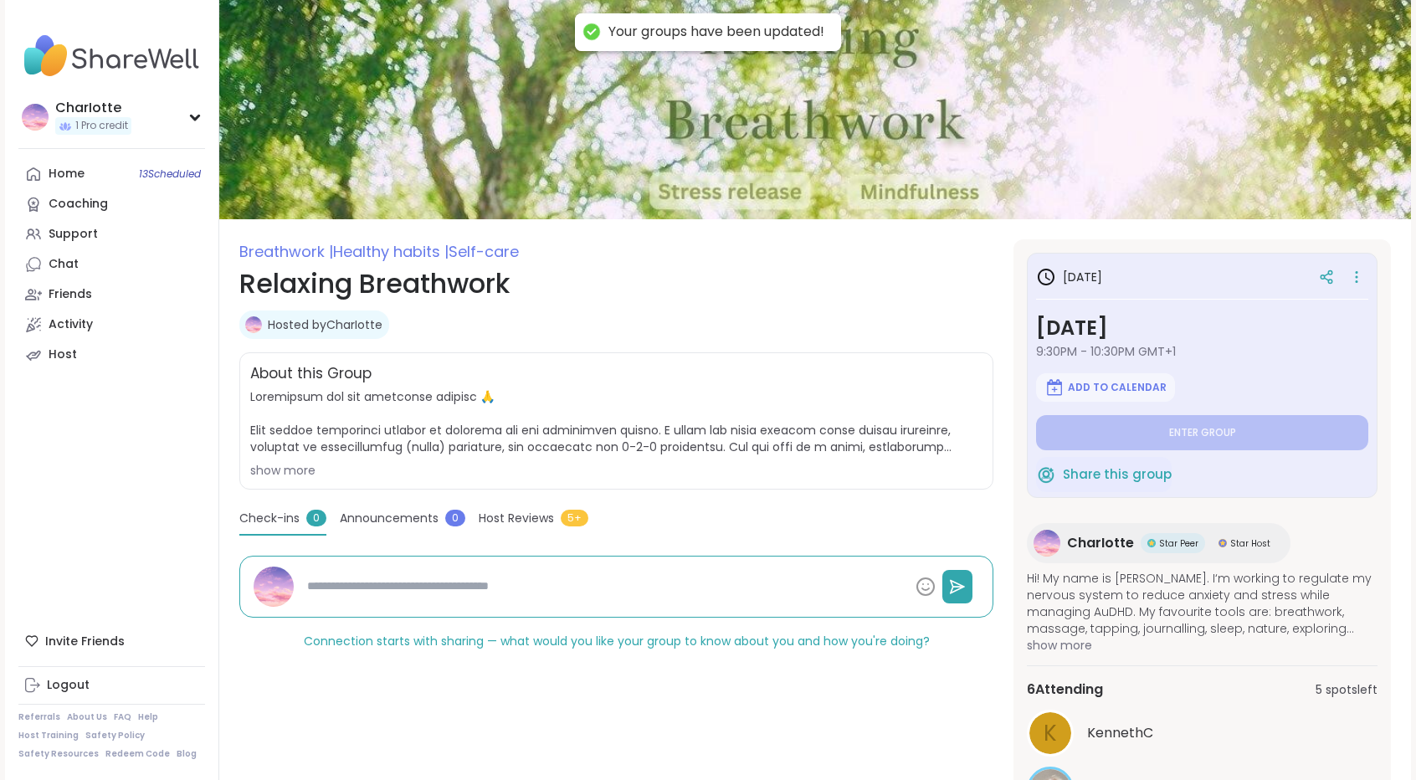
type textarea "*"
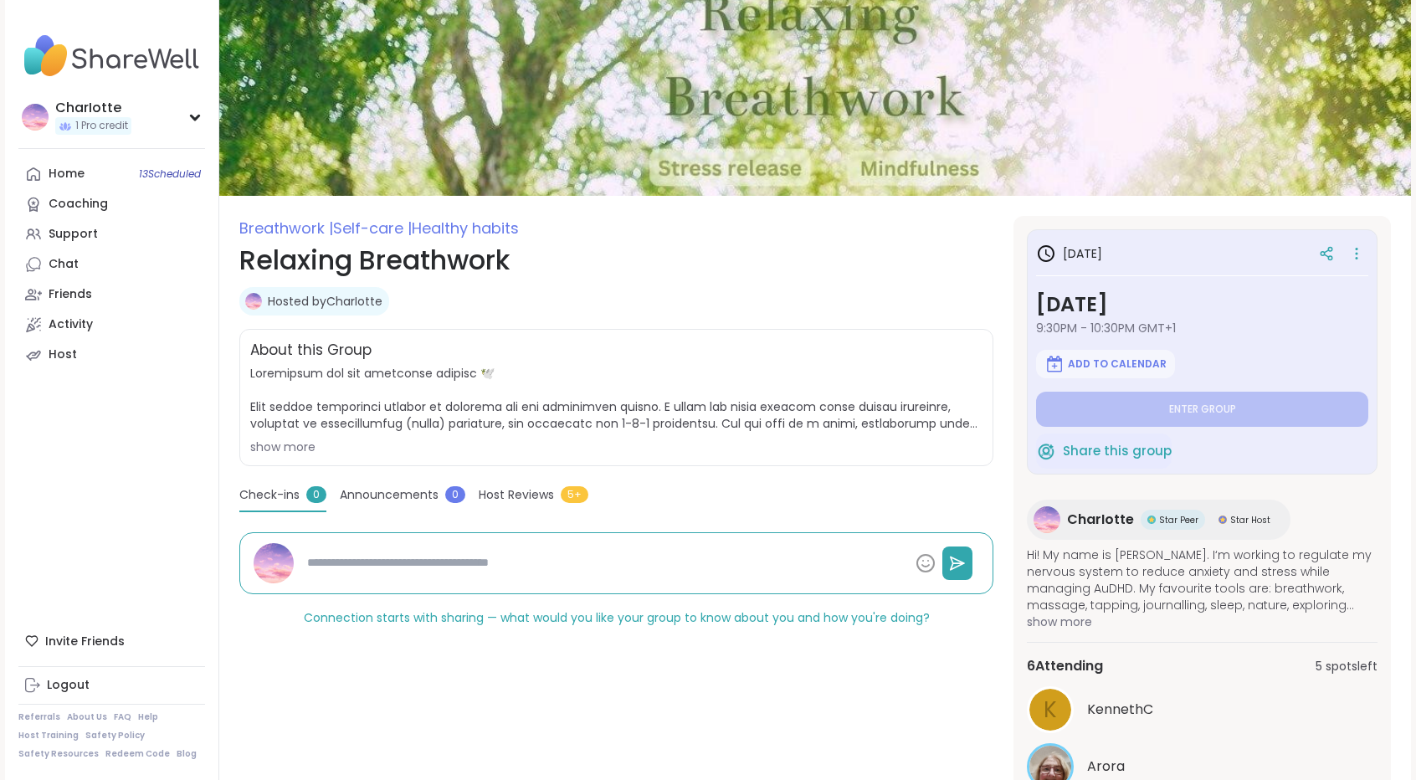
scroll to position [33, 0]
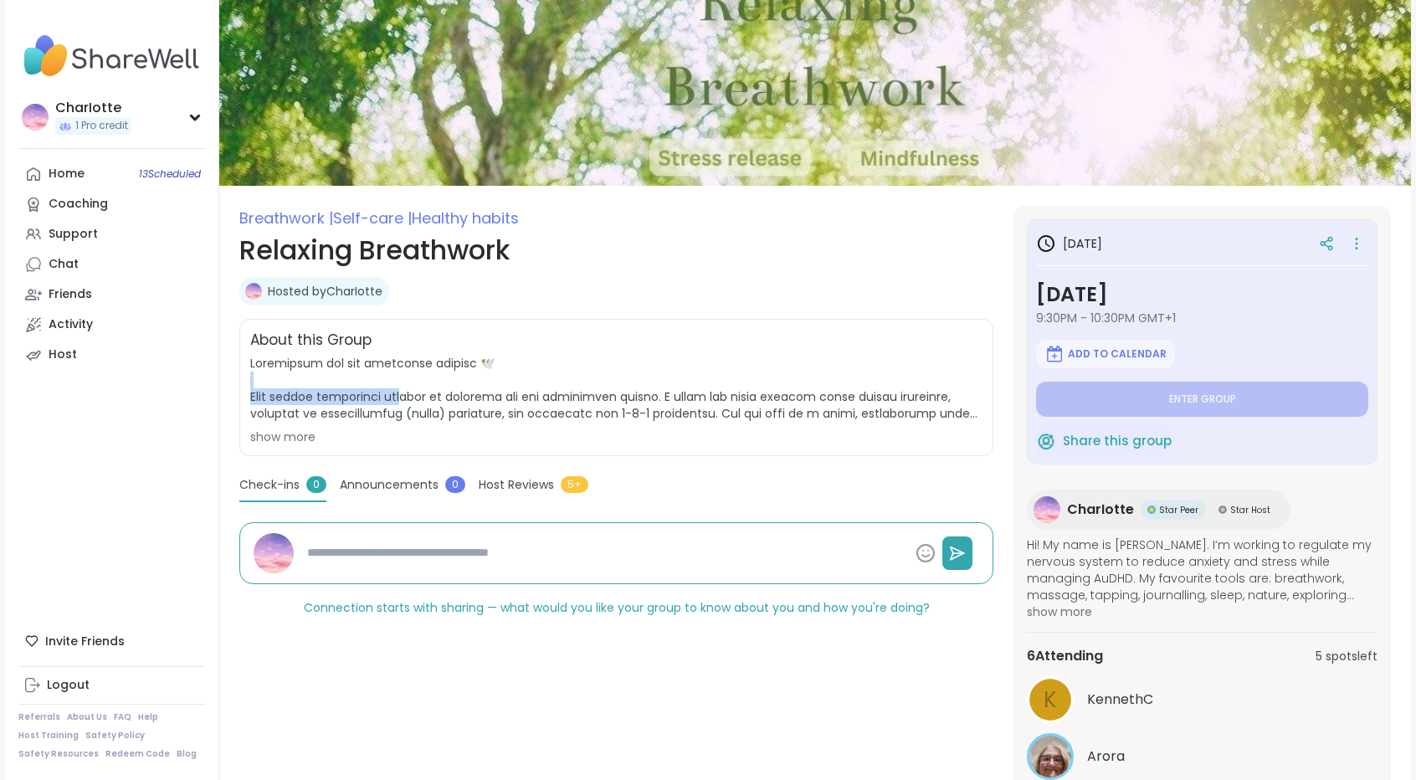
drag, startPoint x: 408, startPoint y: 401, endPoint x: 373, endPoint y: 368, distance: 48.0
click at [373, 368] on span at bounding box center [616, 388] width 732 height 67
click at [279, 433] on div "show more" at bounding box center [616, 436] width 732 height 17
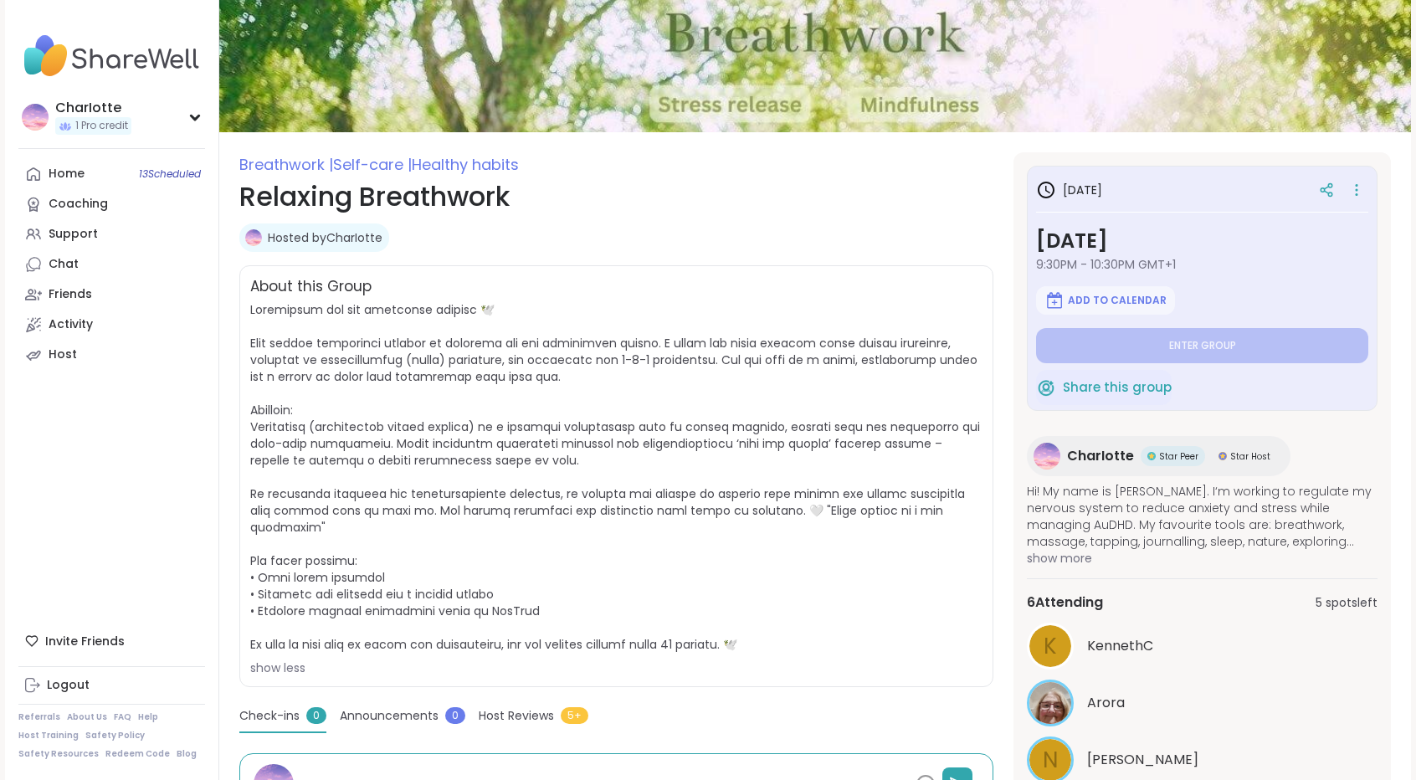
scroll to position [106, 0]
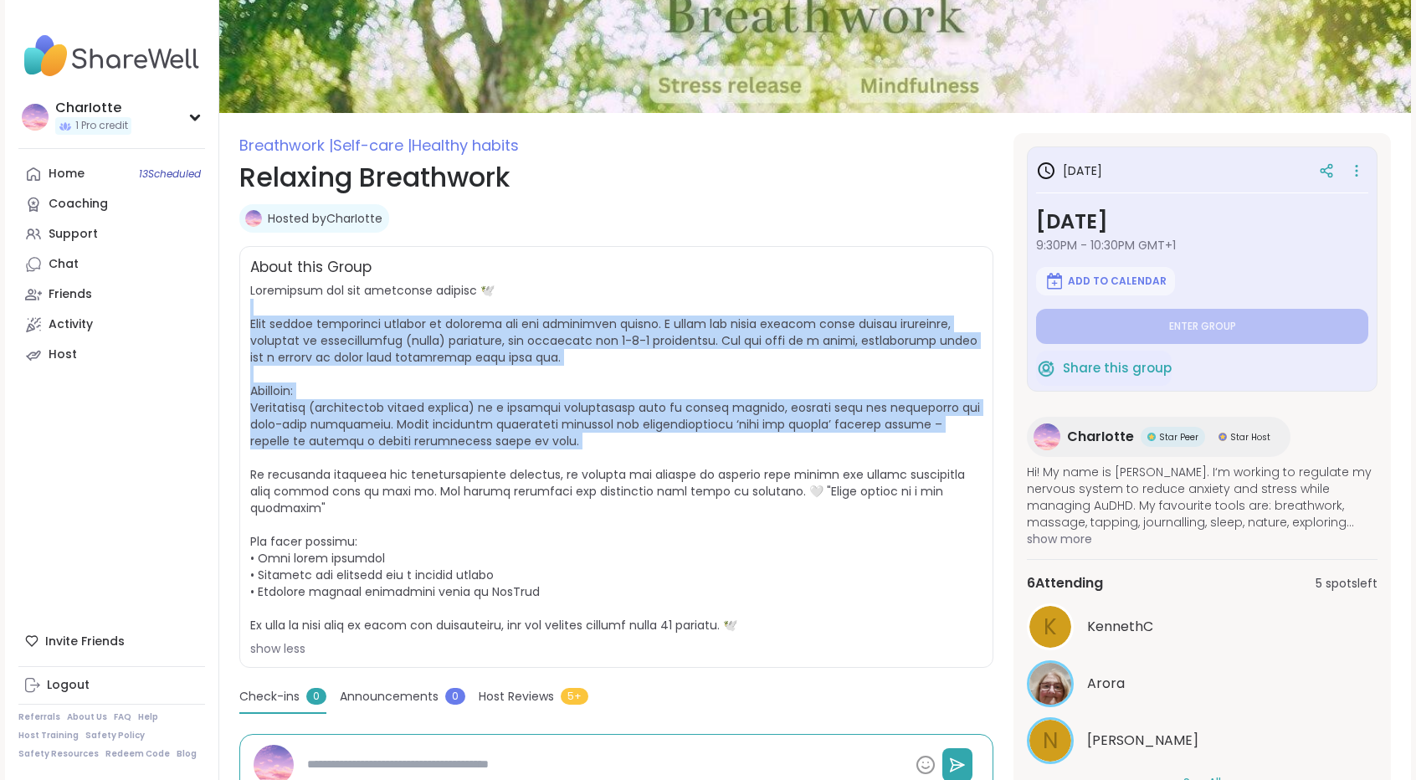
drag, startPoint x: 692, startPoint y: 312, endPoint x: 578, endPoint y: 455, distance: 182.8
click at [578, 455] on span "show less" at bounding box center [616, 469] width 732 height 375
drag, startPoint x: 578, startPoint y: 455, endPoint x: 616, endPoint y: 314, distance: 146.3
click at [616, 314] on span "show less" at bounding box center [616, 469] width 732 height 375
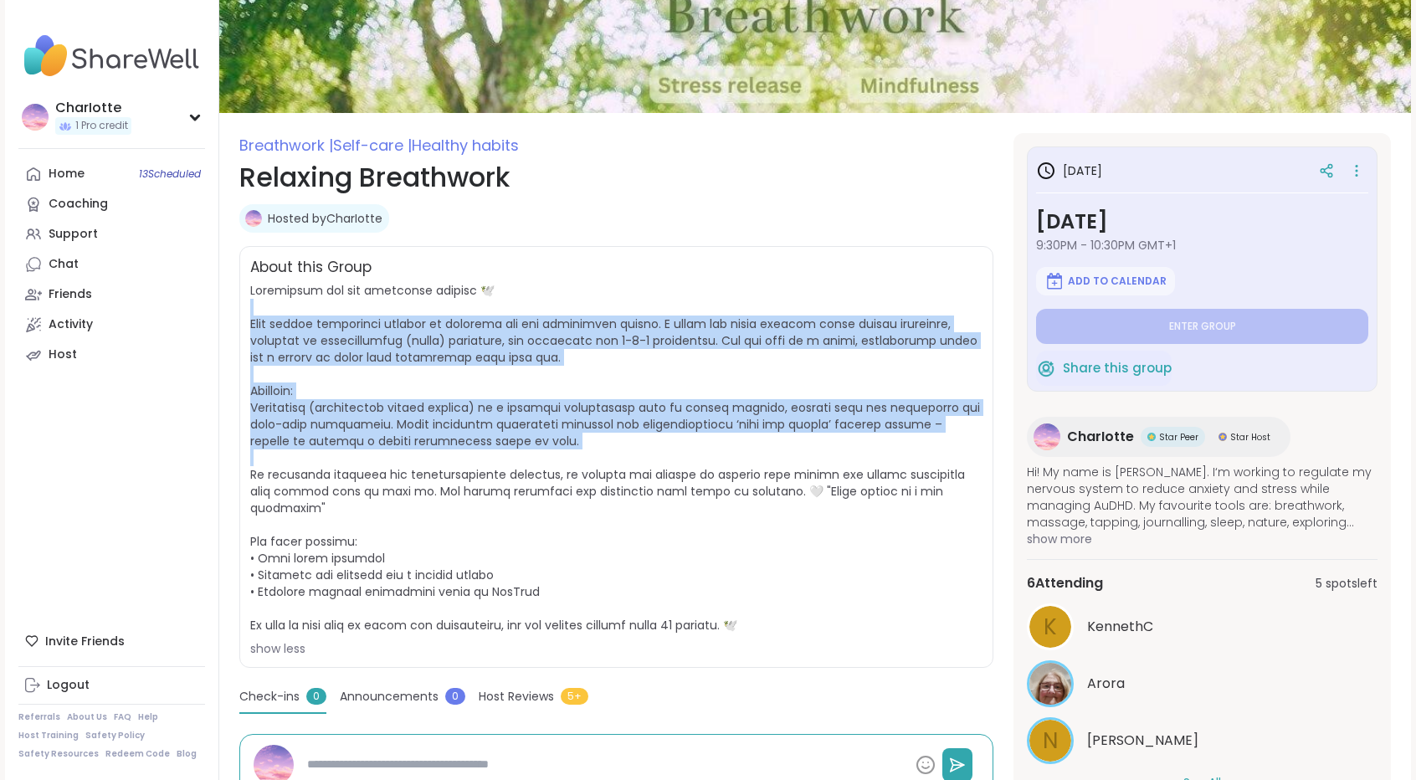
click at [616, 314] on span at bounding box center [615, 457] width 730 height 351
drag, startPoint x: 616, startPoint y: 314, endPoint x: 576, endPoint y: 474, distance: 164.8
click at [576, 474] on span at bounding box center [615, 457] width 730 height 351
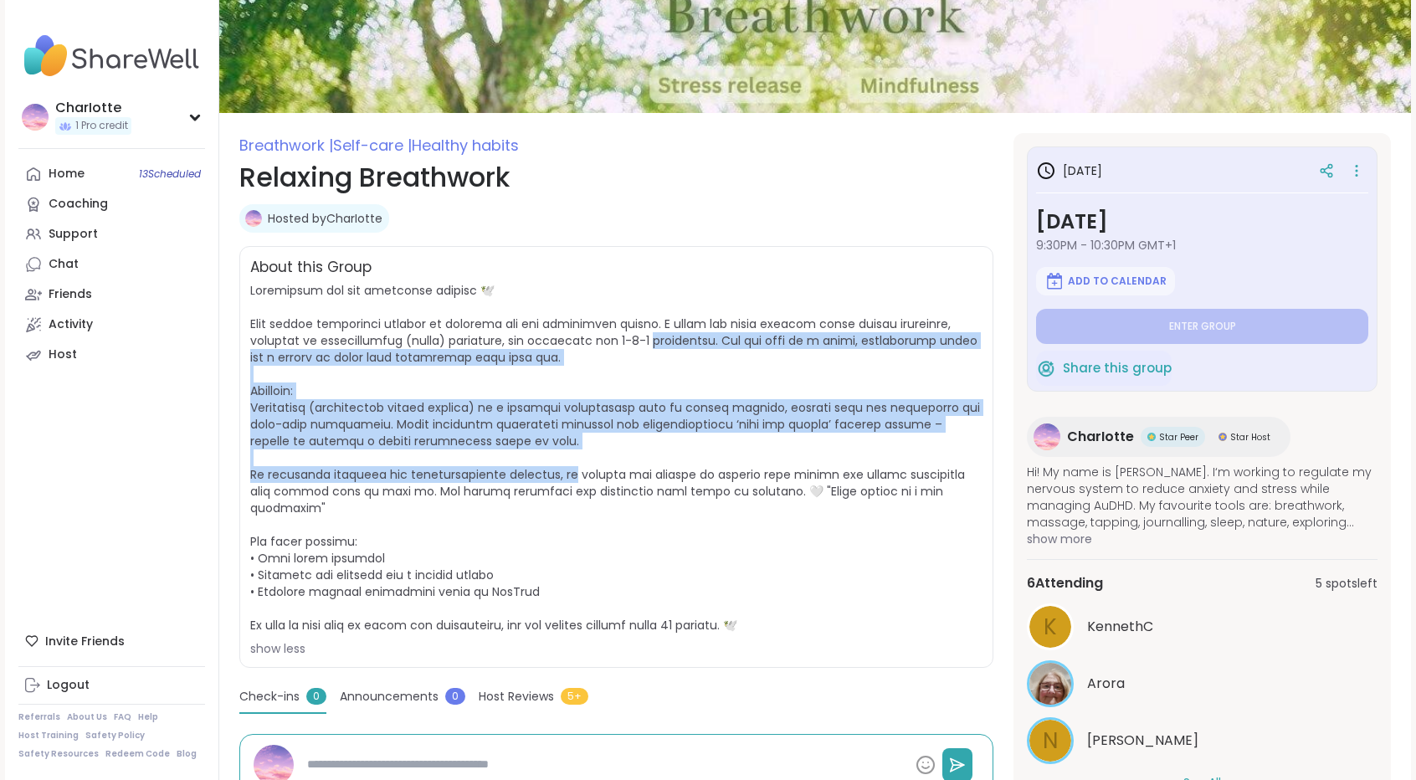
drag, startPoint x: 576, startPoint y: 474, endPoint x: 621, endPoint y: 335, distance: 146.1
click at [621, 335] on span at bounding box center [615, 457] width 730 height 351
drag, startPoint x: 621, startPoint y: 335, endPoint x: 567, endPoint y: 469, distance: 145.0
click at [567, 469] on span at bounding box center [615, 457] width 730 height 351
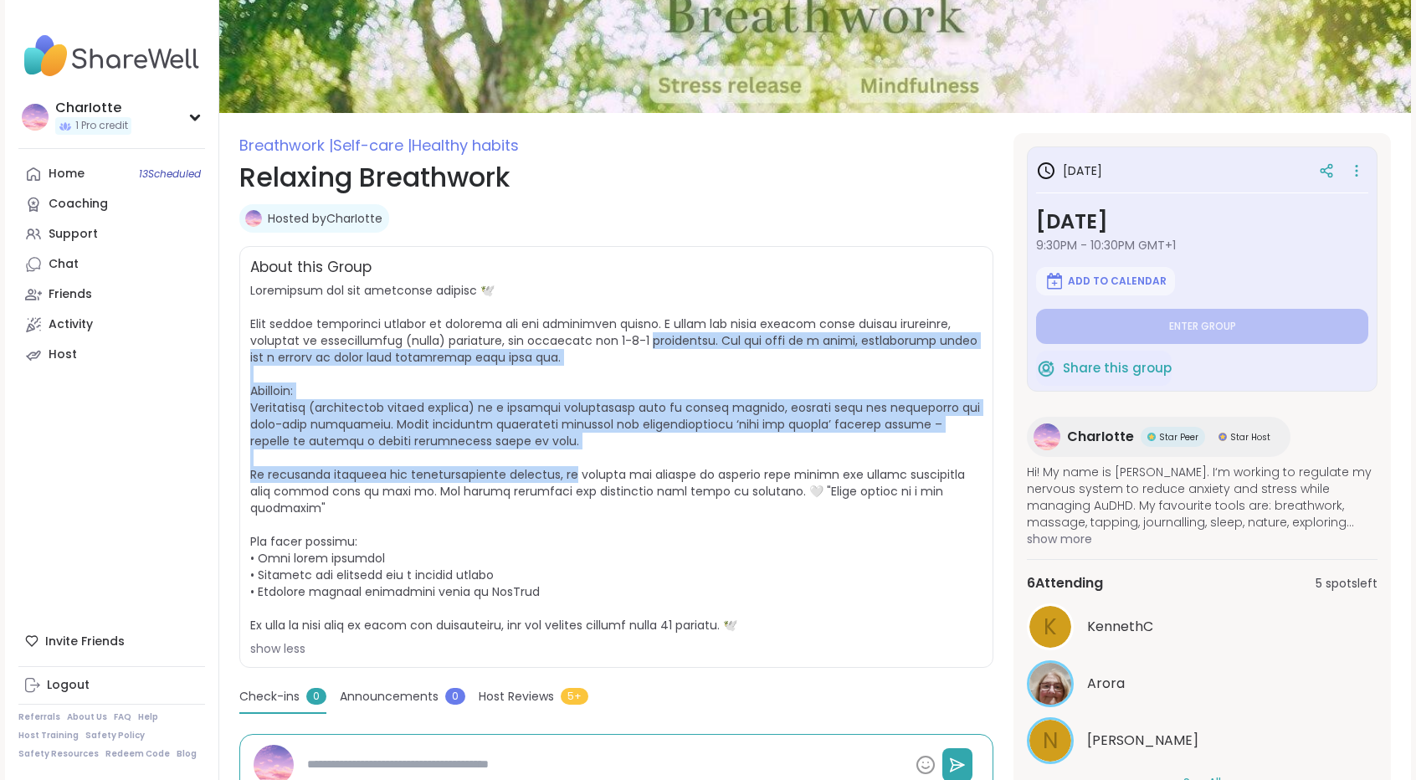
click at [567, 469] on span at bounding box center [615, 457] width 730 height 351
drag, startPoint x: 567, startPoint y: 469, endPoint x: 607, endPoint y: 341, distance: 134.7
click at [607, 341] on span at bounding box center [615, 457] width 730 height 351
drag, startPoint x: 607, startPoint y: 341, endPoint x: 549, endPoint y: 463, distance: 135.1
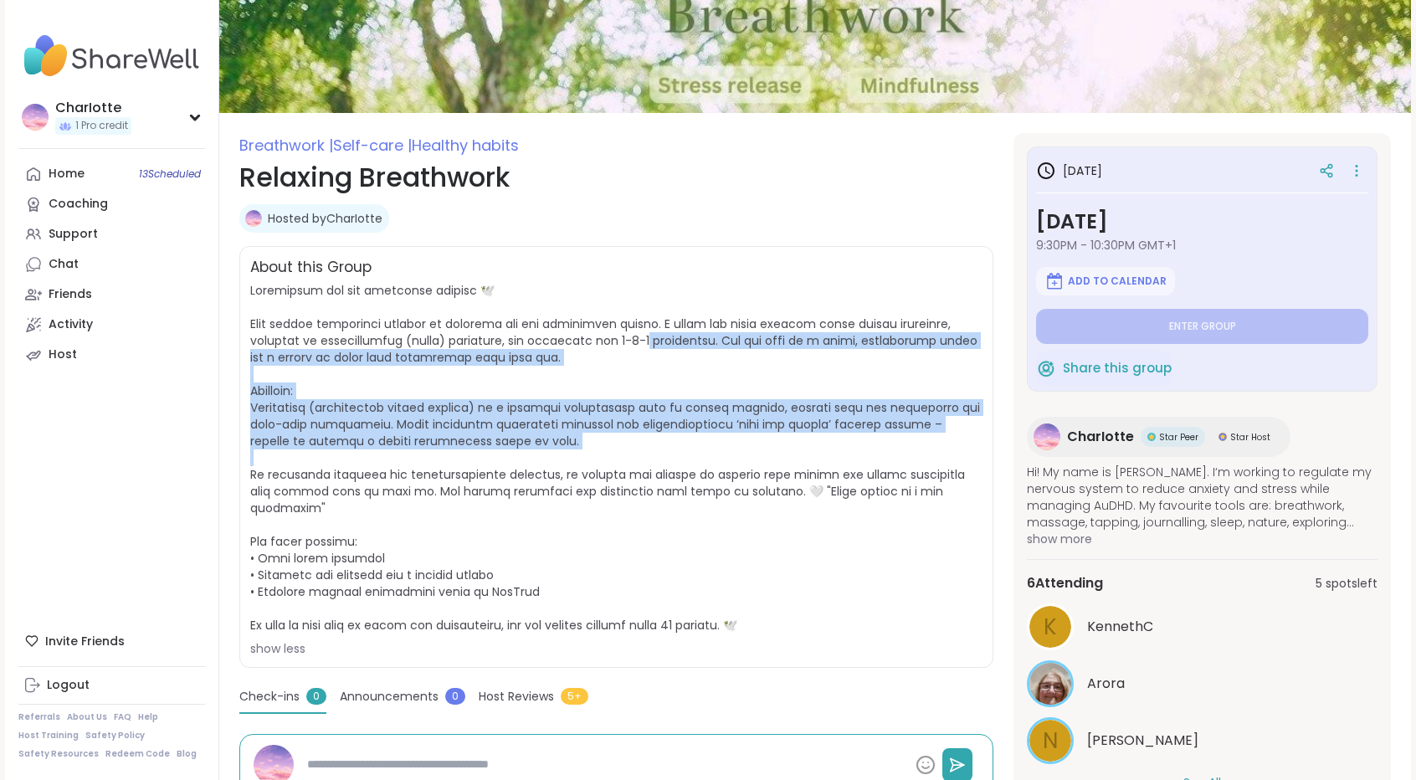
click at [549, 463] on span "show less" at bounding box center [616, 469] width 732 height 375
drag, startPoint x: 549, startPoint y: 463, endPoint x: 597, endPoint y: 338, distance: 133.8
click at [597, 338] on span "show less" at bounding box center [616, 469] width 732 height 375
click at [597, 338] on span at bounding box center [615, 457] width 730 height 351
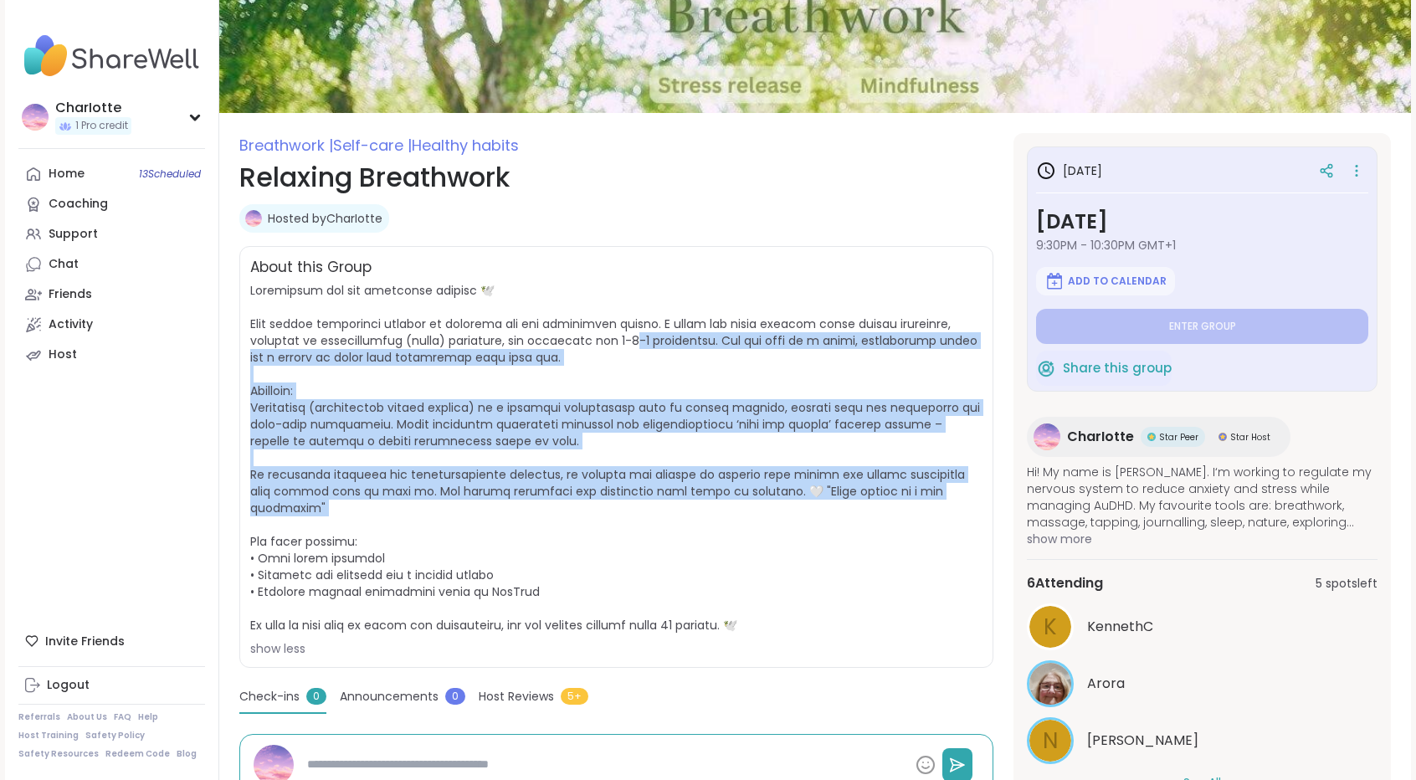
drag, startPoint x: 597, startPoint y: 338, endPoint x: 542, endPoint y: 513, distance: 183.4
click at [542, 513] on span "show less" at bounding box center [616, 469] width 732 height 375
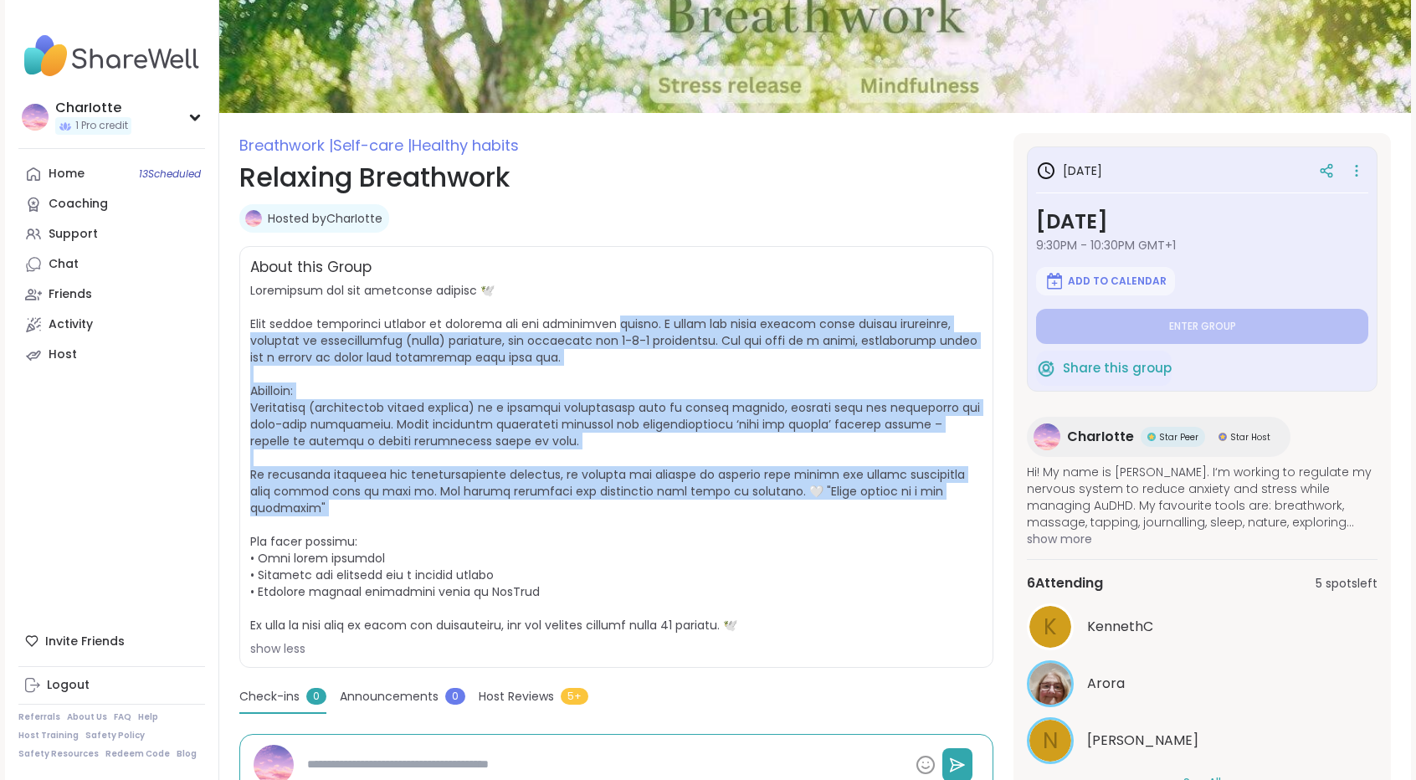
drag, startPoint x: 542, startPoint y: 513, endPoint x: 630, endPoint y: 301, distance: 229.2
click at [630, 301] on span "show less" at bounding box center [616, 469] width 732 height 375
drag, startPoint x: 630, startPoint y: 301, endPoint x: 565, endPoint y: 510, distance: 218.3
click at [565, 510] on span "show less" at bounding box center [616, 469] width 732 height 375
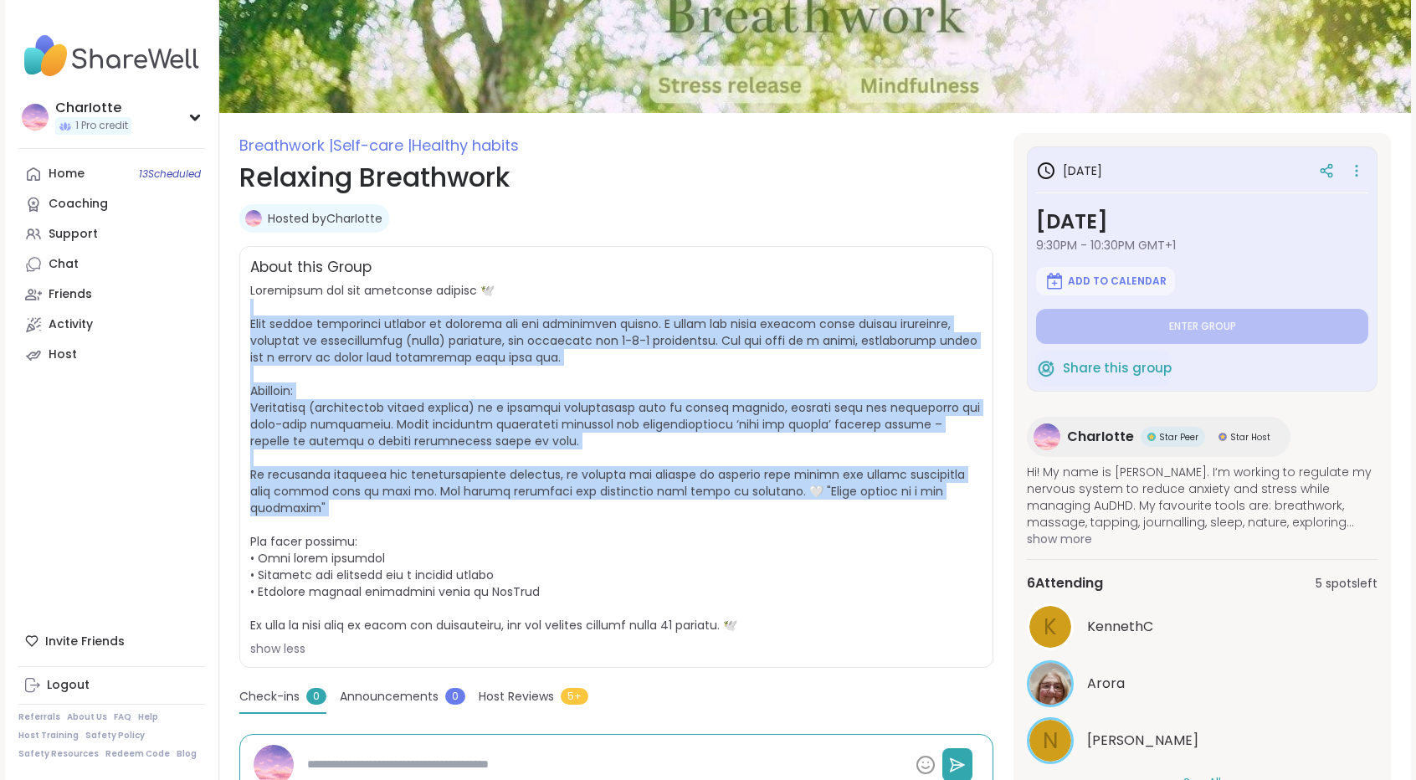
click at [565, 510] on span "show less" at bounding box center [616, 469] width 732 height 375
drag, startPoint x: 565, startPoint y: 510, endPoint x: 644, endPoint y: 307, distance: 217.5
click at [644, 307] on span "show less" at bounding box center [616, 469] width 732 height 375
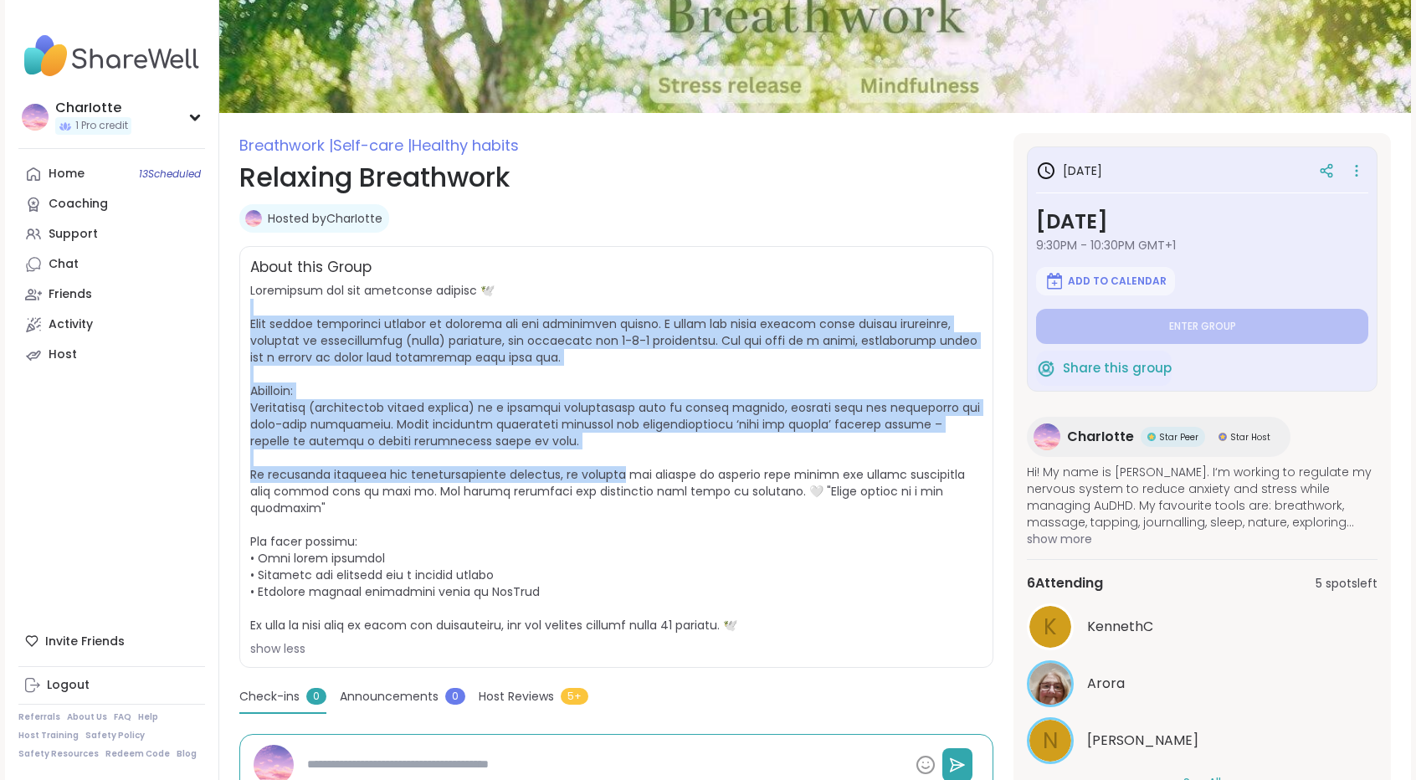
drag, startPoint x: 644, startPoint y: 307, endPoint x: 583, endPoint y: 480, distance: 183.7
click at [583, 480] on span "show less" at bounding box center [616, 469] width 732 height 375
click at [583, 480] on span at bounding box center [615, 457] width 730 height 351
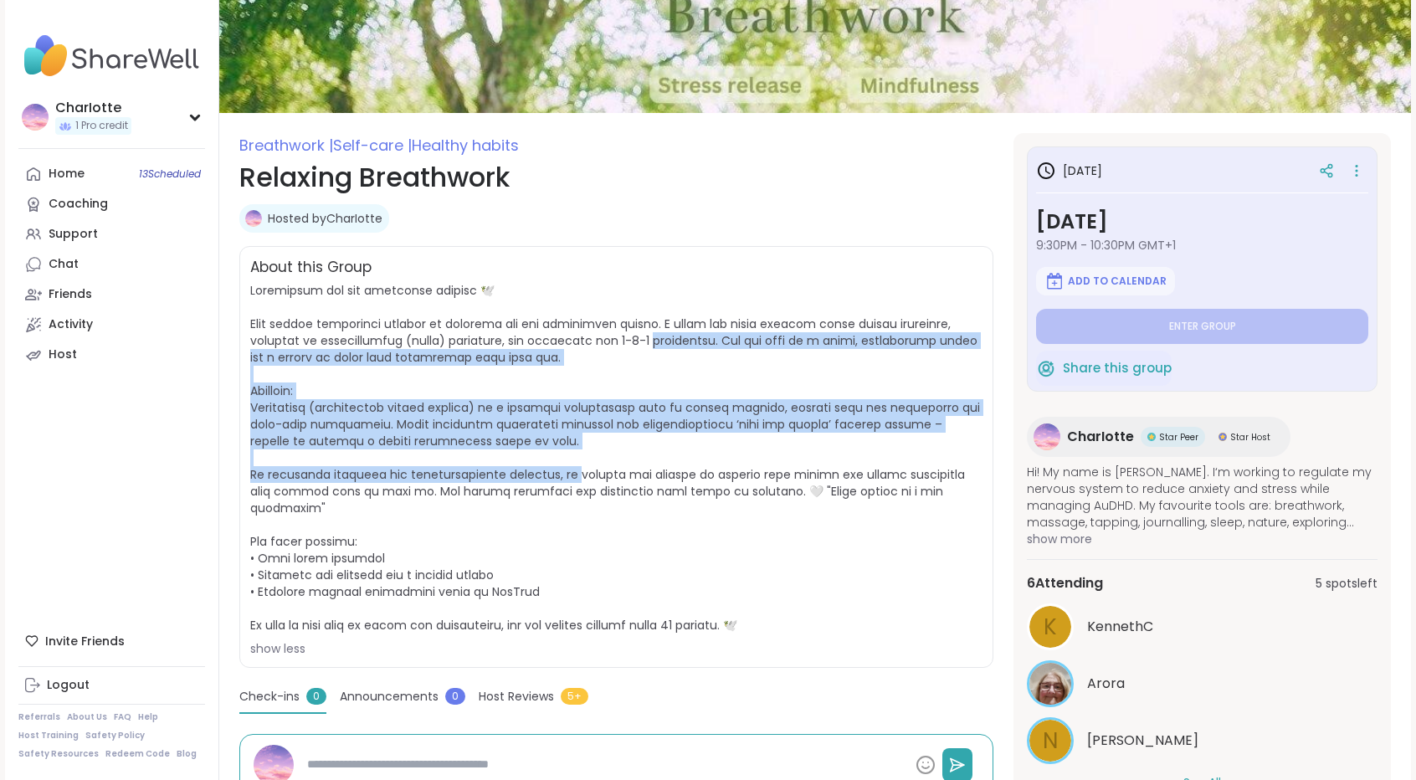
drag, startPoint x: 583, startPoint y: 480, endPoint x: 646, endPoint y: 322, distance: 170.1
click at [646, 322] on span at bounding box center [615, 457] width 730 height 351
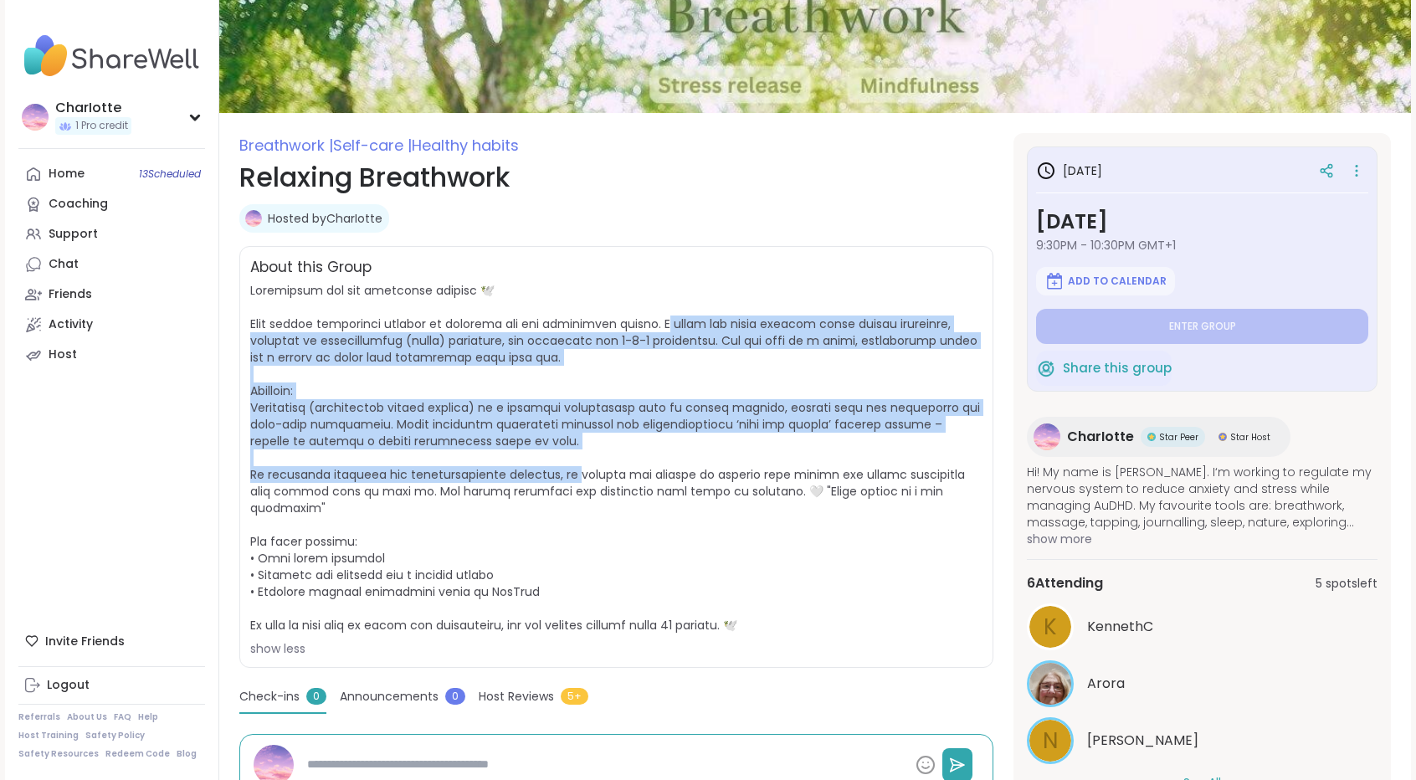
click at [646, 322] on span at bounding box center [615, 457] width 730 height 351
drag, startPoint x: 646, startPoint y: 322, endPoint x: 584, endPoint y: 490, distance: 178.4
click at [584, 490] on span at bounding box center [615, 457] width 730 height 351
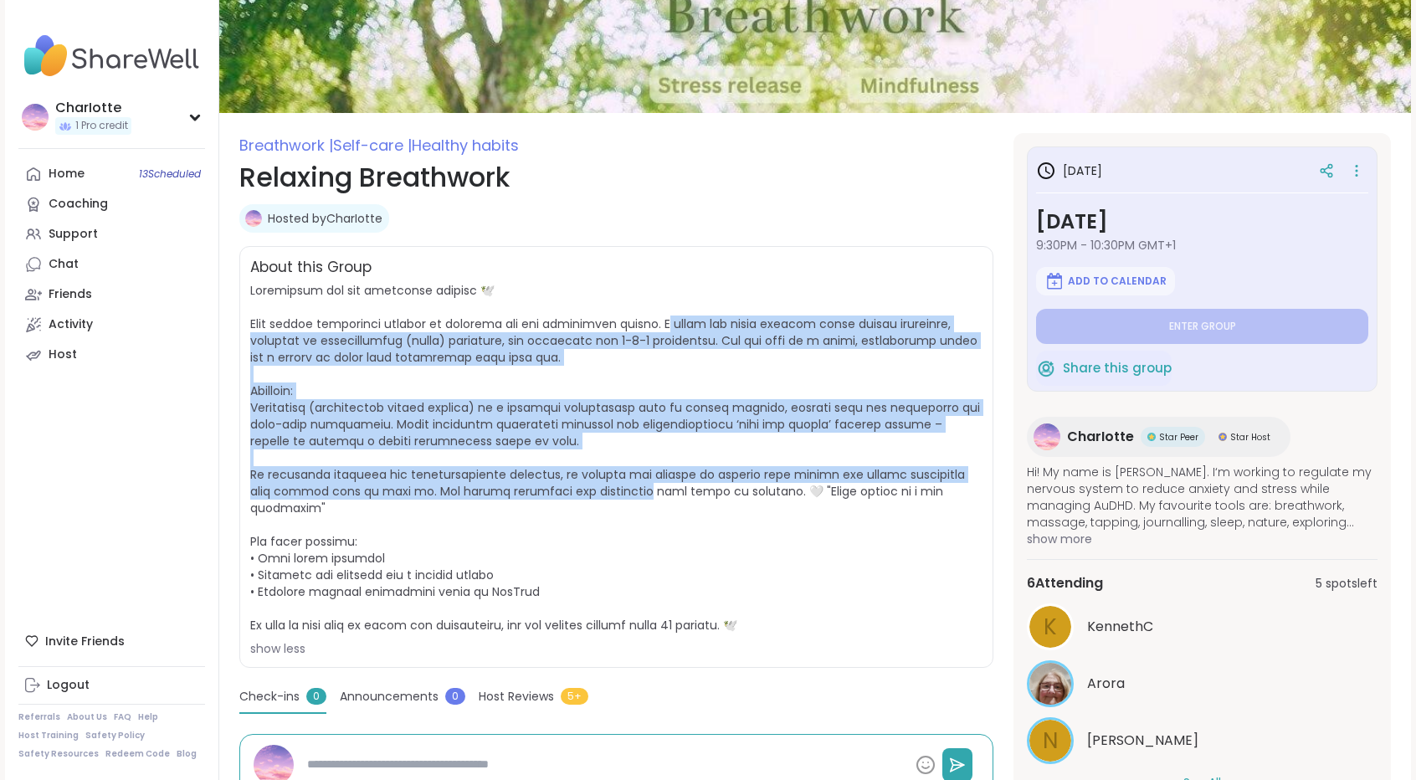
click at [584, 490] on span at bounding box center [615, 457] width 730 height 351
drag, startPoint x: 584, startPoint y: 490, endPoint x: 678, endPoint y: 326, distance: 188.9
click at [678, 326] on span at bounding box center [615, 457] width 730 height 351
drag, startPoint x: 678, startPoint y: 326, endPoint x: 597, endPoint y: 496, distance: 188.7
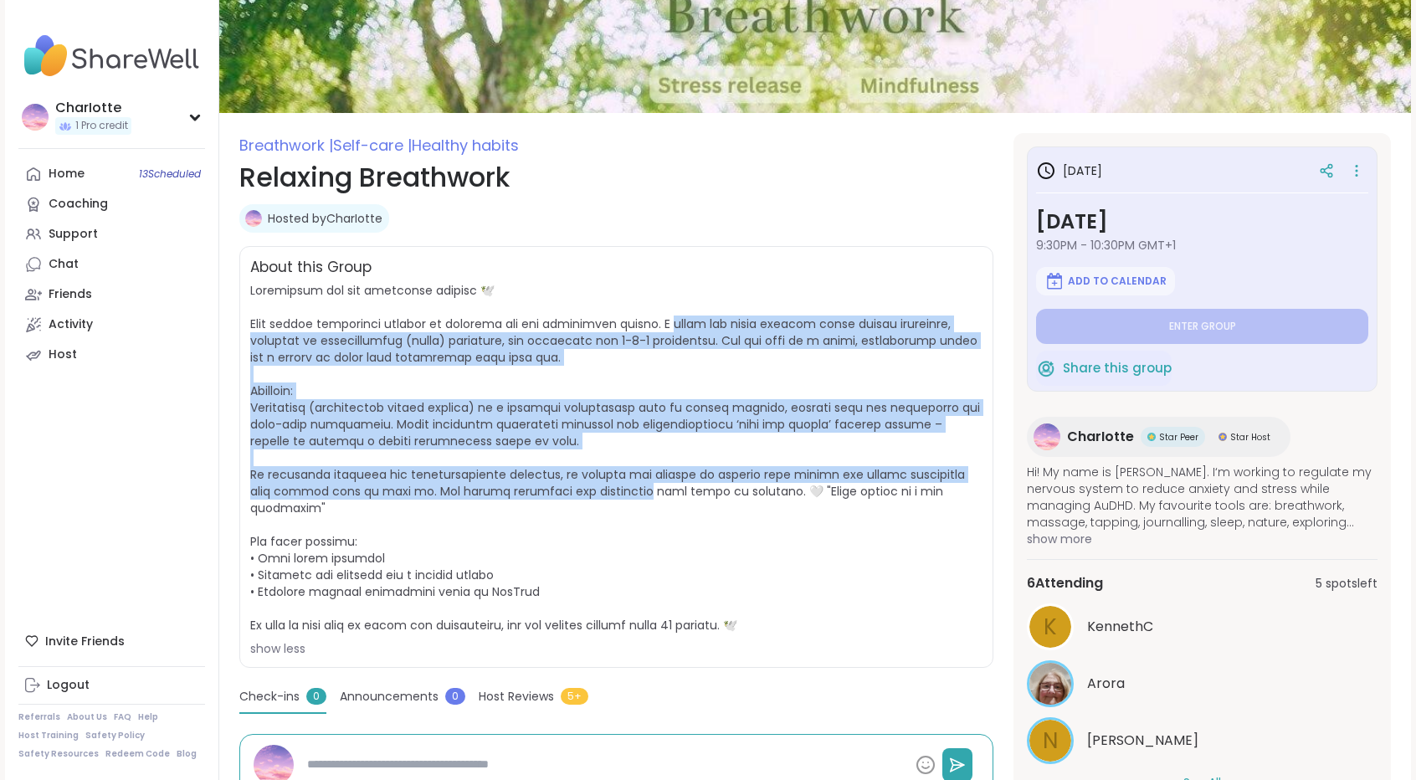
click at [597, 496] on span at bounding box center [615, 457] width 730 height 351
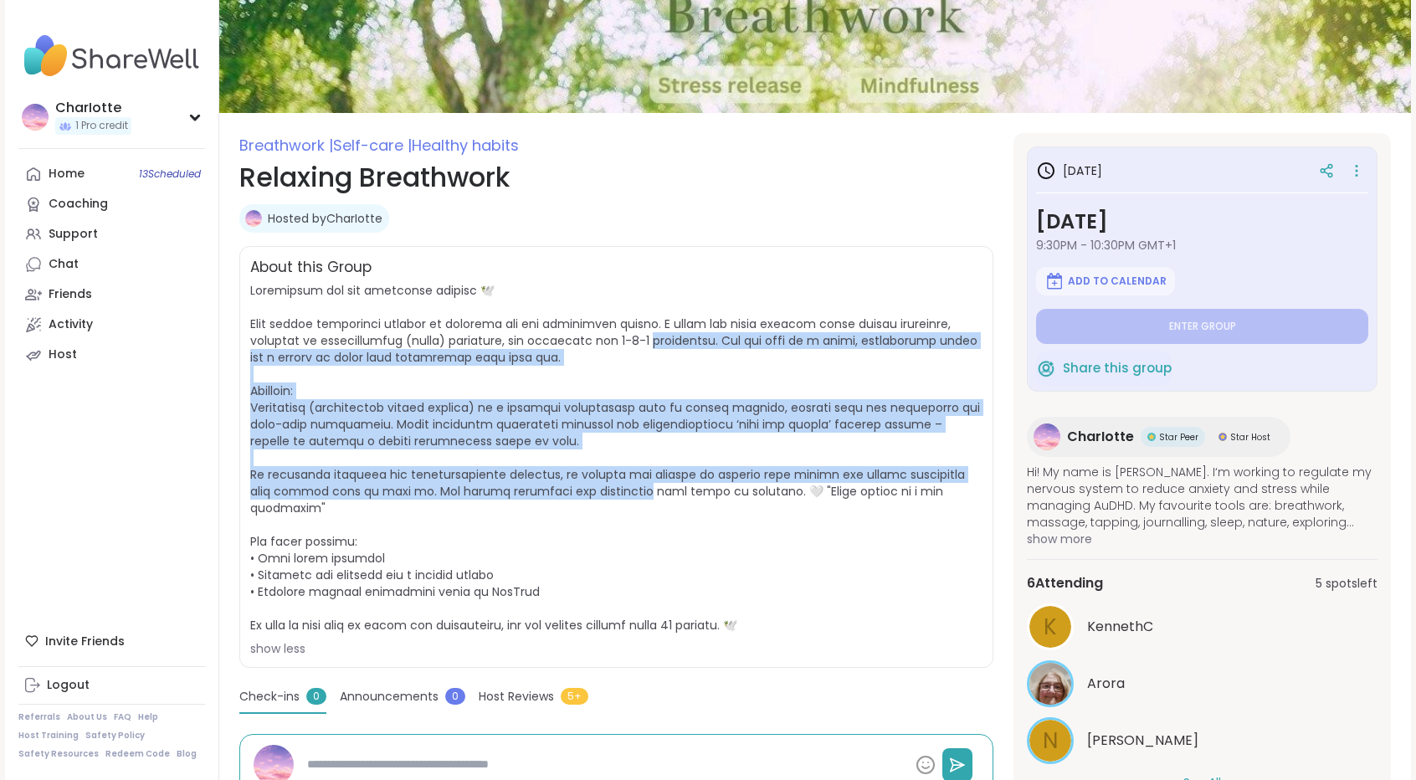
drag, startPoint x: 597, startPoint y: 496, endPoint x: 666, endPoint y: 335, distance: 175.5
click at [666, 335] on span at bounding box center [615, 457] width 730 height 351
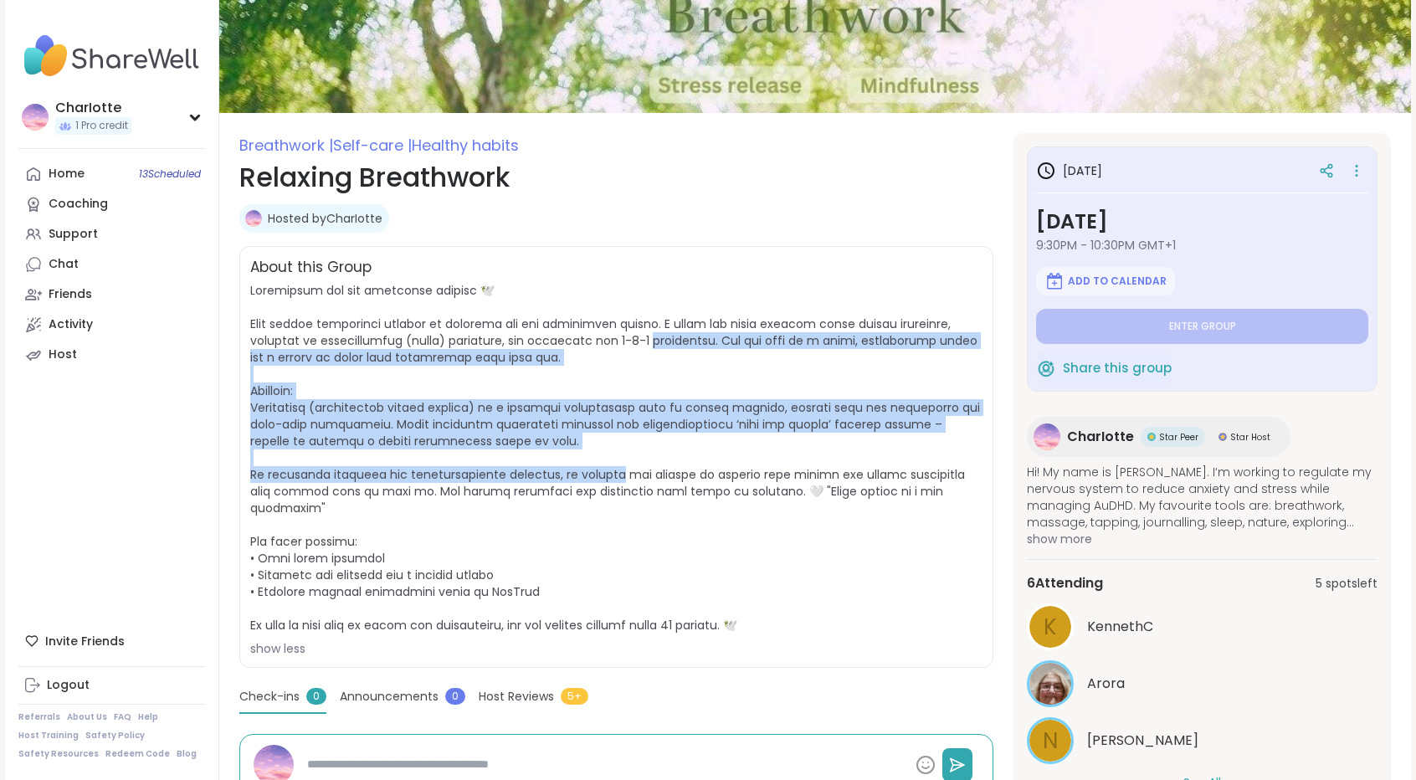
drag, startPoint x: 666, startPoint y: 335, endPoint x: 603, endPoint y: 498, distance: 174.8
click at [603, 498] on span "show less" at bounding box center [616, 469] width 732 height 375
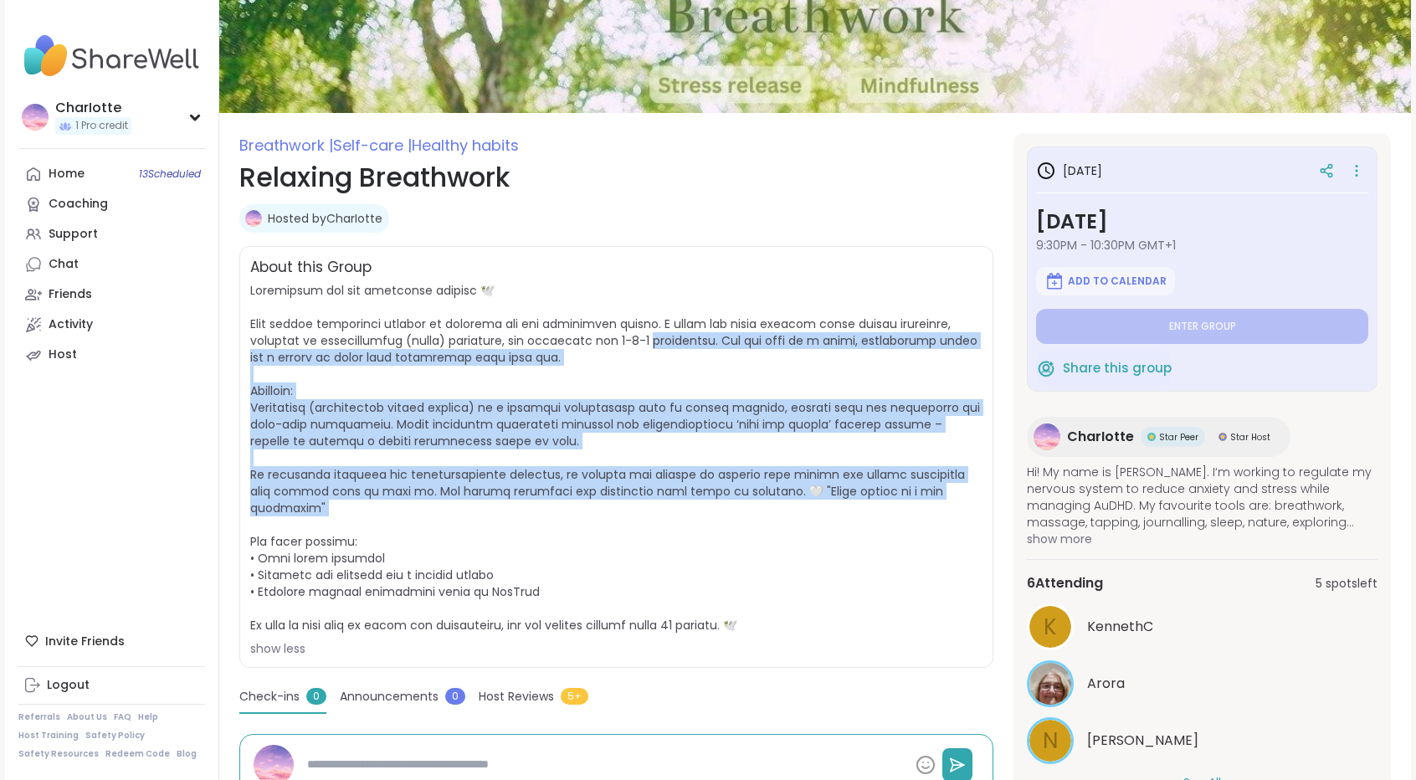
click at [603, 498] on span "show less" at bounding box center [616, 469] width 732 height 375
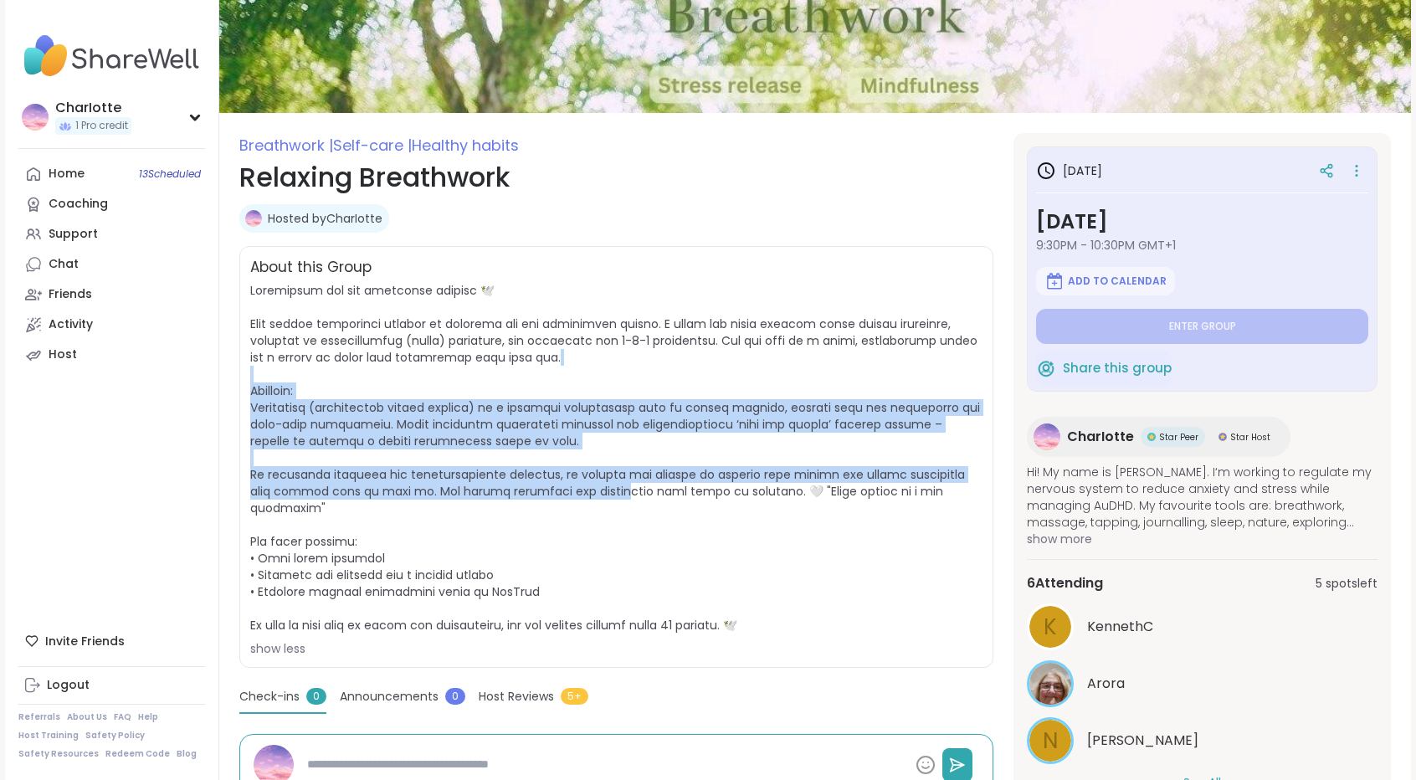
drag, startPoint x: 603, startPoint y: 498, endPoint x: 644, endPoint y: 348, distance: 155.3
click at [644, 348] on span "show less" at bounding box center [616, 469] width 732 height 375
drag, startPoint x: 644, startPoint y: 348, endPoint x: 567, endPoint y: 510, distance: 179.7
click at [567, 510] on span "show less" at bounding box center [616, 469] width 732 height 375
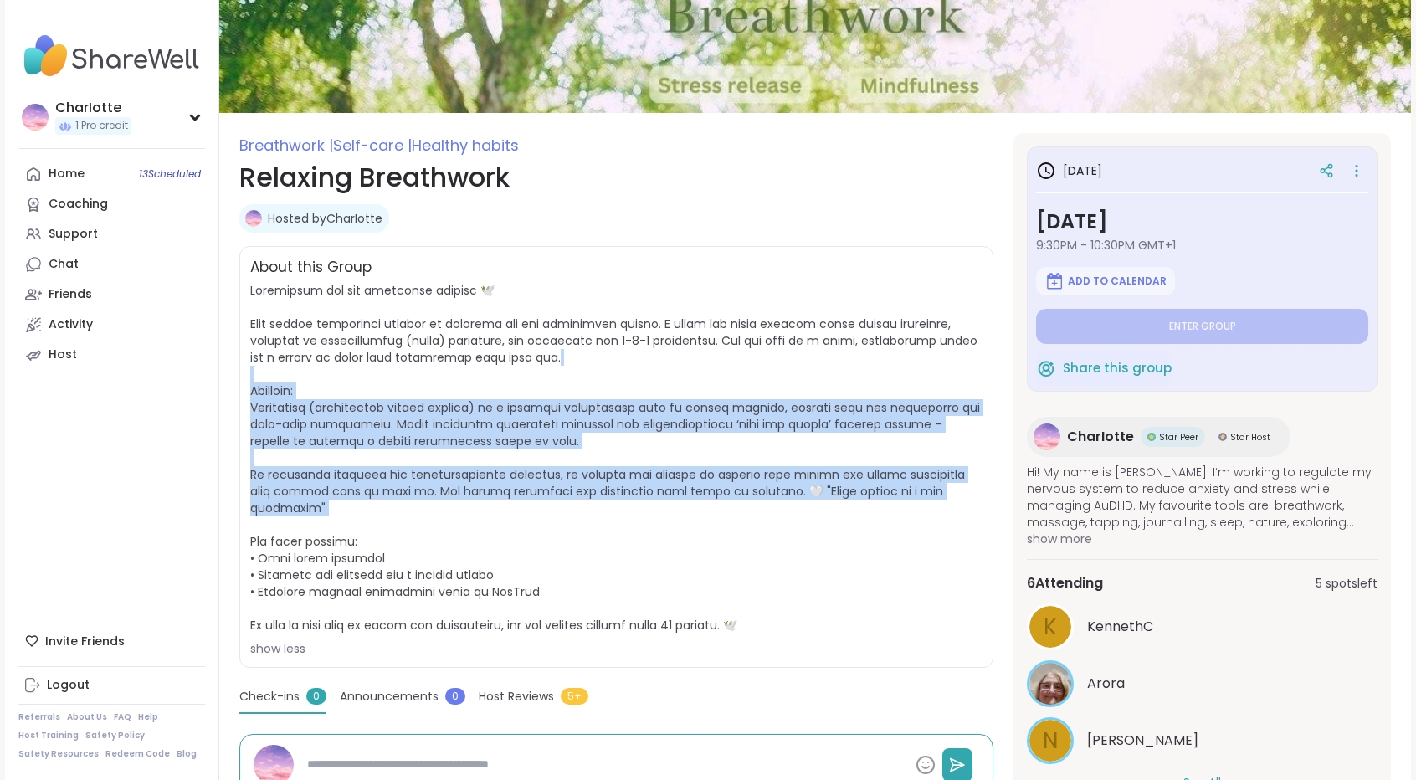
click at [567, 510] on span "show less" at bounding box center [616, 469] width 732 height 375
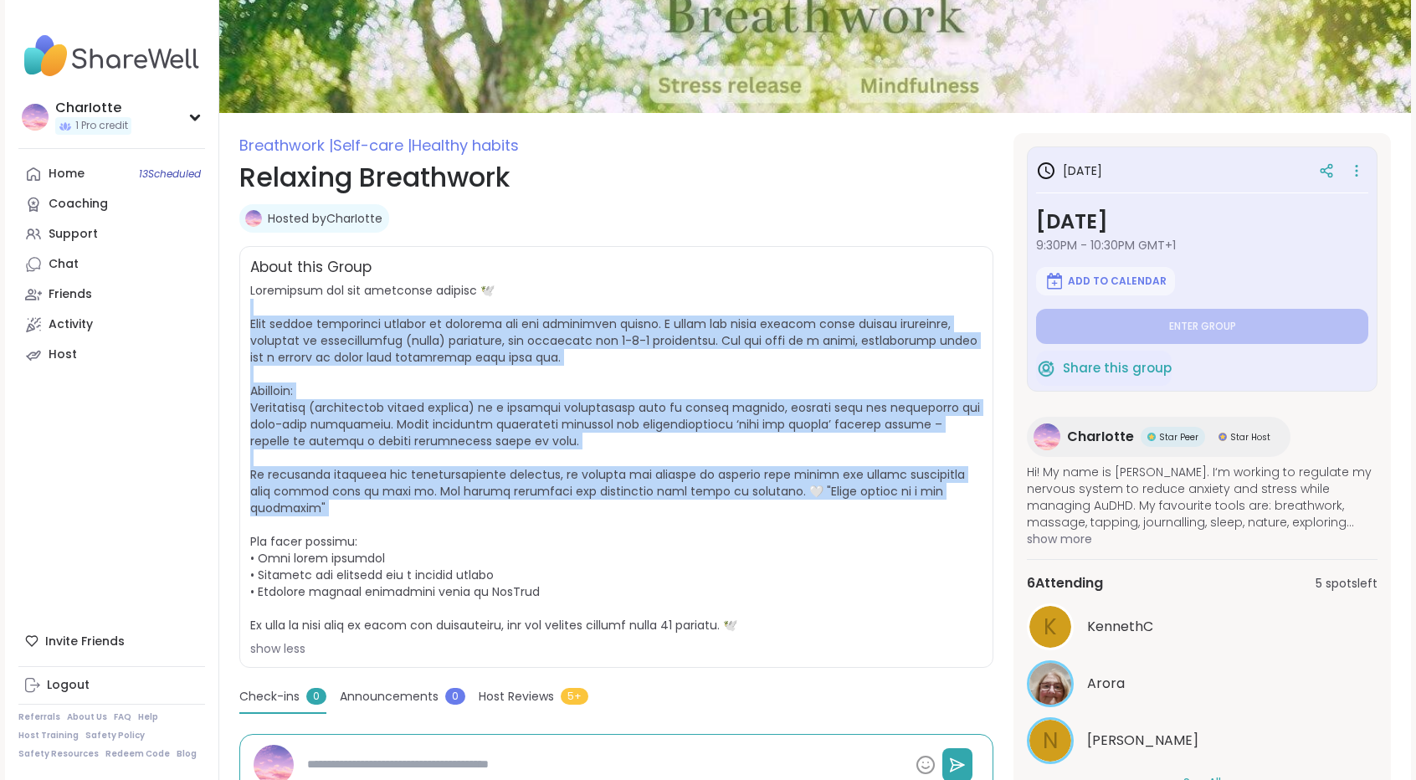
drag, startPoint x: 567, startPoint y: 510, endPoint x: 644, endPoint y: 310, distance: 214.3
click at [644, 310] on span "show less" at bounding box center [616, 469] width 732 height 375
drag, startPoint x: 644, startPoint y: 310, endPoint x: 562, endPoint y: 508, distance: 213.8
click at [562, 508] on span "show less" at bounding box center [616, 469] width 732 height 375
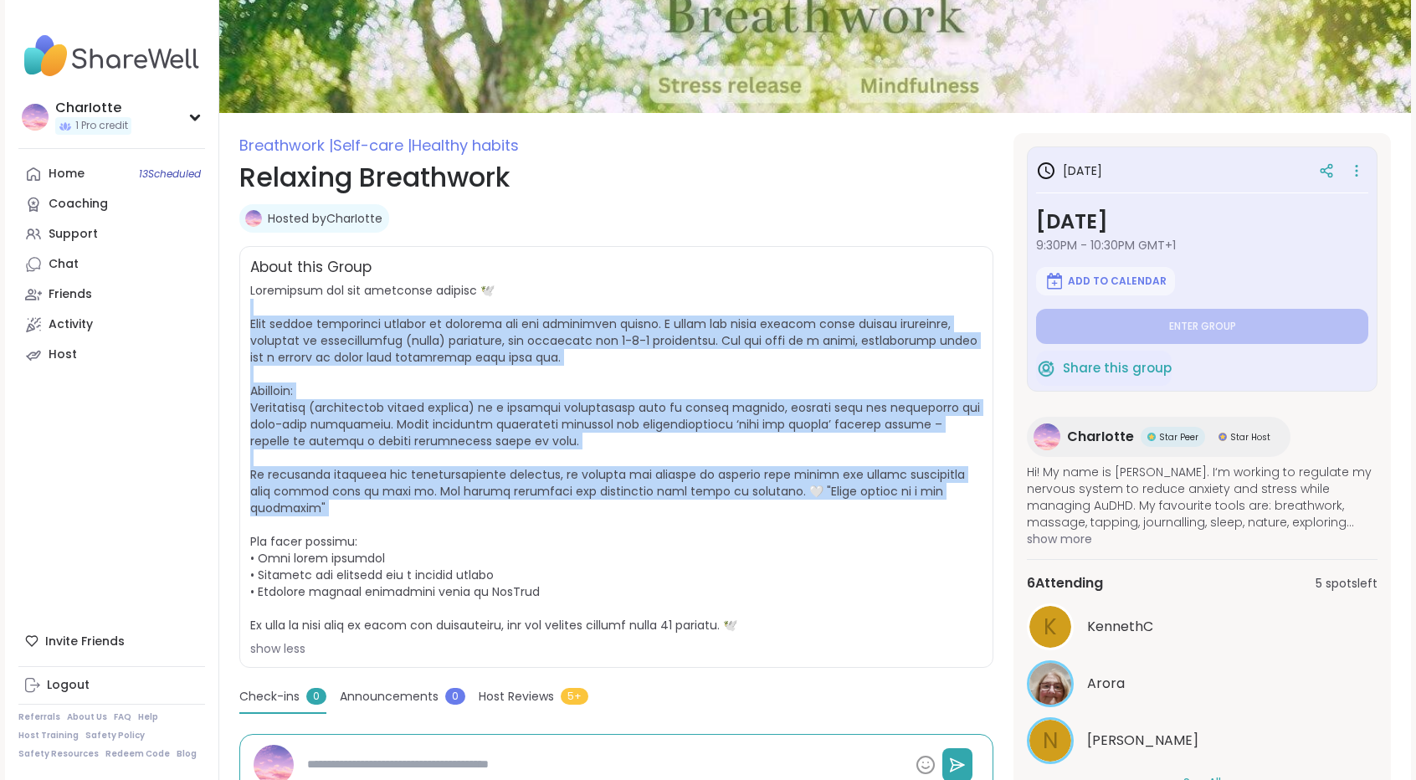
click at [562, 508] on span "show less" at bounding box center [616, 469] width 732 height 375
drag, startPoint x: 562, startPoint y: 508, endPoint x: 629, endPoint y: 314, distance: 205.4
click at [629, 314] on span "show less" at bounding box center [616, 469] width 732 height 375
click at [629, 314] on span at bounding box center [615, 457] width 730 height 351
drag, startPoint x: 629, startPoint y: 314, endPoint x: 574, endPoint y: 505, distance: 199.4
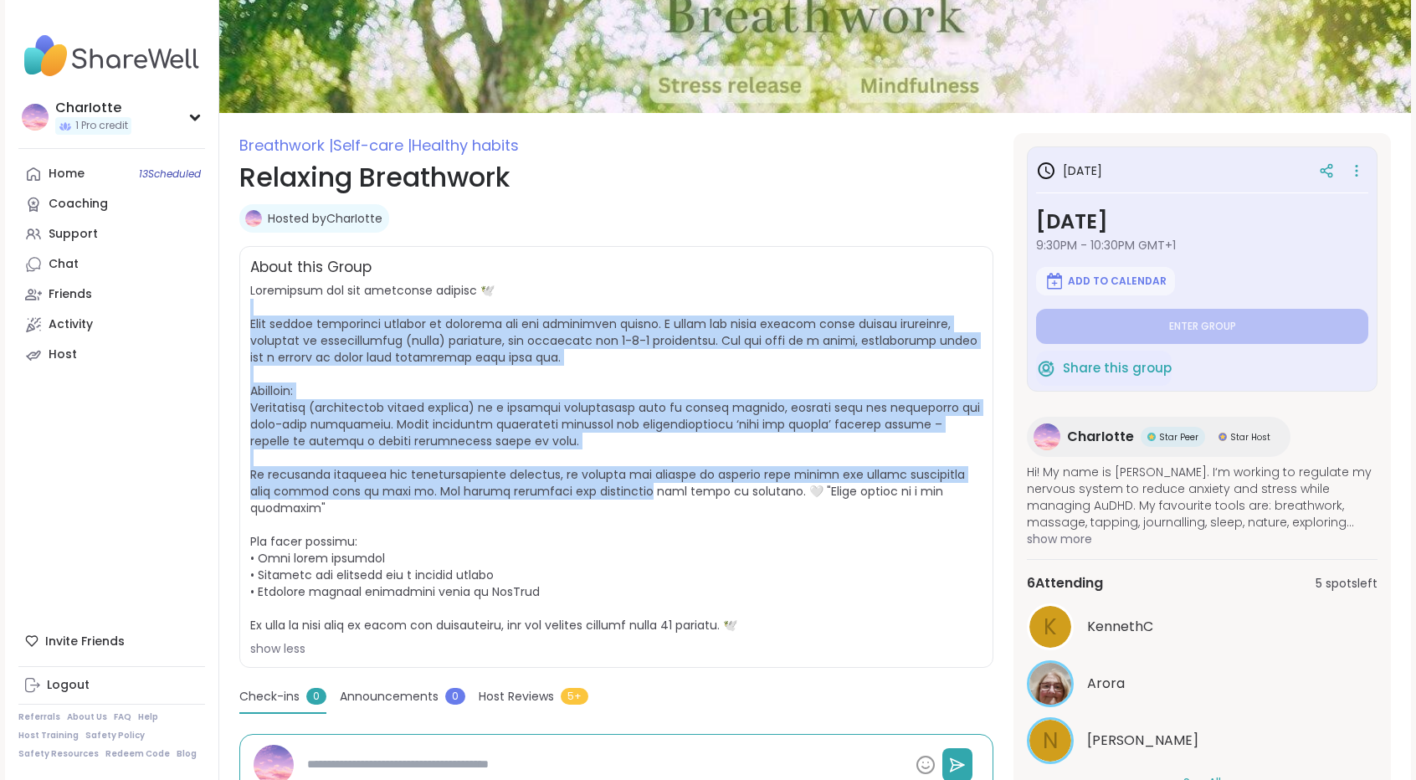
click at [574, 505] on span "show less" at bounding box center [616, 469] width 732 height 375
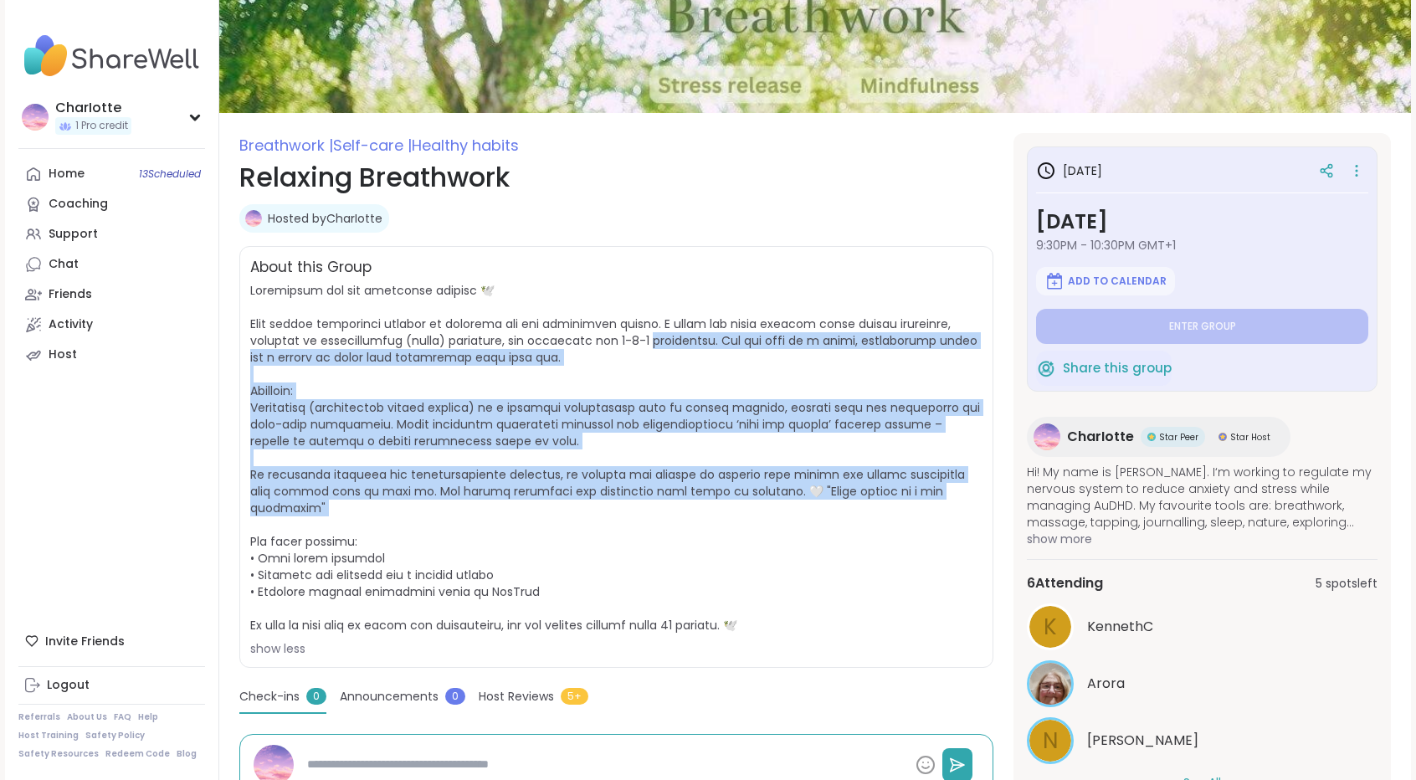
drag, startPoint x: 574, startPoint y: 505, endPoint x: 641, endPoint y: 334, distance: 184.1
click at [641, 334] on span "show less" at bounding box center [616, 469] width 732 height 375
click at [641, 334] on span at bounding box center [615, 457] width 730 height 351
drag, startPoint x: 641, startPoint y: 334, endPoint x: 572, endPoint y: 510, distance: 188.6
click at [572, 510] on span "show less" at bounding box center [616, 469] width 732 height 375
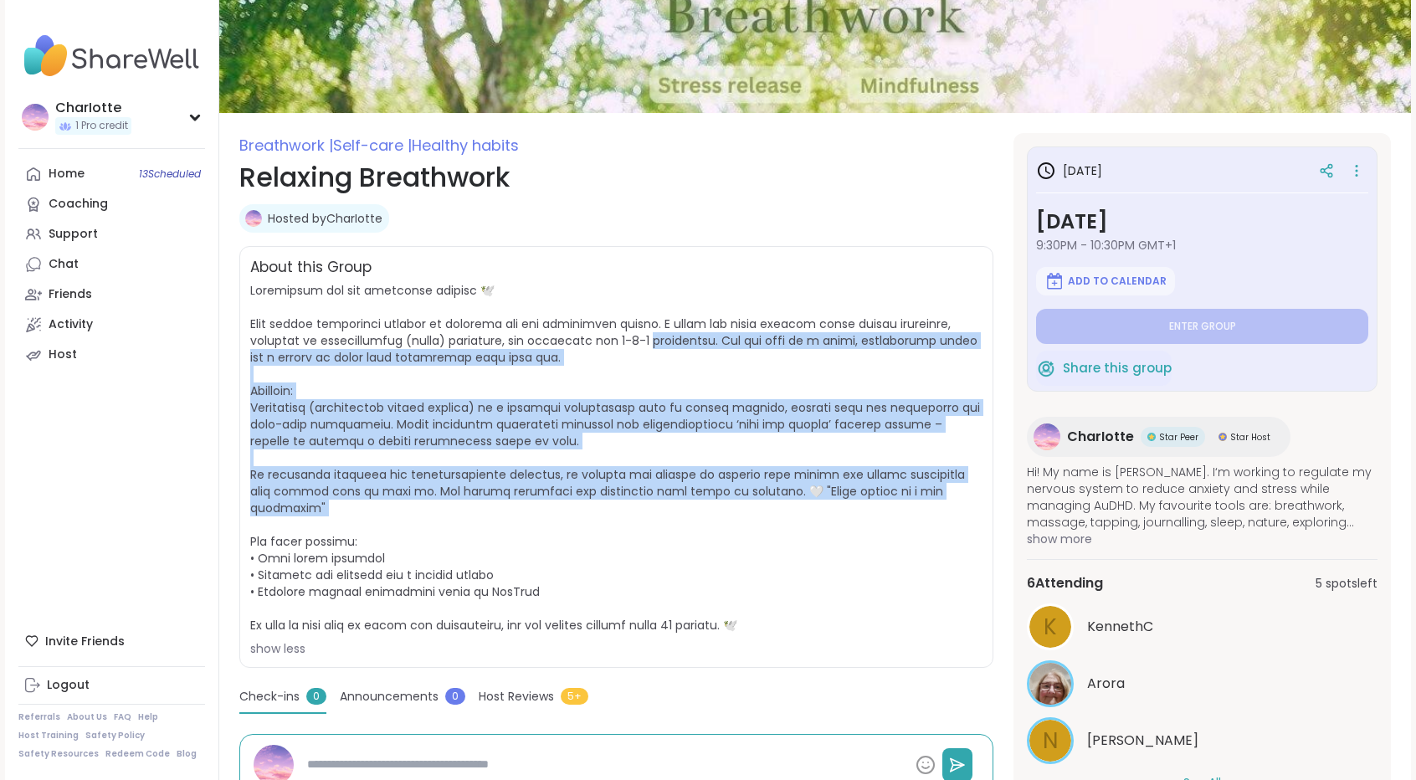
click at [572, 510] on span "show less" at bounding box center [616, 469] width 732 height 375
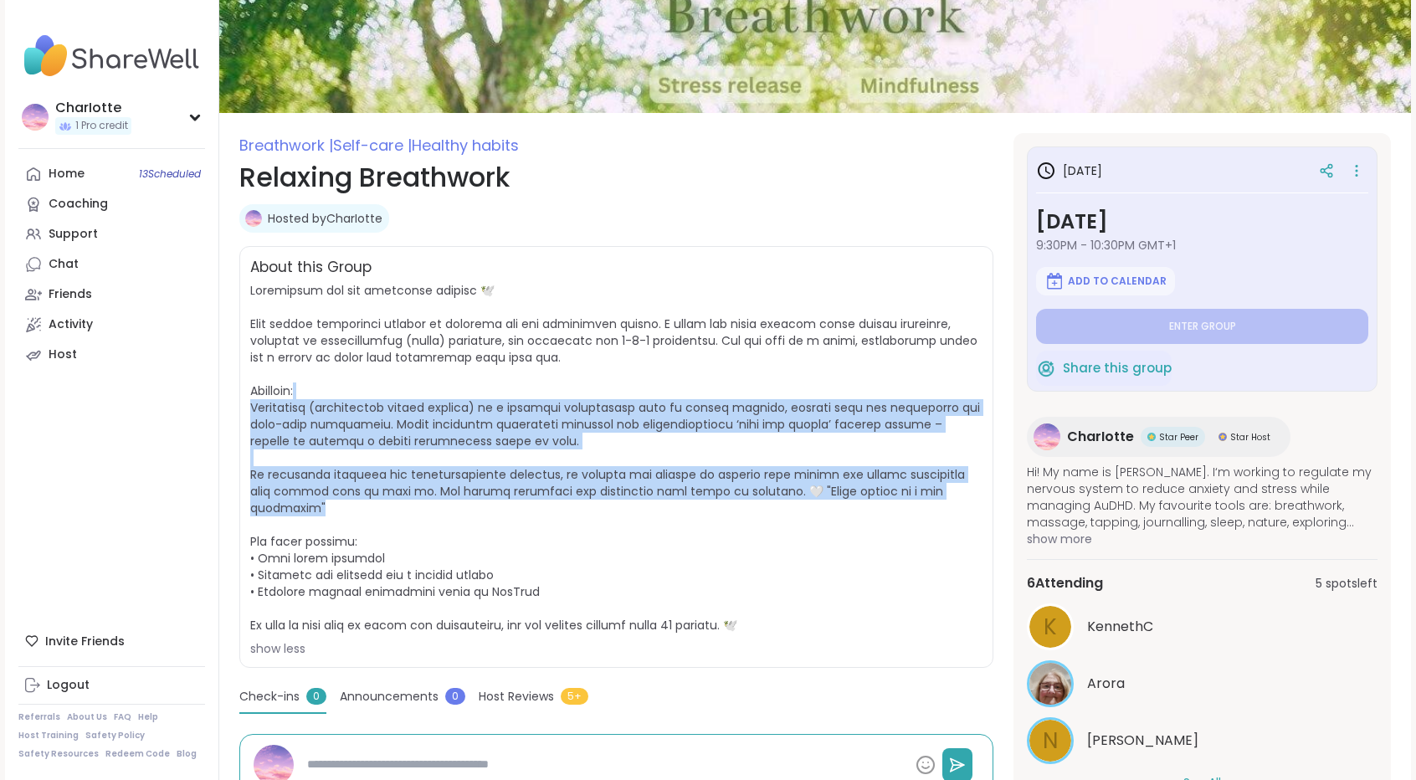
drag, startPoint x: 572, startPoint y: 510, endPoint x: 634, endPoint y: 363, distance: 159.0
click at [634, 363] on span "show less" at bounding box center [616, 469] width 732 height 375
drag, startPoint x: 634, startPoint y: 363, endPoint x: 581, endPoint y: 521, distance: 167.0
click at [581, 521] on span "show less" at bounding box center [616, 469] width 732 height 375
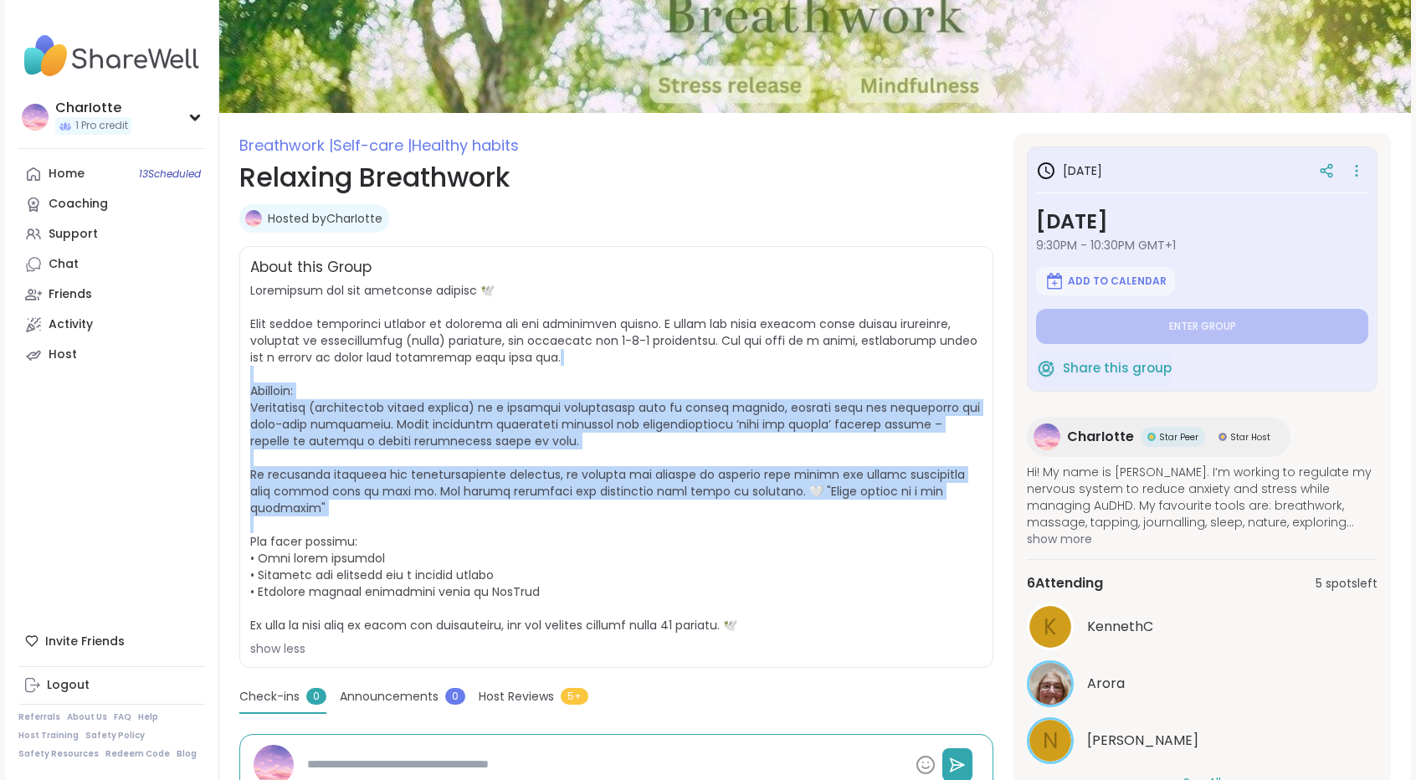
click at [581, 521] on span "show less" at bounding box center [616, 469] width 732 height 375
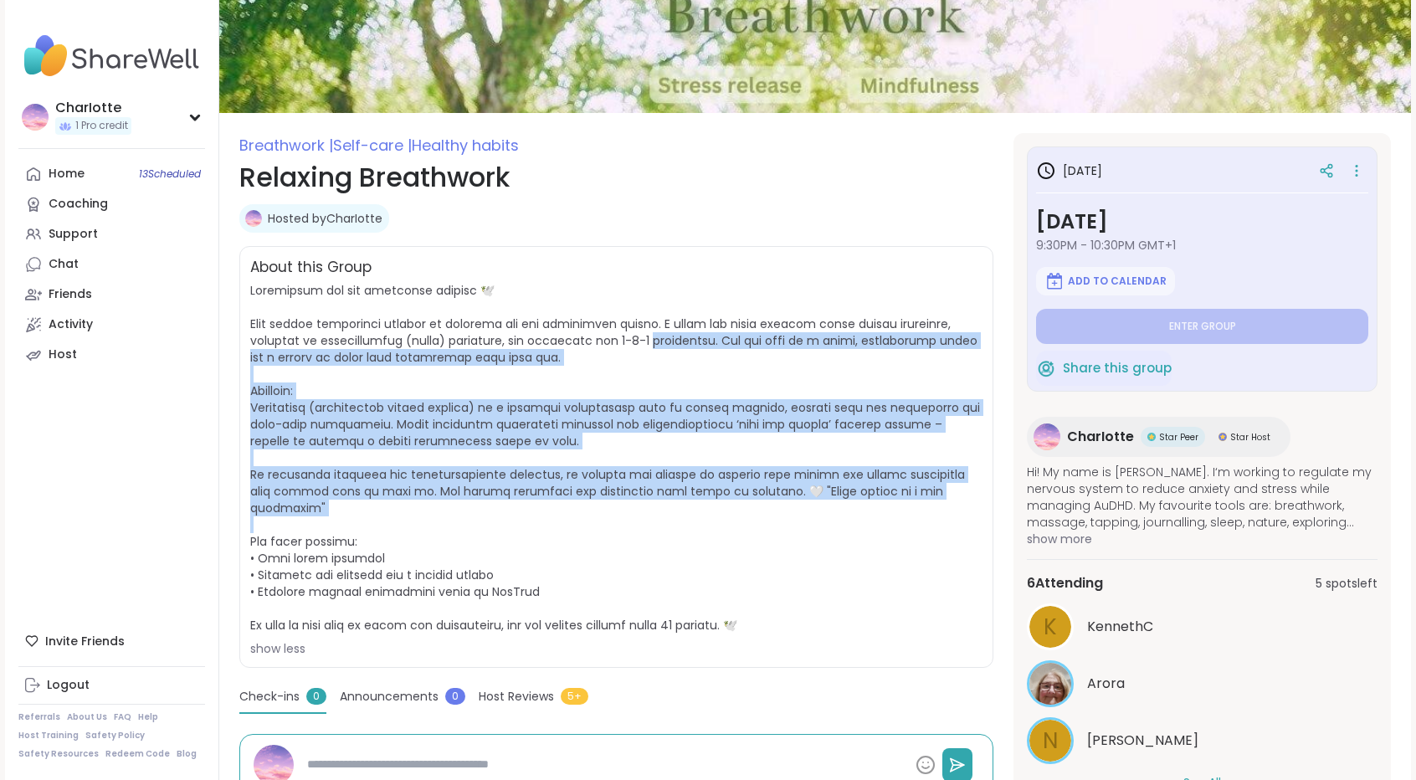
drag
click at [656, 320] on span "show less" at bounding box center [616, 469] width 732 height 375
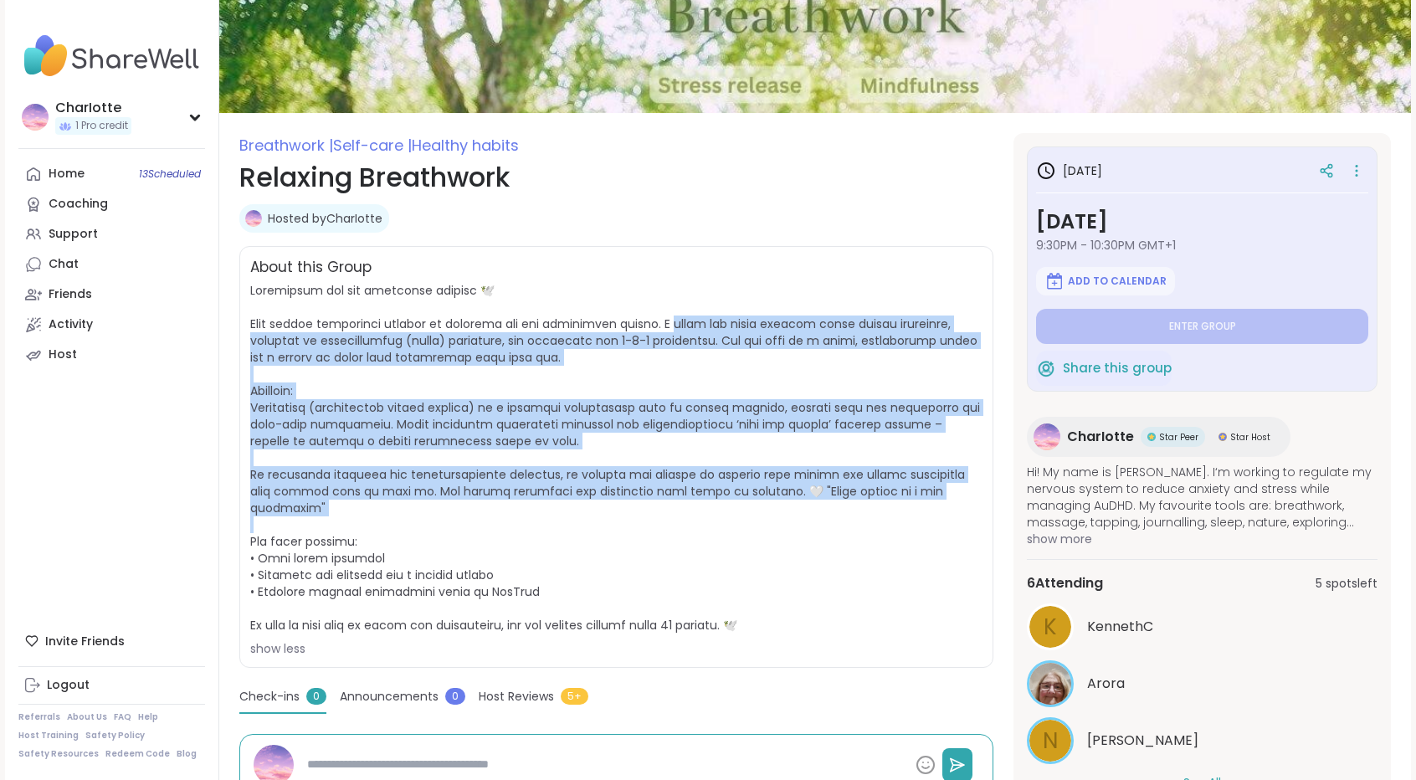
click at [656, 320] on span at bounding box center [615, 457] width 730 height 351
click at [589, 493] on span at bounding box center [615, 457] width 730 height 351
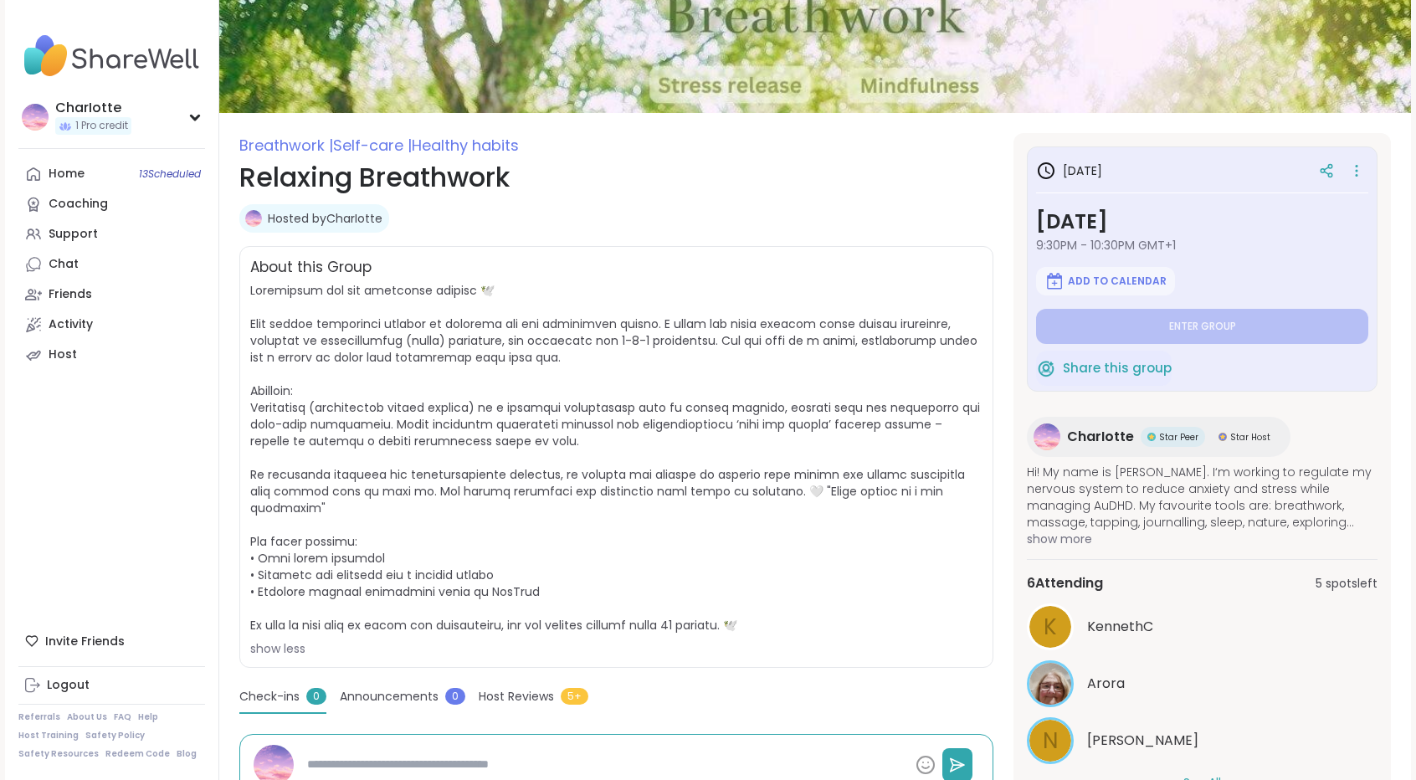
click at [582, 510] on span "show less" at bounding box center [616, 469] width 732 height 375
click at [1361, 170] on icon at bounding box center [1356, 170] width 17 height 23
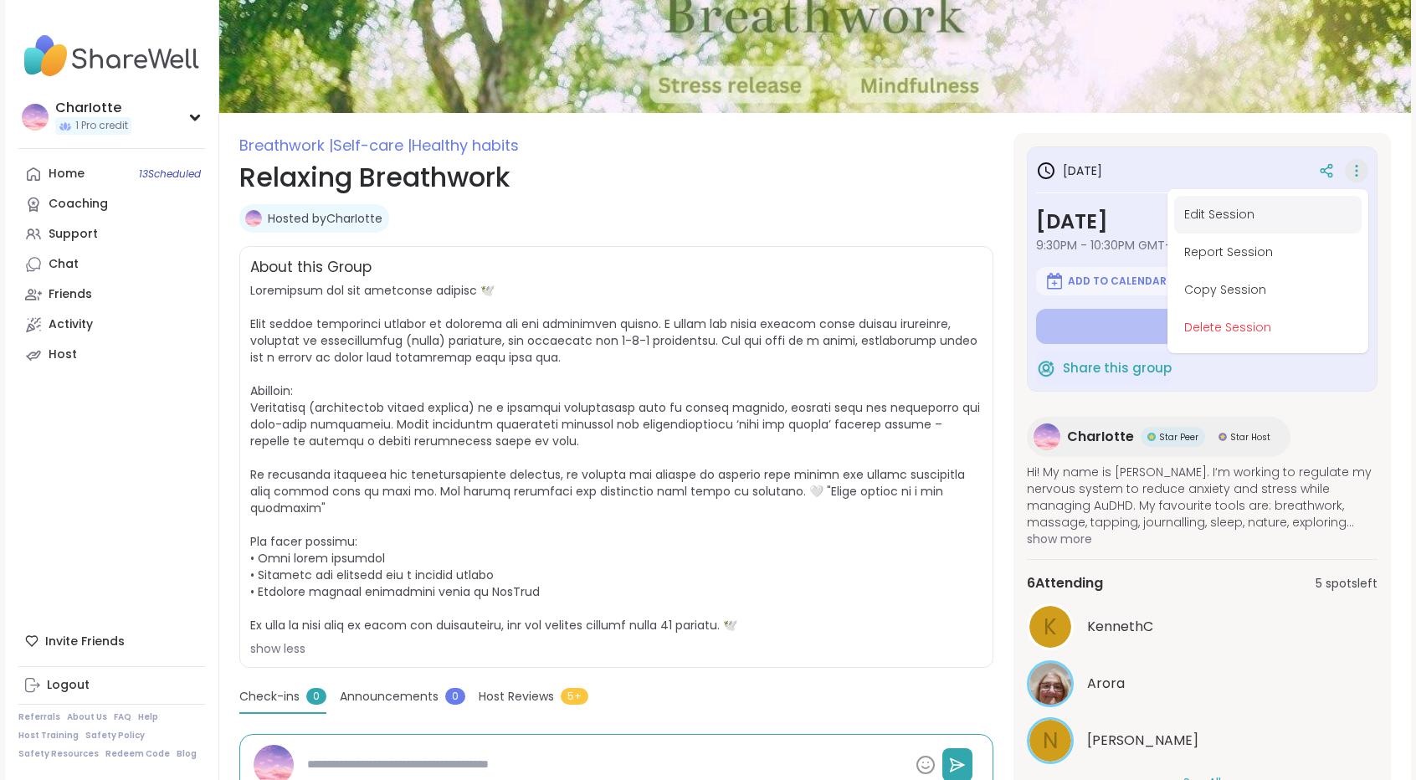
click at [1270, 201] on button "Edit Session" at bounding box center [1267, 215] width 187 height 38
type textarea "*"
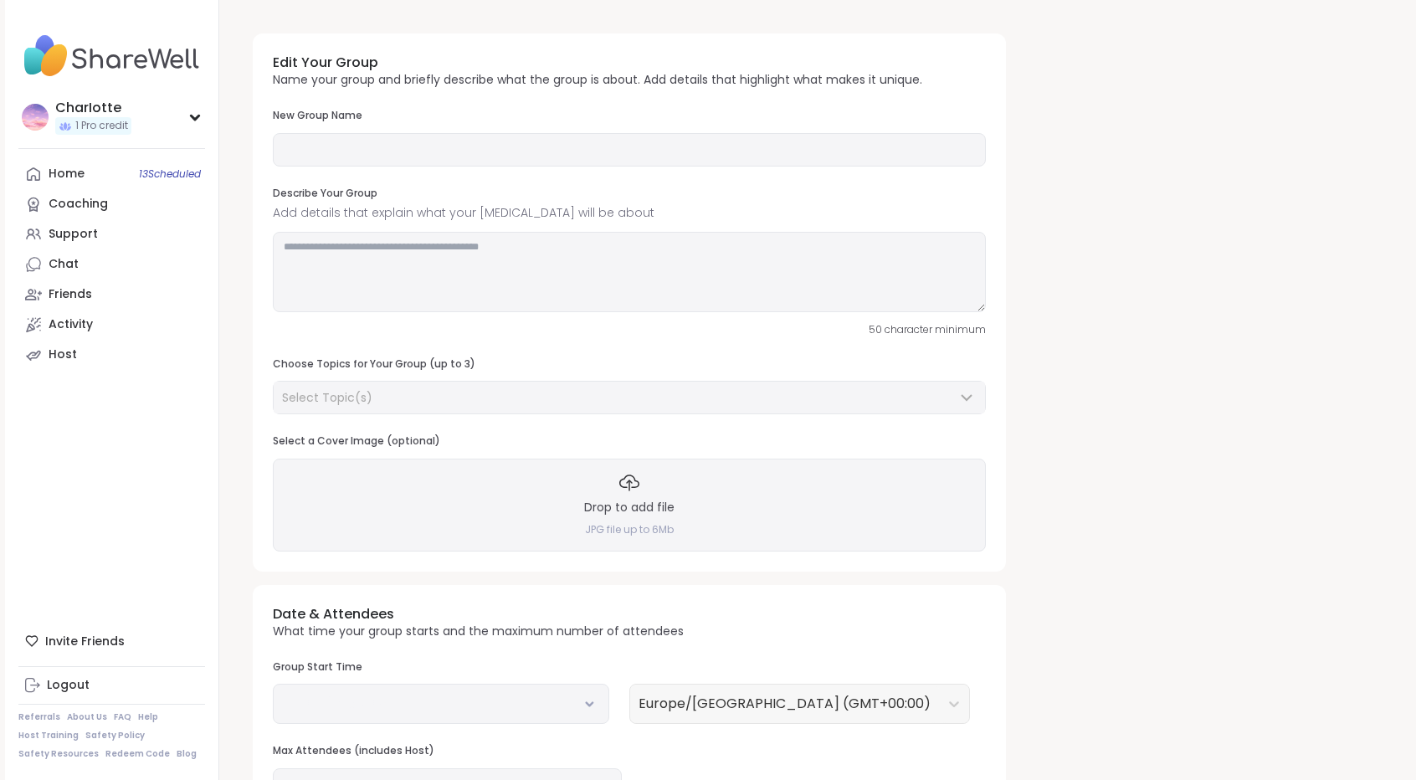
type input "**********"
type textarea "**********"
type input "**"
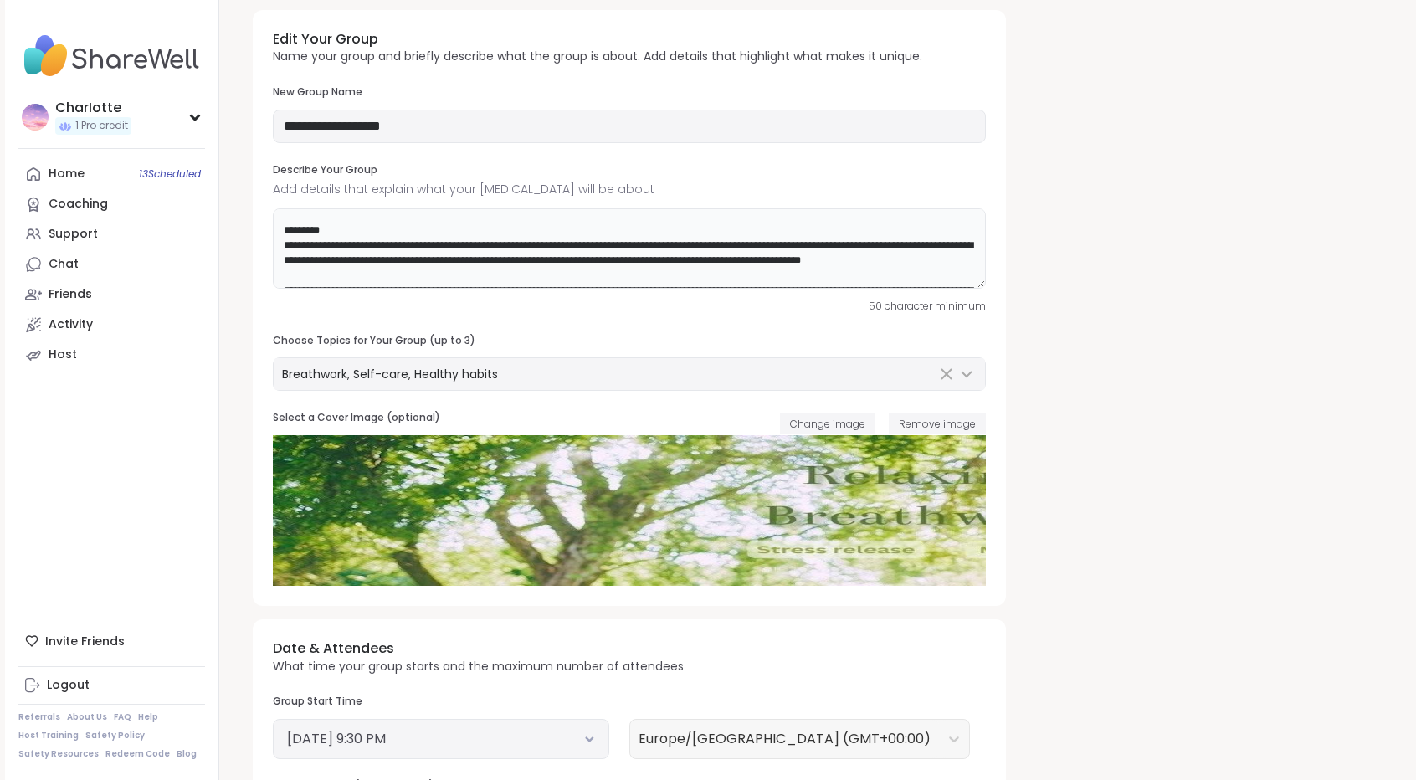
scroll to position [138, 0]
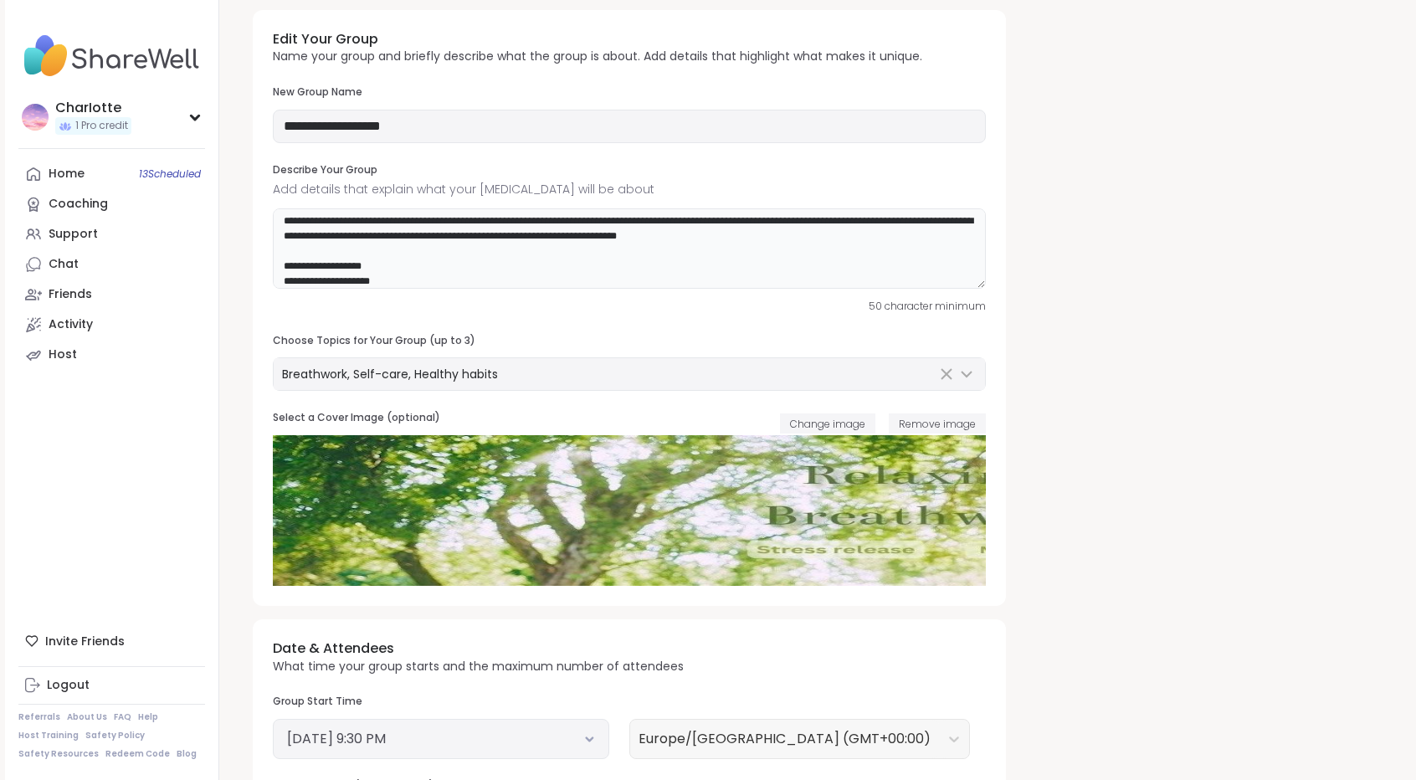
click at [623, 263] on textarea at bounding box center [629, 248] width 713 height 80
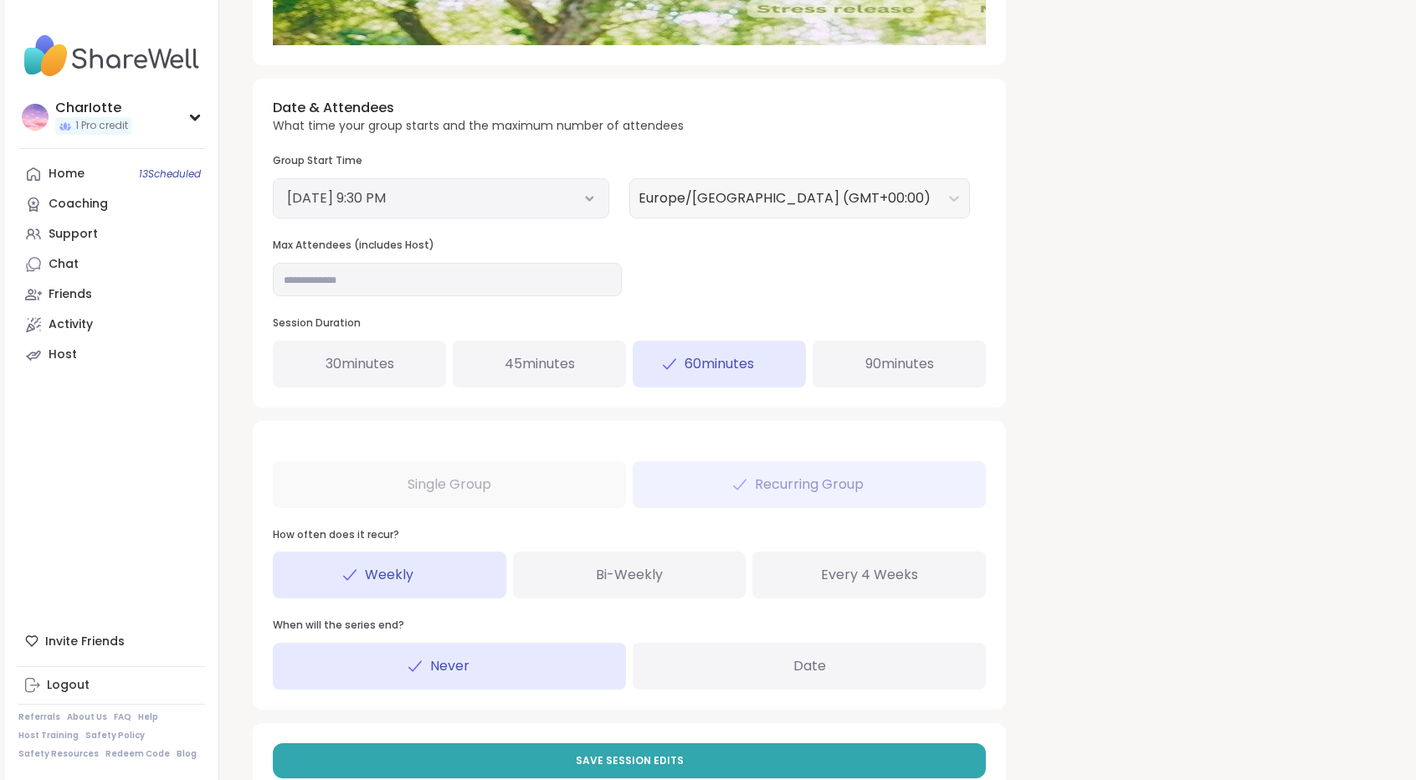
scroll to position [587, 0]
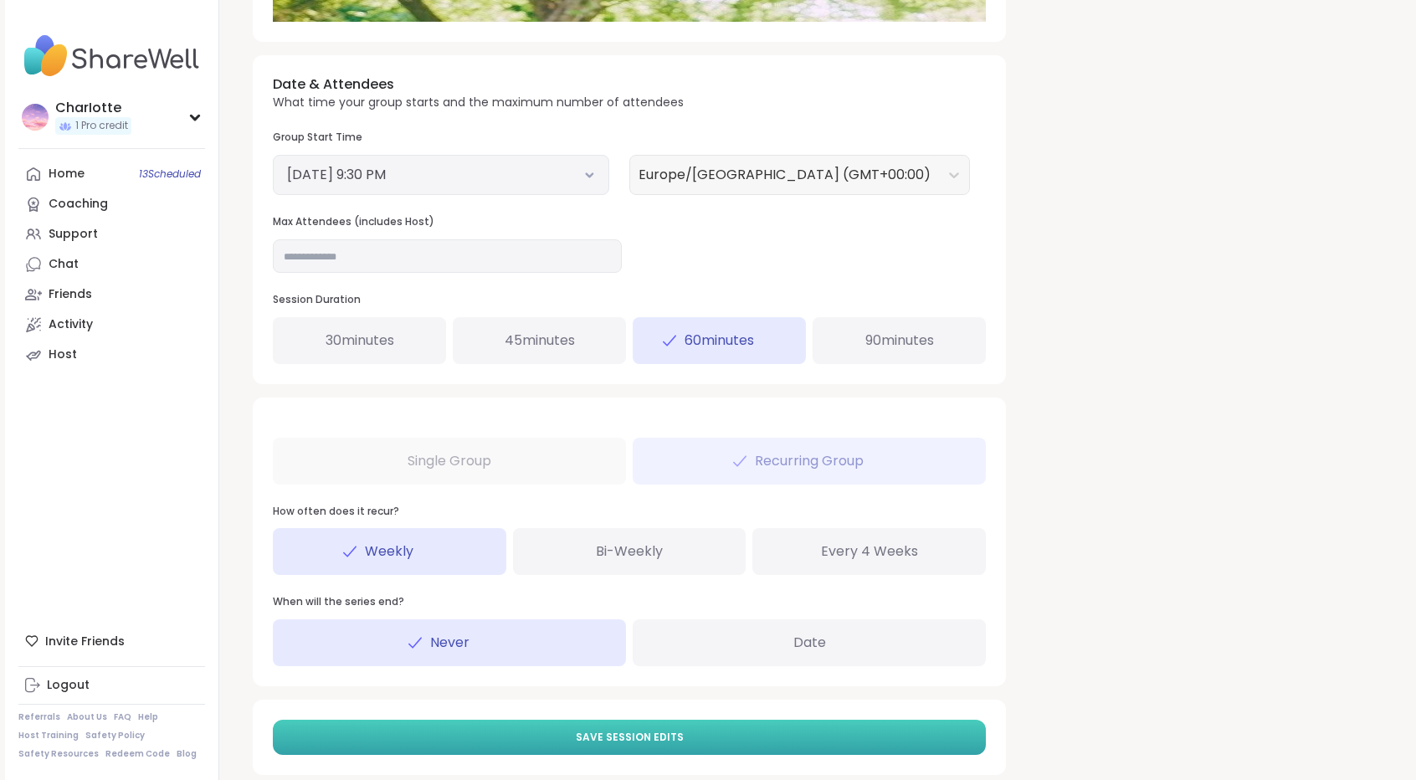
type textarea "**********"
click at [653, 741] on span "Save Session Edits" at bounding box center [630, 737] width 108 height 15
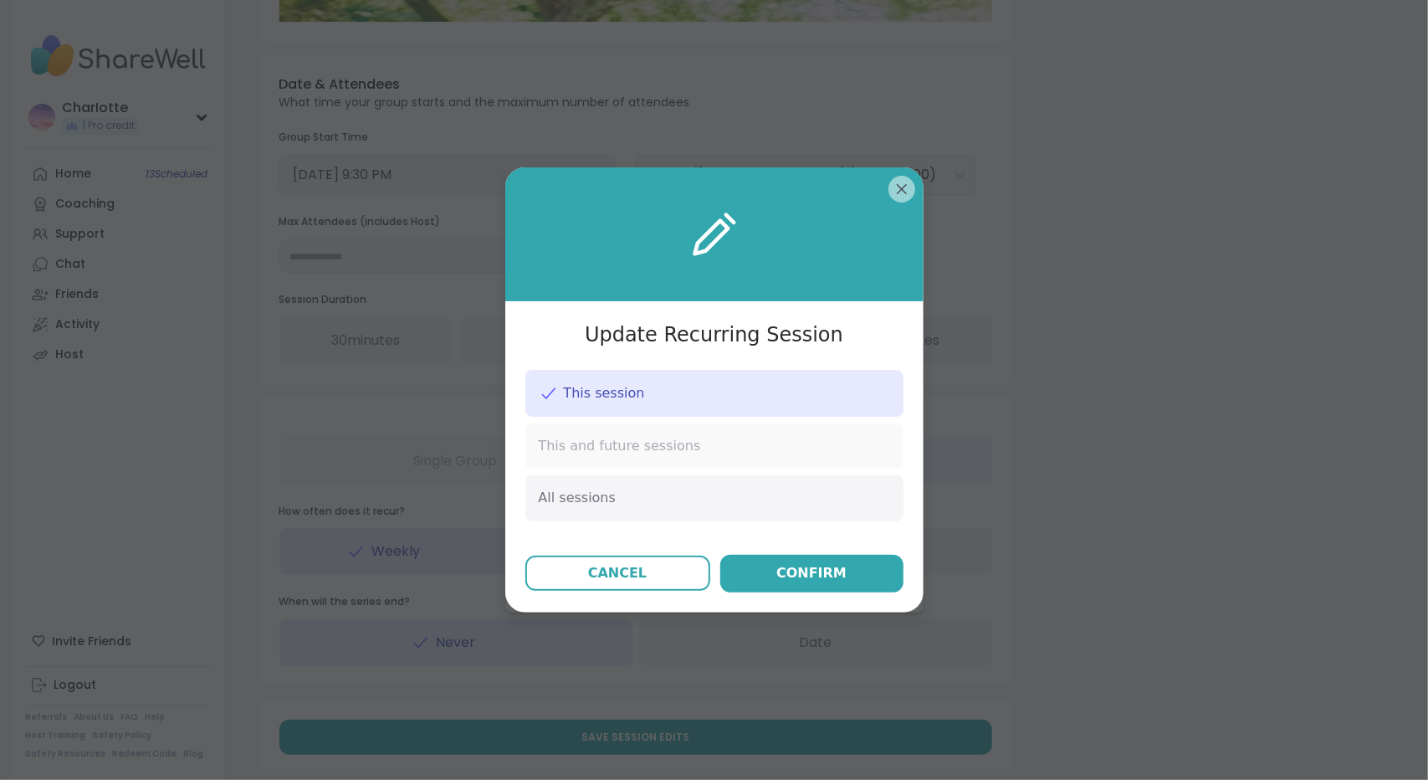
click at [777, 433] on div "This and future sessions" at bounding box center [714, 445] width 378 height 45
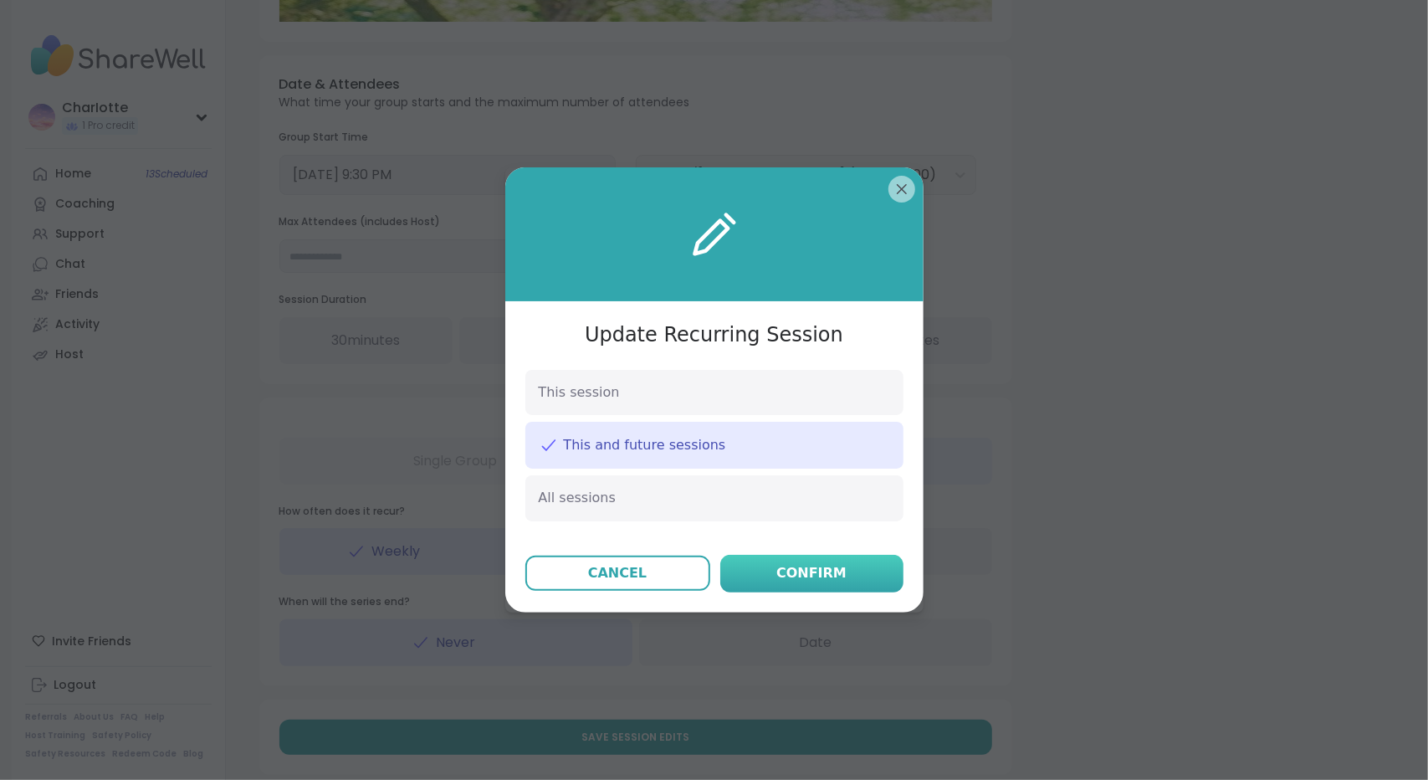
click at [769, 564] on button "Confirm" at bounding box center [811, 574] width 183 height 38
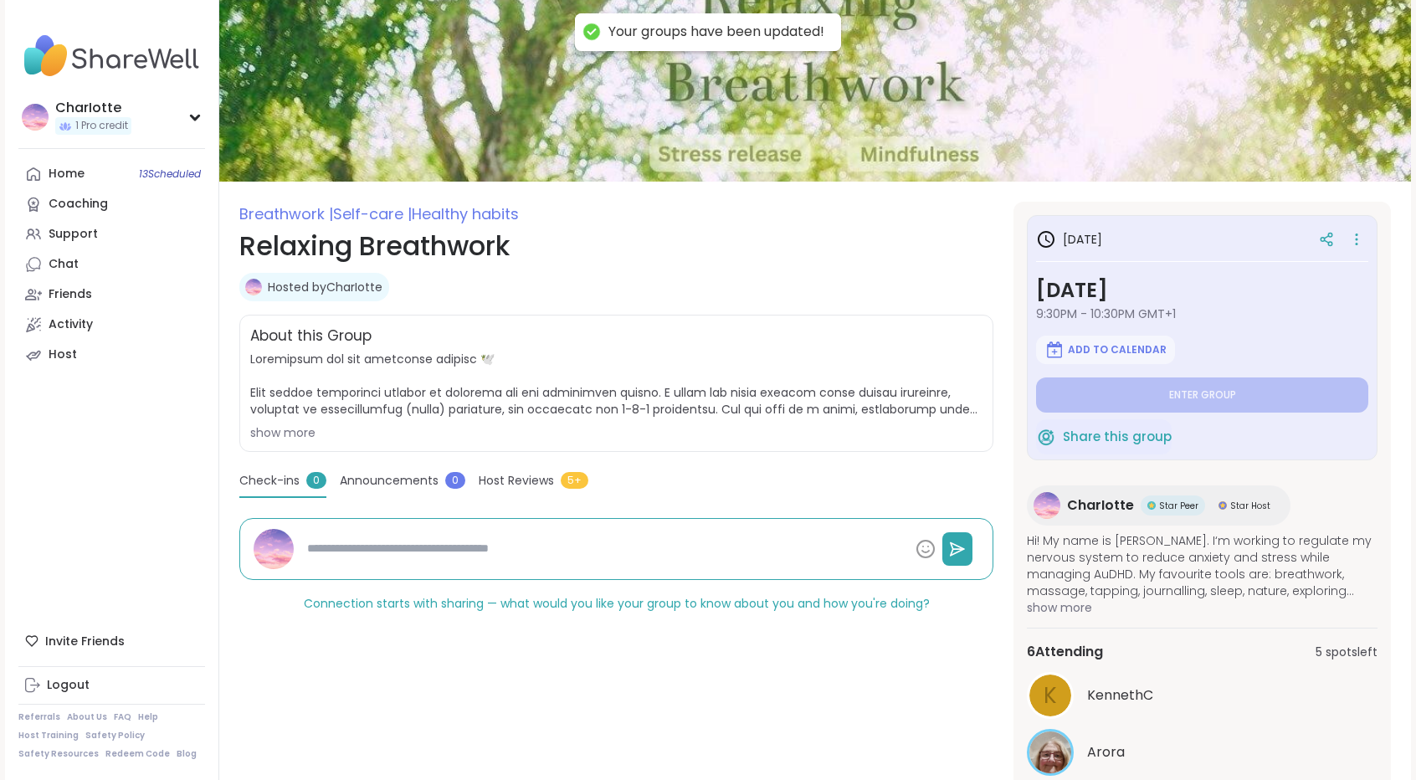
type textarea "*"
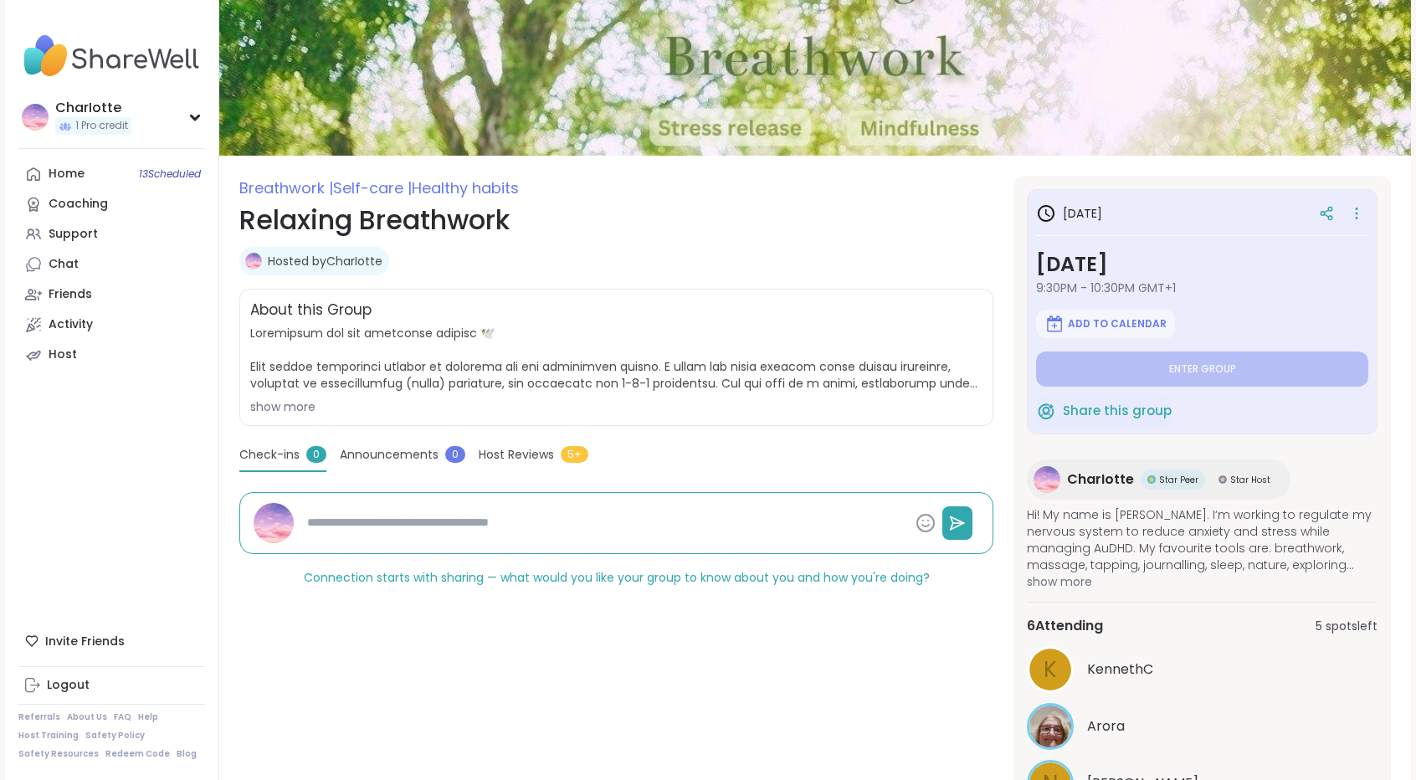
click at [278, 408] on div "show more" at bounding box center [616, 406] width 732 height 17
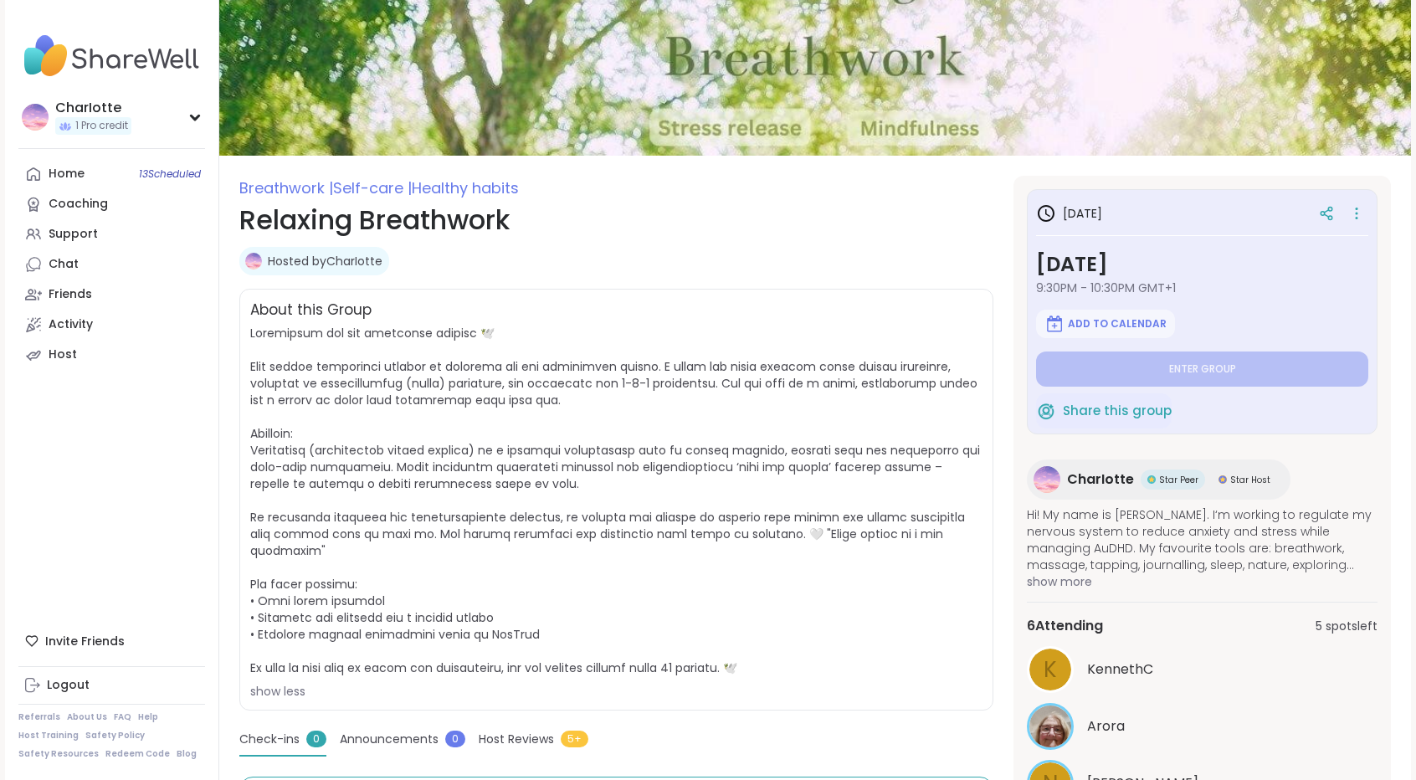
click at [538, 418] on span "show less" at bounding box center [616, 512] width 732 height 375
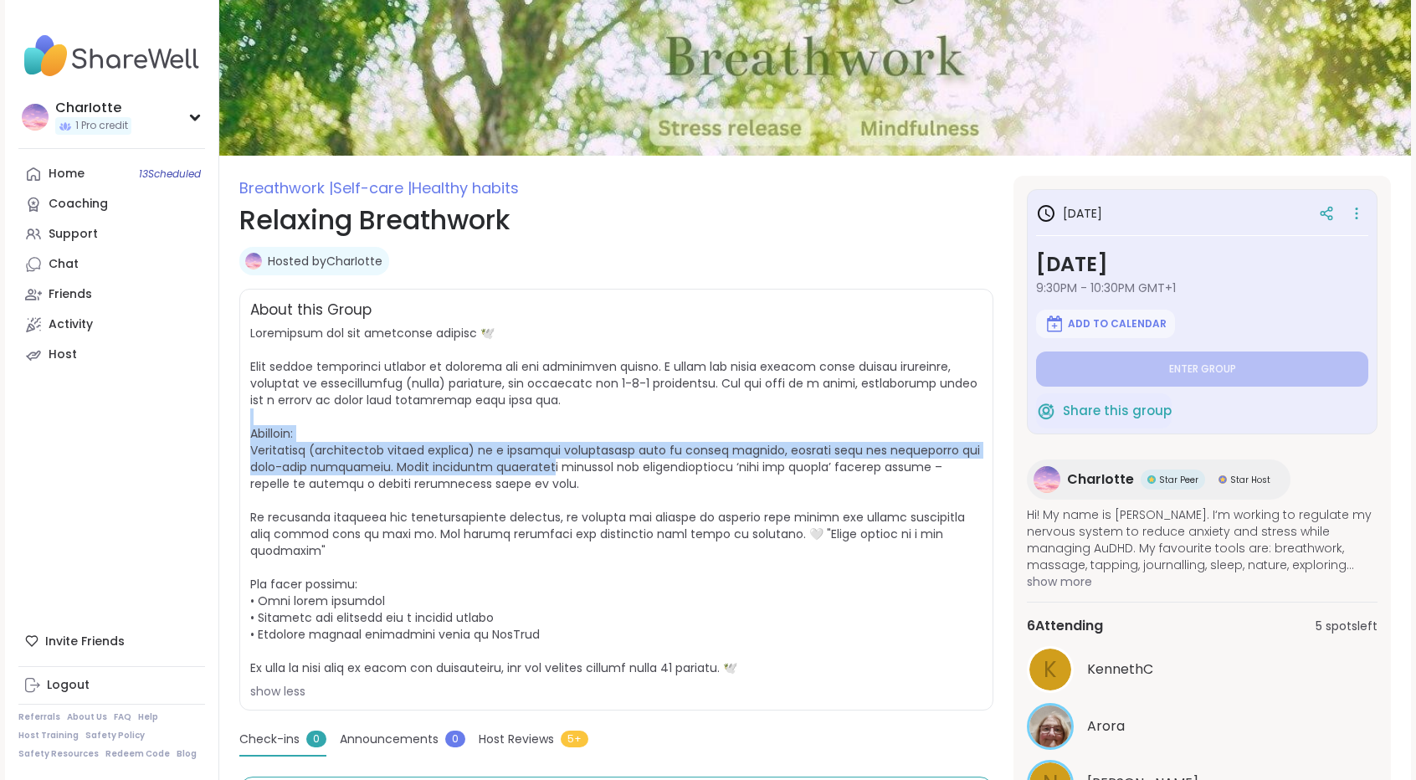
drag, startPoint x: 538, startPoint y: 418, endPoint x: 549, endPoint y: 462, distance: 45.7
click at [549, 462] on span "show less" at bounding box center [616, 512] width 732 height 375
click at [549, 462] on span at bounding box center [615, 500] width 730 height 351
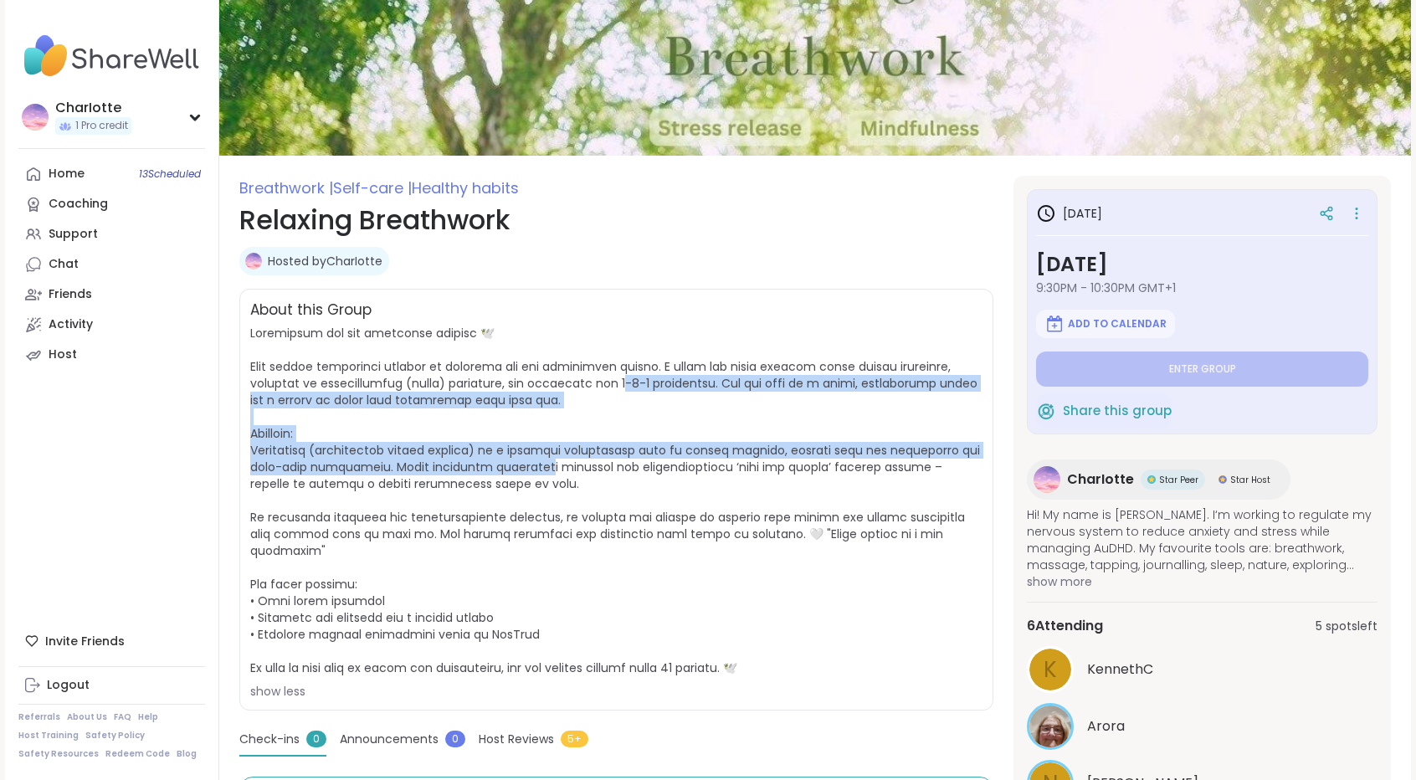
drag, startPoint x: 549, startPoint y: 462, endPoint x: 579, endPoint y: 378, distance: 88.9
click at [579, 378] on span at bounding box center [615, 500] width 730 height 351
drag, startPoint x: 579, startPoint y: 378, endPoint x: 587, endPoint y: 474, distance: 95.7
click at [587, 474] on span "show less" at bounding box center [616, 512] width 732 height 375
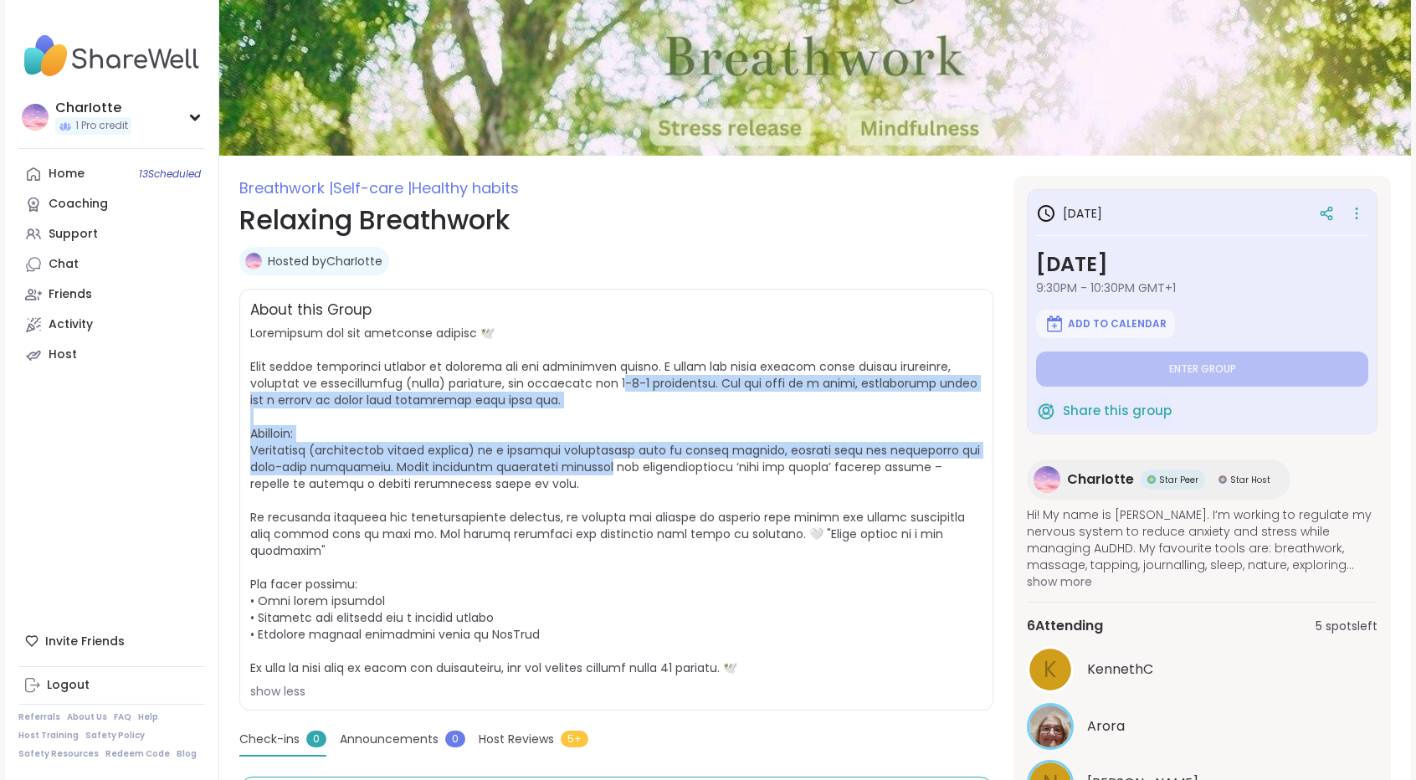
click at [587, 474] on span "show less" at bounding box center [616, 512] width 732 height 375
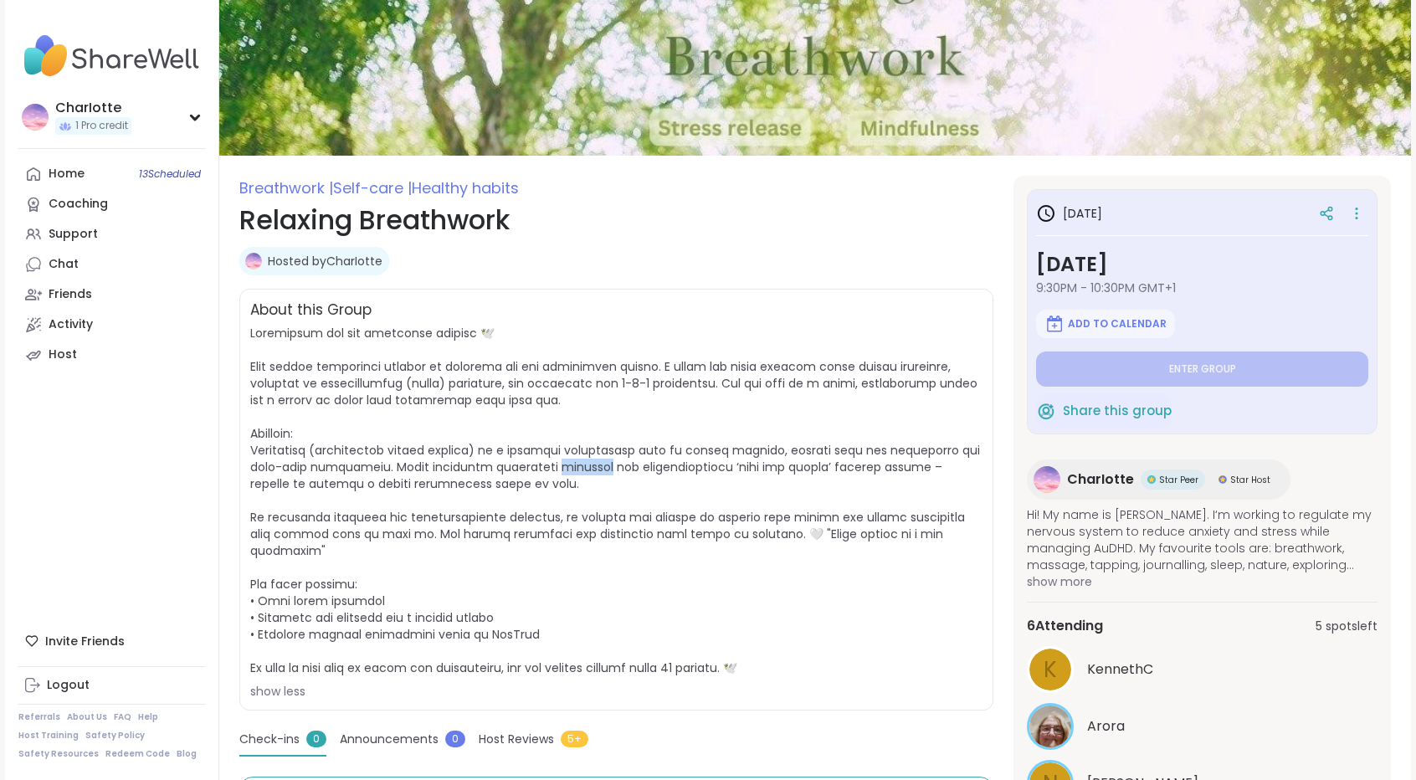
drag, startPoint x: 587, startPoint y: 474, endPoint x: 589, endPoint y: 464, distance: 9.5
click at [589, 464] on span "show less" at bounding box center [616, 512] width 732 height 375
click at [589, 464] on span at bounding box center [615, 500] width 730 height 351
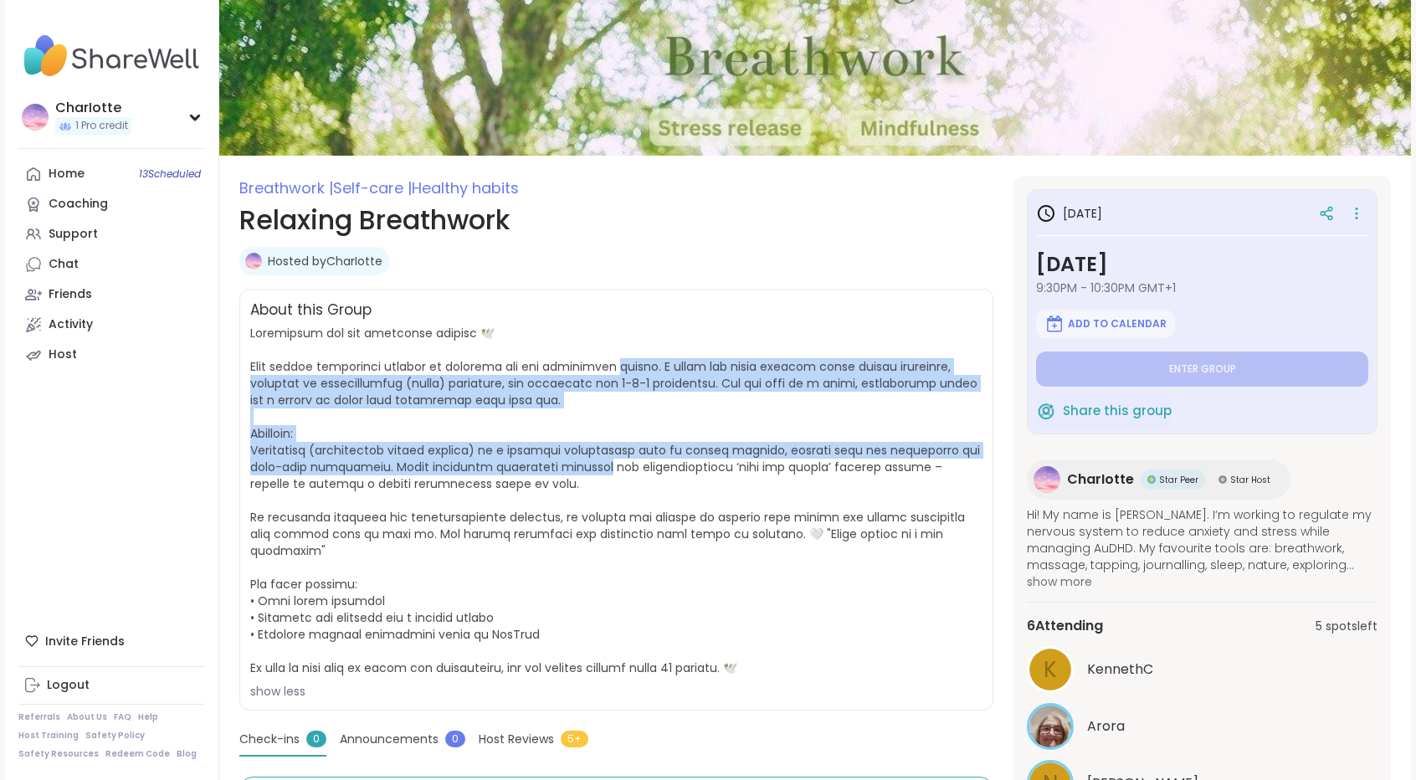
drag, startPoint x: 589, startPoint y: 464, endPoint x: 609, endPoint y: 360, distance: 106.5
click at [609, 360] on span at bounding box center [615, 500] width 730 height 351
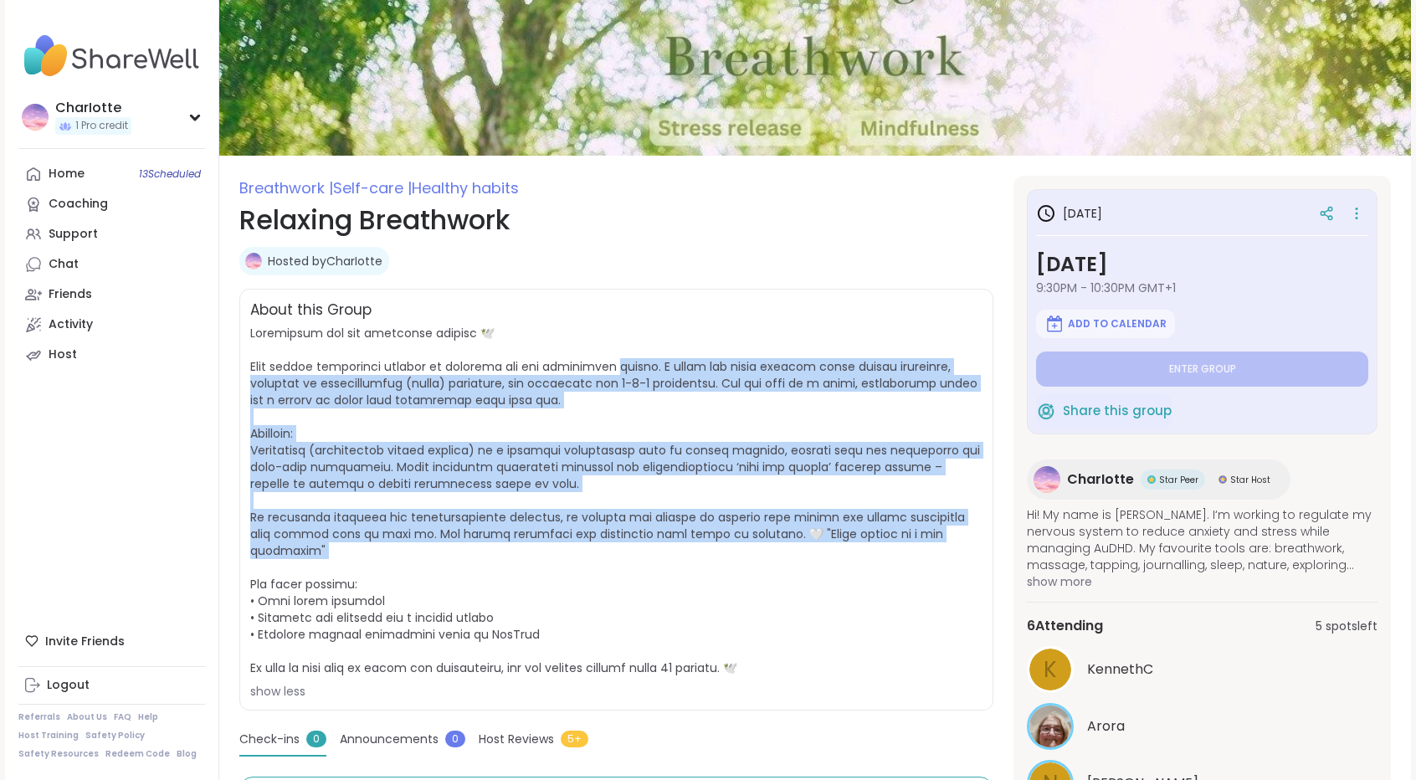
drag, startPoint x: 609, startPoint y: 360, endPoint x: 554, endPoint y: 564, distance: 211.5
click at [554, 564] on span "show less" at bounding box center [616, 512] width 732 height 375
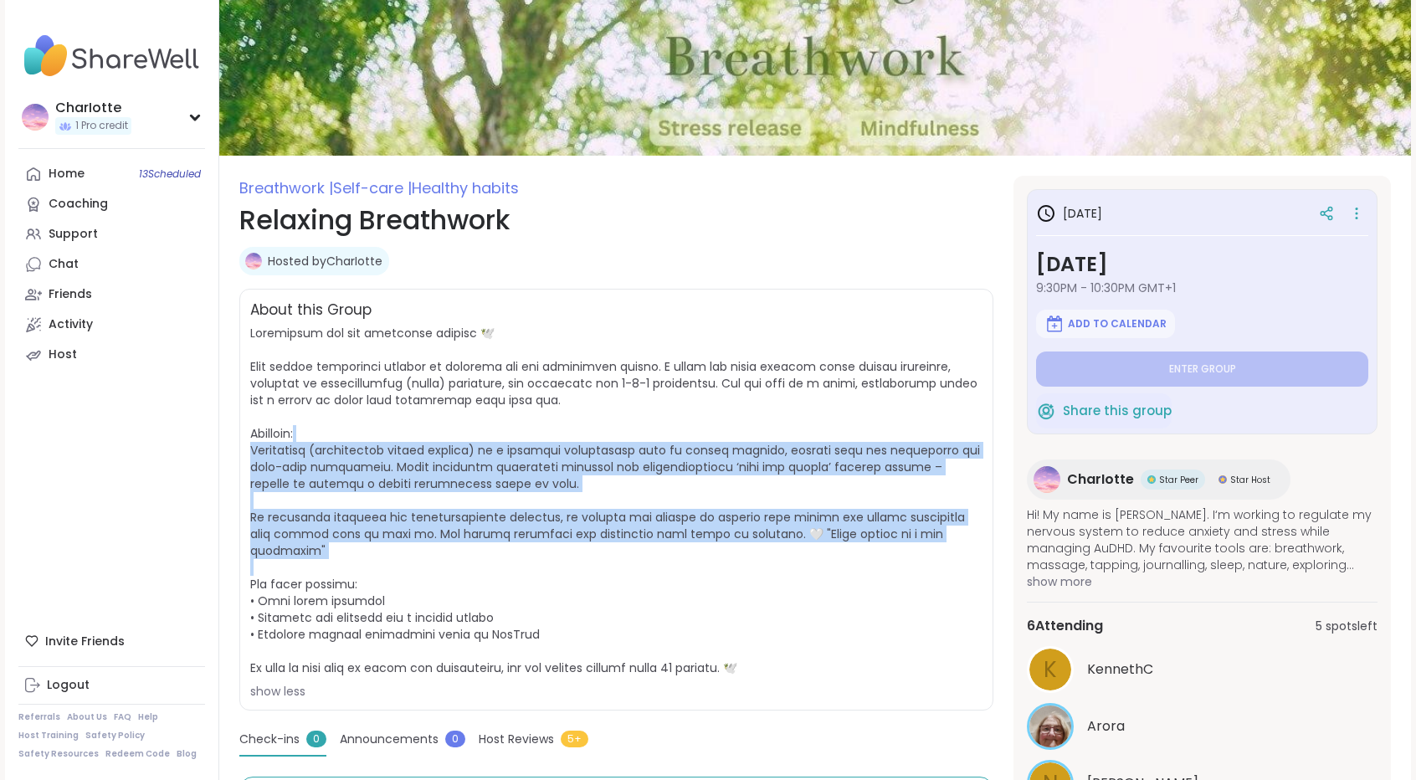
drag, startPoint x: 554, startPoint y: 564, endPoint x: 622, endPoint y: 410, distance: 168.2
click at [622, 410] on span "show less" at bounding box center [616, 512] width 732 height 375
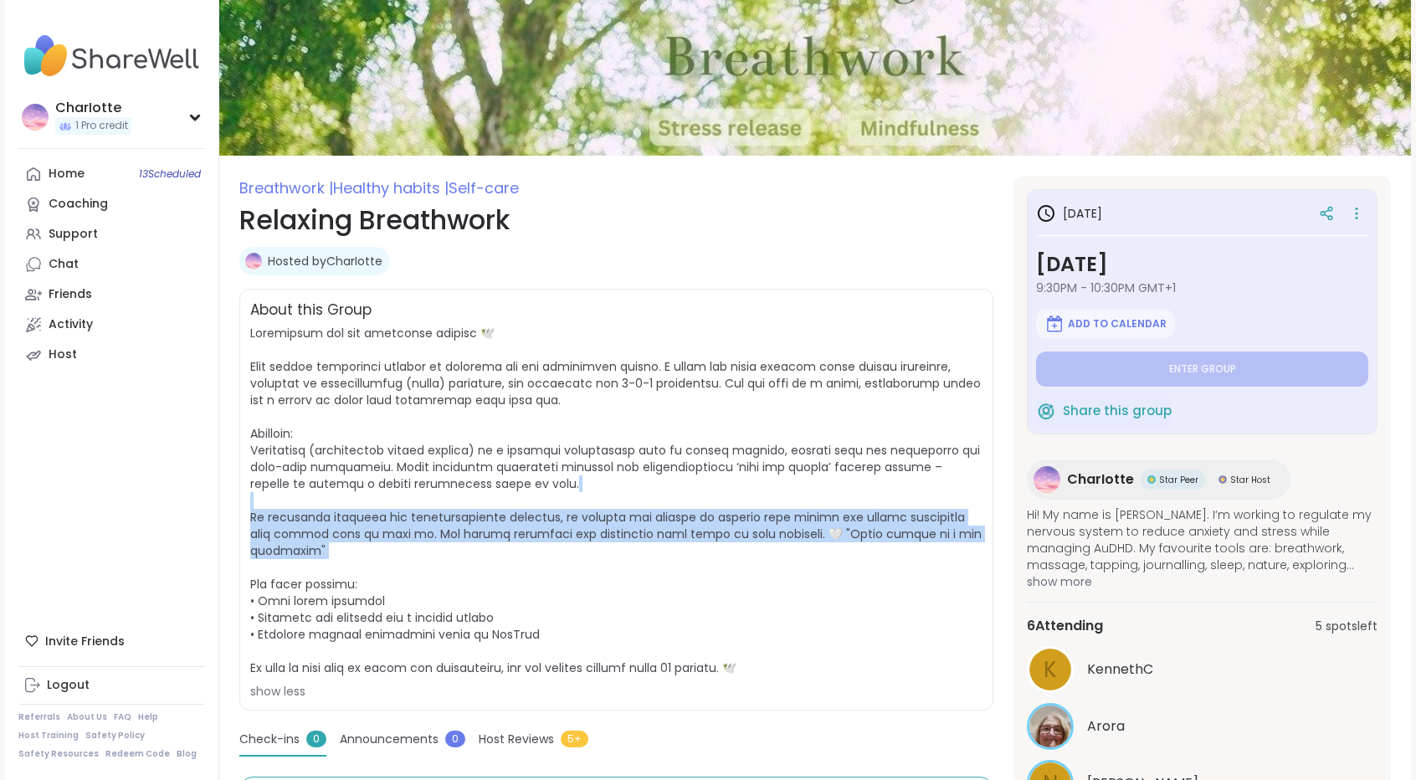
drag, startPoint x: 663, startPoint y: 477, endPoint x: 649, endPoint y: 579, distance: 103.0
click at [649, 579] on span "show less" at bounding box center [616, 512] width 732 height 375
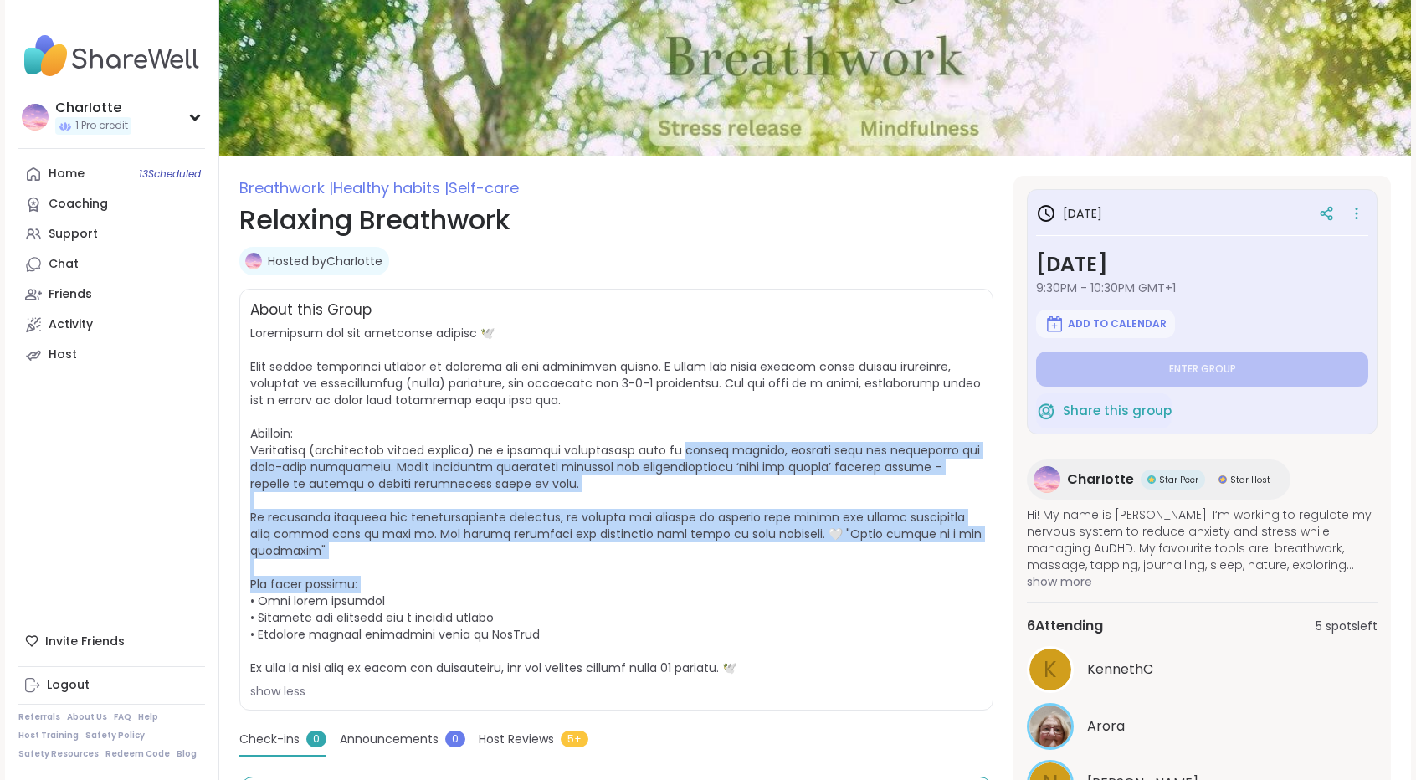
drag, startPoint x: 649, startPoint y: 579, endPoint x: 682, endPoint y: 438, distance: 144.3
click at [682, 438] on span "show less" at bounding box center [616, 512] width 732 height 375
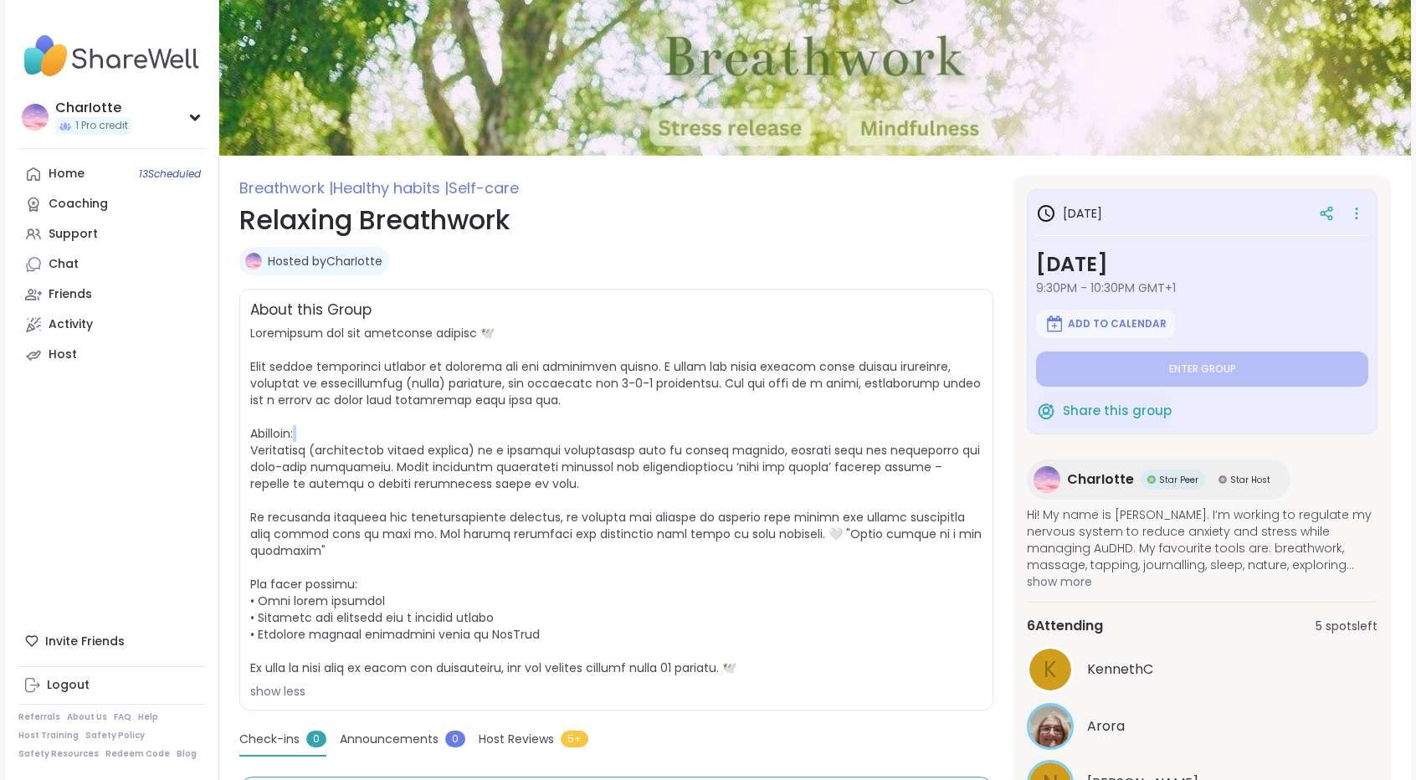
click at [682, 438] on span "show less" at bounding box center [616, 512] width 732 height 375
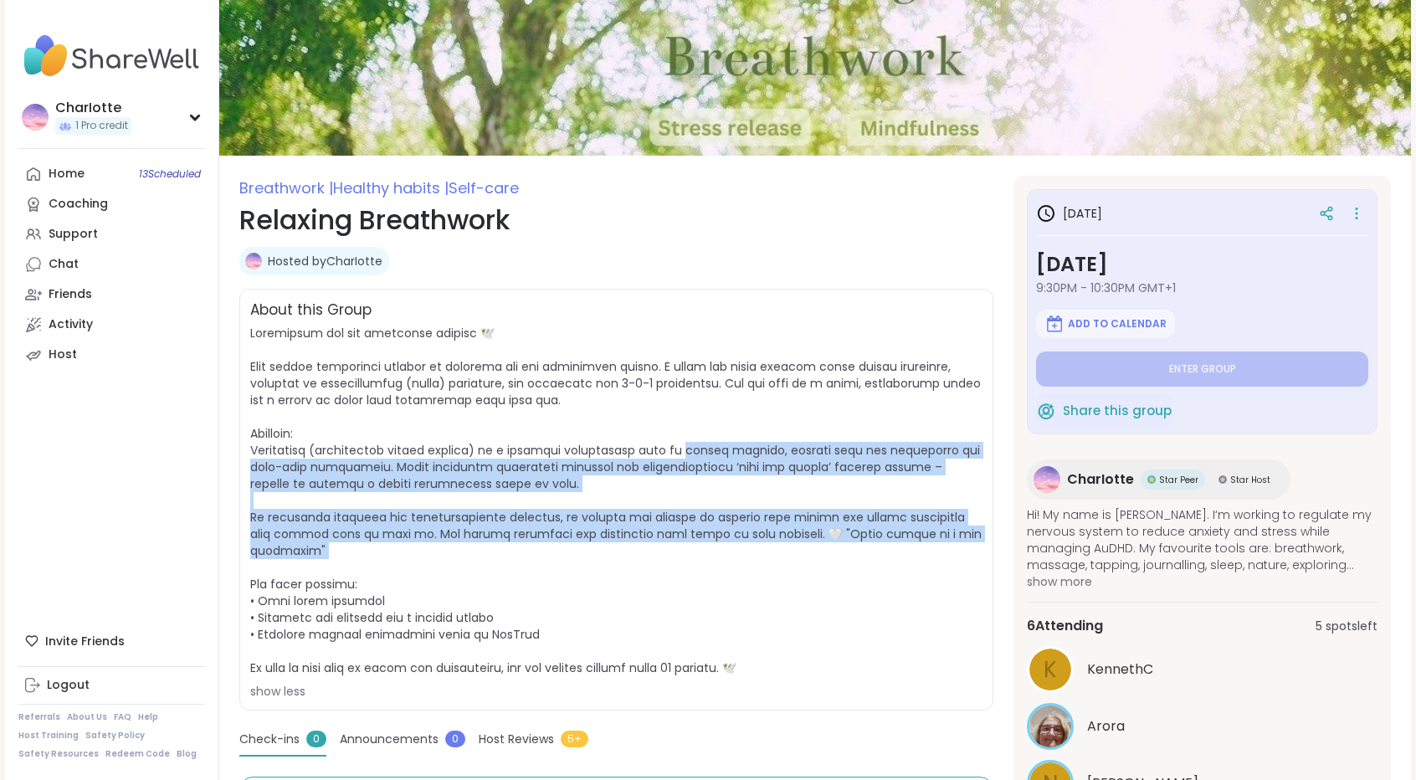
drag, startPoint x: 674, startPoint y: 449, endPoint x: 614, endPoint y: 585, distance: 148.0
click at [614, 585] on span "show less" at bounding box center [616, 512] width 732 height 375
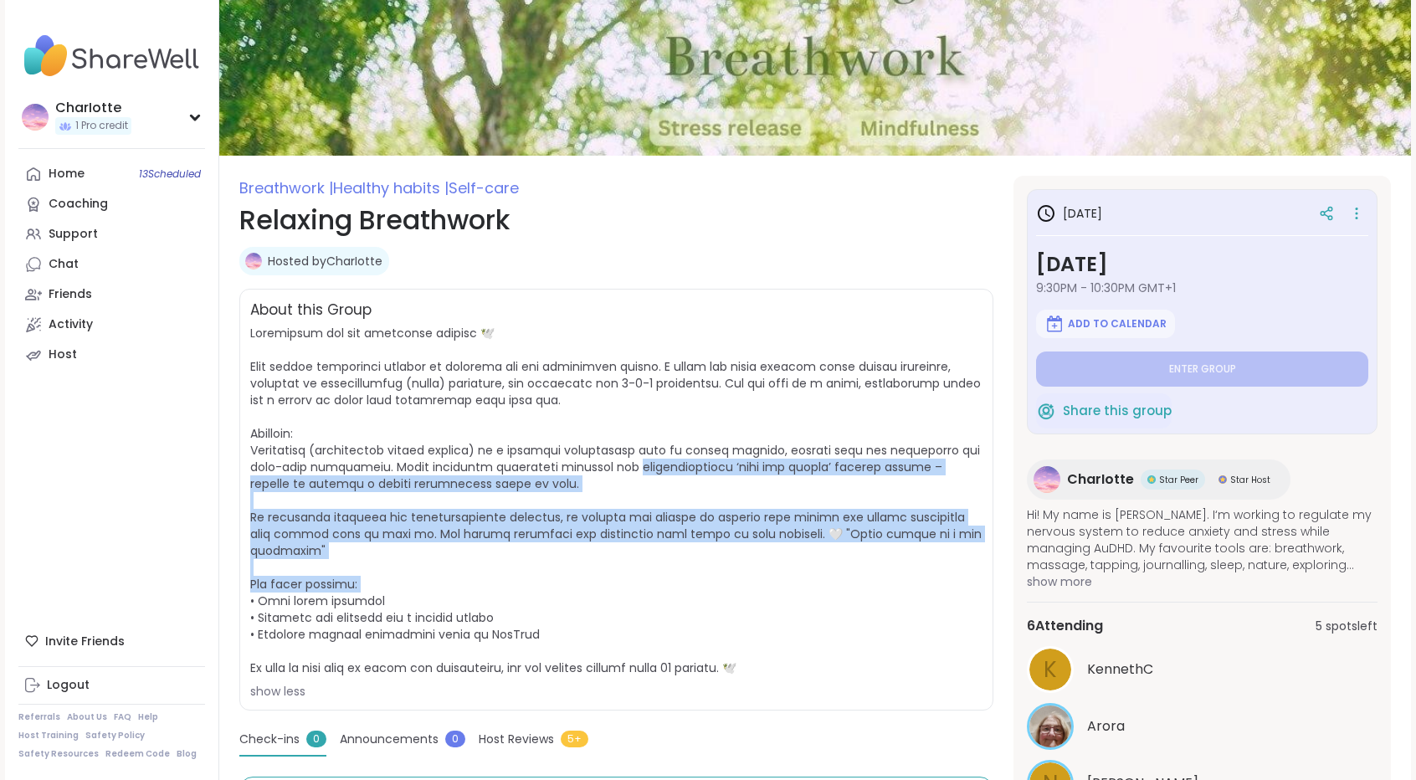
drag, startPoint x: 614, startPoint y: 585, endPoint x: 671, endPoint y: 449, distance: 147.0
click at [671, 449] on span "show less" at bounding box center [616, 512] width 732 height 375
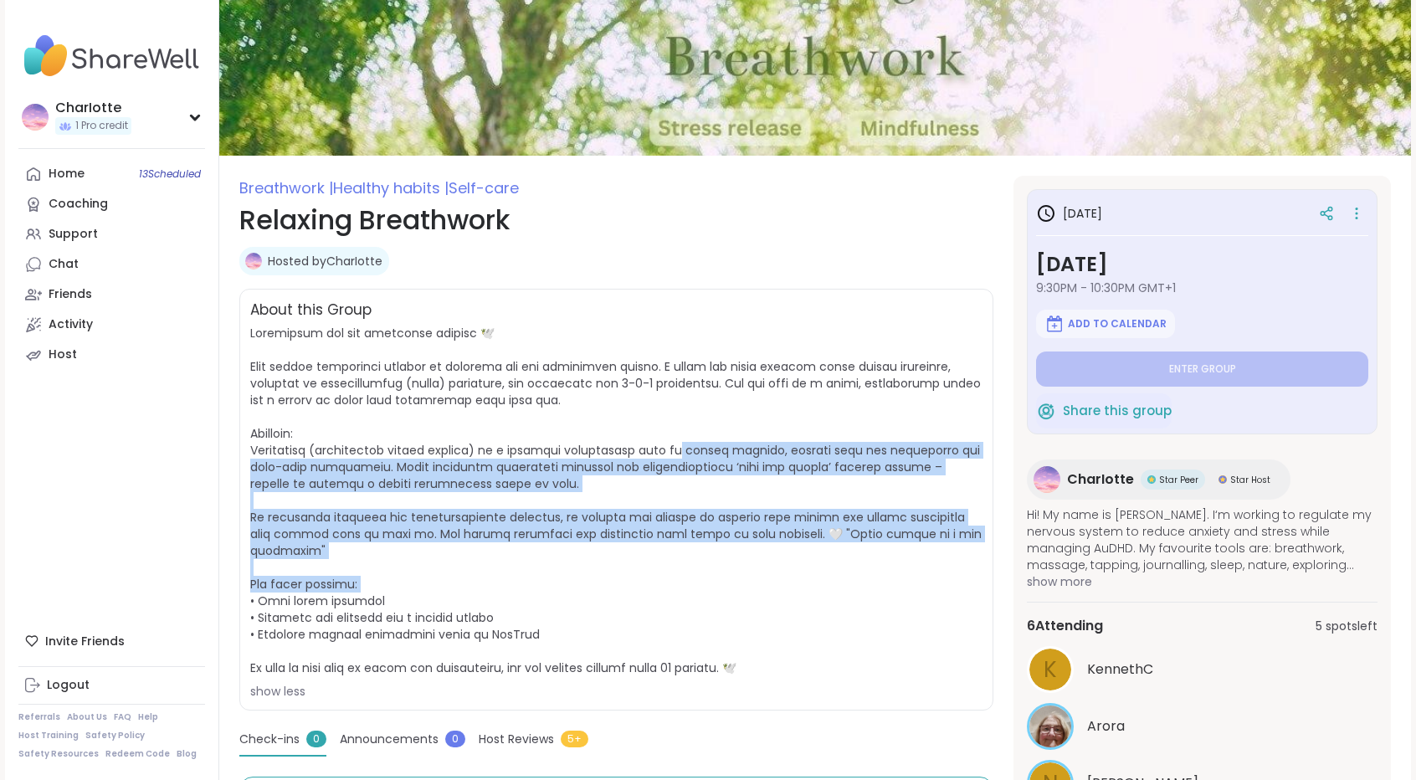
click at [671, 449] on span at bounding box center [615, 500] width 731 height 351
drag, startPoint x: 671, startPoint y: 449, endPoint x: 626, endPoint y: 612, distance: 168.5
click at [626, 612] on span "show less" at bounding box center [616, 512] width 732 height 375
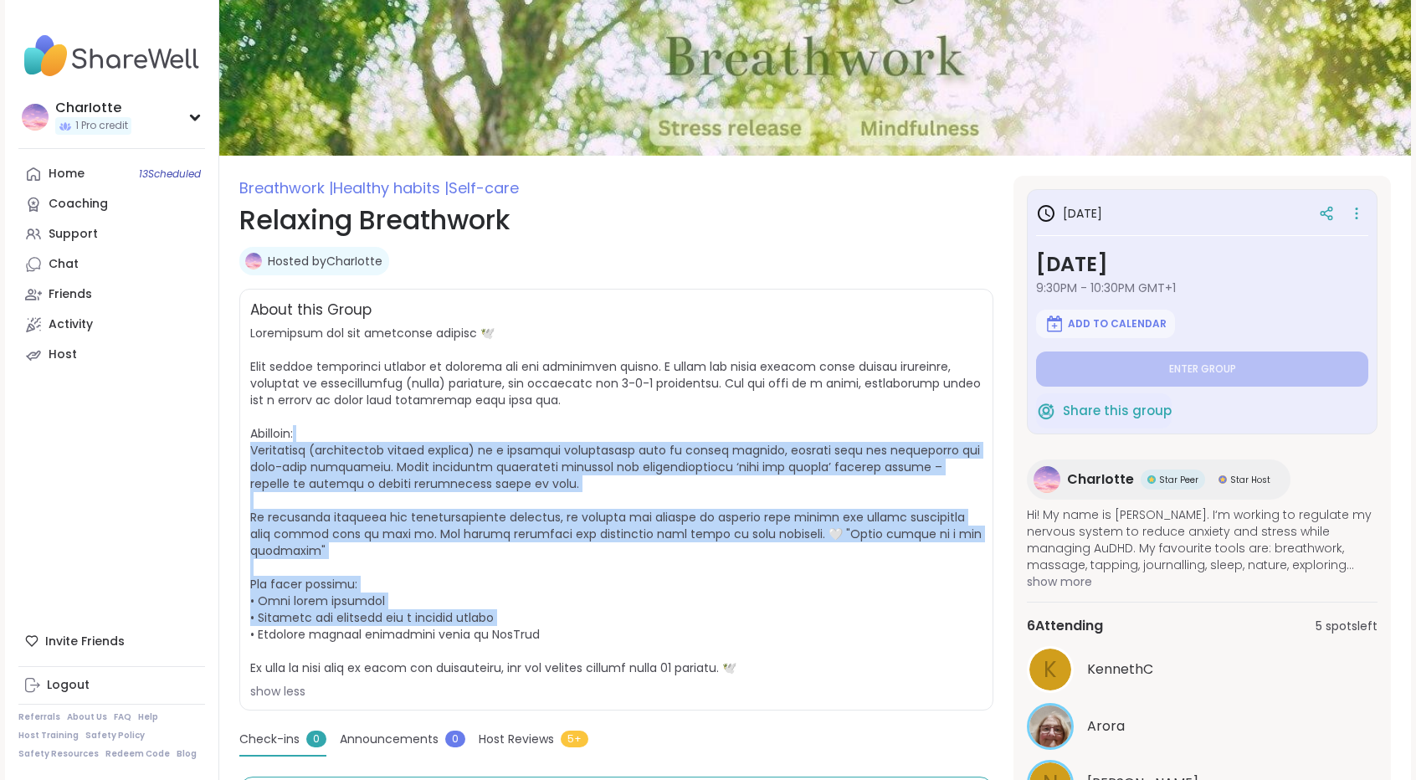
drag, startPoint x: 626, startPoint y: 612, endPoint x: 677, endPoint y: 422, distance: 196.7
click at [677, 422] on span "show less" at bounding box center [616, 512] width 732 height 375
drag, startPoint x: 677, startPoint y: 422, endPoint x: 619, endPoint y: 599, distance: 186.6
click at [619, 599] on span "show less" at bounding box center [616, 512] width 732 height 375
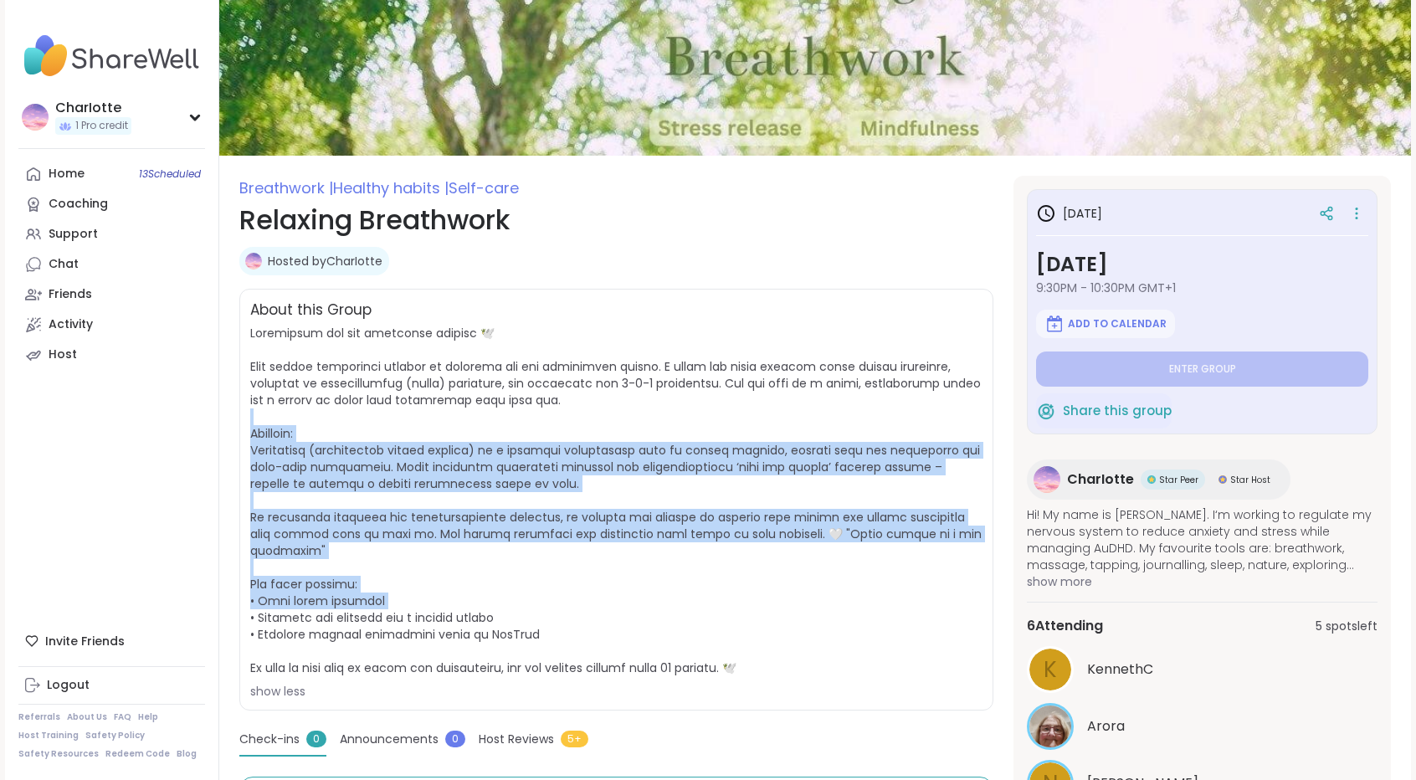
click at [619, 599] on span "show less" at bounding box center [616, 512] width 732 height 375
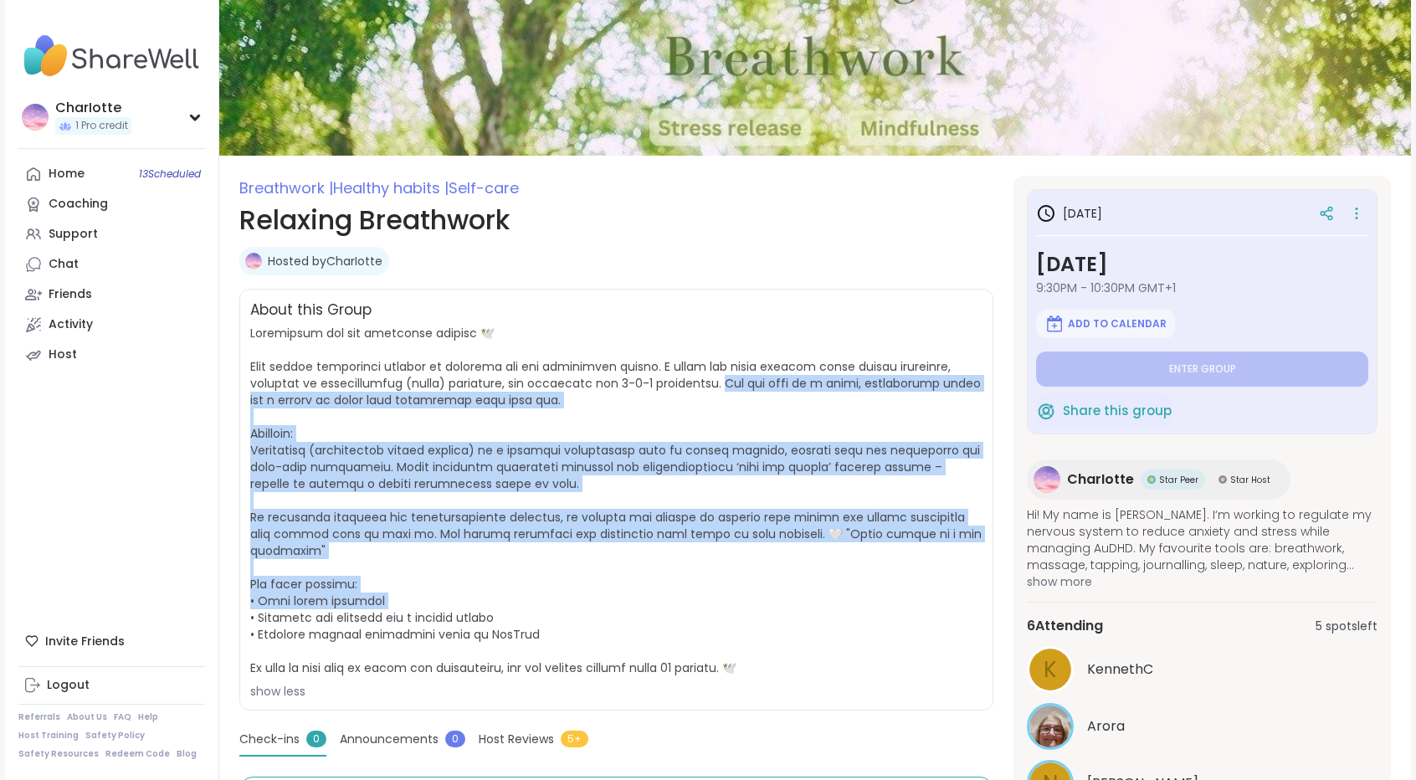
drag, startPoint x: 619, startPoint y: 599, endPoint x: 691, endPoint y: 365, distance: 245.1
click at [691, 365] on span "show less" at bounding box center [616, 512] width 732 height 375
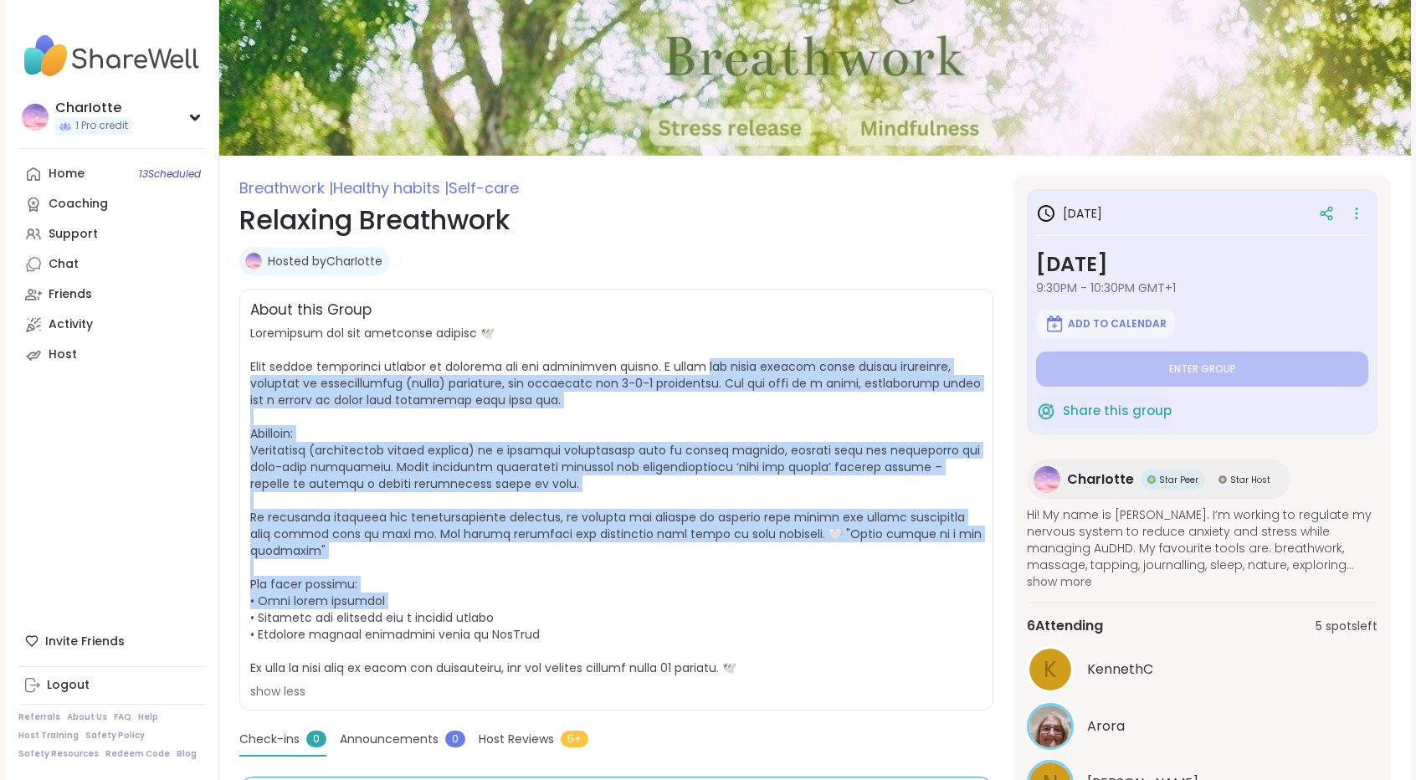
click at [691, 365] on span at bounding box center [615, 500] width 731 height 351
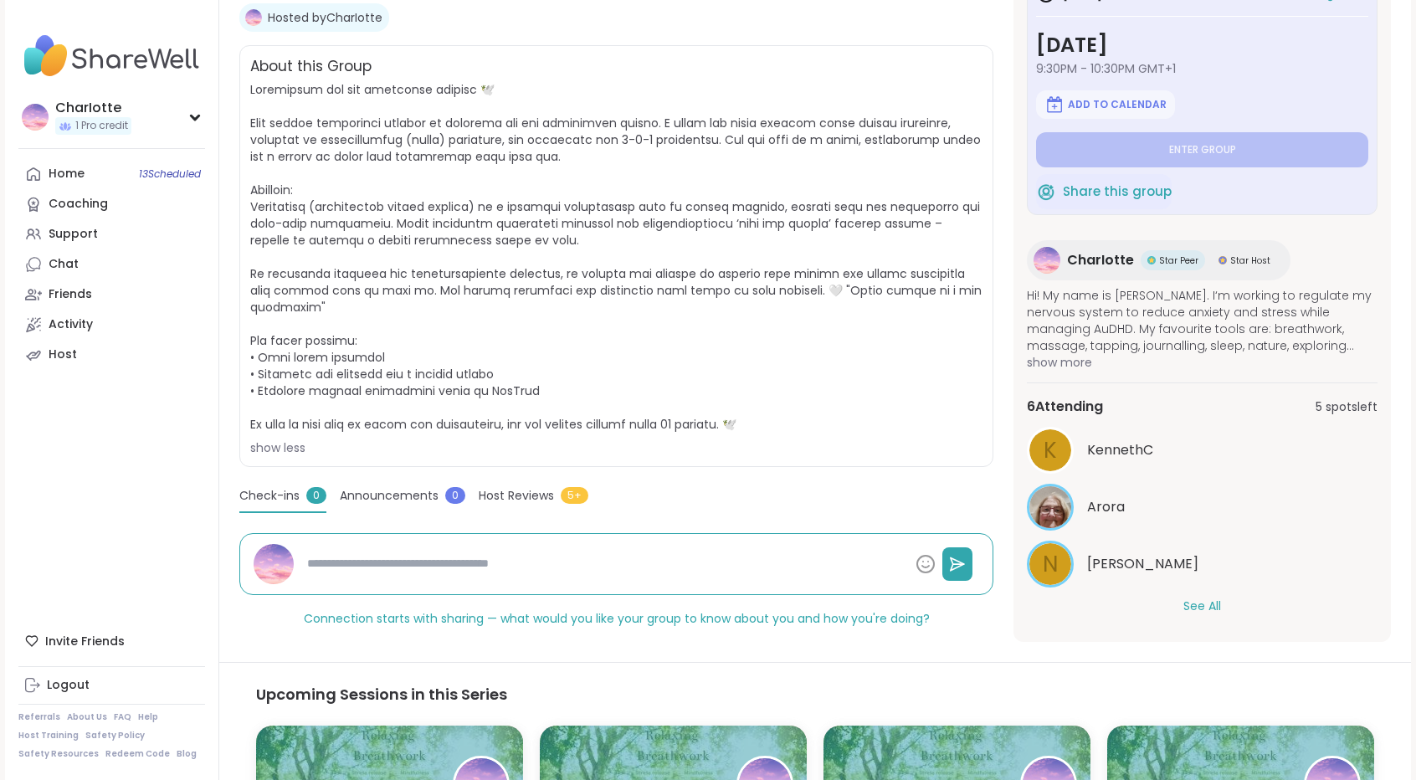
scroll to position [325, 0]
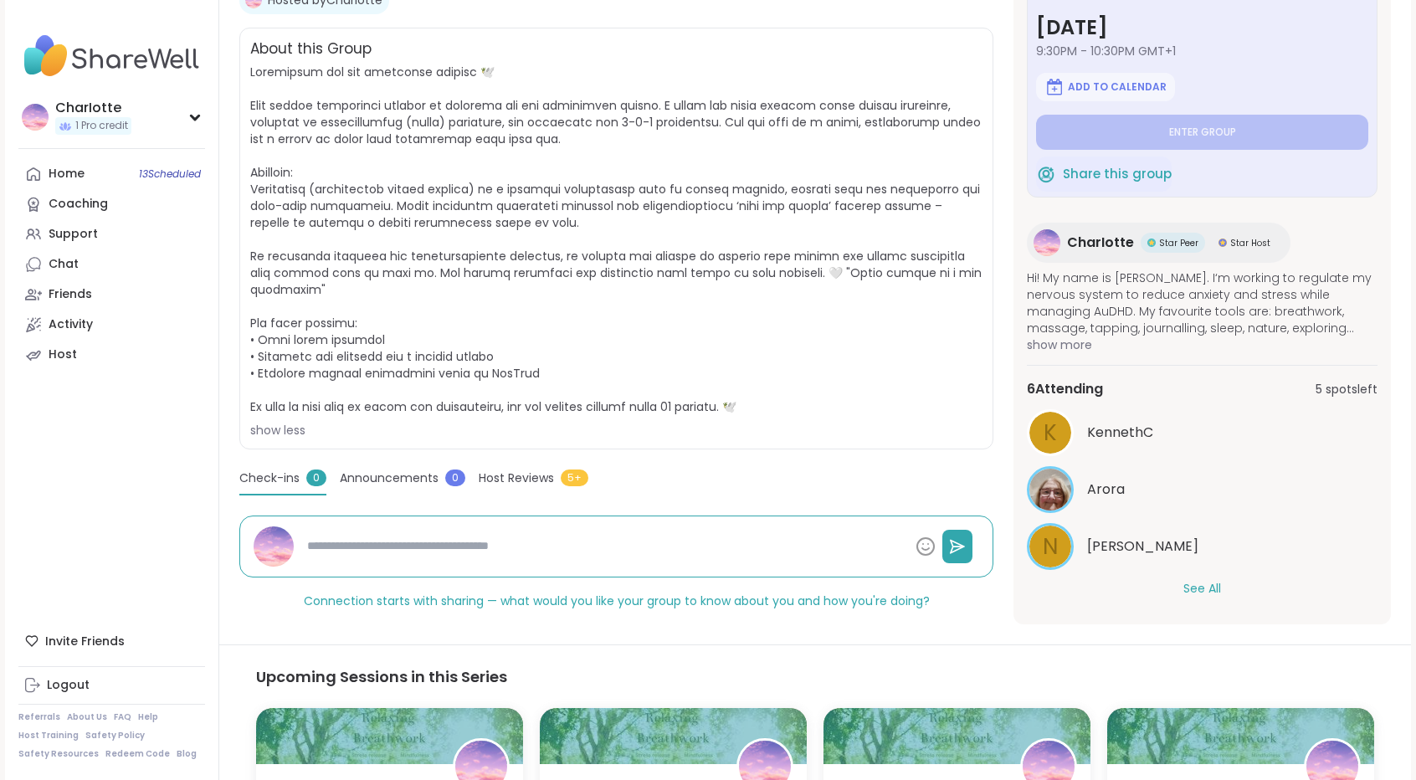
click at [1192, 593] on button "See All" at bounding box center [1202, 589] width 38 height 18
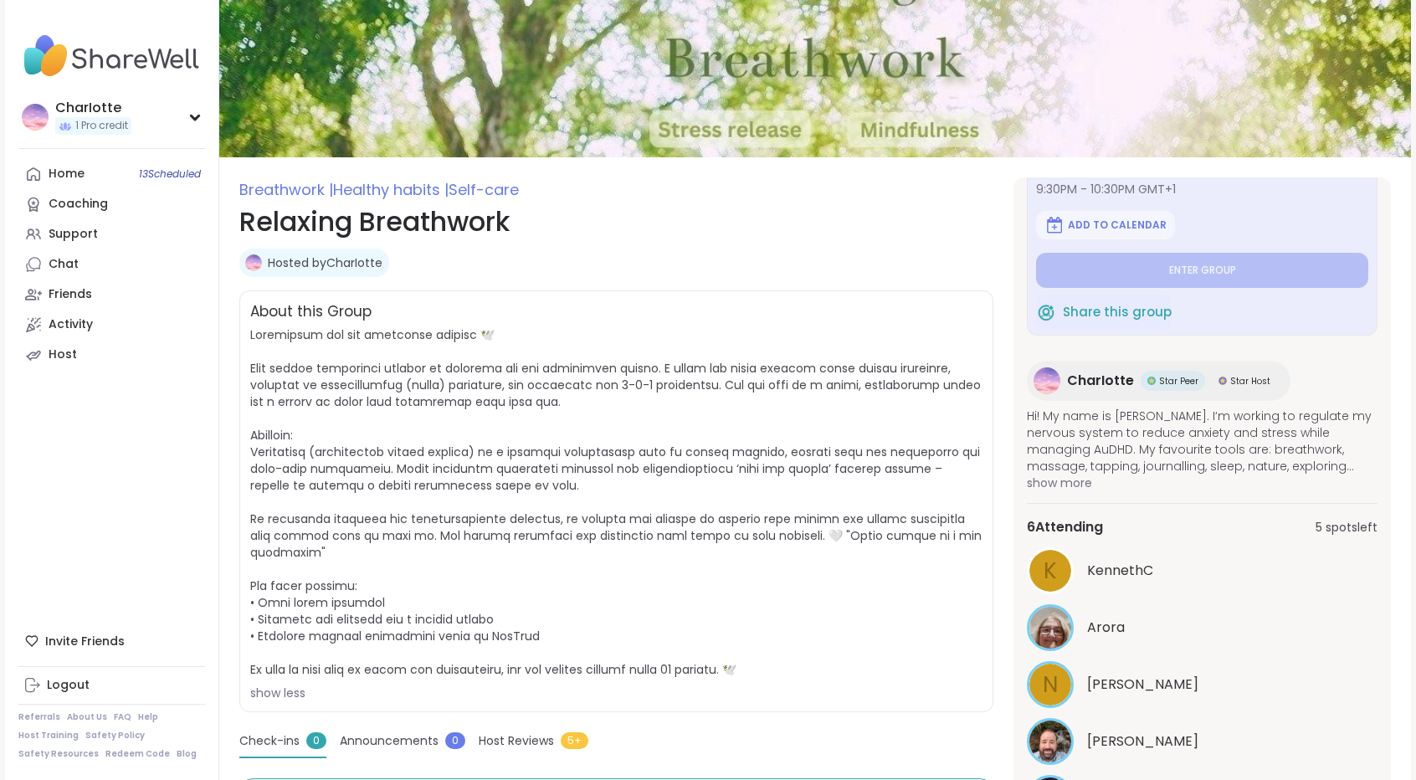
scroll to position [61, 0]
drag, startPoint x: 1411, startPoint y: 313, endPoint x: 1413, endPoint y: 300, distance: 12.8
click at [1413, 300] on div "CharIotte 1 Pro credit CharIotte 1 Pro credit Profile Membership Settings Help …" at bounding box center [708, 640] width 1416 height 1402
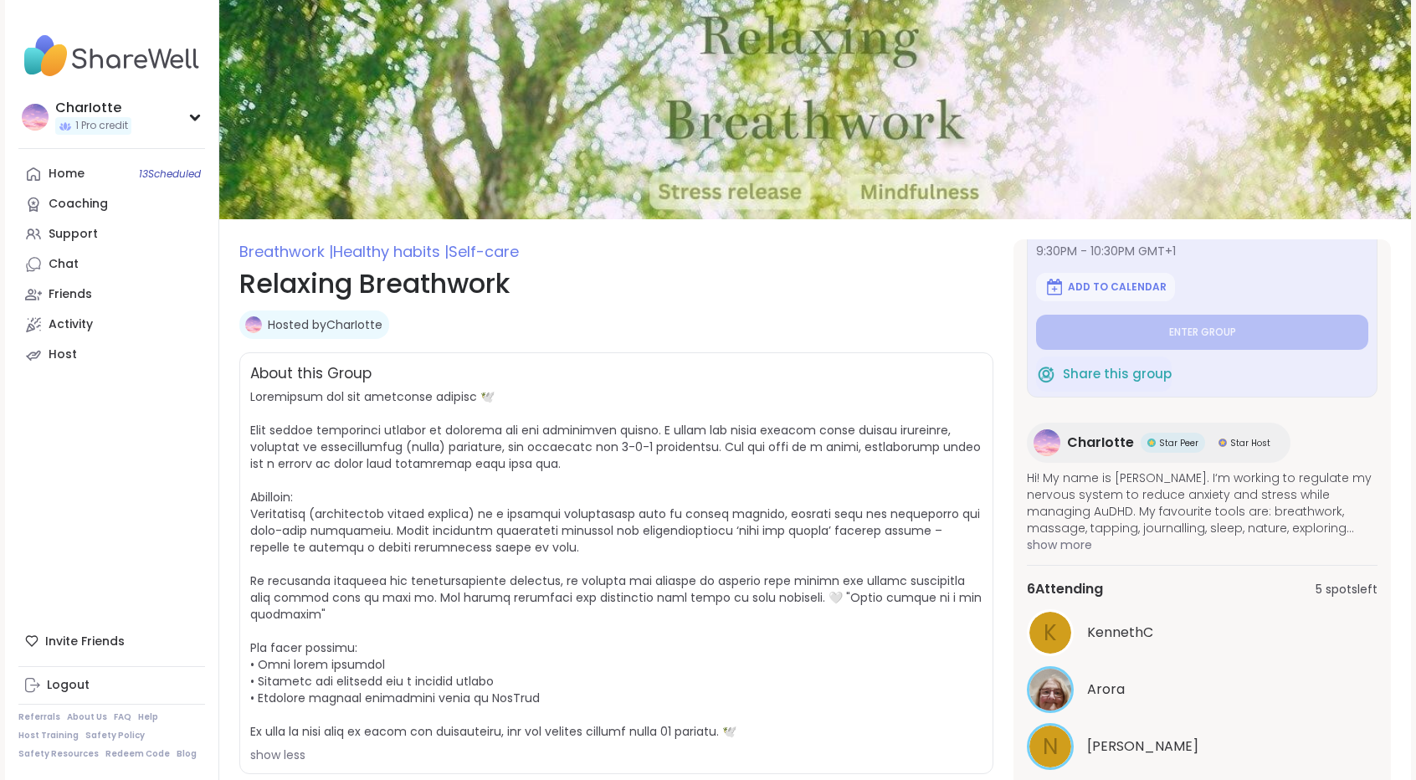
click at [1071, 442] on span "CharIotte" at bounding box center [1100, 443] width 67 height 20
type textarea "*"
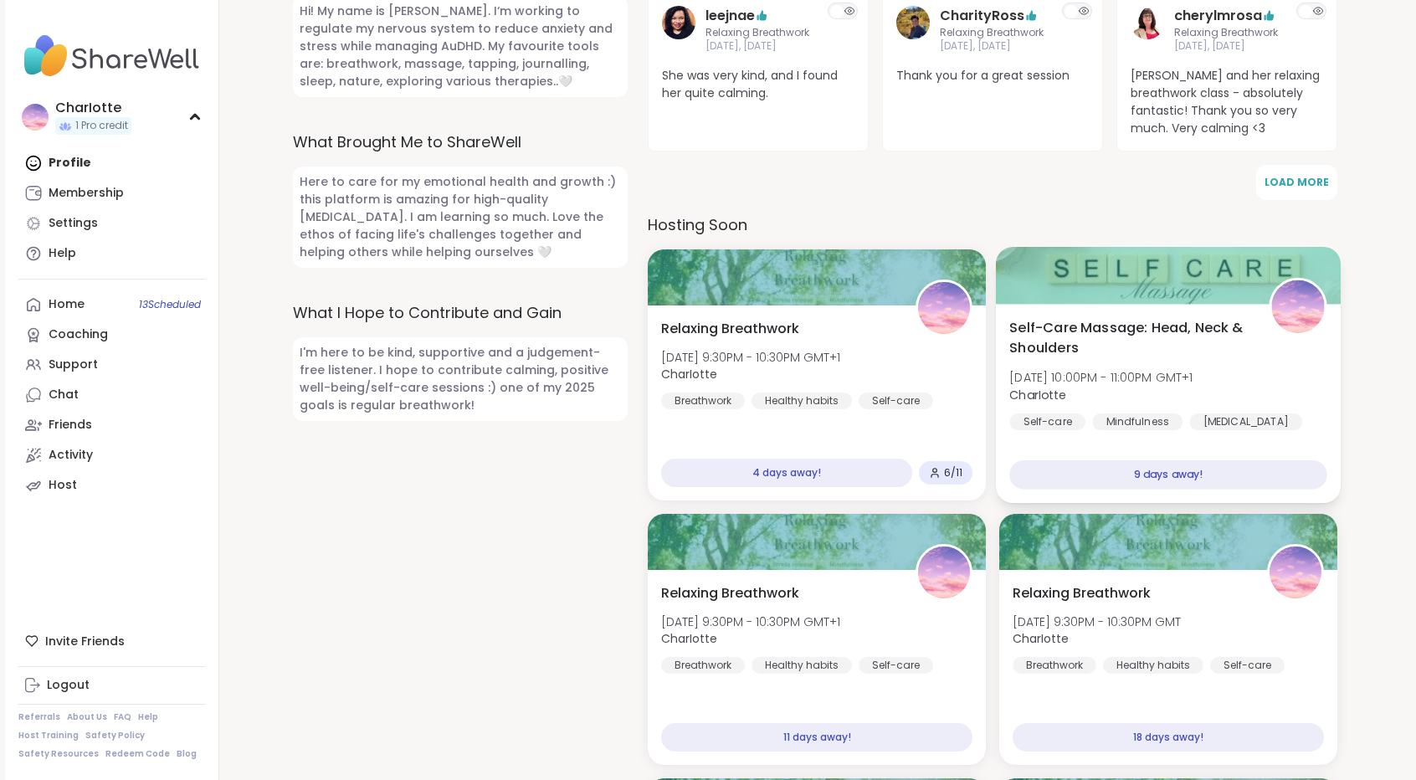
click at [1257, 318] on div "Self-Care Massage: Head, Neck & Shoulders [DATE] 10:00PM - 11:00PM GMT+1 CharIo…" at bounding box center [1167, 374] width 317 height 113
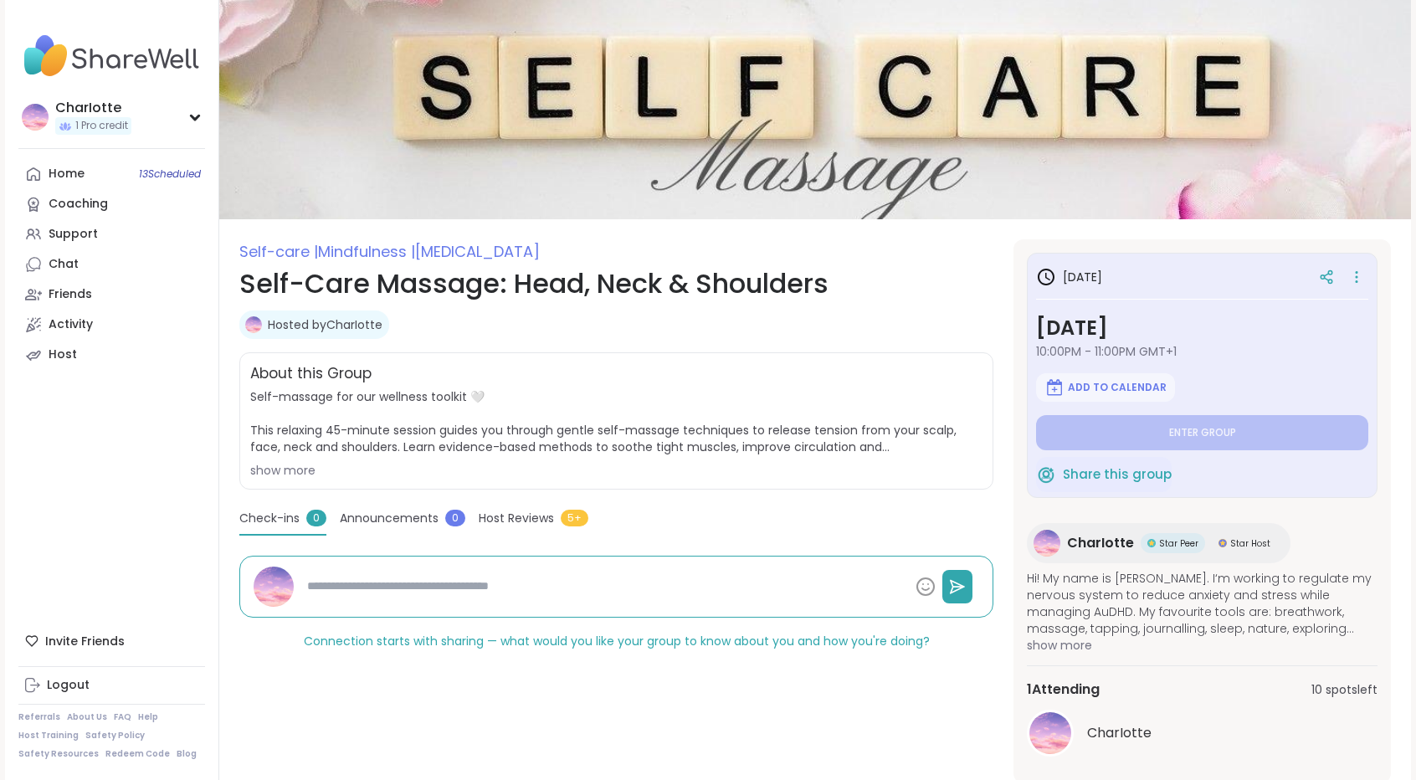
click at [283, 468] on div "show more" at bounding box center [616, 470] width 732 height 17
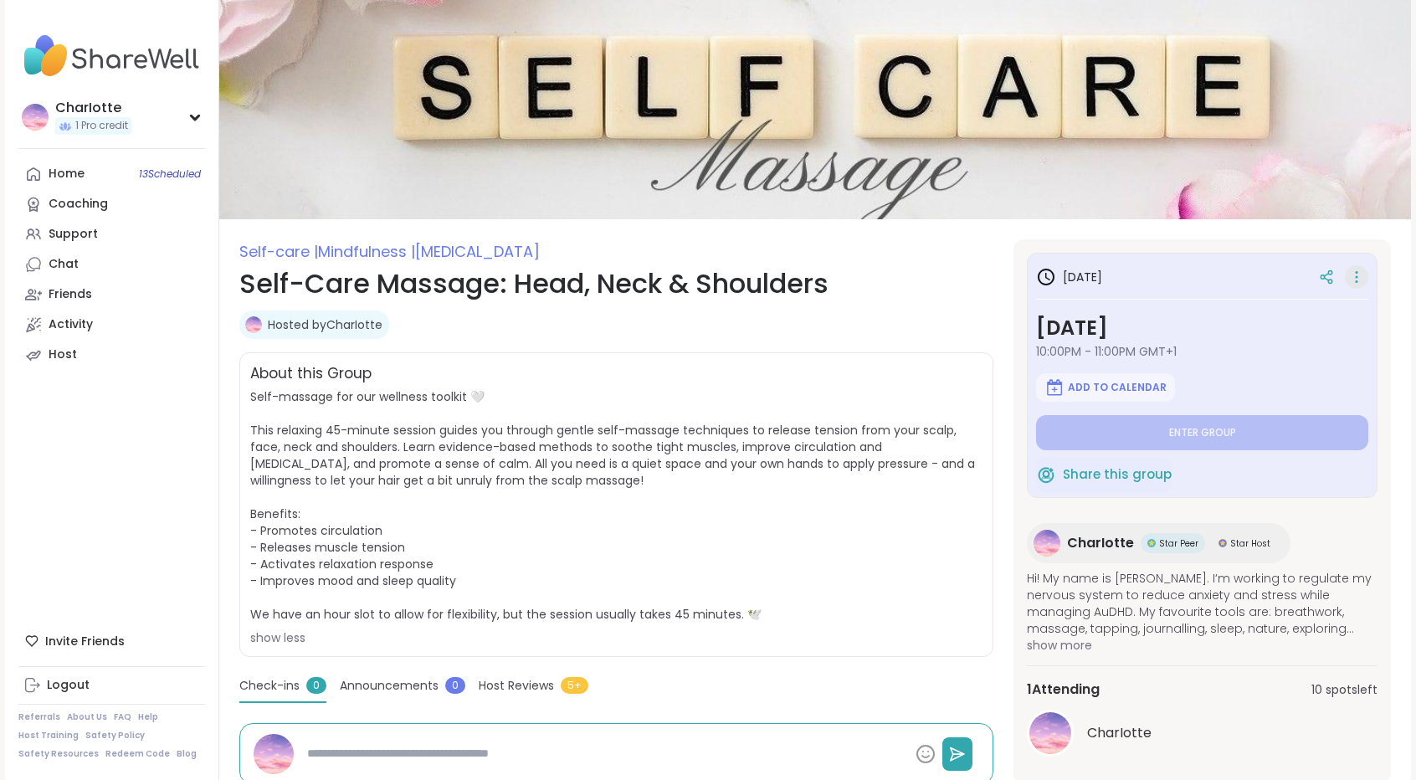
click at [1359, 270] on icon at bounding box center [1356, 276] width 17 height 23
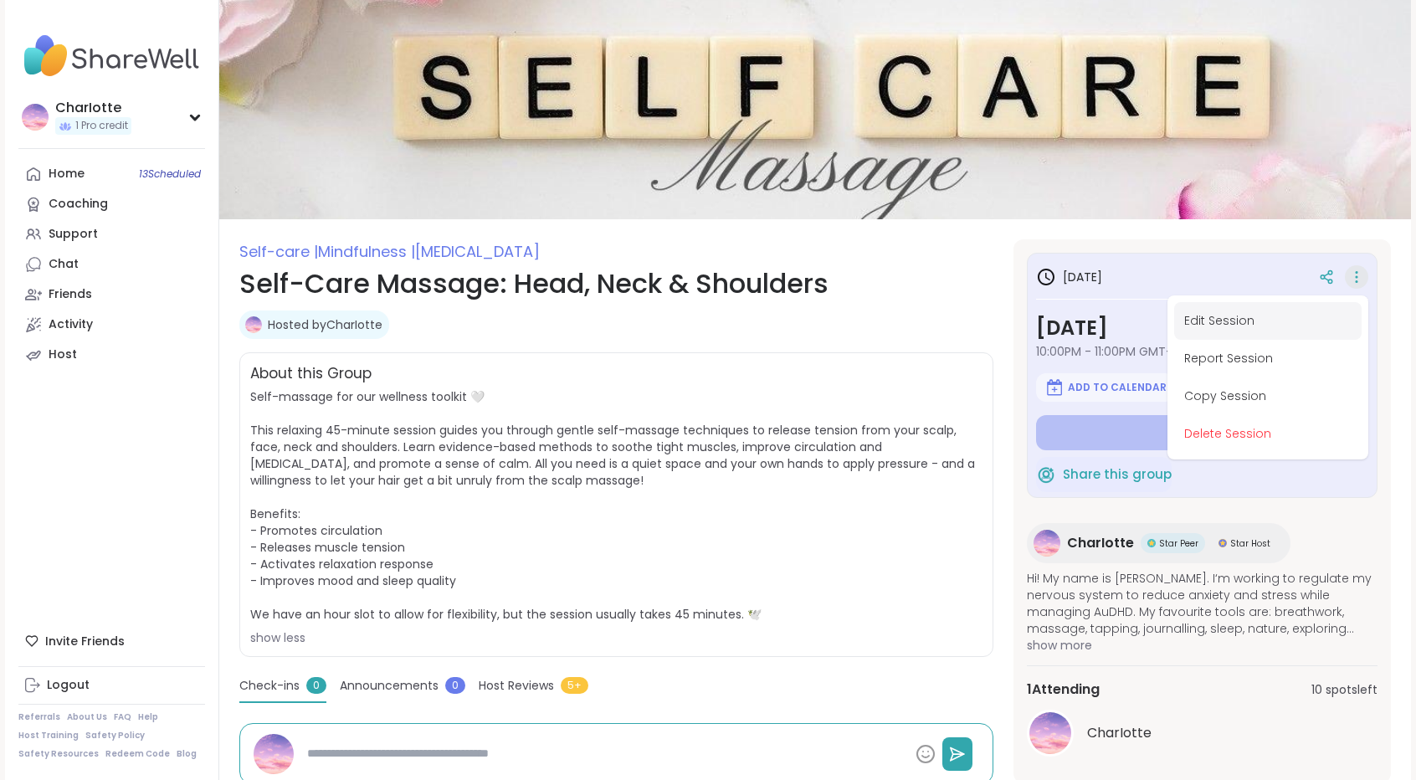
click at [1256, 320] on button "Edit Session" at bounding box center [1267, 321] width 187 height 38
type textarea "*"
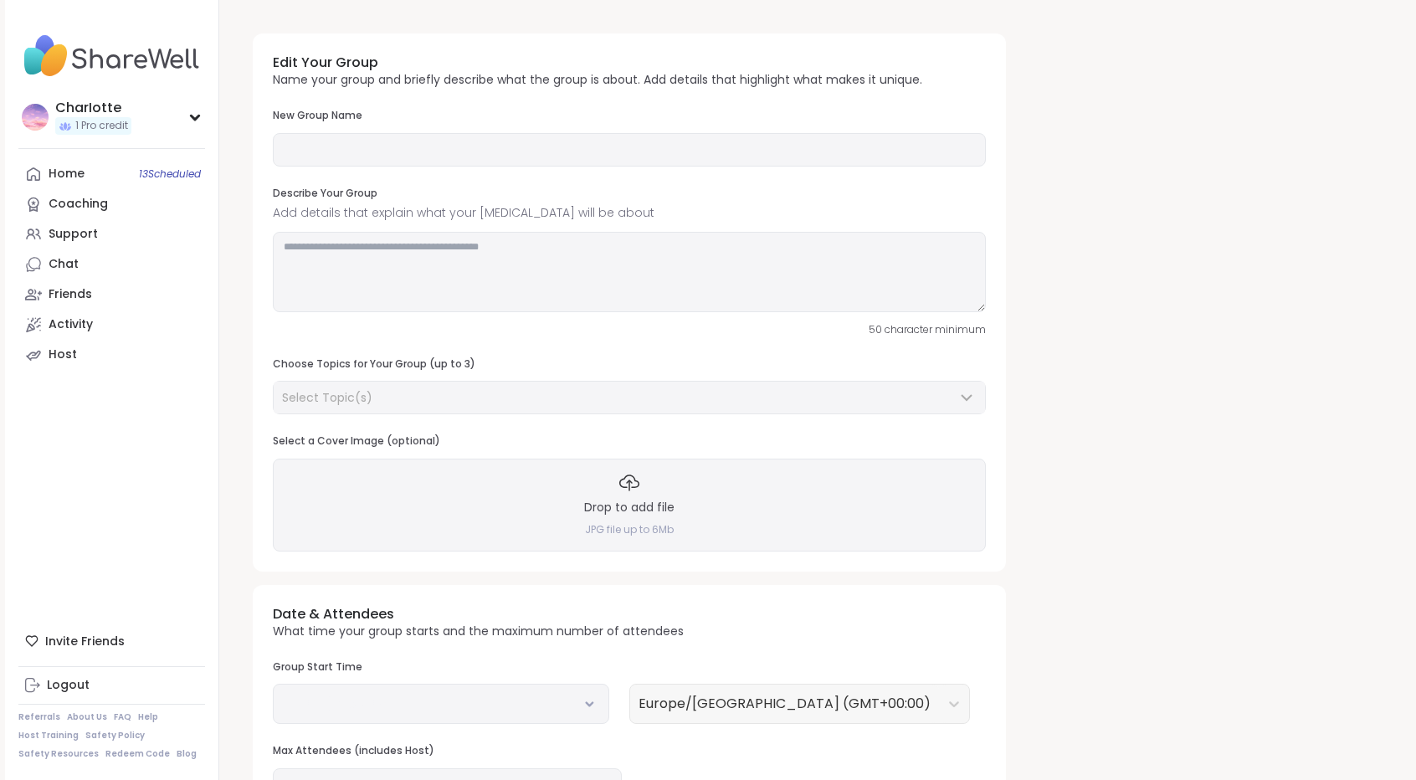
type input "**********"
type textarea "**********"
type input "**"
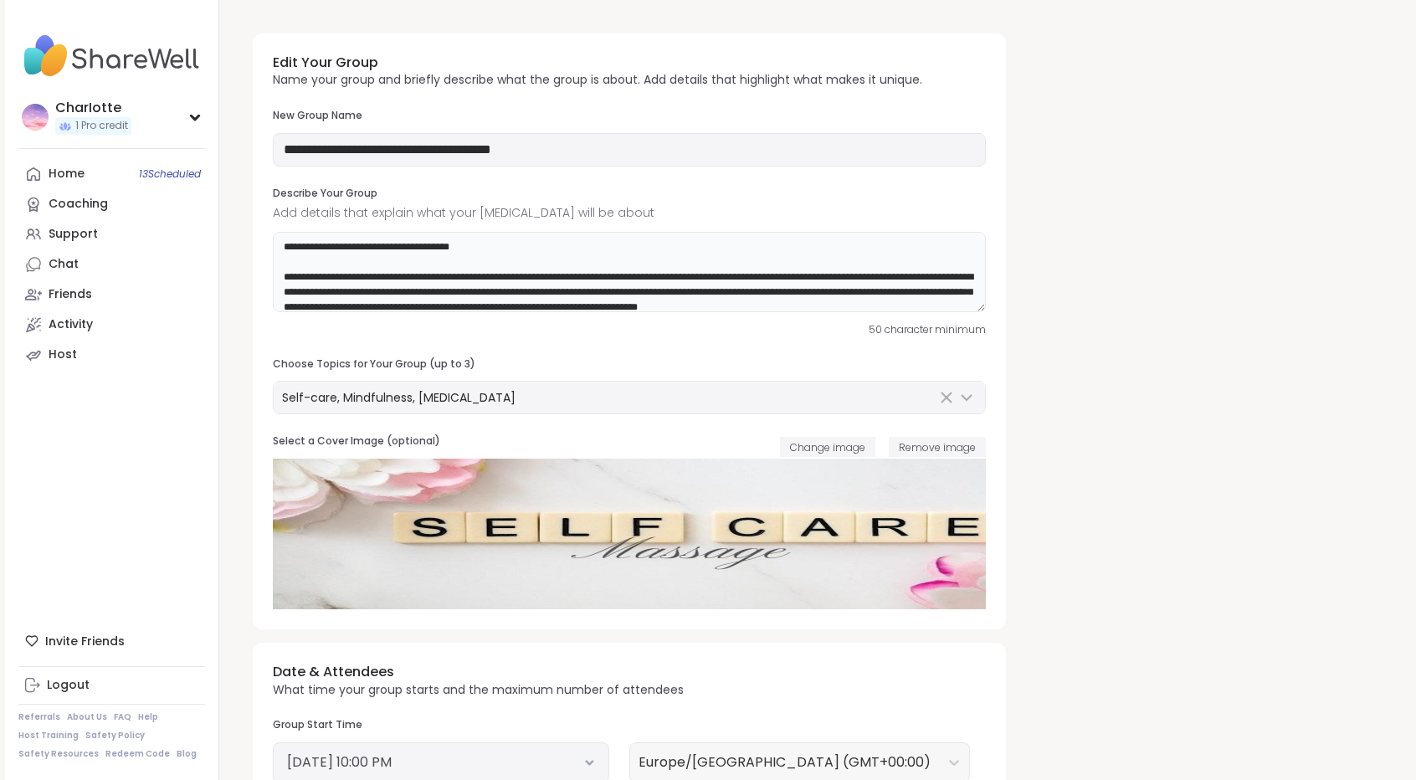
click at [469, 244] on textarea "**********" at bounding box center [629, 272] width 713 height 80
paste textarea "*****"
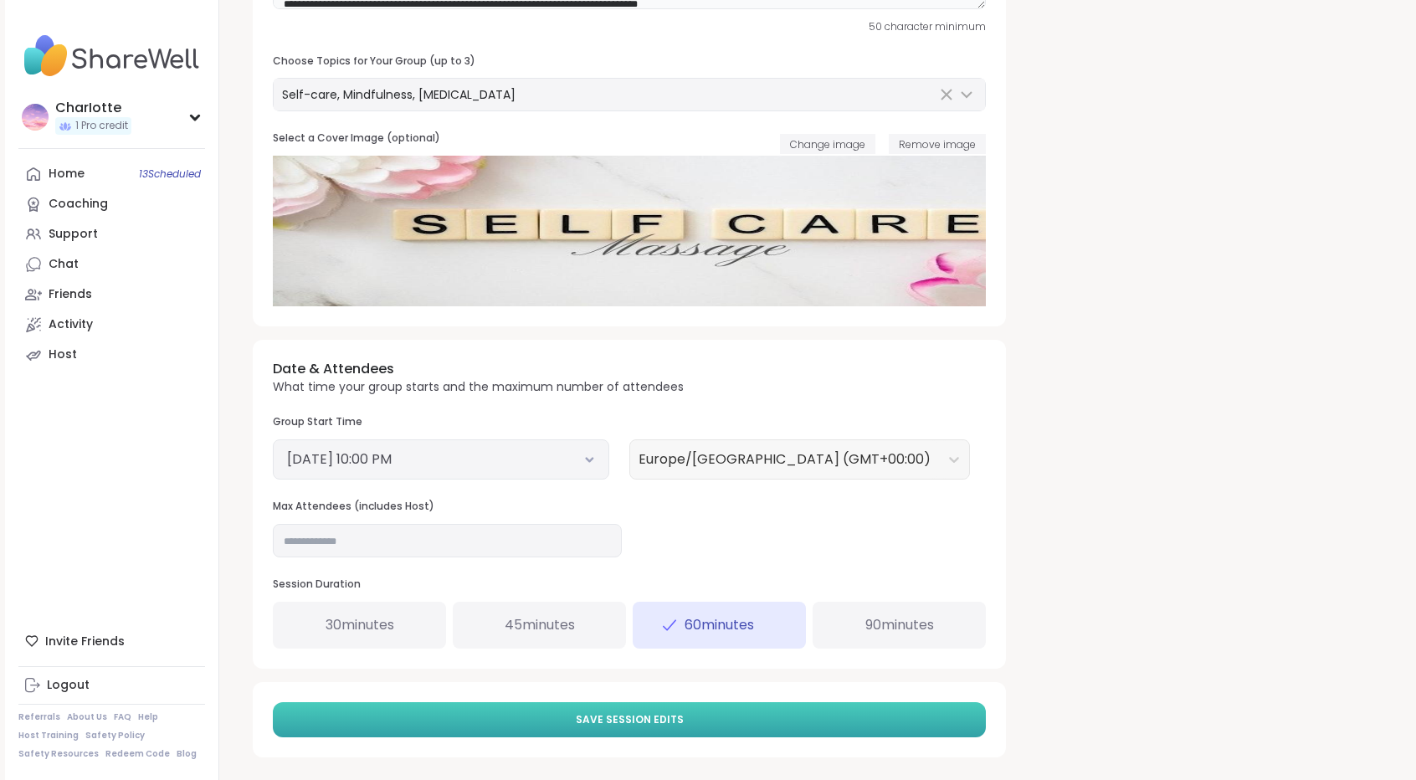
type textarea "**********"
click at [591, 715] on span "Save Session Edits" at bounding box center [630, 719] width 108 height 15
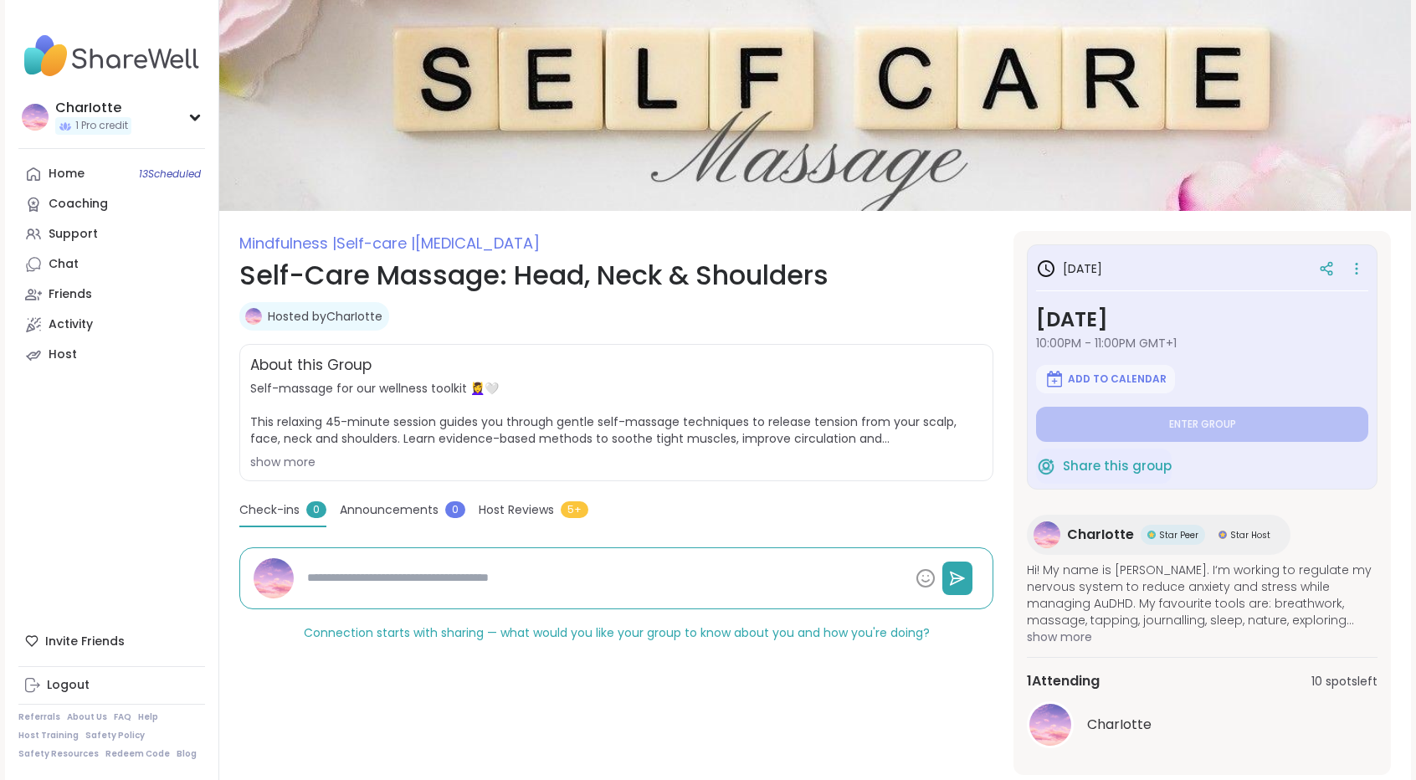
scroll to position [12, 0]
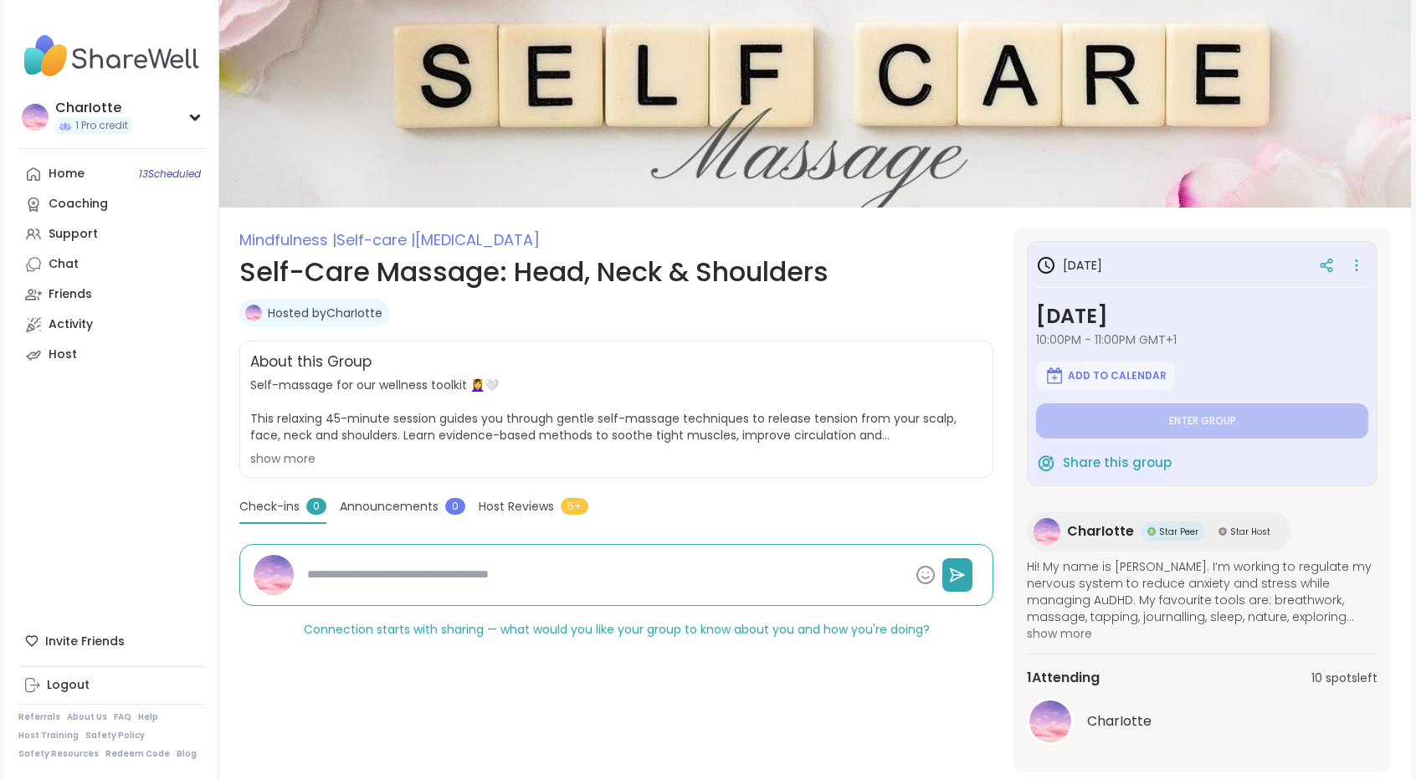
click at [274, 452] on div "show more" at bounding box center [616, 458] width 732 height 17
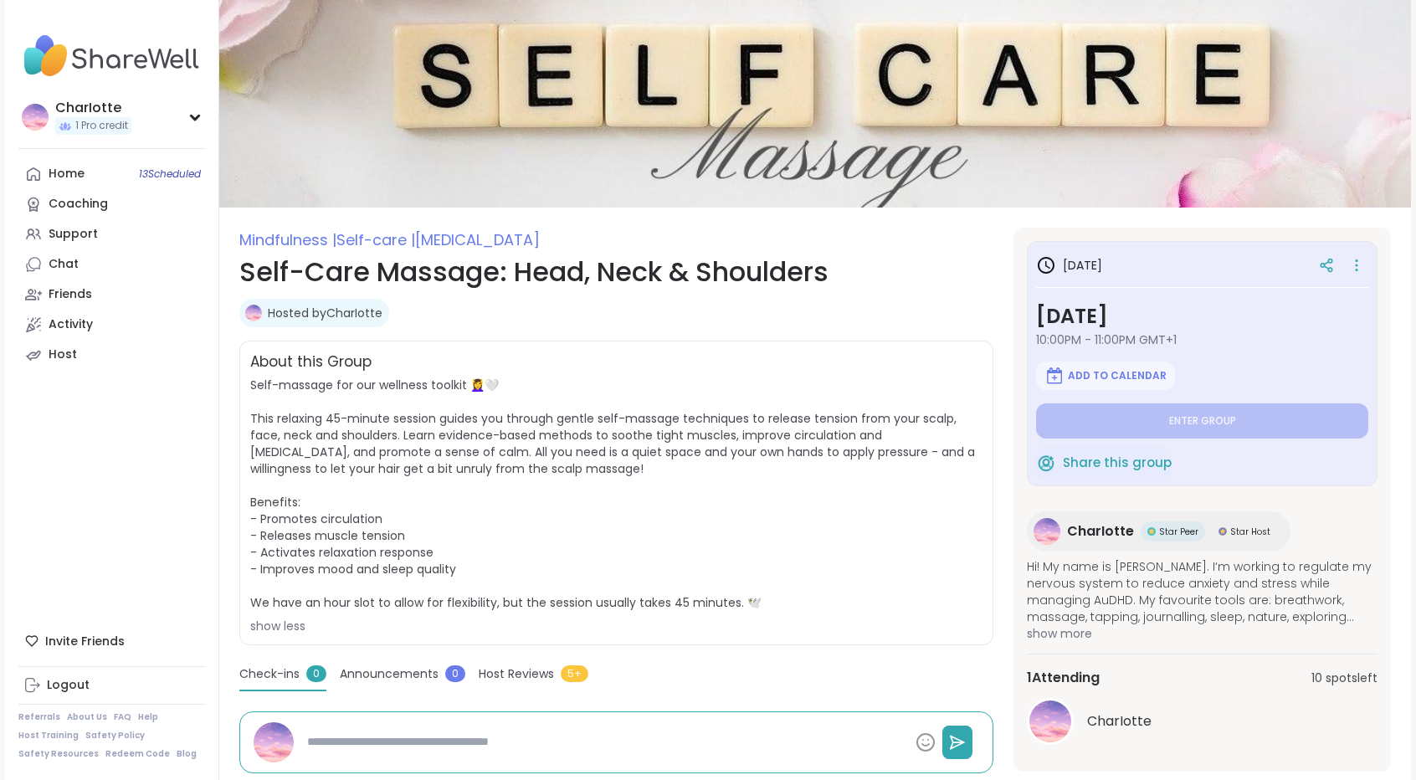
drag, startPoint x: 810, startPoint y: 607, endPoint x: 733, endPoint y: 441, distance: 182.7
click at [733, 441] on span "Self-massage for our wellness toolkit 💆‍♀️🤍 This relaxing 45-minute session gui…" at bounding box center [616, 506] width 732 height 258
click at [733, 441] on span "Self-massage for our wellness toolkit 💆‍♀️🤍 This relaxing 45-minute session gui…" at bounding box center [612, 494] width 725 height 234
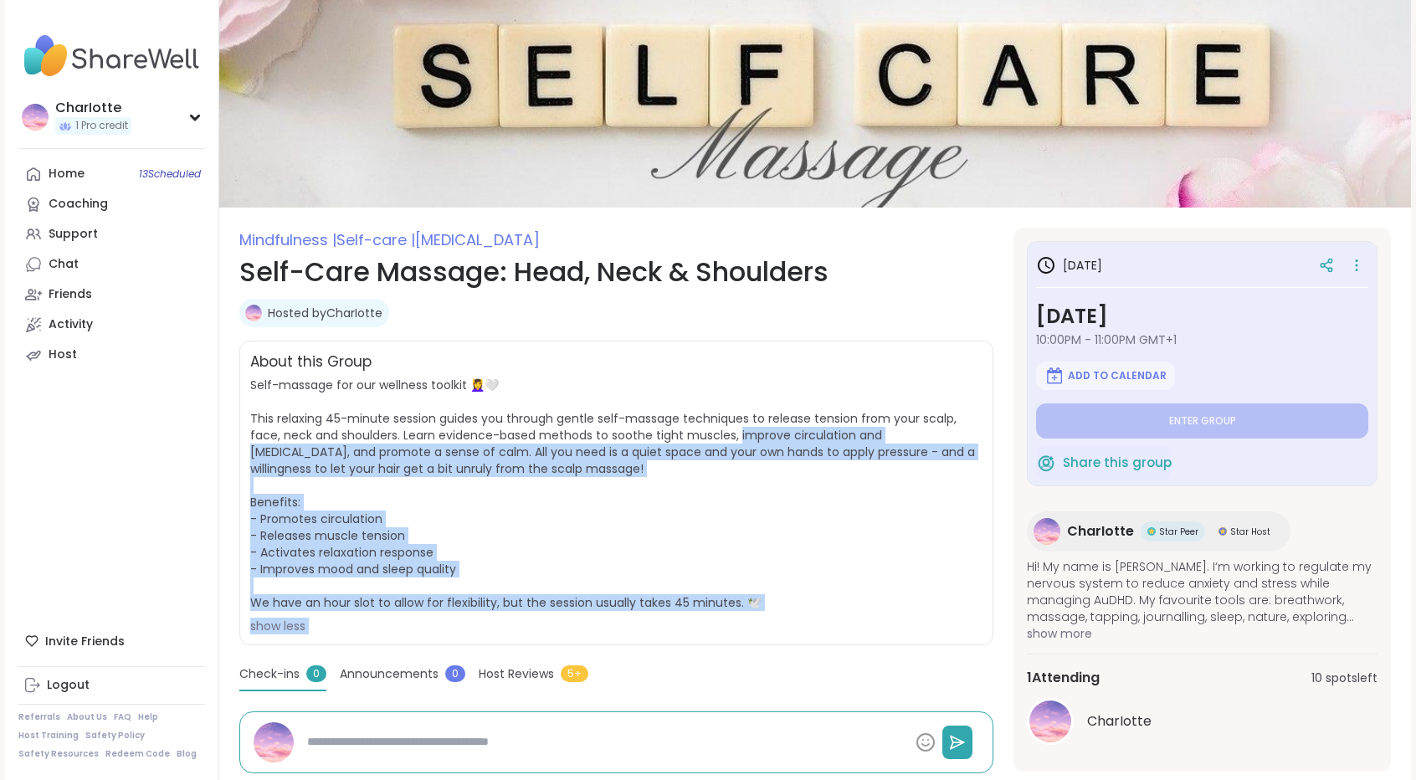
drag, startPoint x: 733, startPoint y: 441, endPoint x: 775, endPoint y: 613, distance: 177.4
click at [775, 613] on span "Self-massage for our wellness toolkit 💆‍♀️🤍 This relaxing 45-minute session gui…" at bounding box center [616, 506] width 732 height 258
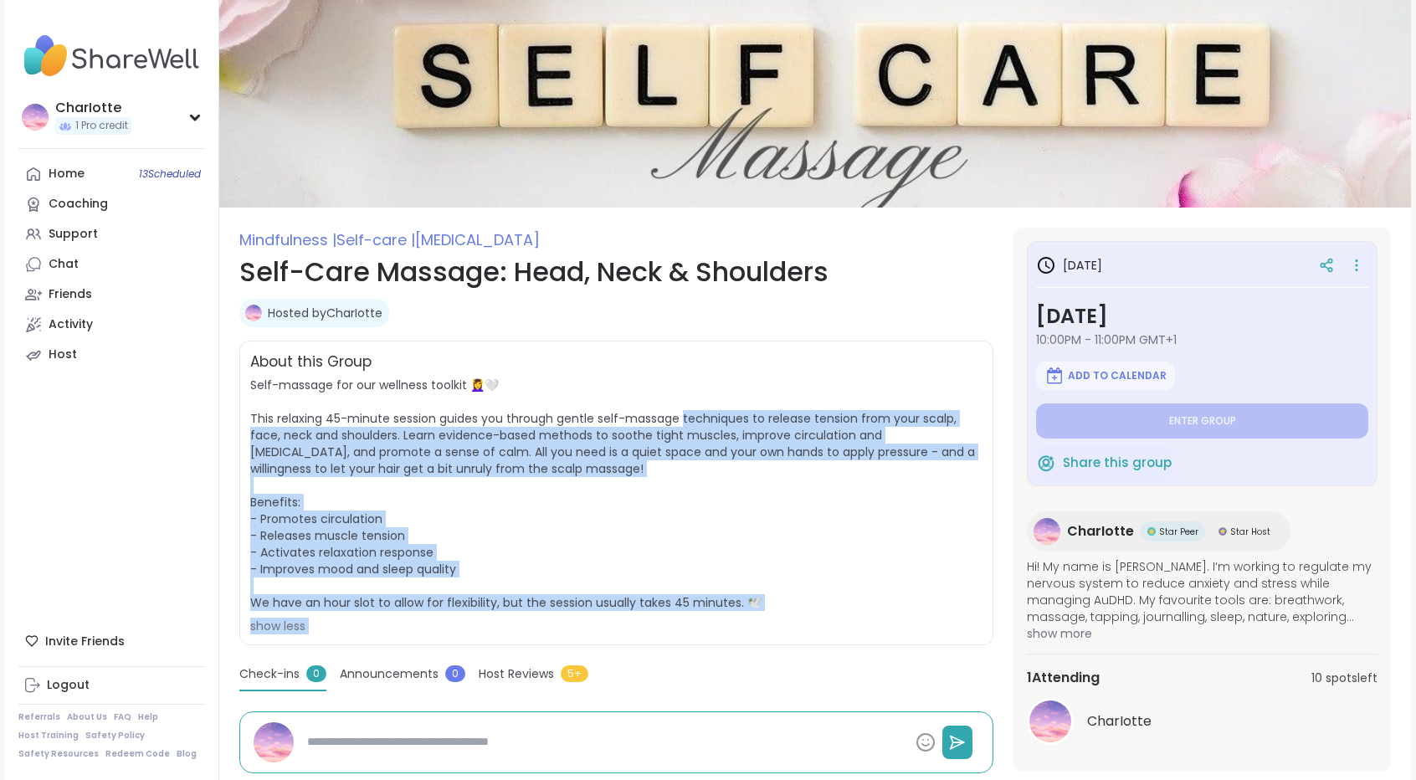
drag, startPoint x: 775, startPoint y: 613, endPoint x: 686, endPoint y: 406, distance: 225.7
click at [686, 406] on span "Self-massage for our wellness toolkit 💆‍♀️🤍 This relaxing 45-minute session gui…" at bounding box center [616, 506] width 732 height 258
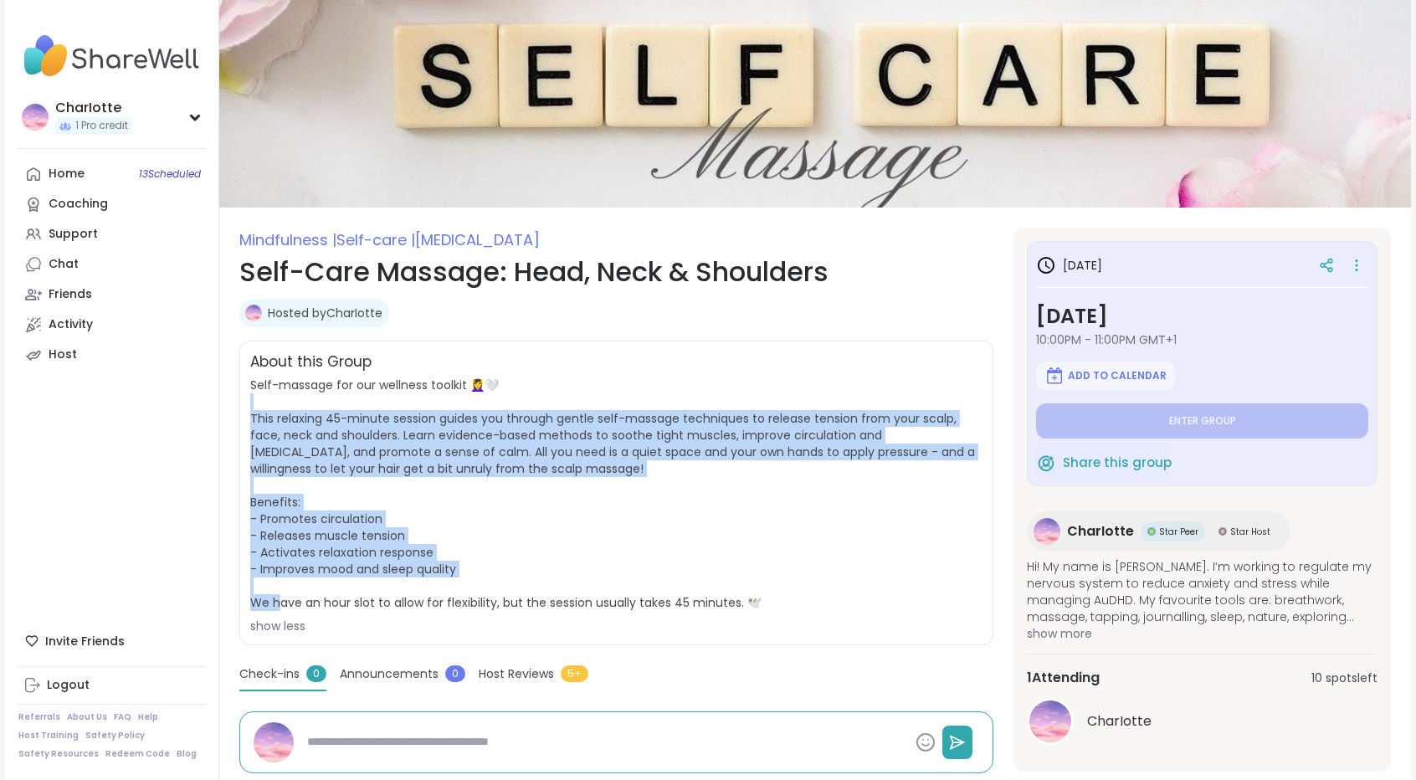
drag, startPoint x: 686, startPoint y: 406, endPoint x: 621, endPoint y: 599, distance: 204.0
click at [621, 599] on span "Self-massage for our wellness toolkit 💆‍♀️🤍 This relaxing 45-minute session gui…" at bounding box center [616, 506] width 732 height 258
click at [621, 599] on span "Self-massage for our wellness toolkit 💆‍♀️🤍 This relaxing 45-minute session gui…" at bounding box center [612, 494] width 725 height 234
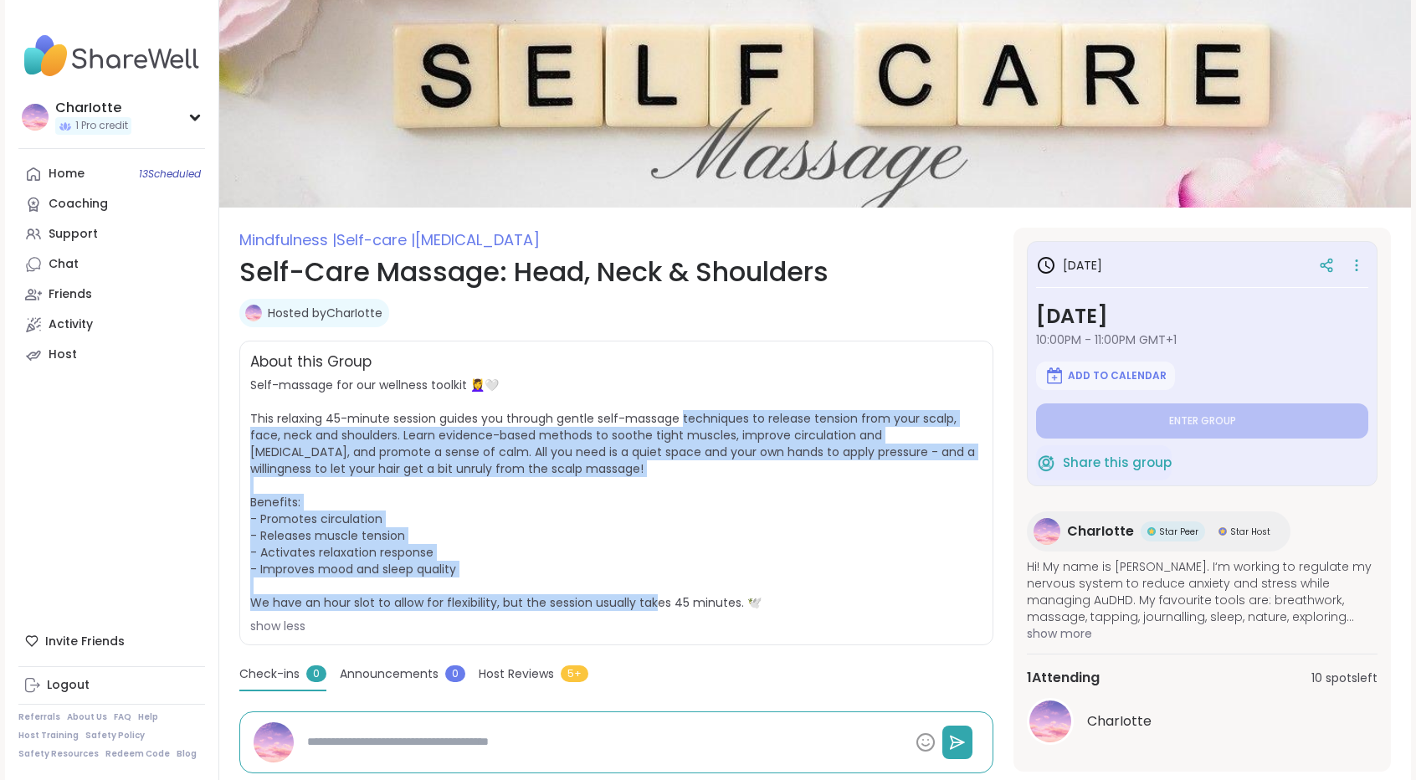
drag, startPoint x: 621, startPoint y: 599, endPoint x: 684, endPoint y: 412, distance: 197.7
click at [684, 412] on span "Self-massage for our wellness toolkit 💆‍♀️🤍 This relaxing 45-minute session gui…" at bounding box center [612, 494] width 725 height 234
drag, startPoint x: 684, startPoint y: 412, endPoint x: 618, endPoint y: 602, distance: 201.6
click at [618, 602] on span "Self-massage for our wellness toolkit 💆‍♀️🤍 This relaxing 45-minute session gui…" at bounding box center [612, 494] width 725 height 234
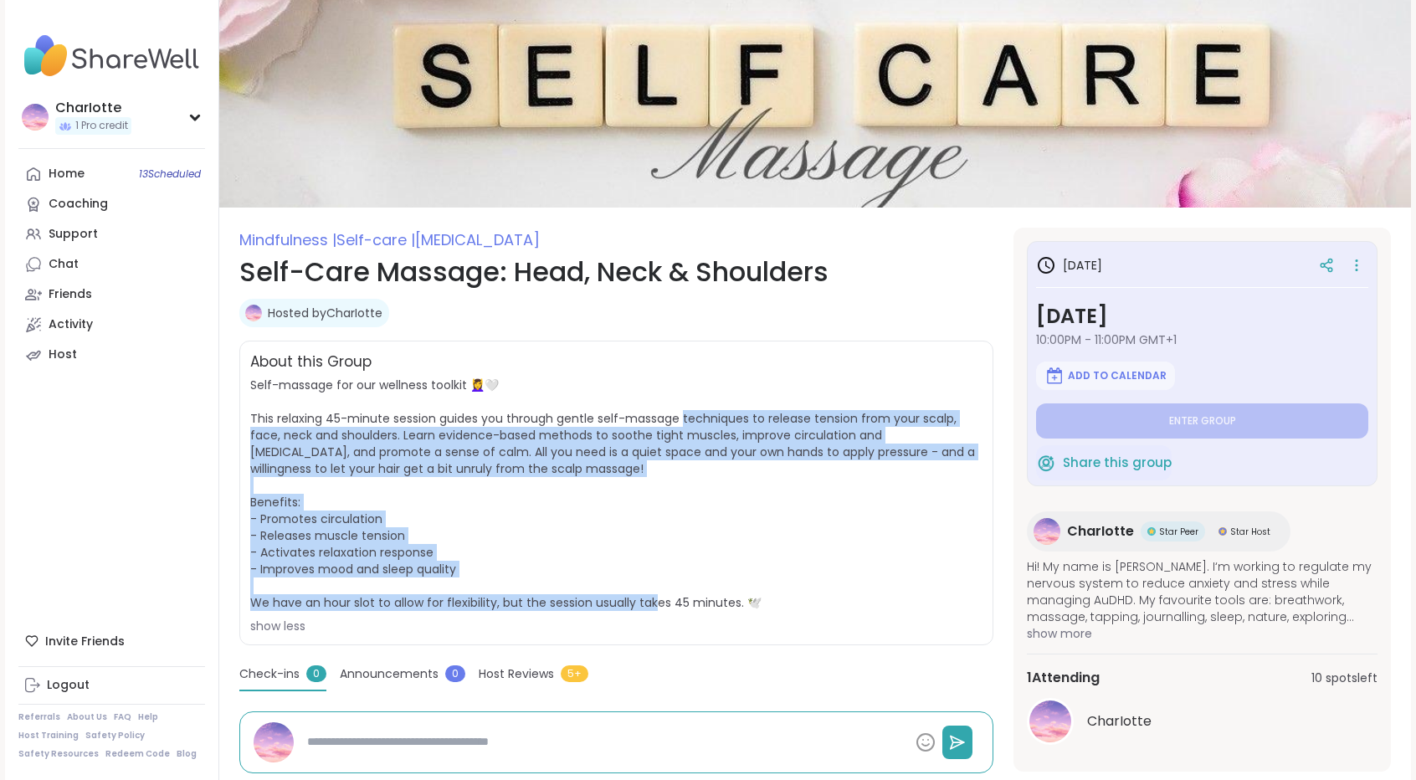
click at [618, 602] on span "Self-massage for our wellness toolkit 💆‍♀️🤍 This relaxing 45-minute session gui…" at bounding box center [612, 494] width 725 height 234
drag, startPoint x: 618, startPoint y: 602, endPoint x: 679, endPoint y: 411, distance: 200.9
click at [679, 411] on span "Self-massage for our wellness toolkit 💆‍♀️🤍 This relaxing 45-minute session gui…" at bounding box center [612, 494] width 725 height 234
drag, startPoint x: 679, startPoint y: 411, endPoint x: 579, endPoint y: 608, distance: 221.2
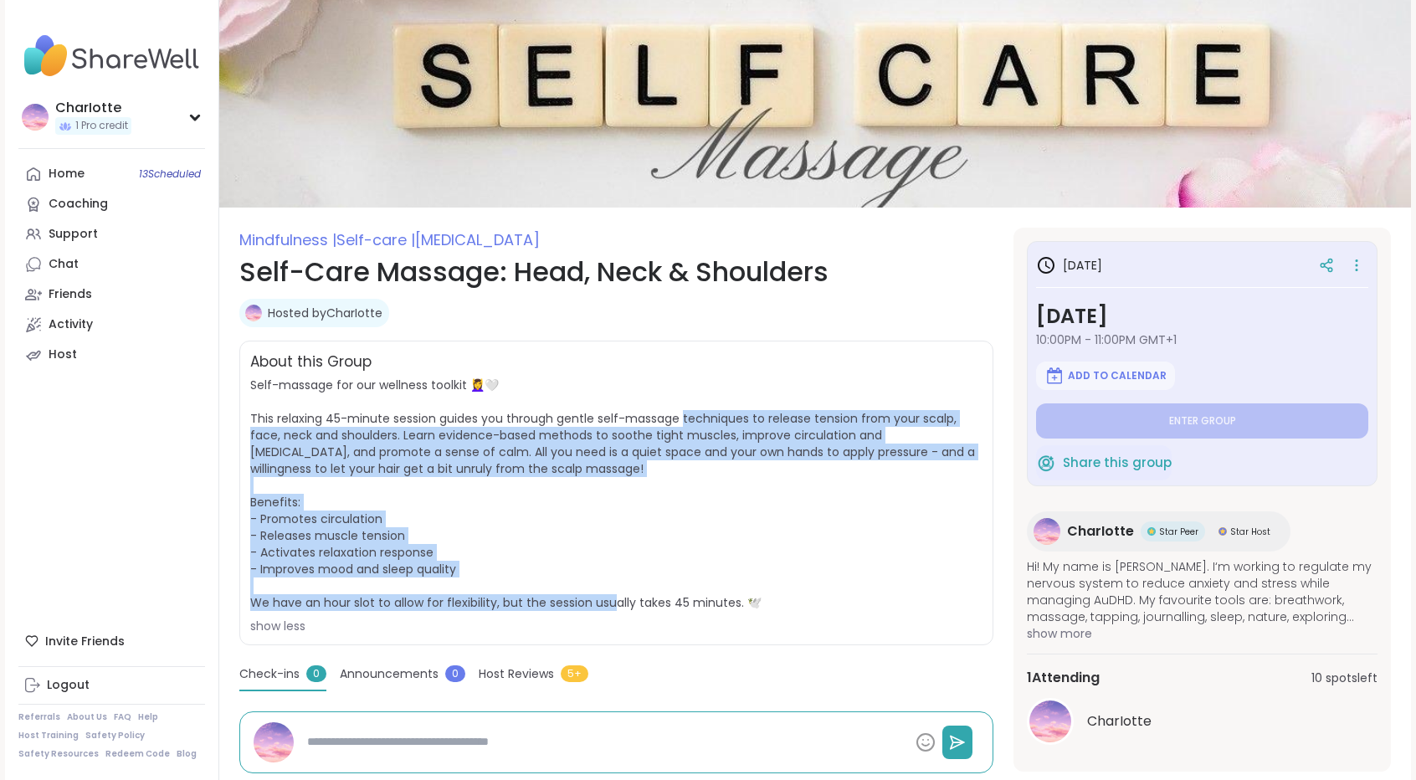
click at [579, 608] on span "Self-massage for our wellness toolkit 💆‍♀️🤍 This relaxing 45-minute session gui…" at bounding box center [612, 494] width 725 height 234
drag, startPoint x: 579, startPoint y: 608, endPoint x: 629, endPoint y: 397, distance: 216.8
click at [629, 397] on span "Self-massage for our wellness toolkit 💆‍♀️🤍 This relaxing 45-minute session gui…" at bounding box center [616, 506] width 732 height 258
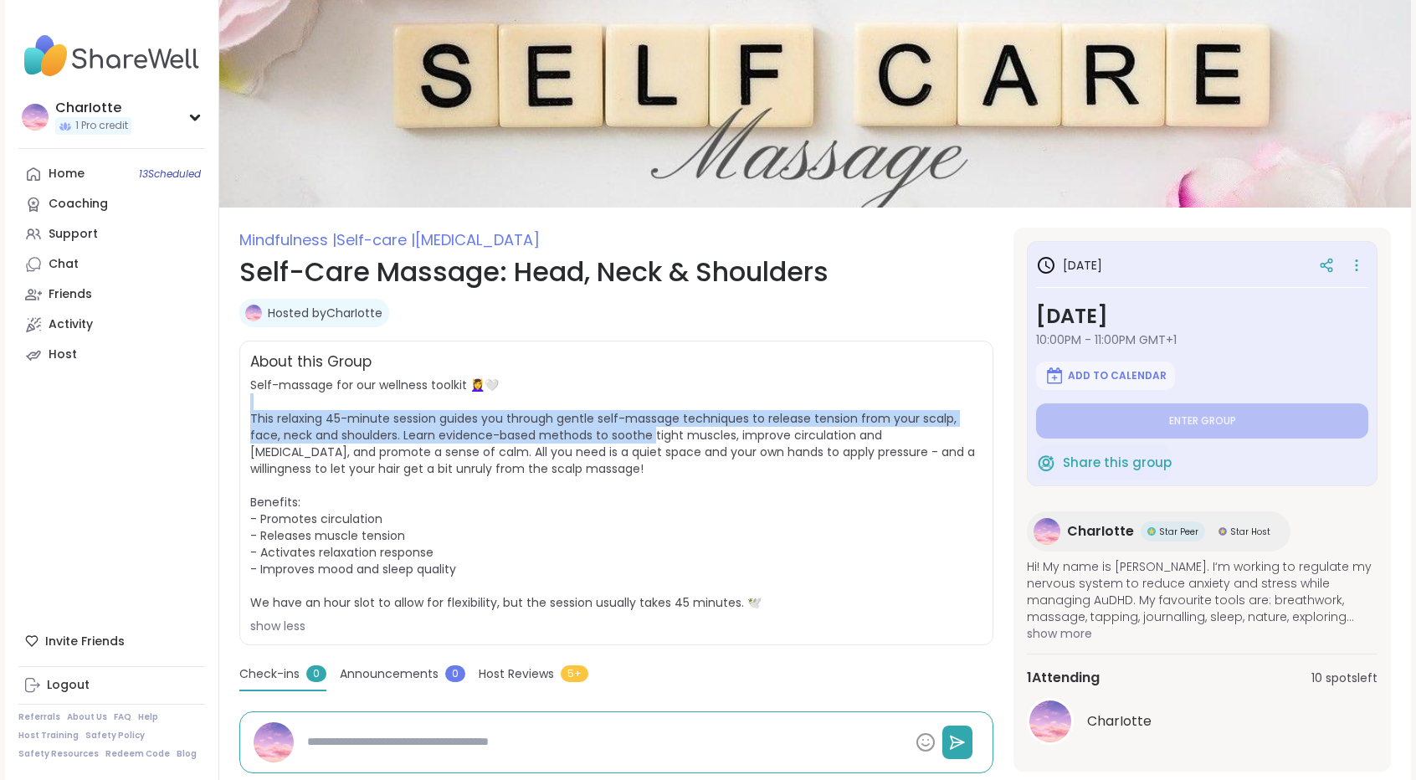
drag, startPoint x: 629, startPoint y: 397, endPoint x: 614, endPoint y: 431, distance: 36.7
click at [614, 431] on span "Self-massage for our wellness toolkit 💆‍♀️🤍 This relaxing 45-minute session gui…" at bounding box center [616, 506] width 732 height 258
click at [614, 431] on span "Self-massage for our wellness toolkit 💆‍♀️🤍 This relaxing 45-minute session gui…" at bounding box center [612, 494] width 725 height 234
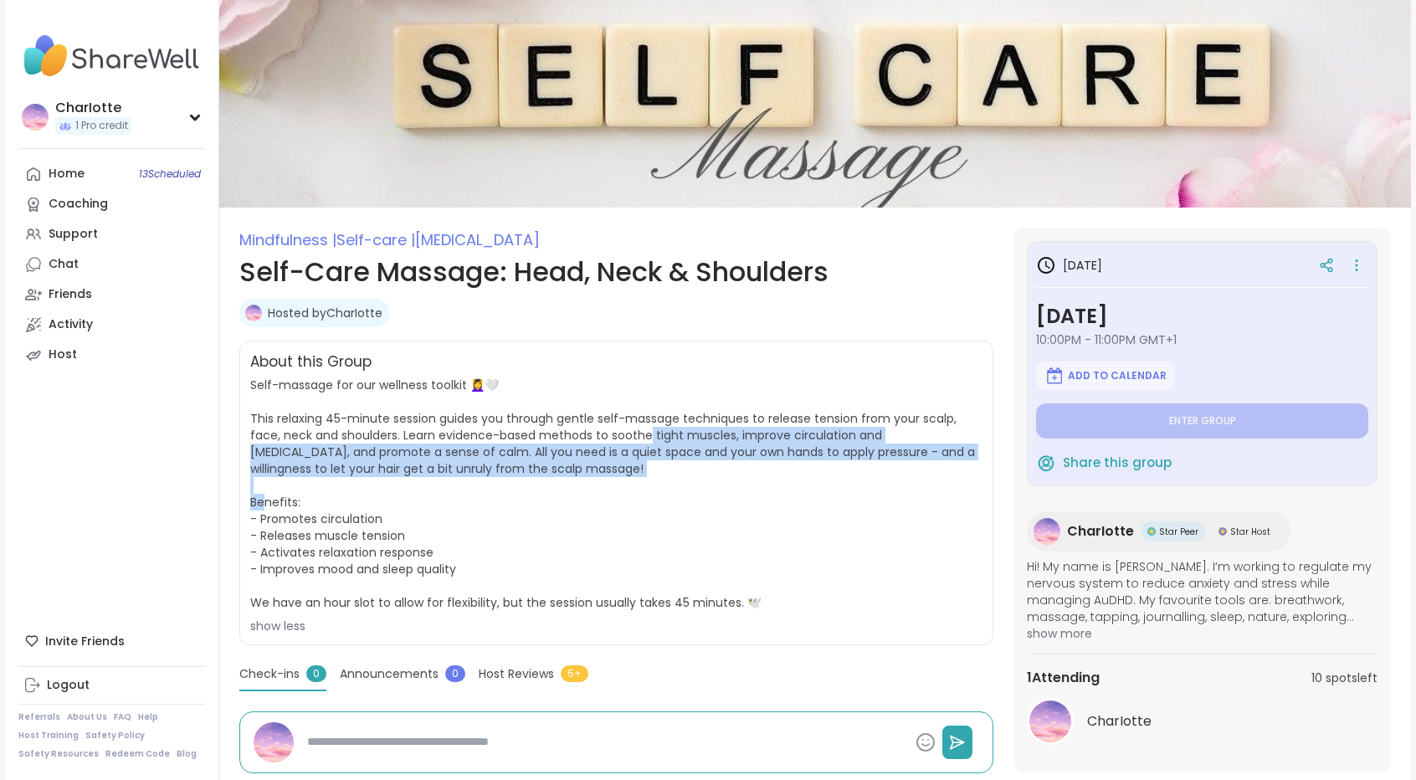
drag, startPoint x: 614, startPoint y: 431, endPoint x: 616, endPoint y: 478, distance: 46.9
click at [616, 478] on span "Self-massage for our wellness toolkit 💆‍♀️🤍 This relaxing 45-minute session gui…" at bounding box center [616, 506] width 732 height 258
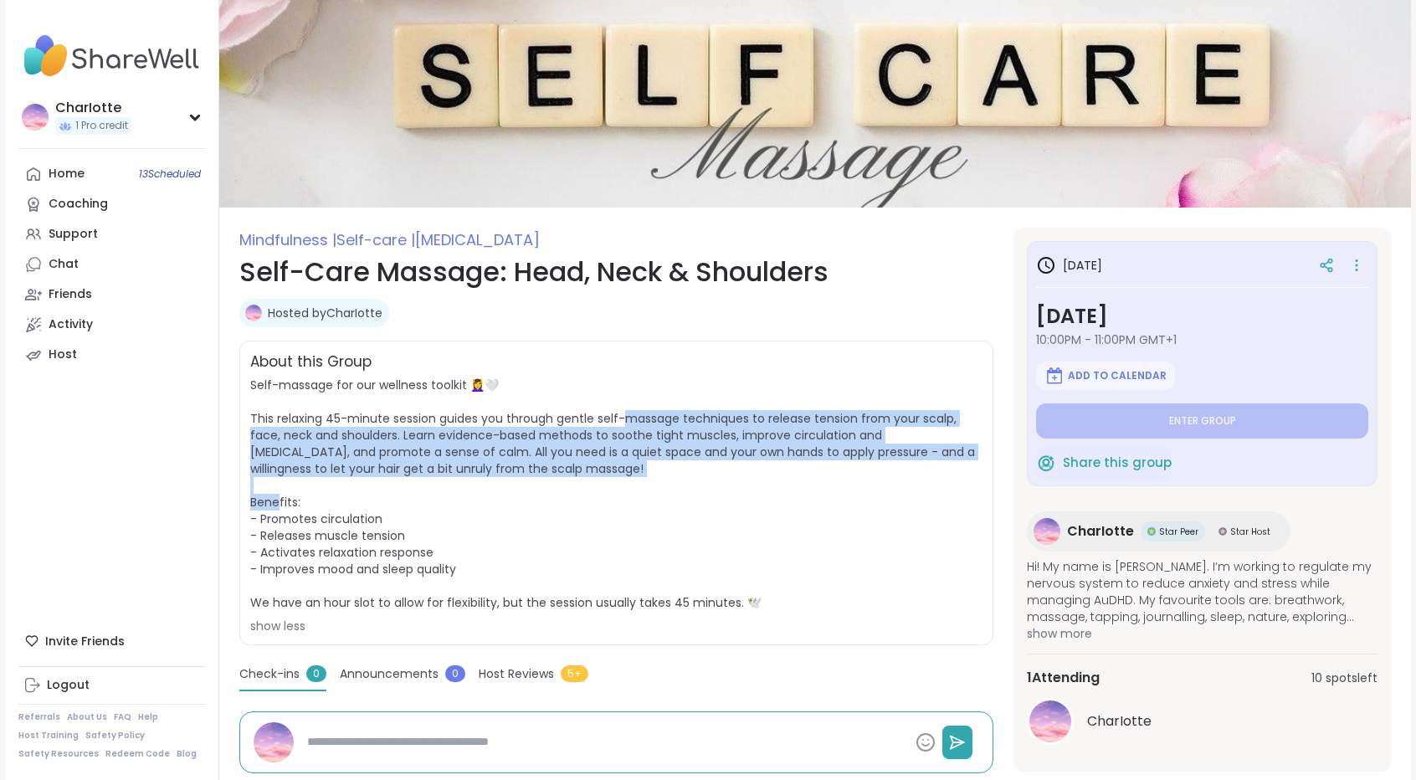
drag, startPoint x: 616, startPoint y: 478, endPoint x: 618, endPoint y: 416, distance: 61.9
click at [618, 416] on span "Self-massage for our wellness toolkit 💆‍♀️🤍 This relaxing 45-minute session gui…" at bounding box center [616, 506] width 732 height 258
click at [618, 416] on span "Self-massage for our wellness toolkit 💆‍♀️🤍 This relaxing 45-minute session gui…" at bounding box center [612, 494] width 725 height 234
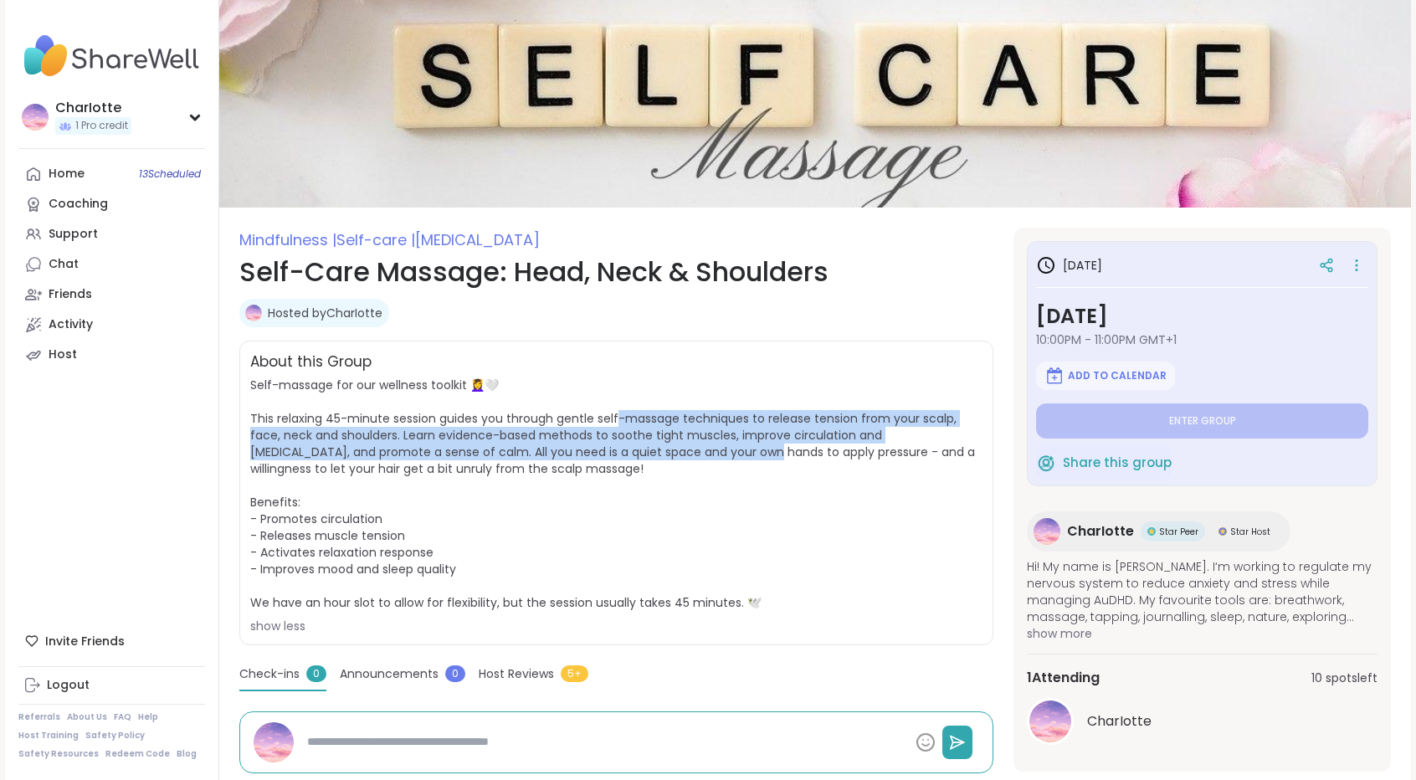
drag, startPoint x: 618, startPoint y: 416, endPoint x: 623, endPoint y: 460, distance: 44.7
click at [623, 460] on span "Self-massage for our wellness toolkit 💆‍♀️🤍 This relaxing 45-minute session gui…" at bounding box center [616, 506] width 732 height 258
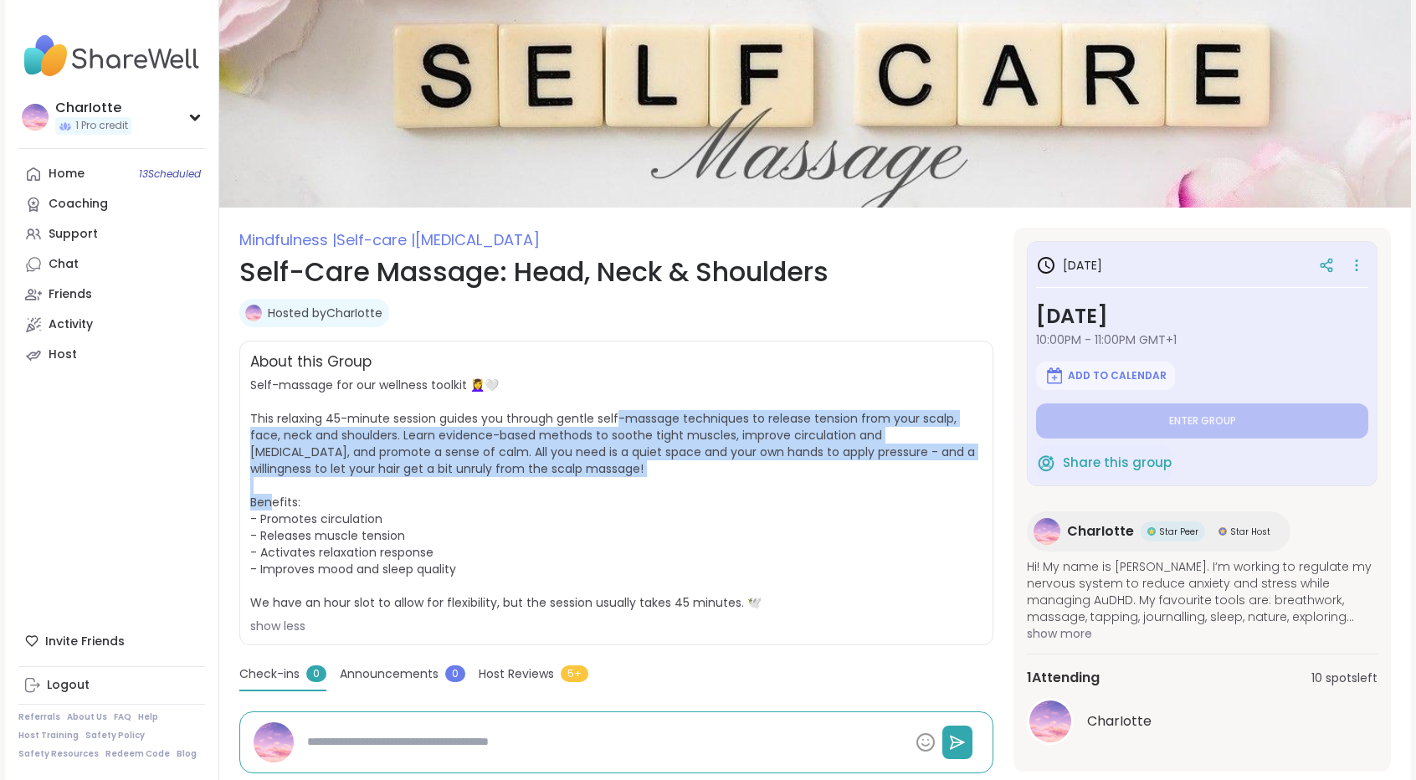
click at [623, 460] on span "Self-massage for our wellness toolkit 💆‍♀️🤍 This relaxing 45-minute session gui…" at bounding box center [616, 506] width 732 height 258
drag, startPoint x: 623, startPoint y: 460, endPoint x: 620, endPoint y: 409, distance: 51.2
click at [620, 409] on span "Self-massage for our wellness toolkit 💆‍♀️🤍 This relaxing 45-minute session gui…" at bounding box center [616, 506] width 732 height 258
click at [620, 409] on span "Self-massage for our wellness toolkit 💆‍♀️🤍 This relaxing 45-minute session gui…" at bounding box center [612, 494] width 725 height 234
drag, startPoint x: 620, startPoint y: 409, endPoint x: 589, endPoint y: 477, distance: 74.5
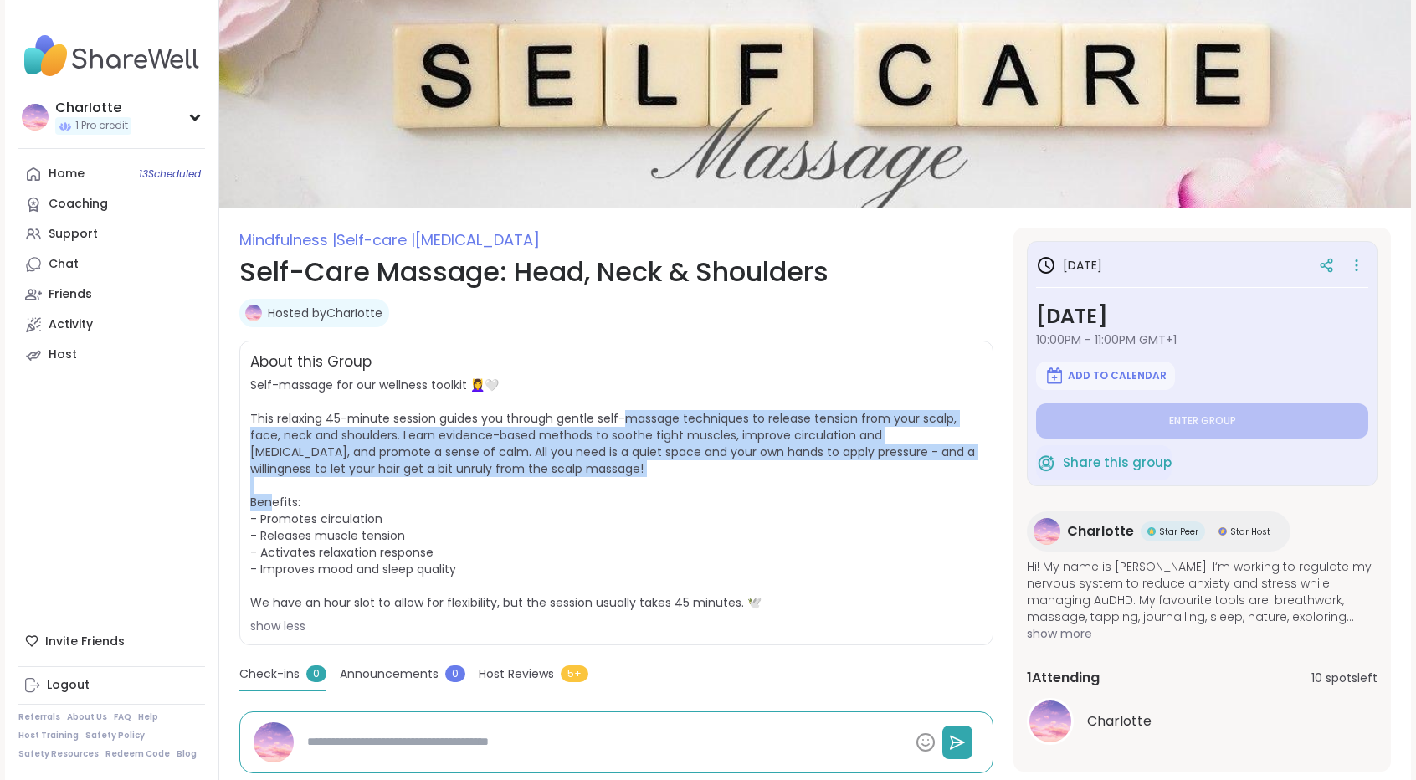
click at [589, 477] on span "Self-massage for our wellness toolkit 💆‍♀️🤍 This relaxing 45-minute session gui…" at bounding box center [616, 506] width 732 height 258
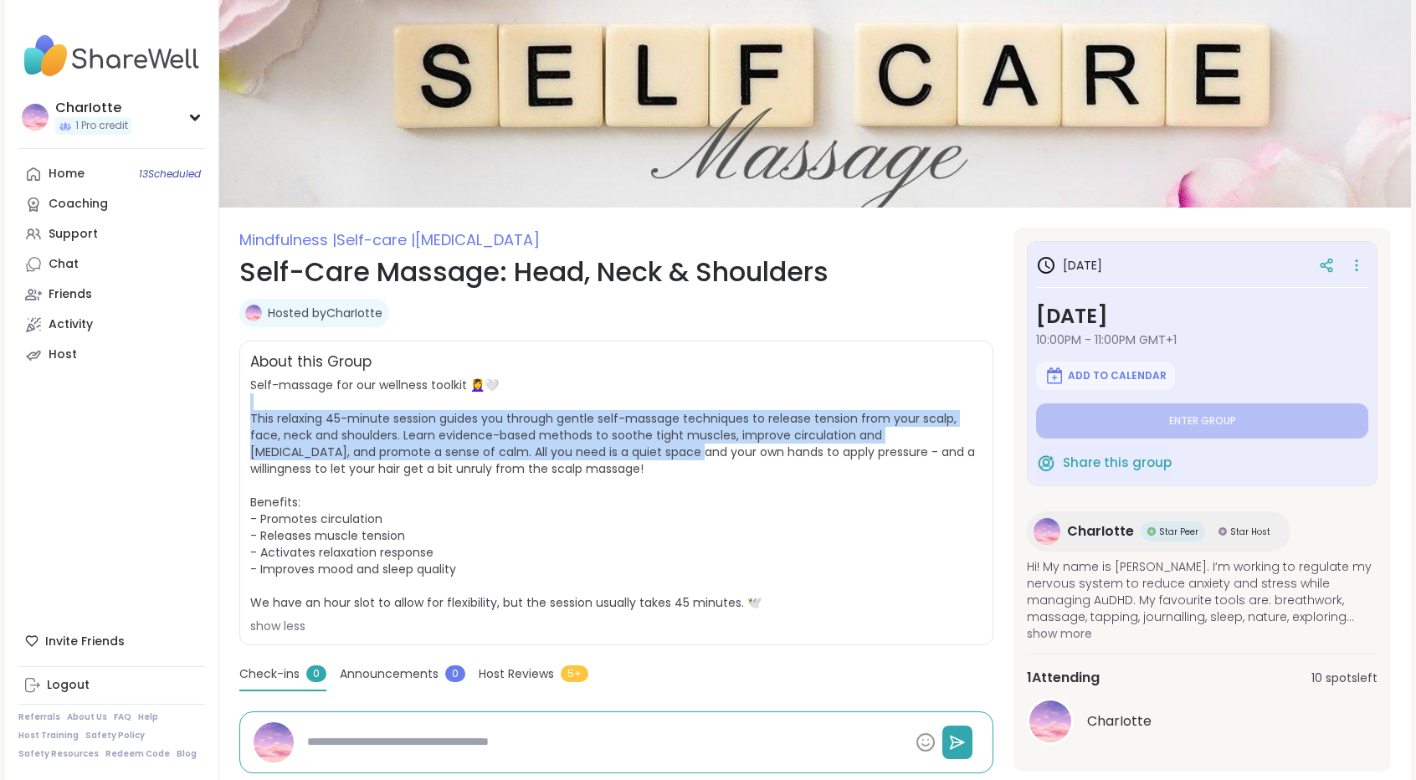
drag, startPoint x: 574, startPoint y: 450, endPoint x: 599, endPoint y: 400, distance: 56.1
click at [599, 400] on span "Self-massage for our wellness toolkit 💆‍♀️🤍 This relaxing 45-minute session gui…" at bounding box center [616, 506] width 732 height 258
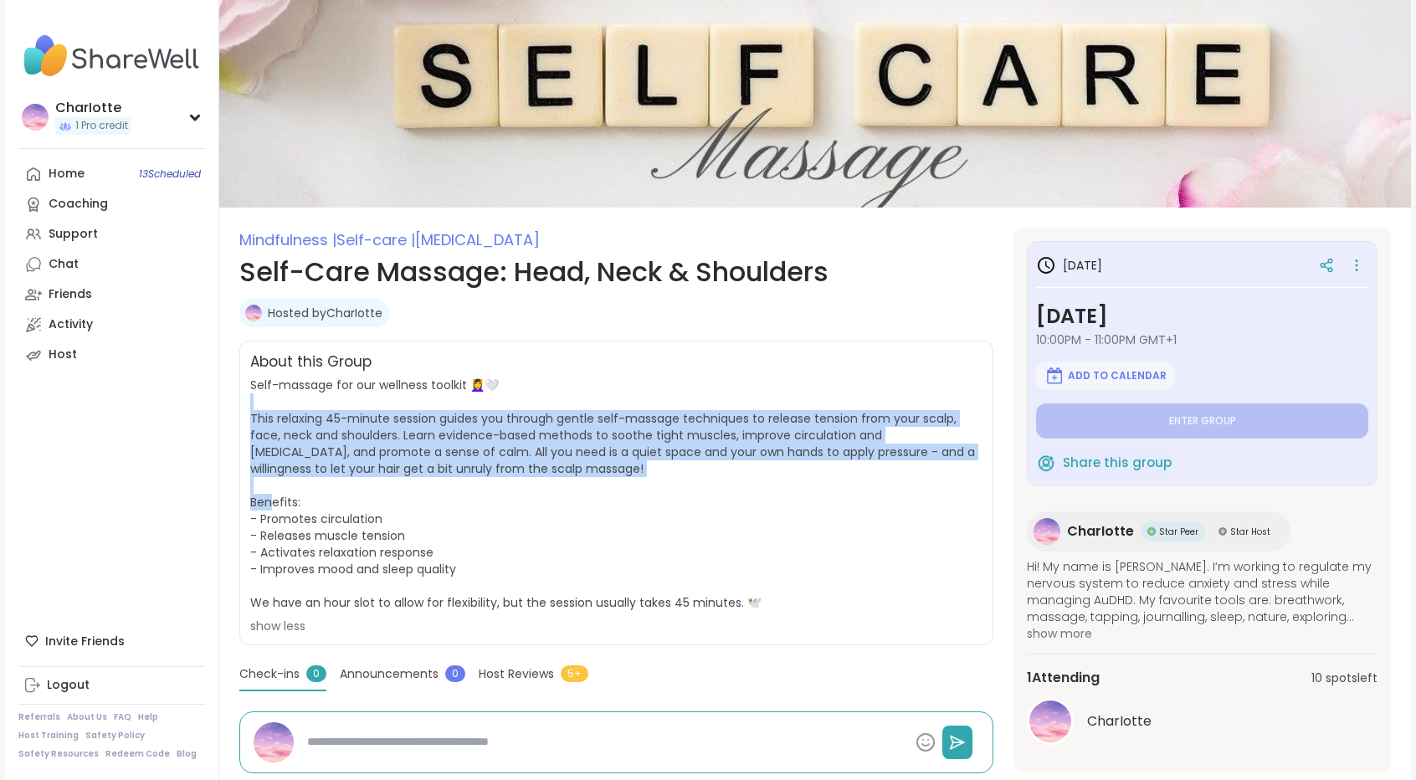
drag, startPoint x: 599, startPoint y: 400, endPoint x: 589, endPoint y: 479, distance: 80.1
click at [589, 479] on span "Self-massage for our wellness toolkit 💆‍♀️🤍 This relaxing 45-minute session gui…" at bounding box center [616, 506] width 732 height 258
drag, startPoint x: 589, startPoint y: 479, endPoint x: 613, endPoint y: 387, distance: 95.0
click at [613, 387] on span "Self-massage for our wellness toolkit 💆‍♀️🤍 This relaxing 45-minute session gui…" at bounding box center [616, 506] width 732 height 258
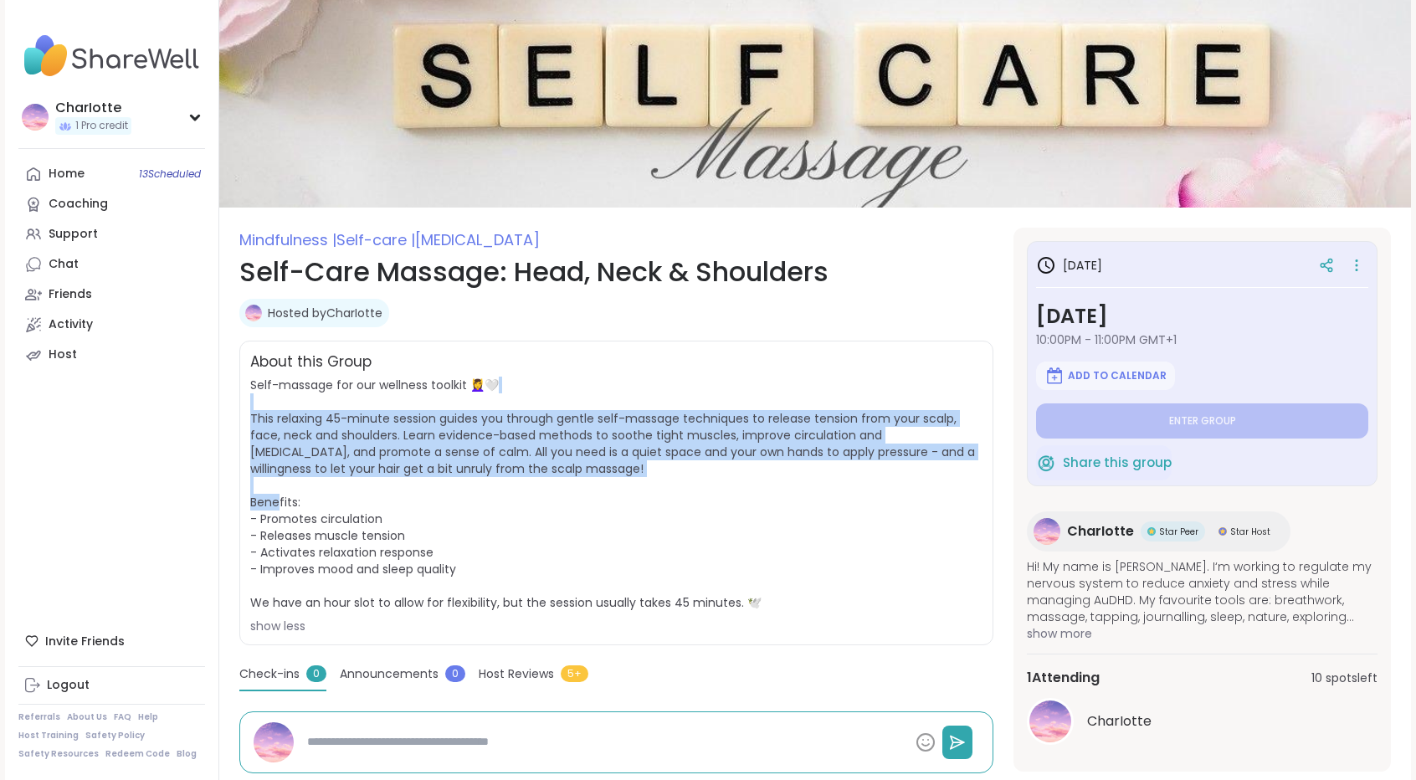
click at [613, 387] on span "Self-massage for our wellness toolkit 💆‍♀️🤍 This relaxing 45-minute session gui…" at bounding box center [616, 506] width 732 height 258
drag, startPoint x: 613, startPoint y: 387, endPoint x: 596, endPoint y: 495, distance: 108.4
click at [596, 495] on span "Self-massage for our wellness toolkit 💆‍♀️🤍 This relaxing 45-minute session gui…" at bounding box center [616, 506] width 732 height 258
drag, startPoint x: 596, startPoint y: 495, endPoint x: 621, endPoint y: 404, distance: 93.8
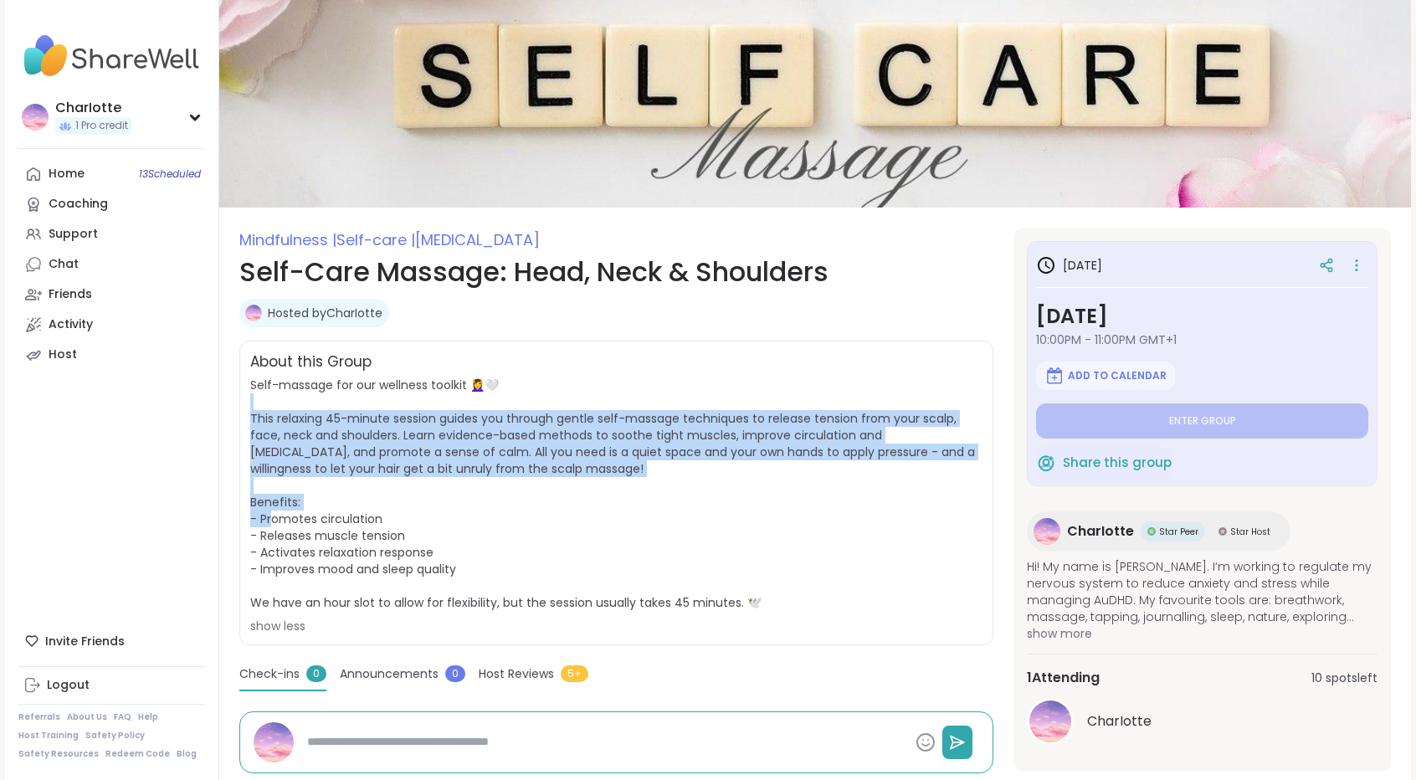
click at [621, 404] on span "Self-massage for our wellness toolkit 💆‍♀️🤍 This relaxing 45-minute session gui…" at bounding box center [616, 506] width 732 height 258
drag, startPoint x: 621, startPoint y: 404, endPoint x: 606, endPoint y: 494, distance: 90.8
click at [606, 494] on span "Self-massage for our wellness toolkit 💆‍♀️🤍 This relaxing 45-minute session gui…" at bounding box center [616, 506] width 732 height 258
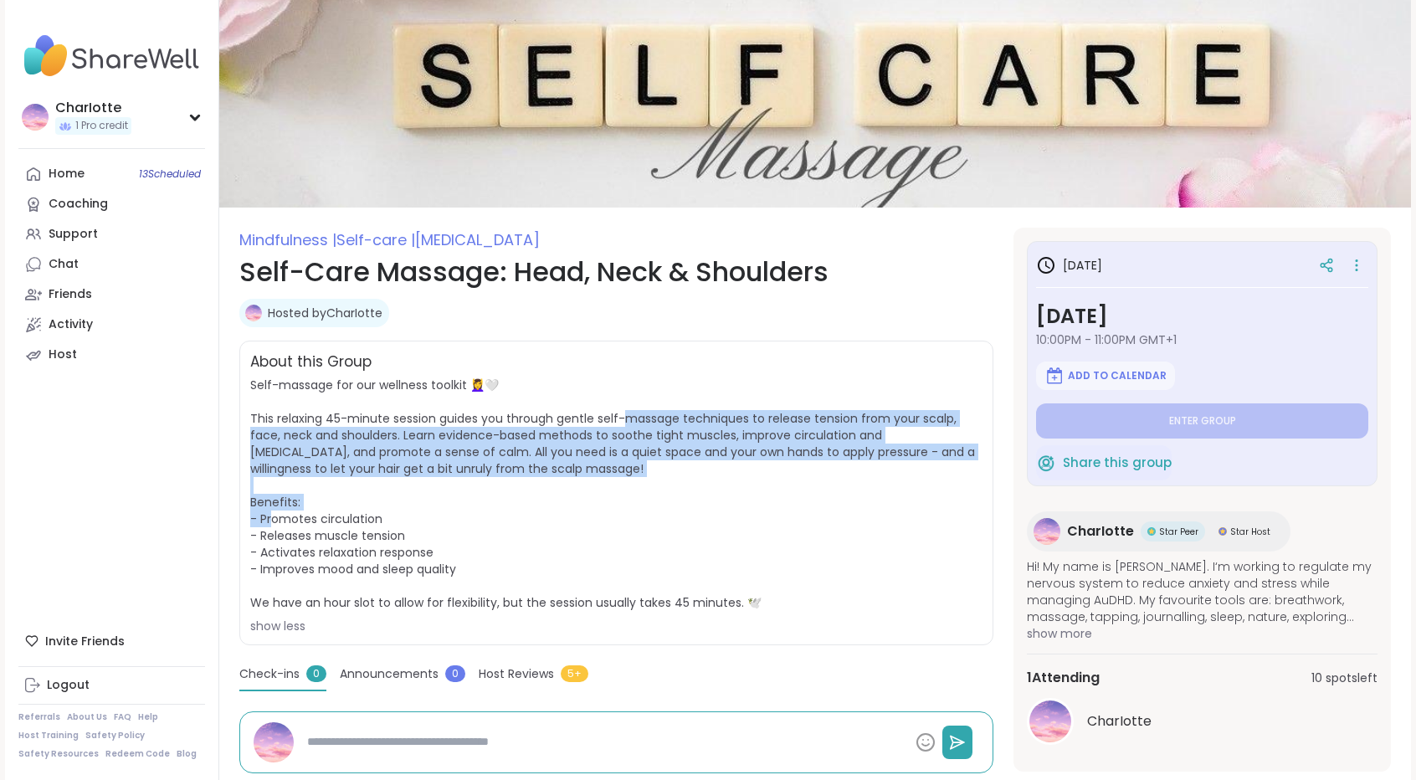
drag, startPoint x: 606, startPoint y: 494, endPoint x: 623, endPoint y: 408, distance: 87.1
click at [623, 408] on span "Self-massage for our wellness toolkit 💆‍♀️🤍 This relaxing 45-minute session gui…" at bounding box center [616, 506] width 732 height 258
click at [623, 408] on span "Self-massage for our wellness toolkit 💆‍♀️🤍 This relaxing 45-minute session gui…" at bounding box center [612, 494] width 725 height 234
drag, startPoint x: 623, startPoint y: 408, endPoint x: 616, endPoint y: 482, distance: 74.0
click at [616, 482] on span "Self-massage for our wellness toolkit 💆‍♀️🤍 This relaxing 45-minute session gui…" at bounding box center [616, 506] width 732 height 258
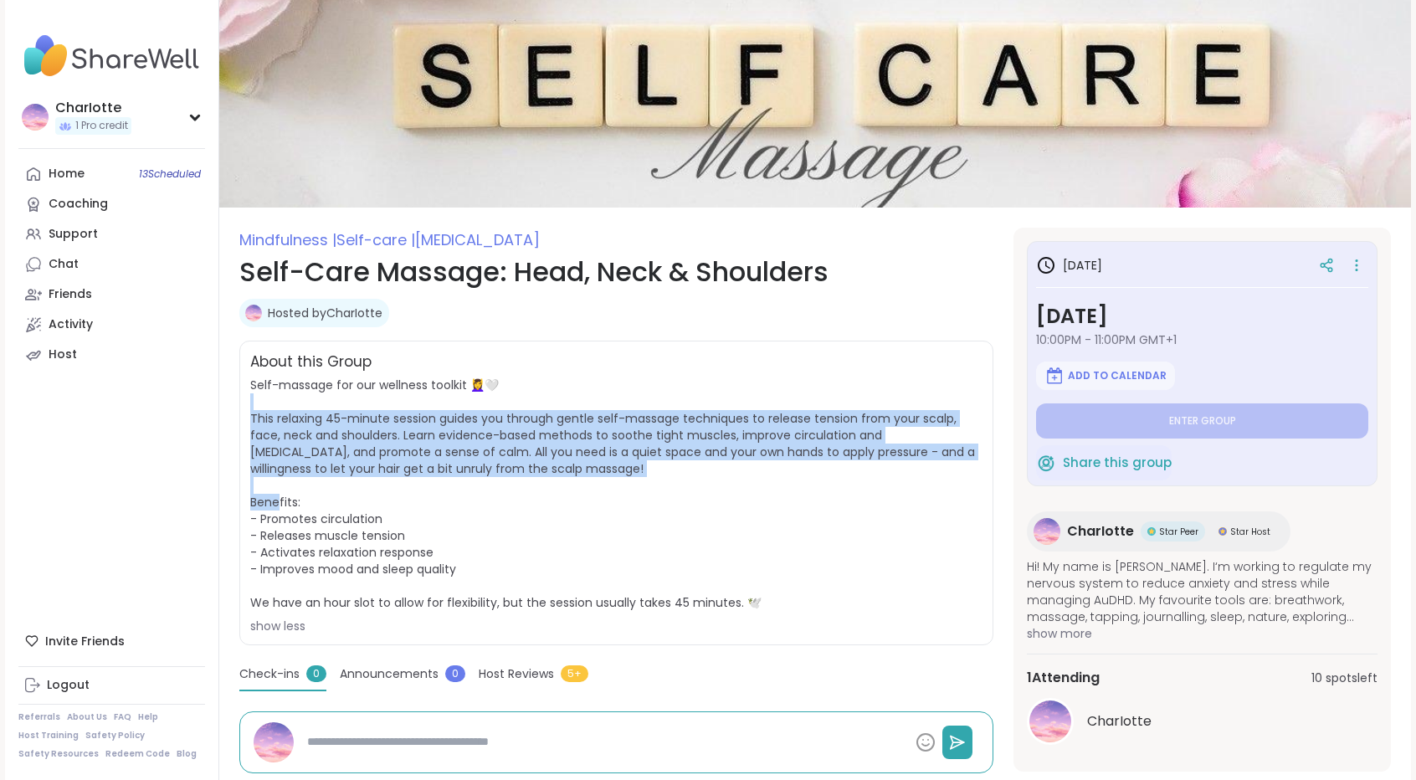
click at [616, 482] on span "Self-massage for our wellness toolkit 💆‍♀️🤍 This relaxing 45-minute session gui…" at bounding box center [616, 506] width 732 height 258
drag, startPoint x: 616, startPoint y: 482, endPoint x: 637, endPoint y: 397, distance: 87.9
click at [637, 397] on span "Self-massage for our wellness toolkit 💆‍♀️🤍 This relaxing 45-minute session gui…" at bounding box center [616, 506] width 732 height 258
drag, startPoint x: 637, startPoint y: 397, endPoint x: 623, endPoint y: 482, distance: 86.5
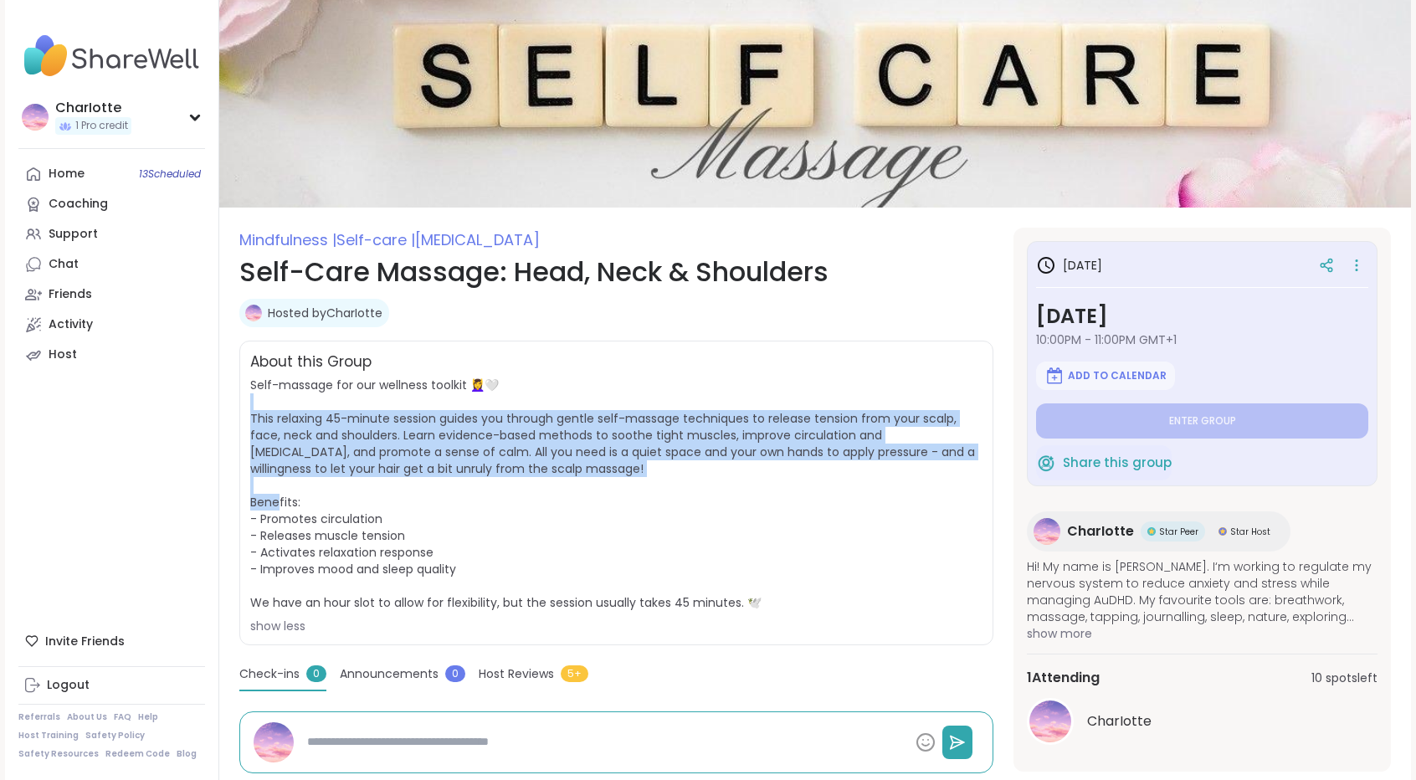
click at [623, 482] on span "Self-massage for our wellness toolkit 💆‍♀️🤍 This relaxing 45-minute session gui…" at bounding box center [616, 506] width 732 height 258
drag, startPoint x: 623, startPoint y: 482, endPoint x: 638, endPoint y: 401, distance: 82.6
click at [638, 401] on span "Self-massage for our wellness toolkit 💆‍♀️🤍 This relaxing 45-minute session gui…" at bounding box center [616, 506] width 732 height 258
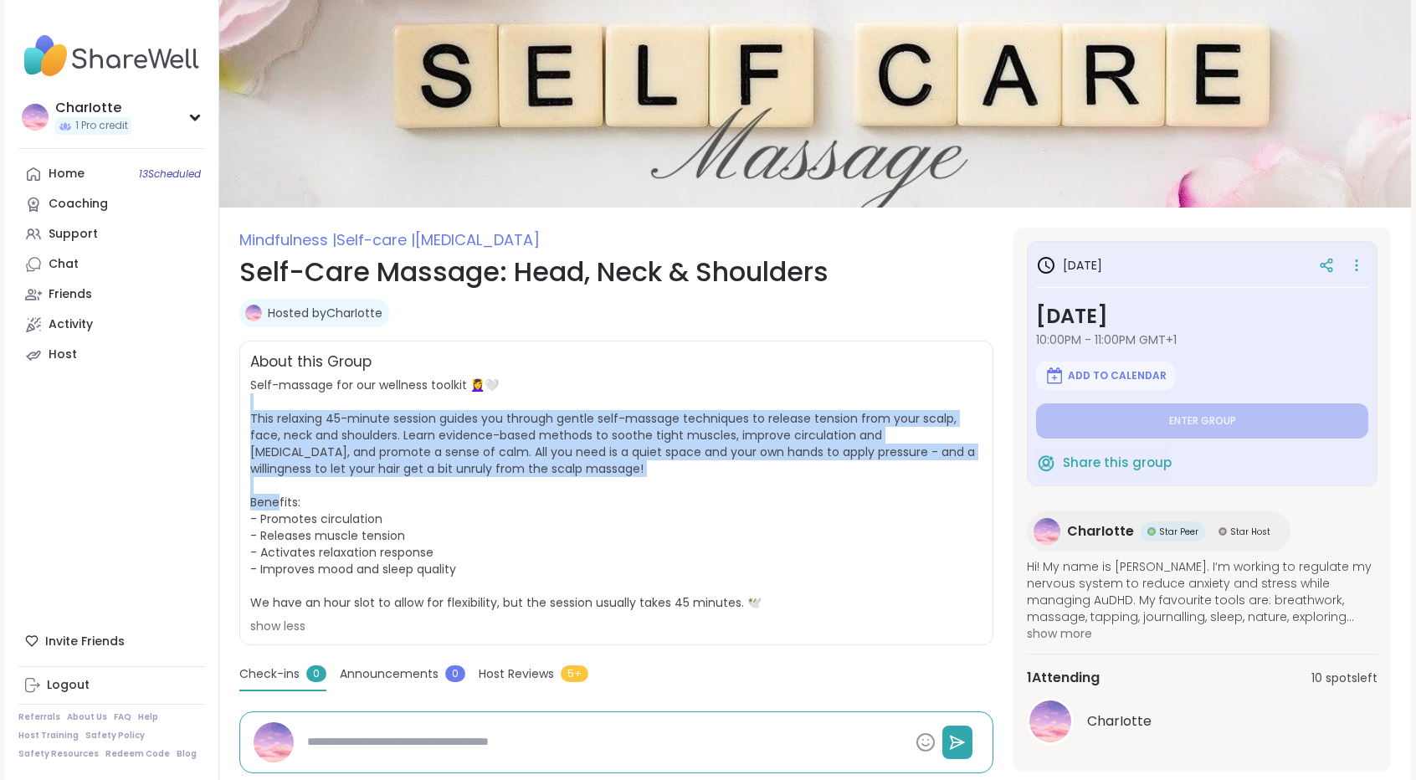
drag, startPoint x: 638, startPoint y: 401, endPoint x: 614, endPoint y: 488, distance: 90.1
click at [614, 488] on span "Self-massage for our wellness toolkit 💆‍♀️🤍 This relaxing 45-minute session gui…" at bounding box center [616, 506] width 732 height 258
drag, startPoint x: 614, startPoint y: 488, endPoint x: 638, endPoint y: 408, distance: 83.9
click at [638, 408] on span "Self-massage for our wellness toolkit 💆‍♀️🤍 This relaxing 45-minute session gui…" at bounding box center [616, 506] width 732 height 258
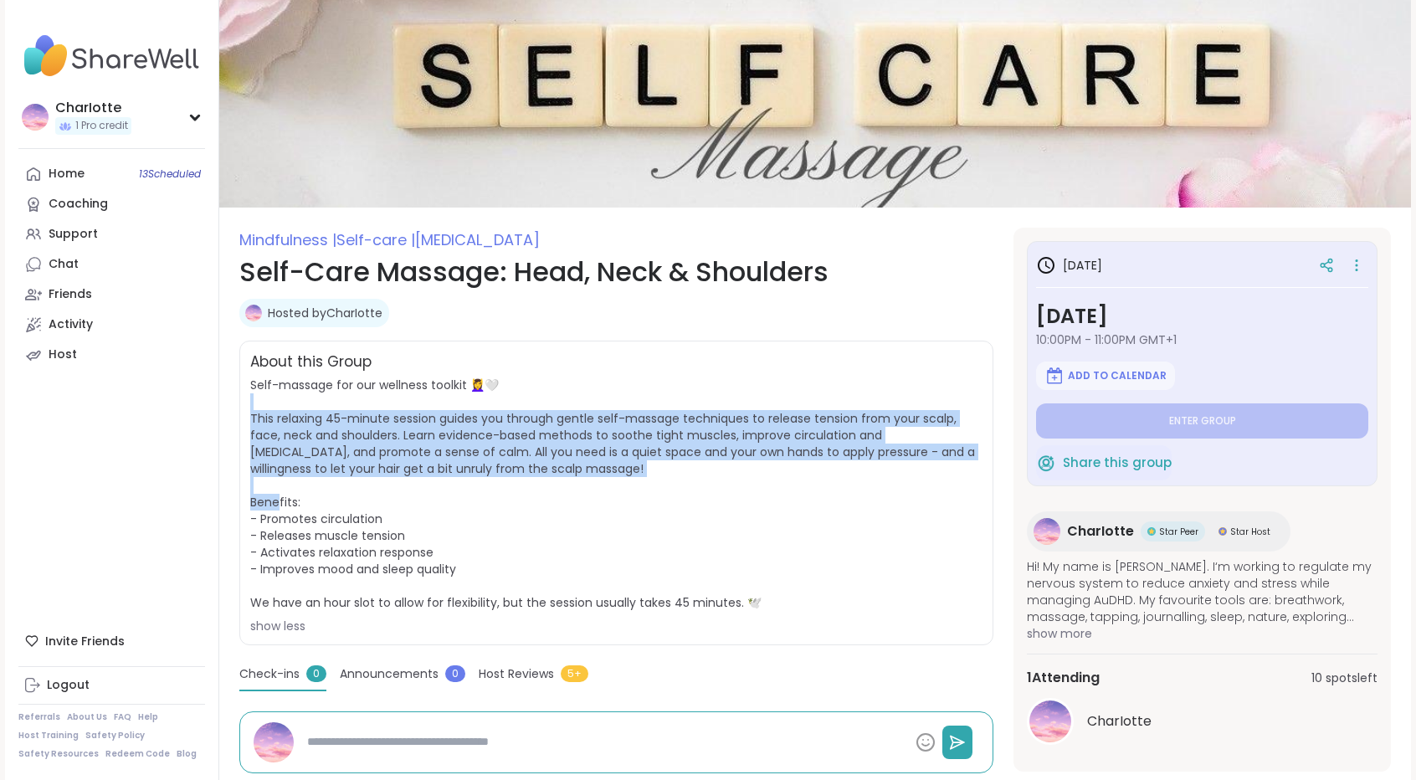
click at [638, 408] on span "Self-massage for our wellness toolkit 💆‍♀️🤍 This relaxing 45-minute session gui…" at bounding box center [616, 506] width 732 height 258
drag, startPoint x: 638, startPoint y: 408, endPoint x: 606, endPoint y: 505, distance: 102.4
click at [606, 505] on span "Self-massage for our wellness toolkit 💆‍♀️🤍 This relaxing 45-minute session gui…" at bounding box center [616, 506] width 732 height 258
drag, startPoint x: 606, startPoint y: 505, endPoint x: 633, endPoint y: 406, distance: 102.3
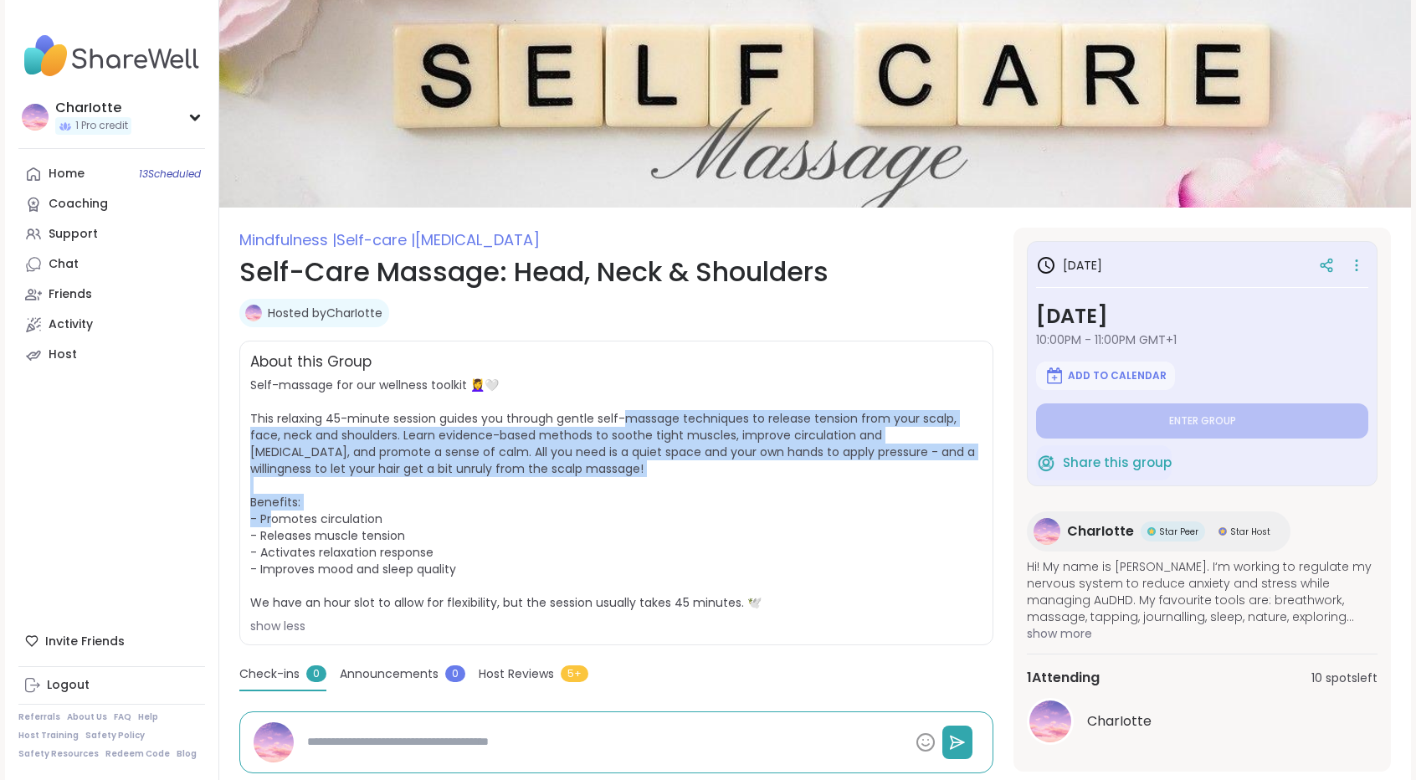
click at [633, 406] on span "Self-massage for our wellness toolkit 💆‍♀️🤍 This relaxing 45-minute session gui…" at bounding box center [616, 506] width 732 height 258
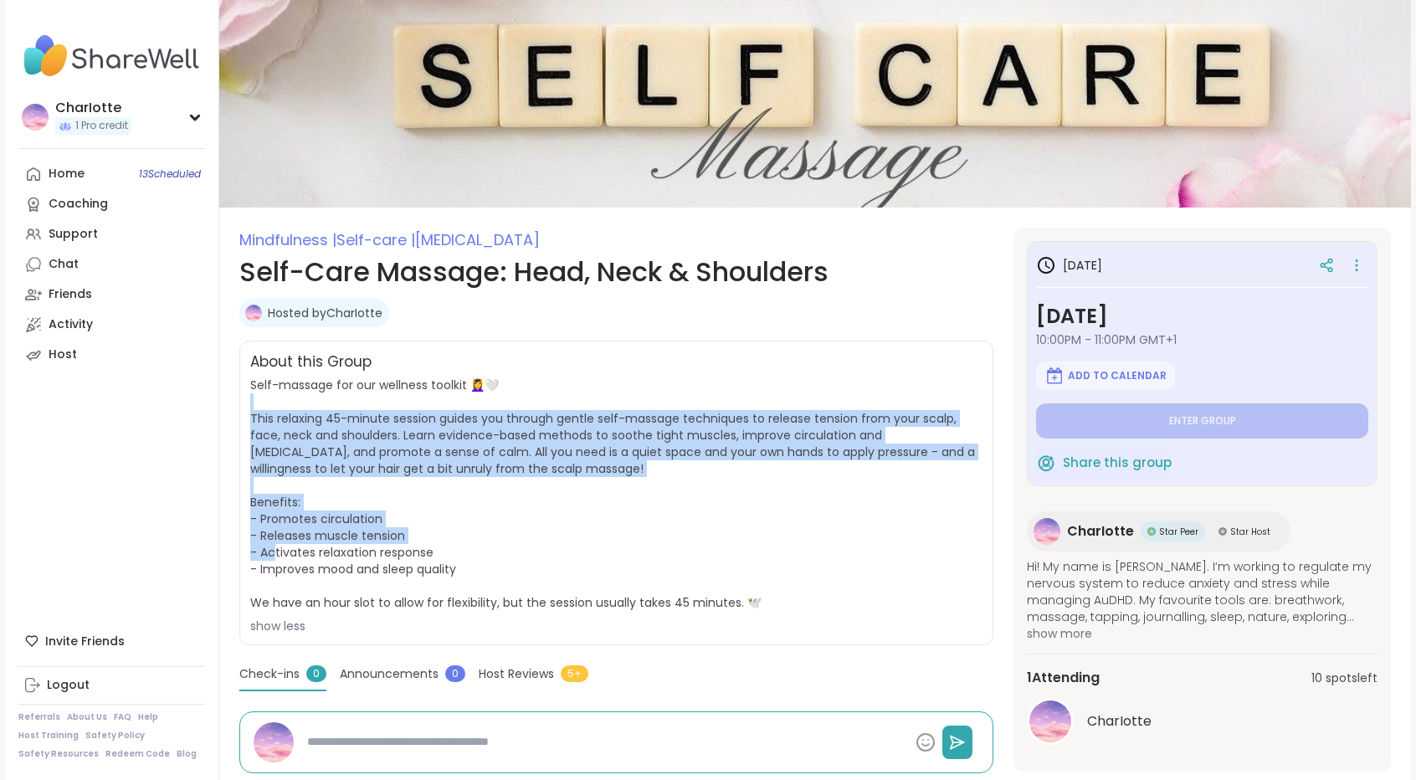
drag
click at [591, 546] on span "Self-massage for our wellness toolkit 💆‍♀️🤍 This relaxing 45-minute session gui…" at bounding box center [616, 506] width 732 height 258
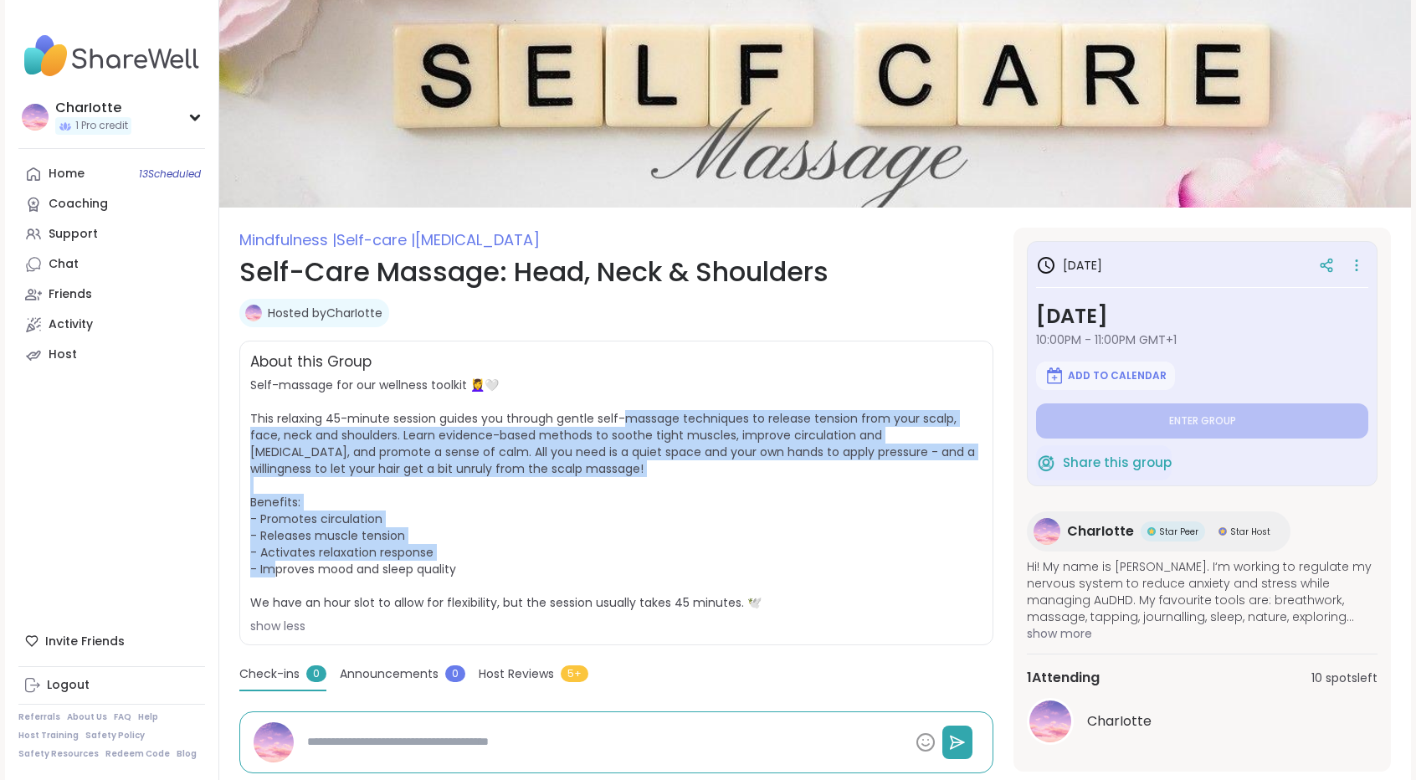
click at [638, 408] on span "Self-massage for our wellness toolkit 💆‍♀️🤍 This relaxing 45-minute session gui…" at bounding box center [616, 506] width 732 height 258
click at [595, 568] on span "Self-massage for our wellness toolkit 💆‍♀️🤍 This relaxing 45-minute session gui…" at bounding box center [616, 506] width 732 height 258
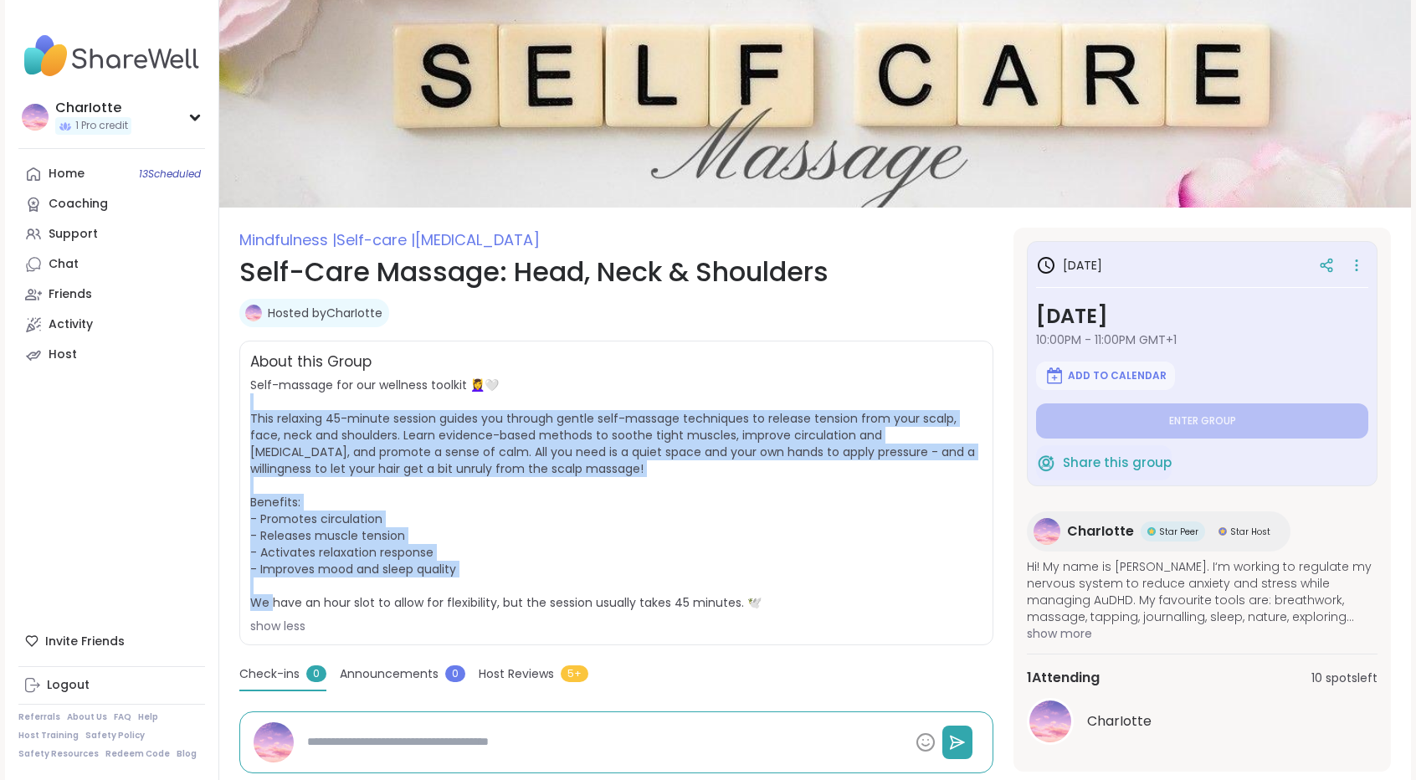
click at [595, 568] on span "Self-massage for our wellness toolkit 💆‍♀️🤍 This relaxing 45-minute session gui…" at bounding box center [616, 506] width 732 height 258
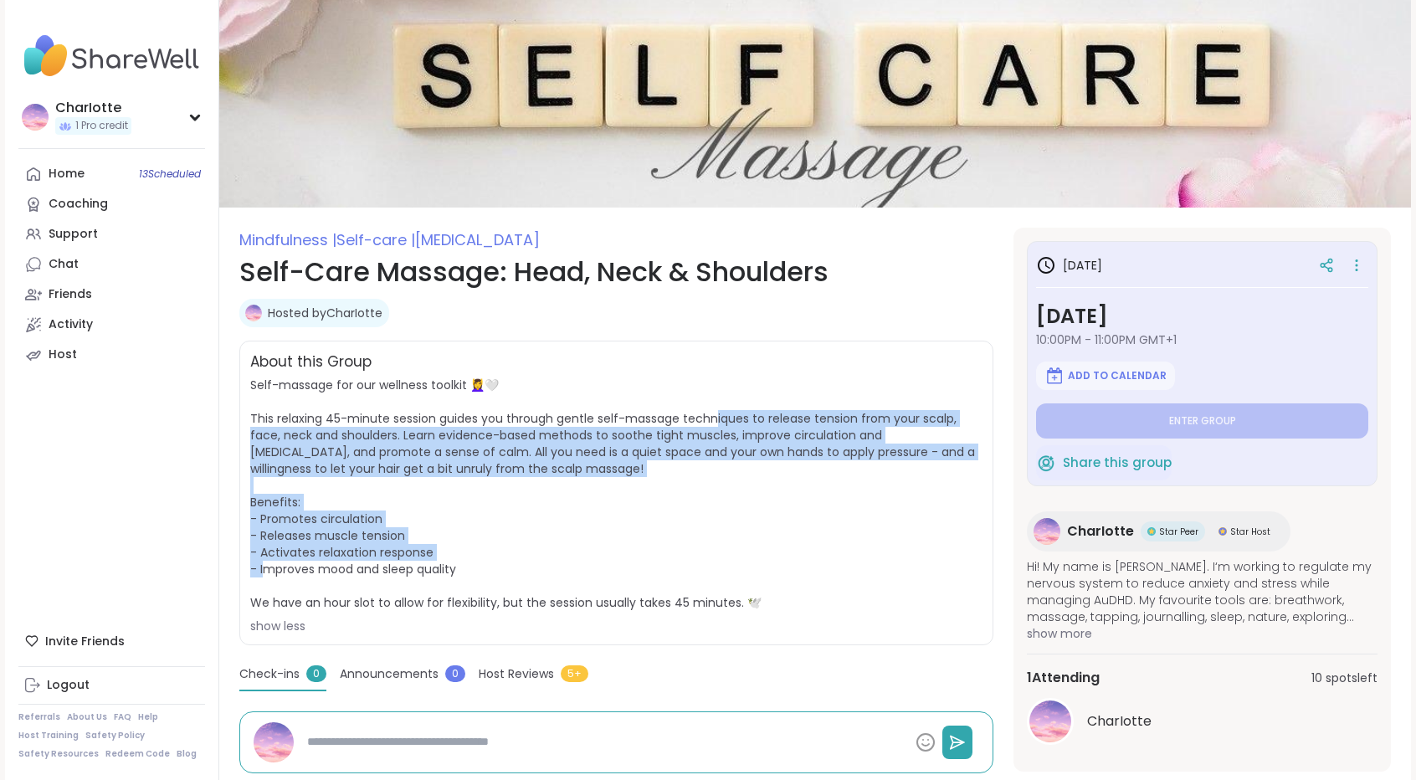
click at [716, 401] on span "Self-massage for our wellness toolkit 💆‍♀️🤍 This relaxing 45-minute session gui…" at bounding box center [616, 506] width 732 height 258
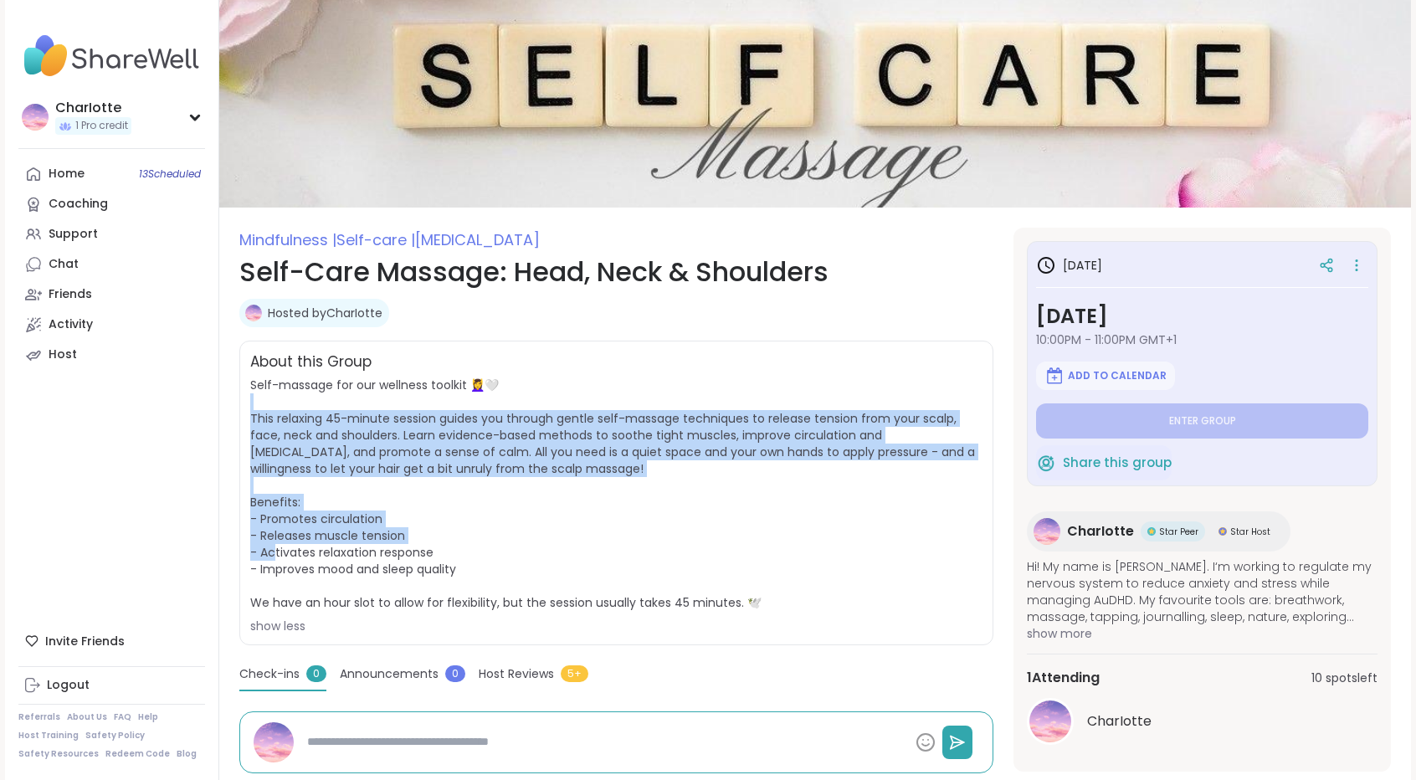
click at [686, 550] on span "Self-massage for our wellness toolkit 💆‍♀️🤍 This relaxing 45-minute session gui…" at bounding box center [616, 506] width 732 height 258
click at [724, 396] on span "Self-massage for our wellness toolkit 💆‍♀️🤍 This relaxing 45-minute session gui…" at bounding box center [616, 506] width 732 height 258
click at [661, 548] on span "Self-massage for our wellness toolkit 💆‍♀️🤍 This relaxing 45-minute session gui…" at bounding box center [616, 506] width 732 height 258
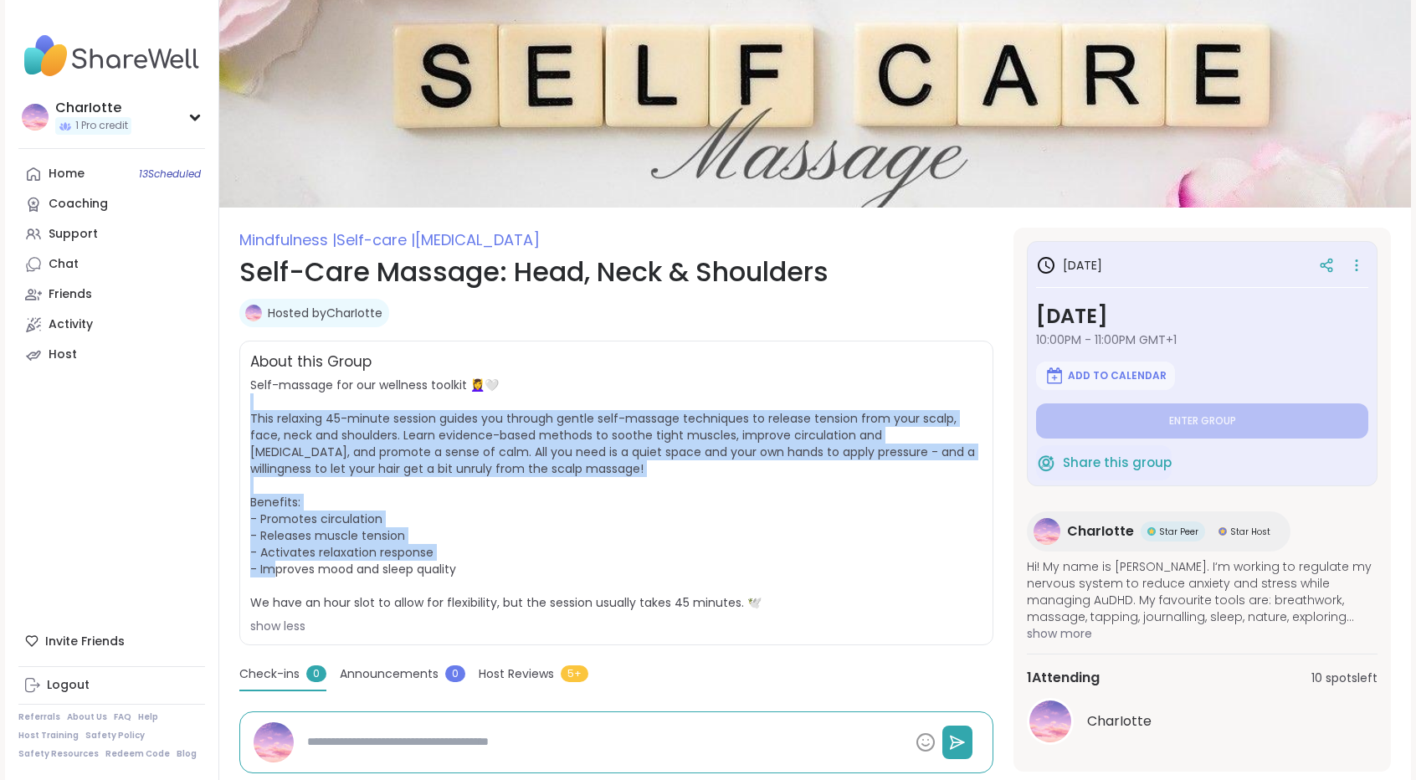
click at [661, 548] on span "Self-massage for our wellness toolkit 💆‍♀️🤍 This relaxing 45-minute session gui…" at bounding box center [616, 506] width 732 height 258
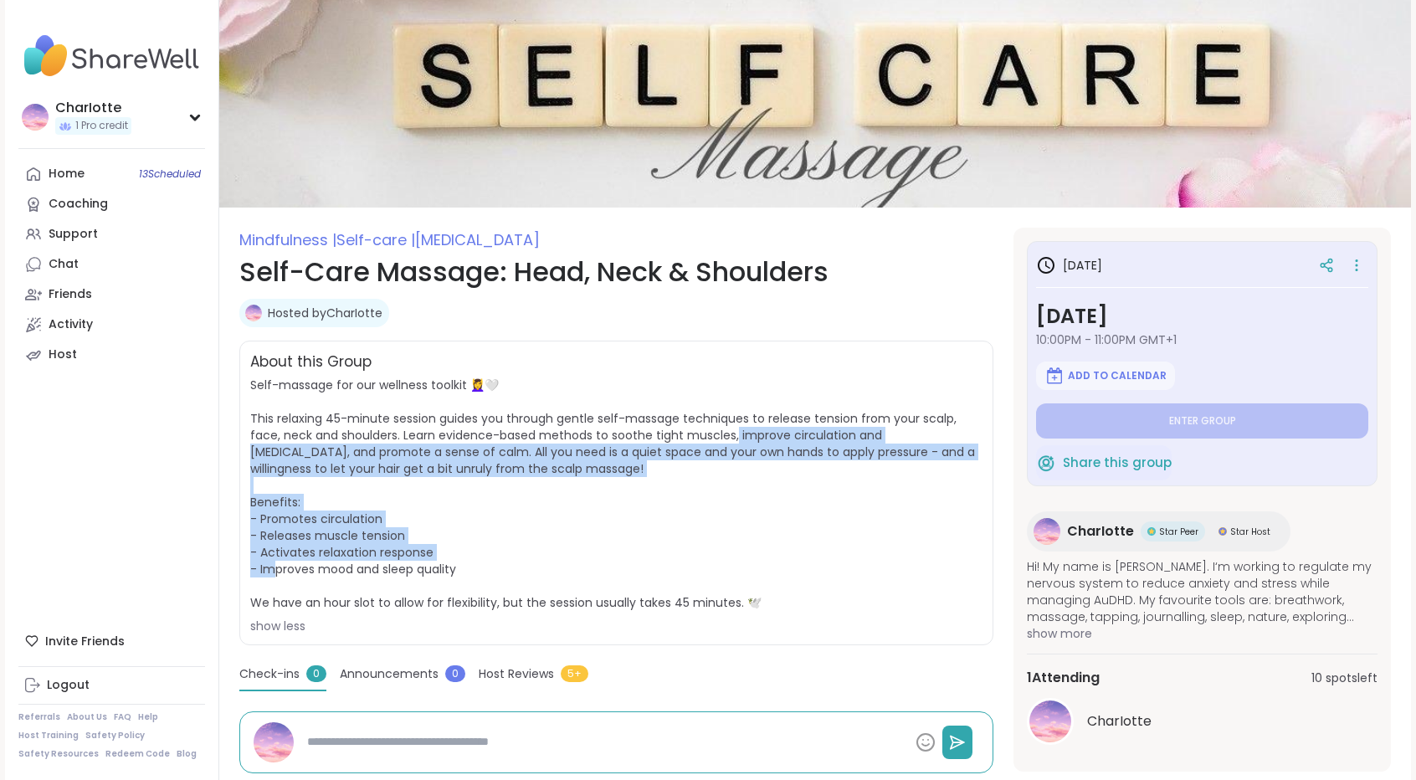
click at [714, 404] on span "Self-massage for our wellness toolkit 💆‍♀️🤍 This relaxing 45-minute session gui…" at bounding box center [616, 506] width 732 height 258
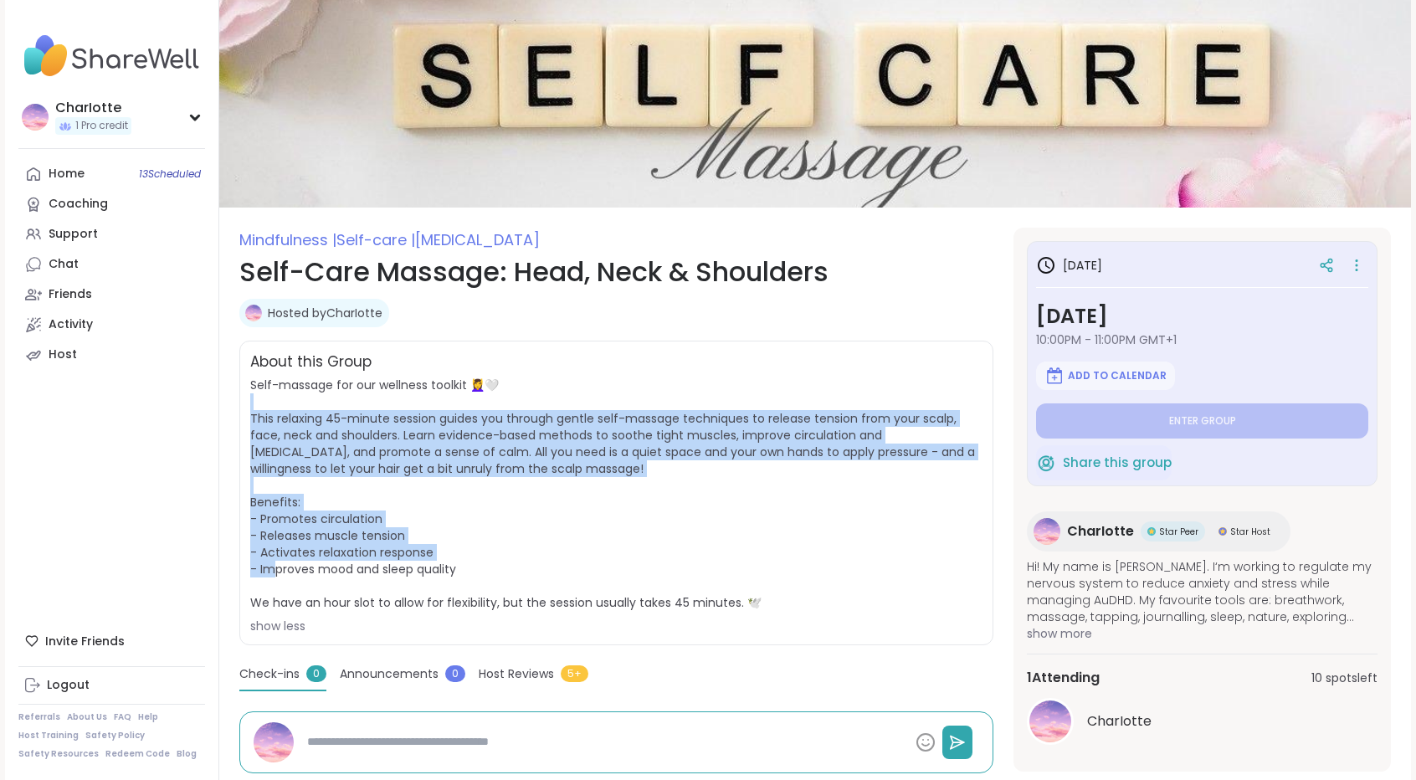
click at [714, 404] on span "Self-massage for our wellness toolkit 💆‍♀️🤍 This relaxing 45-minute session gui…" at bounding box center [616, 506] width 732 height 258
click at [674, 562] on span "Self-massage for our wellness toolkit 💆‍♀️🤍 This relaxing 45-minute session gui…" at bounding box center [616, 506] width 732 height 258
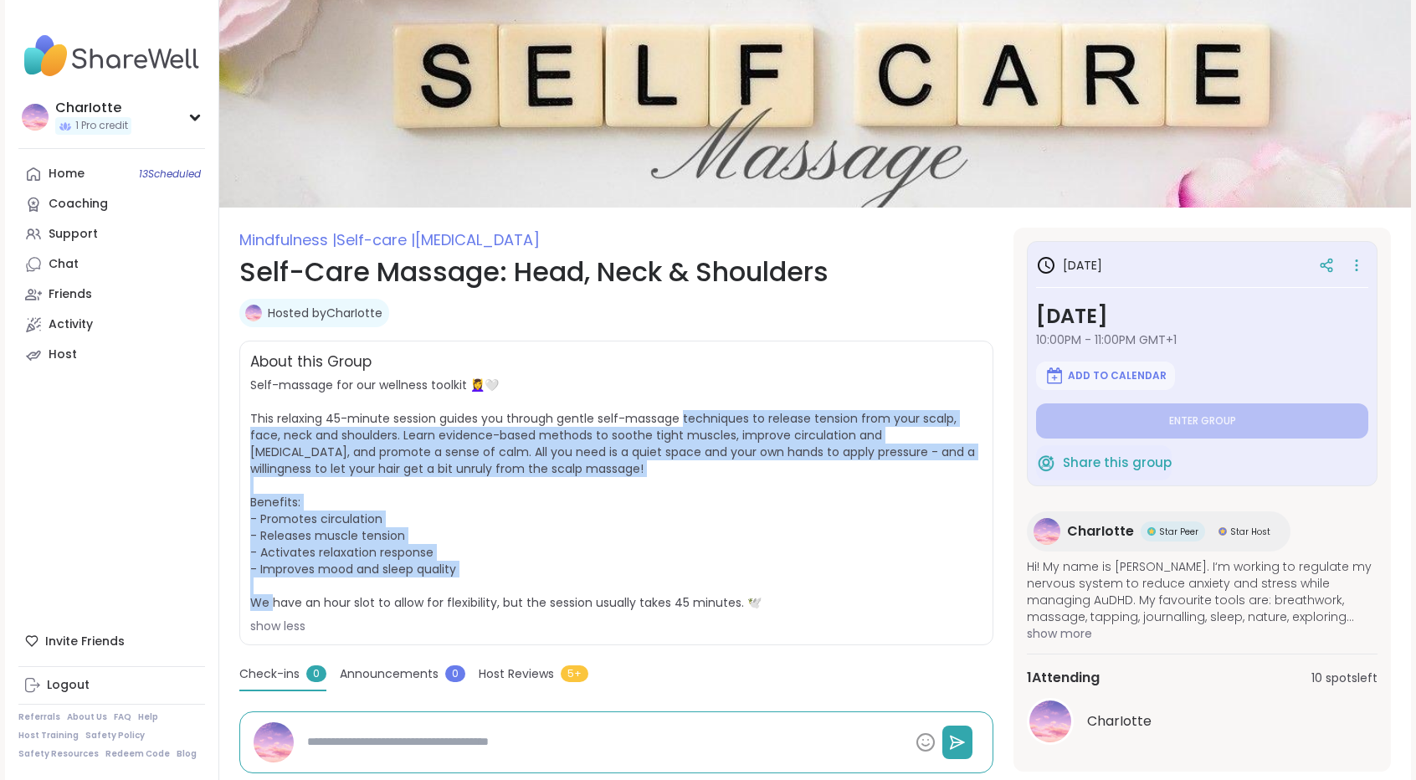
click at [713, 407] on span "Self-massage for our wellness toolkit 💆‍♀️🤍 This relaxing 45-minute session gui…" at bounding box center [616, 506] width 732 height 258
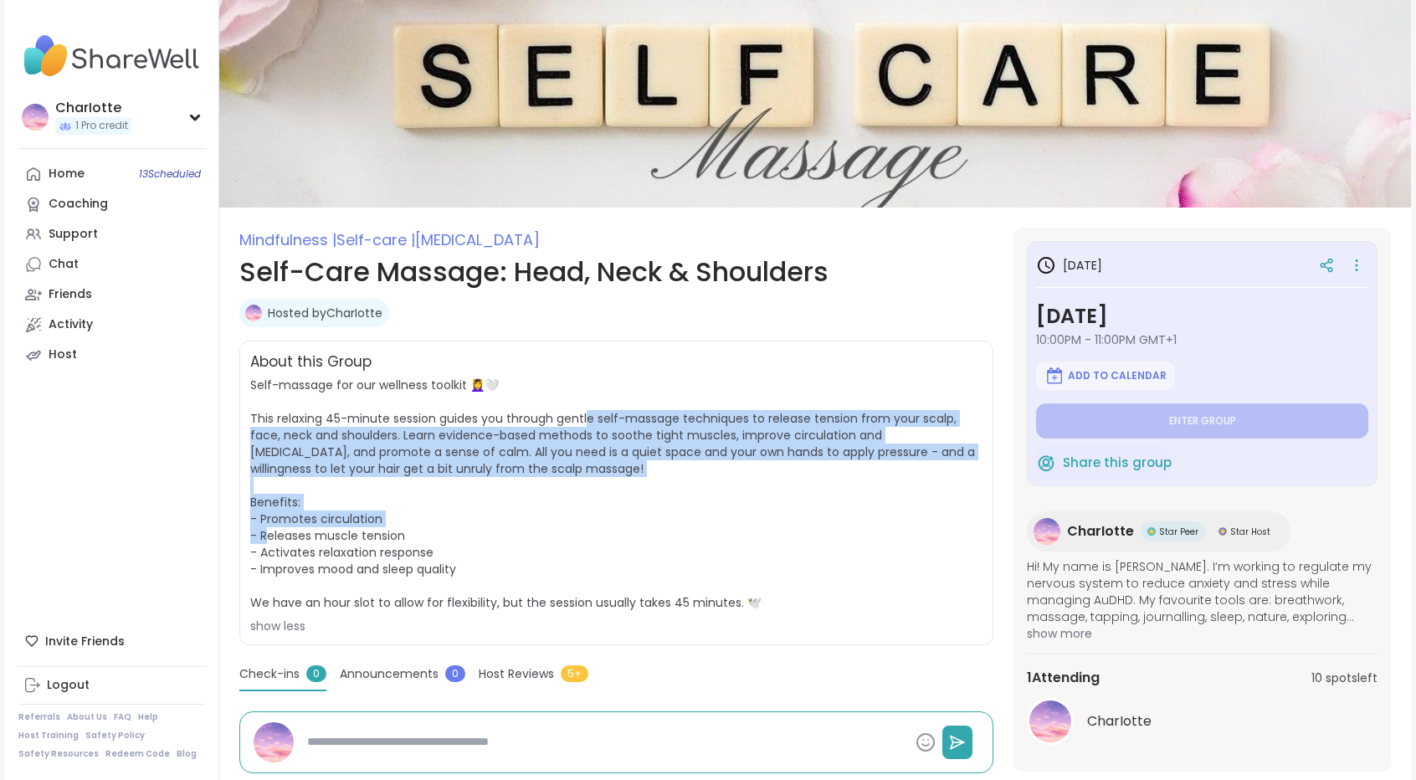
click at [590, 535] on span "Self-massage for our wellness toolkit 💆‍♀️🤍 This relaxing 45-minute session gui…" at bounding box center [616, 506] width 732 height 258
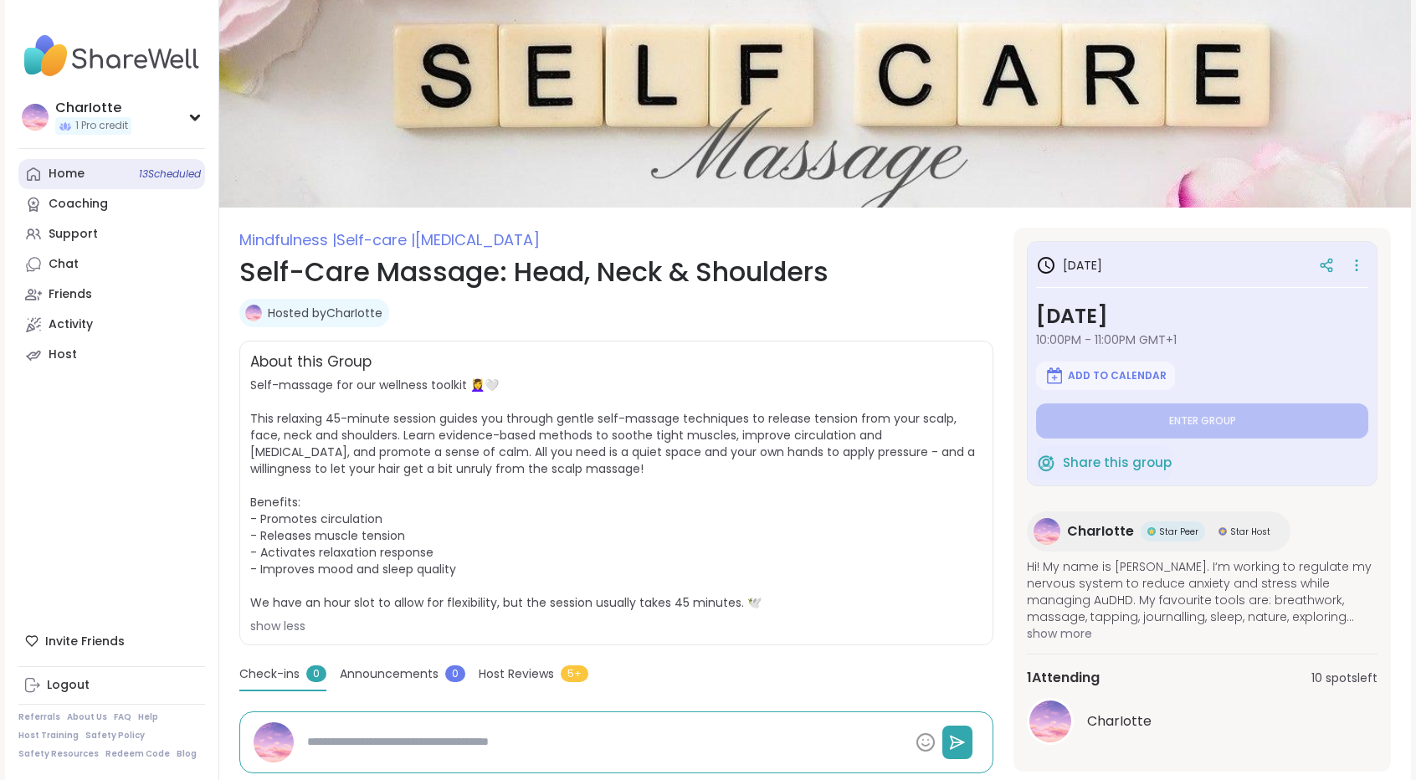
click at [97, 167] on link "Home 13 Scheduled" at bounding box center [111, 174] width 187 height 30
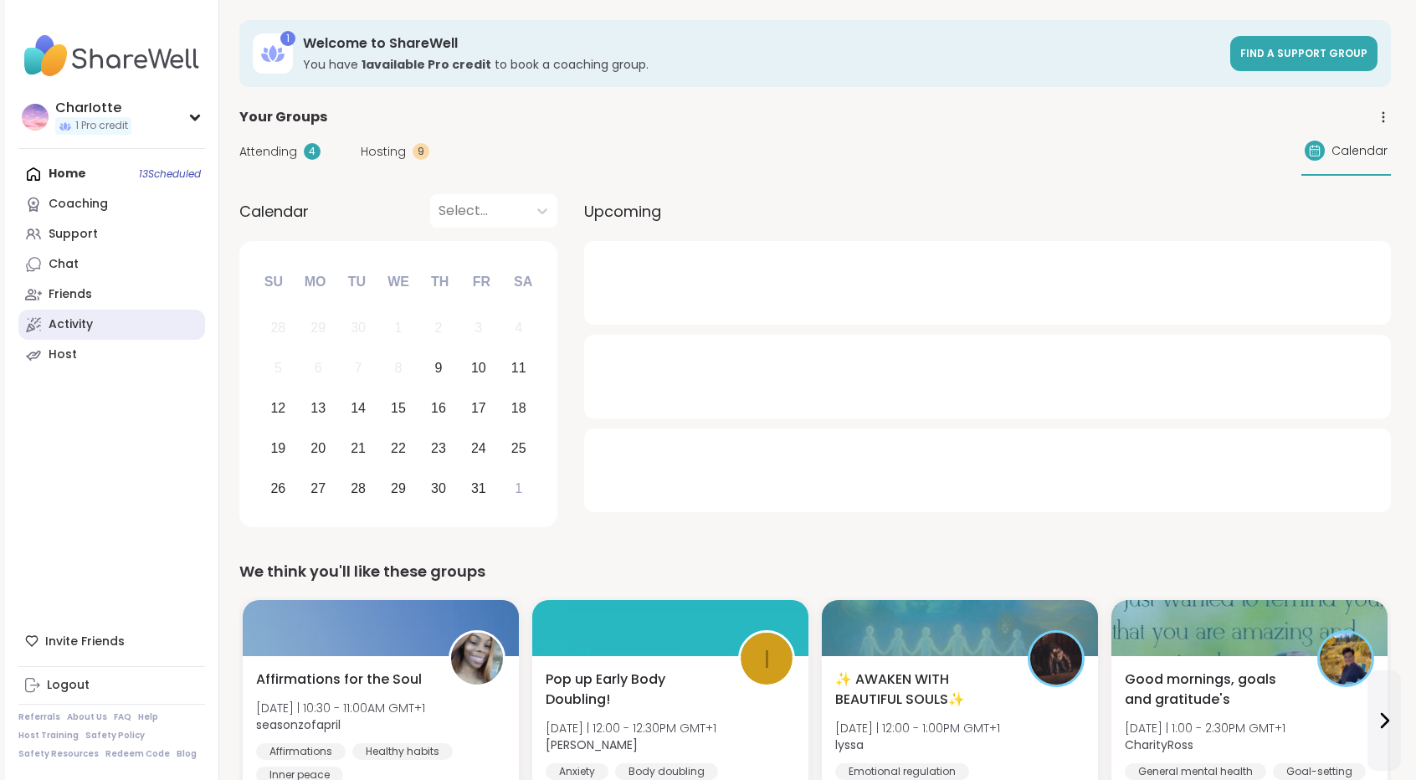
click at [90, 331] on div "Activity" at bounding box center [71, 324] width 44 height 17
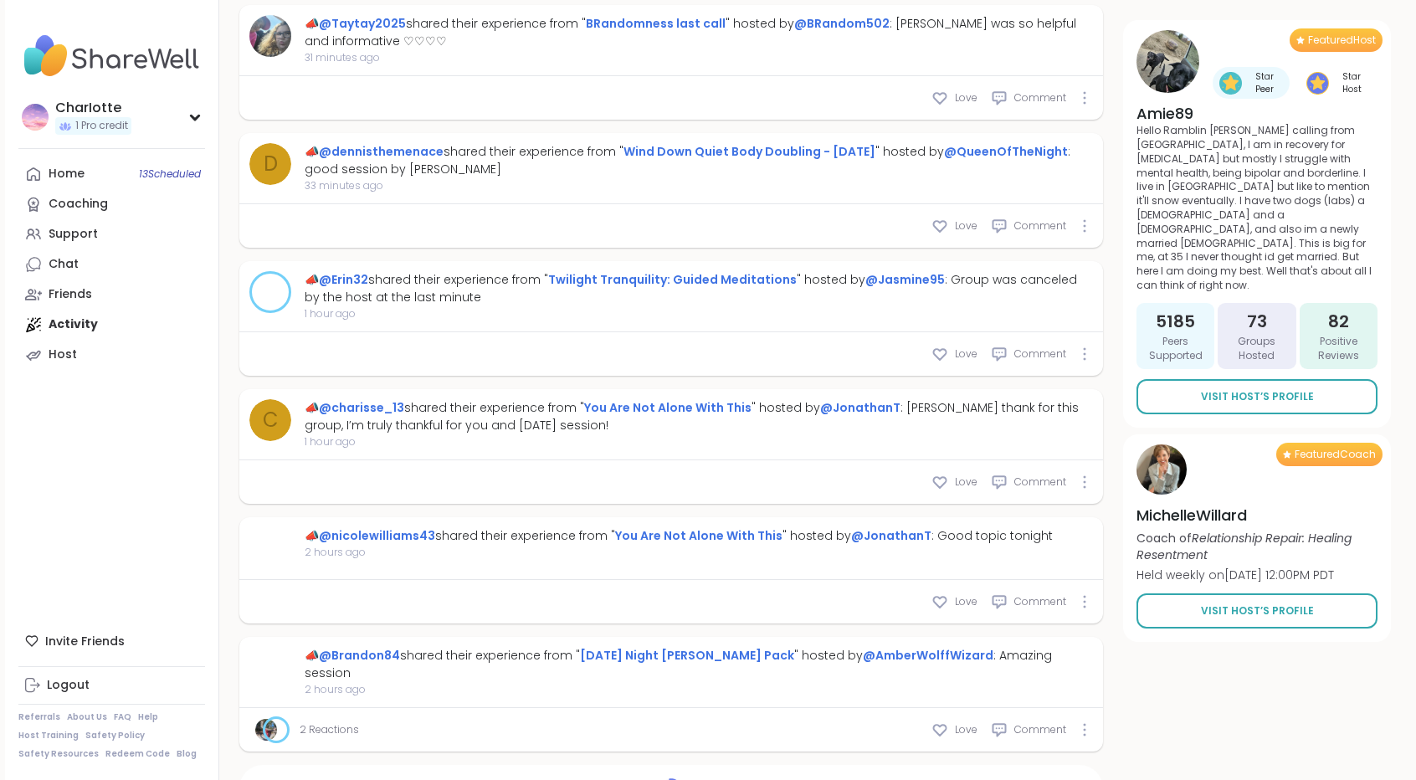
scroll to position [1103, 0]
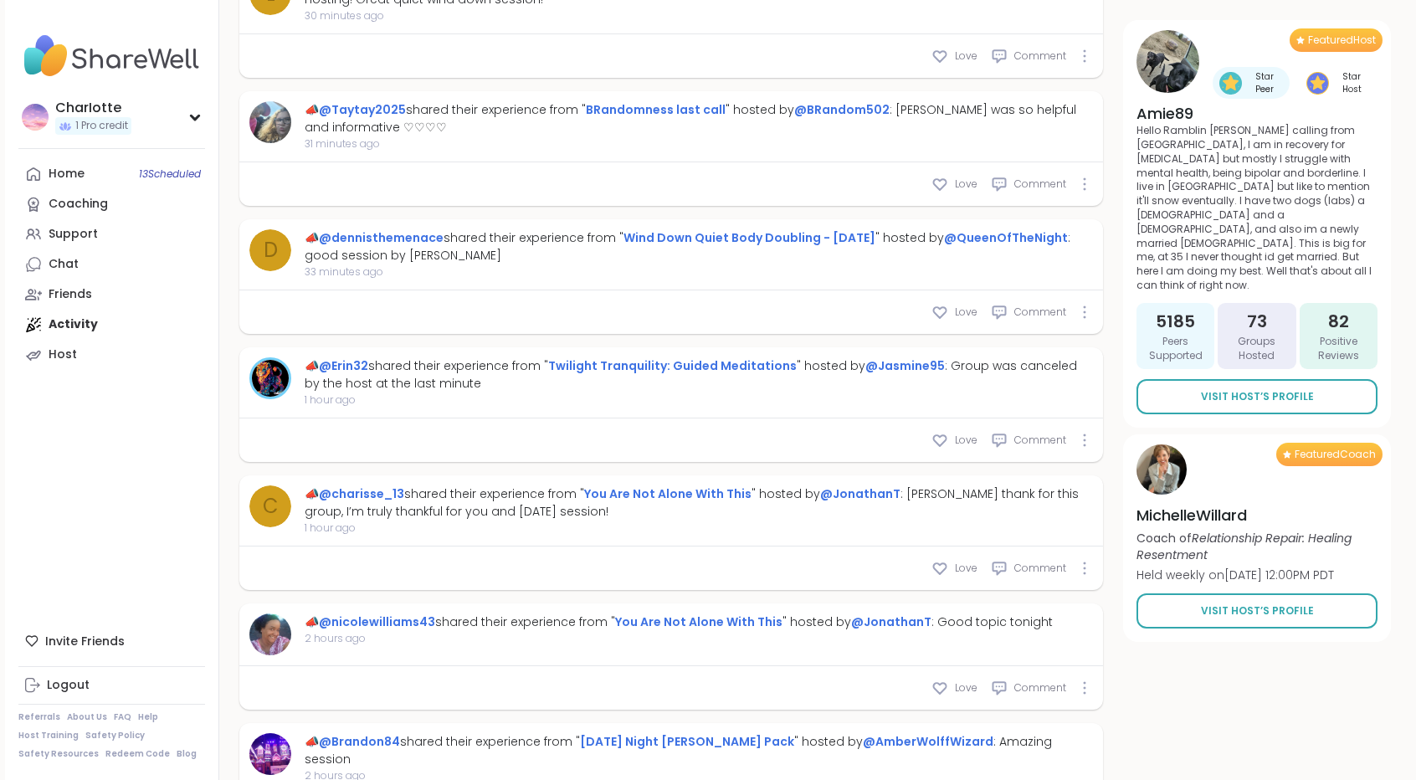
type textarea "*"
